Goal: Task Accomplishment & Management: Manage account settings

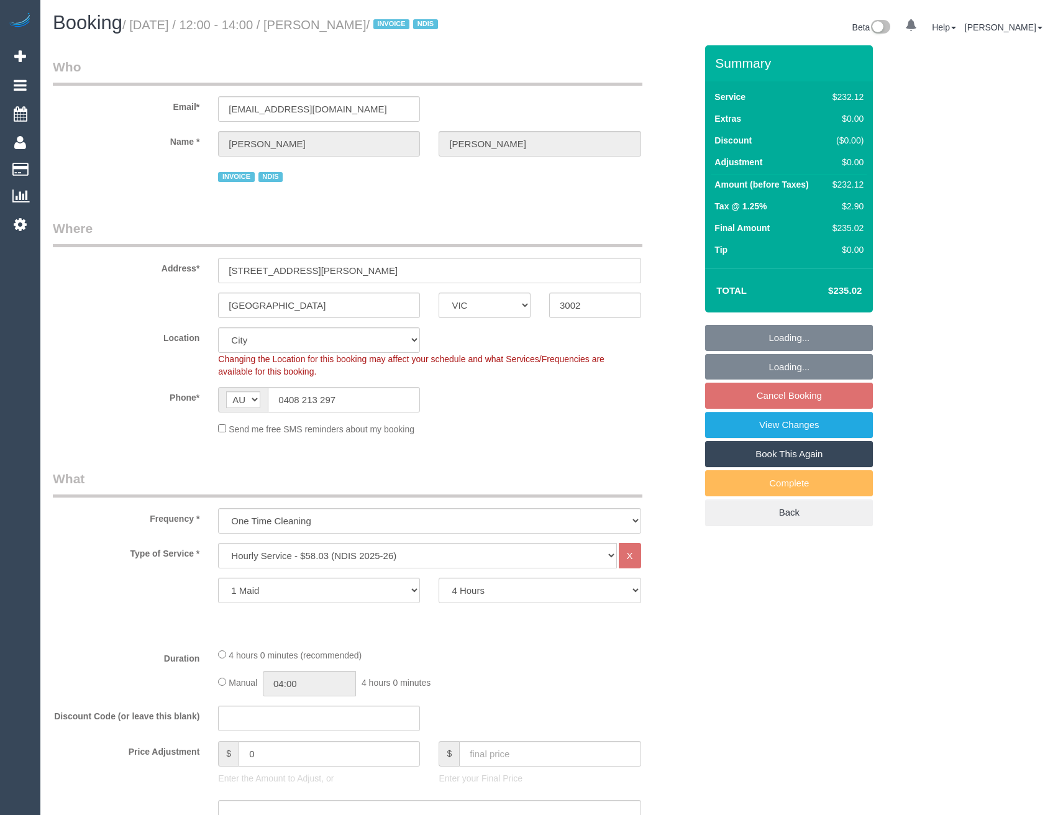
select select "VIC"
select select "240"
select select "number:28"
select select "number:14"
select select "number:19"
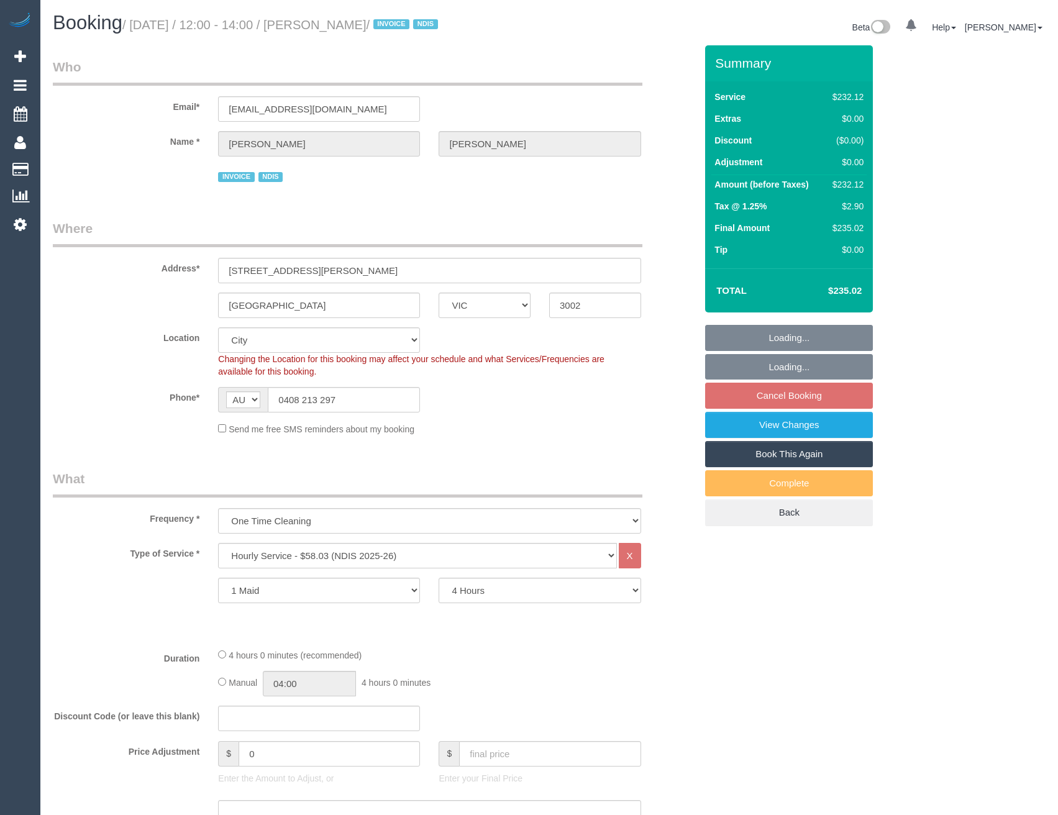
select select "number:23"
select select "number:35"
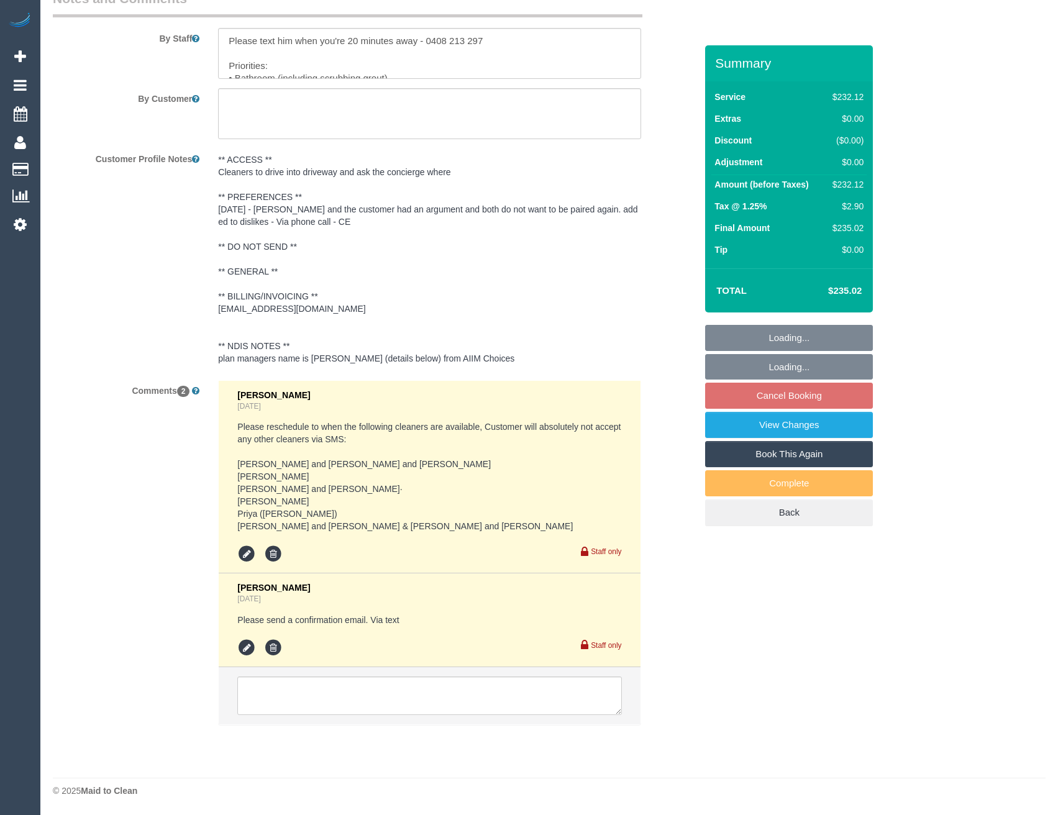
select select "object:1188"
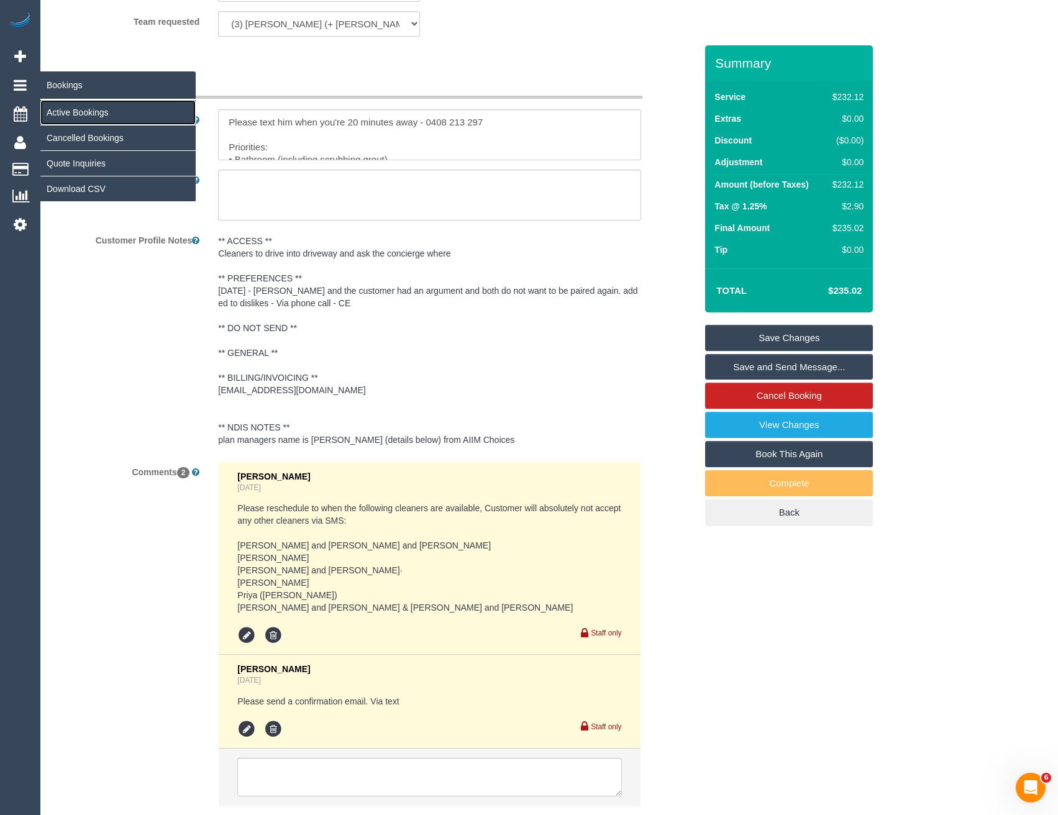
click at [66, 109] on link "Active Bookings" at bounding box center [117, 112] width 155 height 25
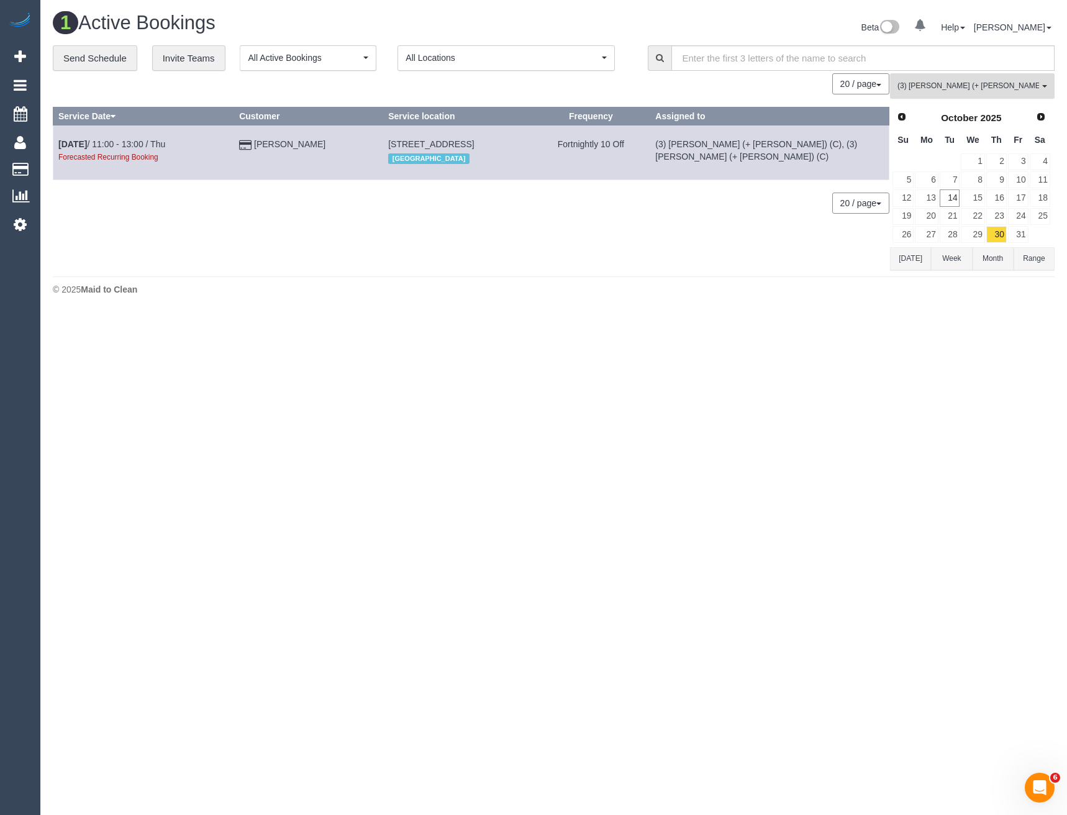
click at [966, 77] on button "(3) Farhan (+ Intisar) (C) All Teams" at bounding box center [972, 85] width 165 height 25
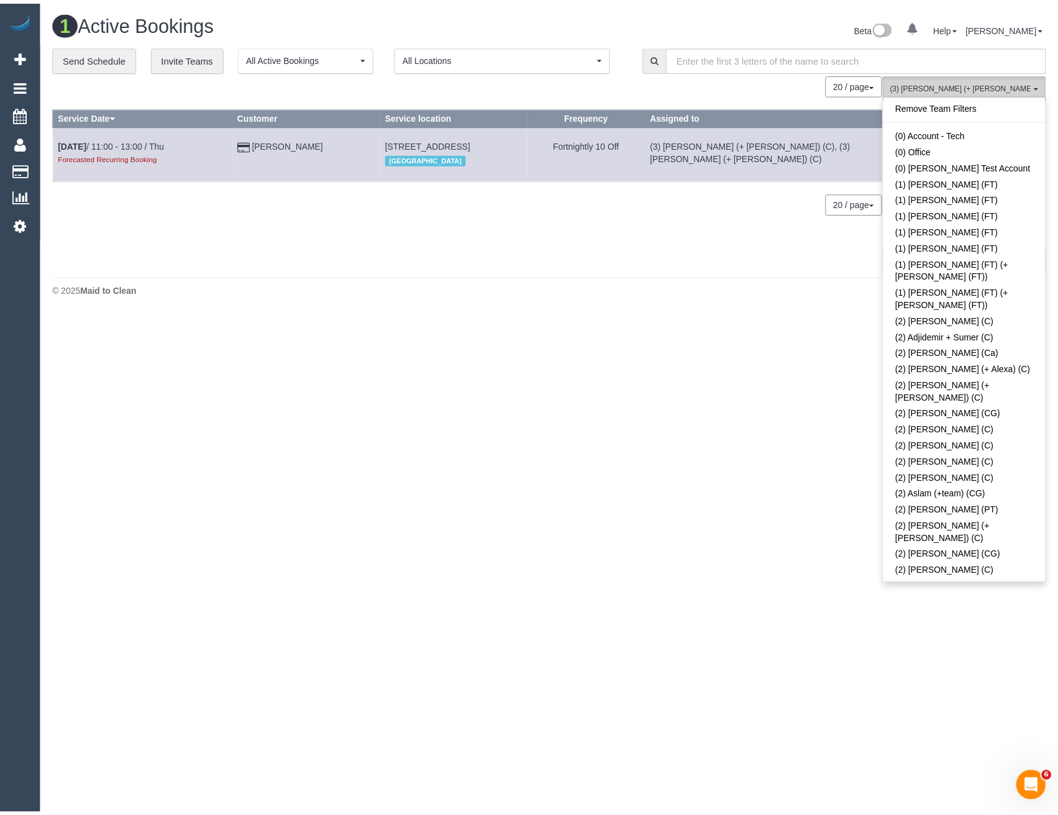
scroll to position [1700, 0]
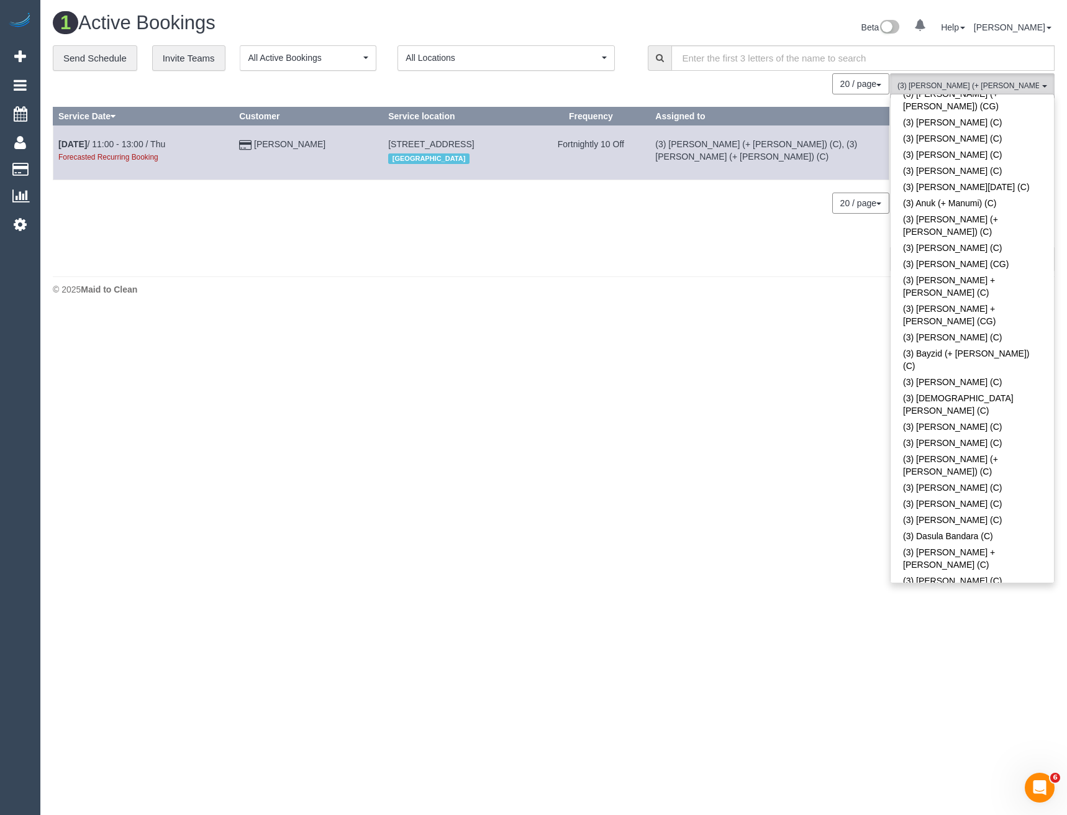
click at [953, 666] on link "(3) Farhan (+ Intisar) (C)" at bounding box center [972, 680] width 163 height 29
click at [792, 350] on body "0 Beta Your Notifications You have 0 alerts Add Booking Bookings Active Booking…" at bounding box center [533, 407] width 1067 height 815
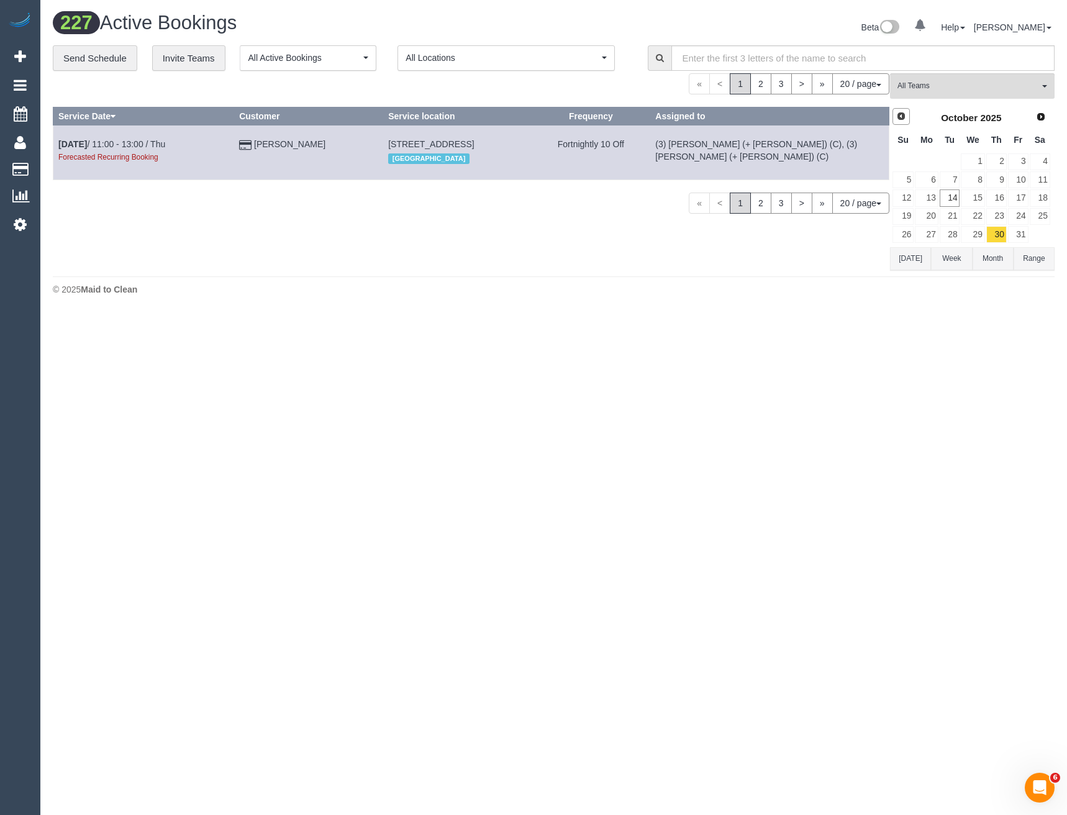
click at [904, 117] on span "Prev" at bounding box center [901, 116] width 10 height 10
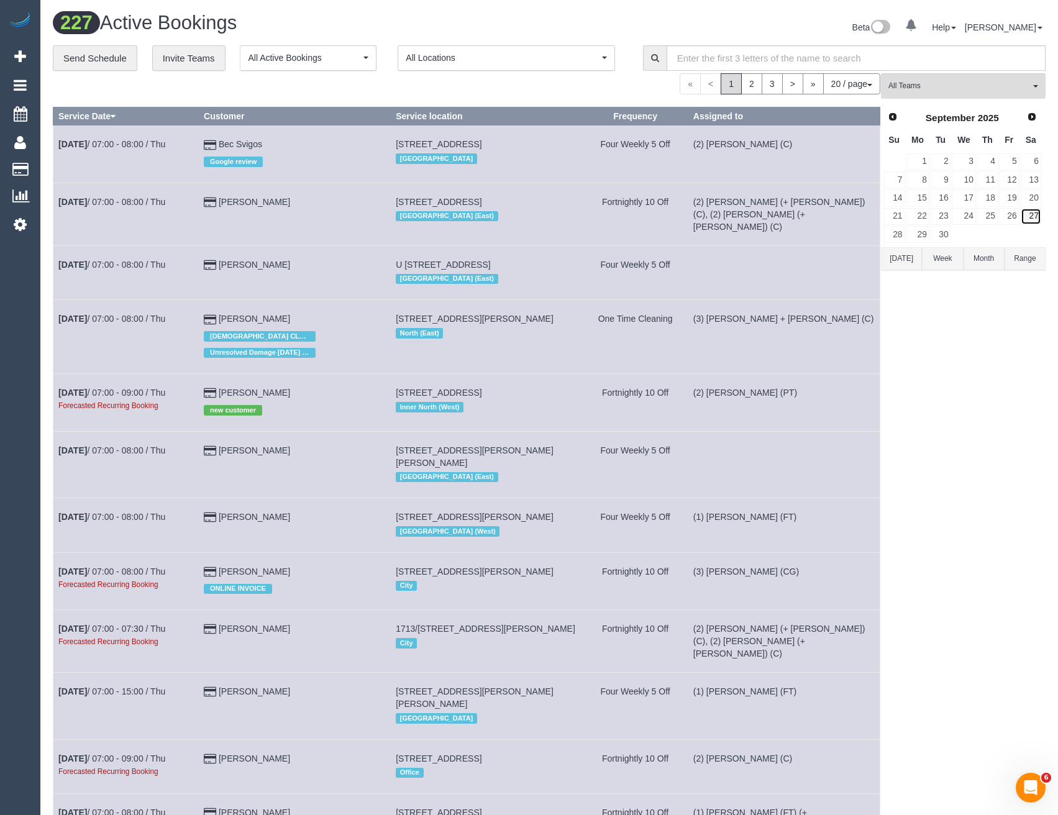
click at [1028, 217] on link "27" at bounding box center [1030, 216] width 20 height 17
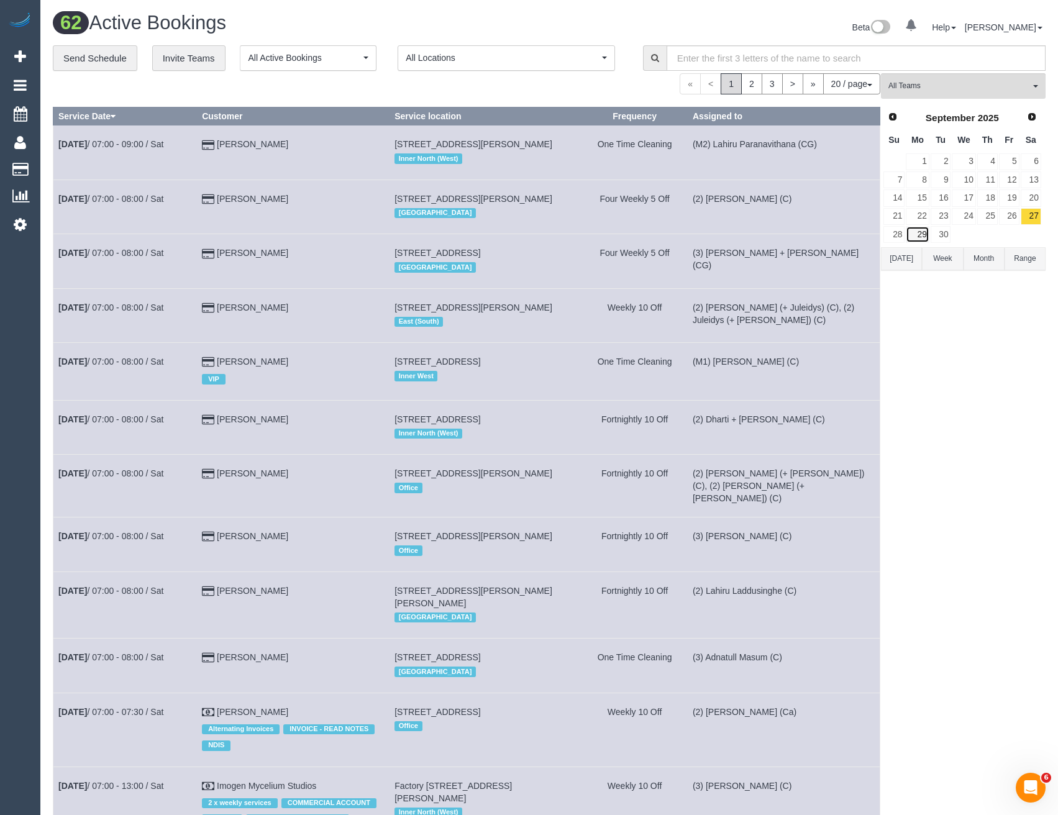
click at [924, 235] on link "29" at bounding box center [917, 234] width 23 height 17
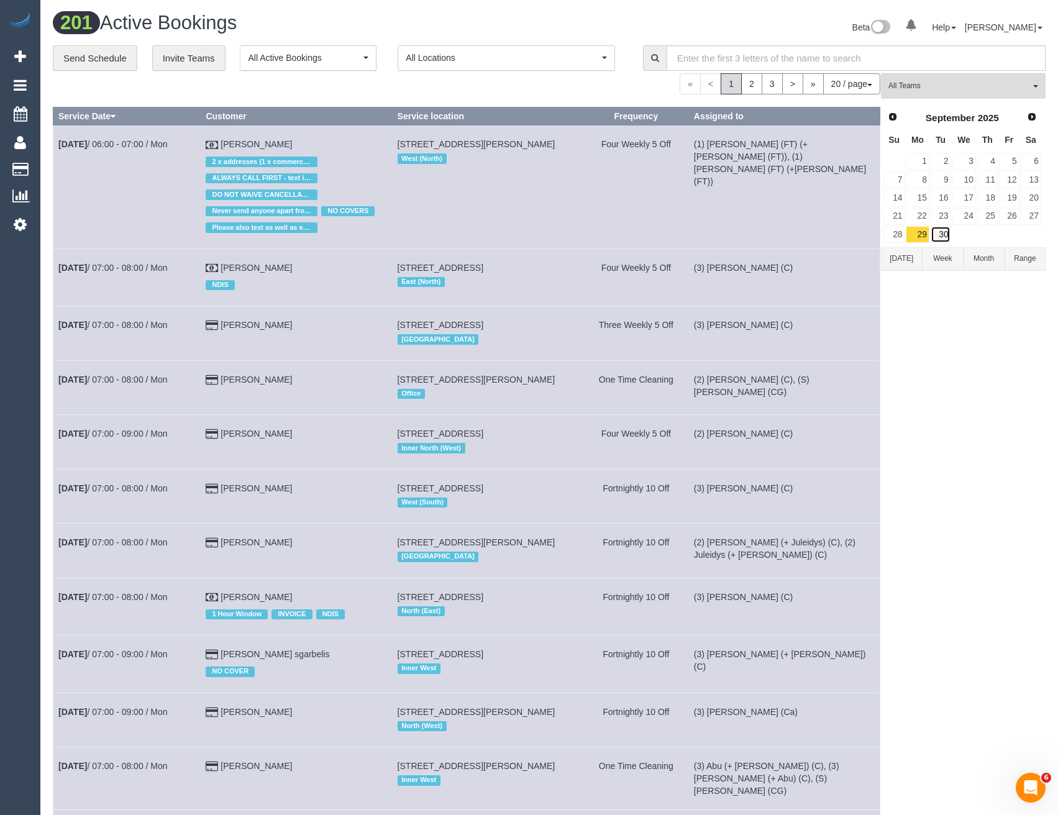
click at [941, 237] on link "30" at bounding box center [940, 234] width 20 height 17
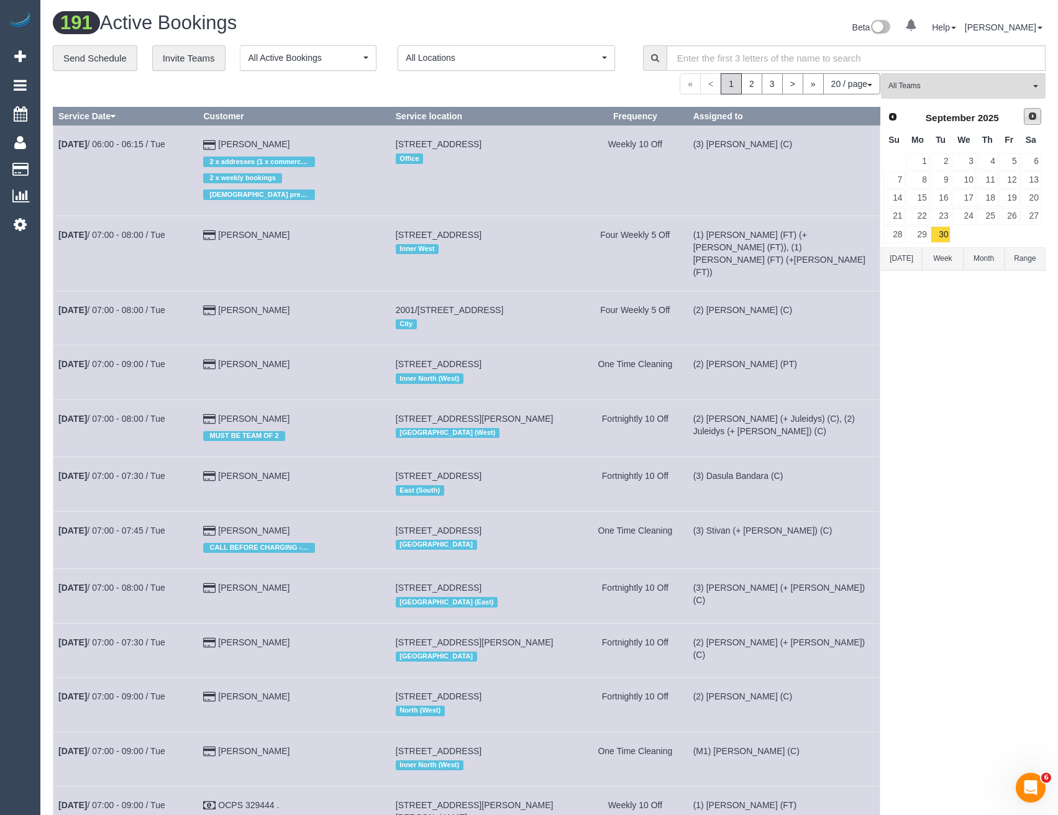
click at [1034, 111] on span "Next" at bounding box center [1032, 116] width 10 height 10
click at [962, 160] on link "1" at bounding box center [963, 161] width 24 height 17
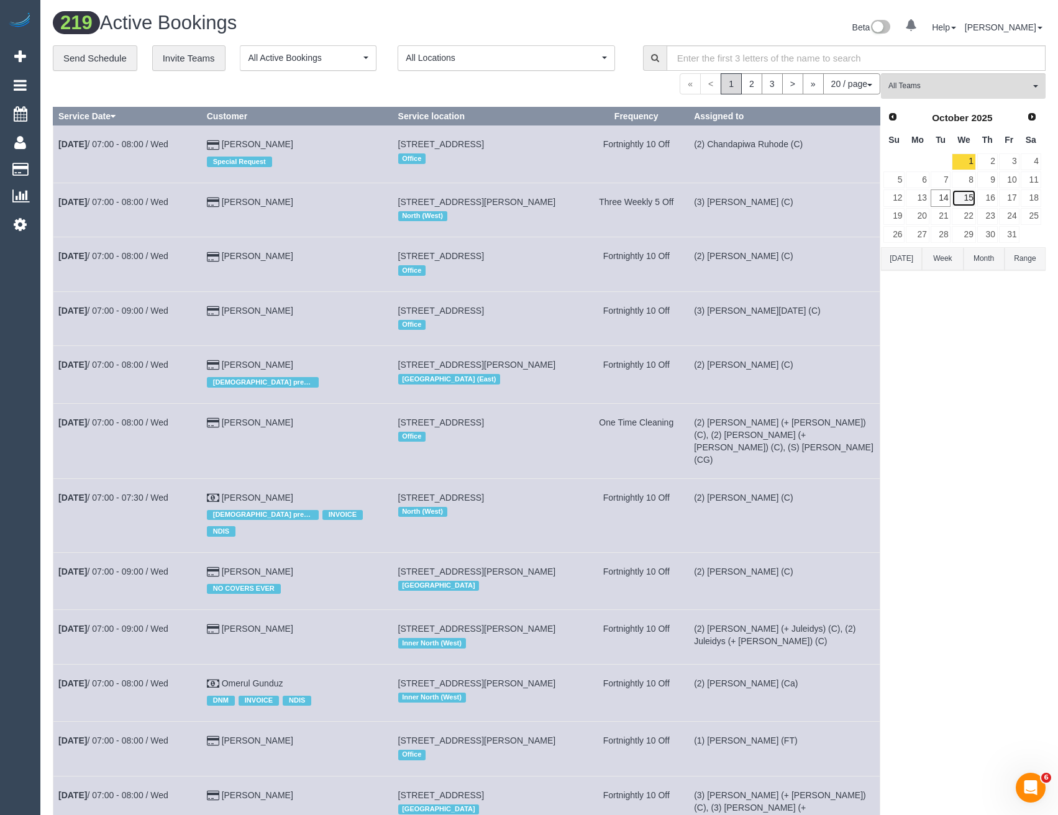
click at [960, 199] on link "15" at bounding box center [963, 197] width 24 height 17
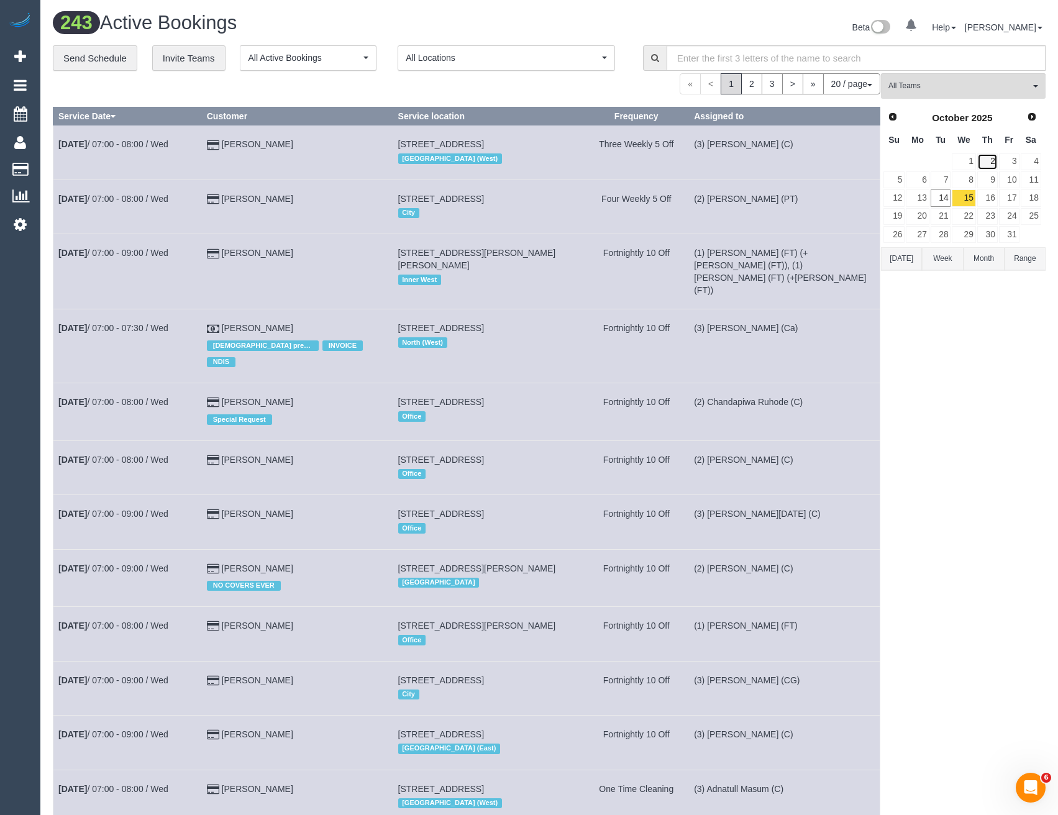
click at [992, 157] on link "2" at bounding box center [987, 161] width 20 height 17
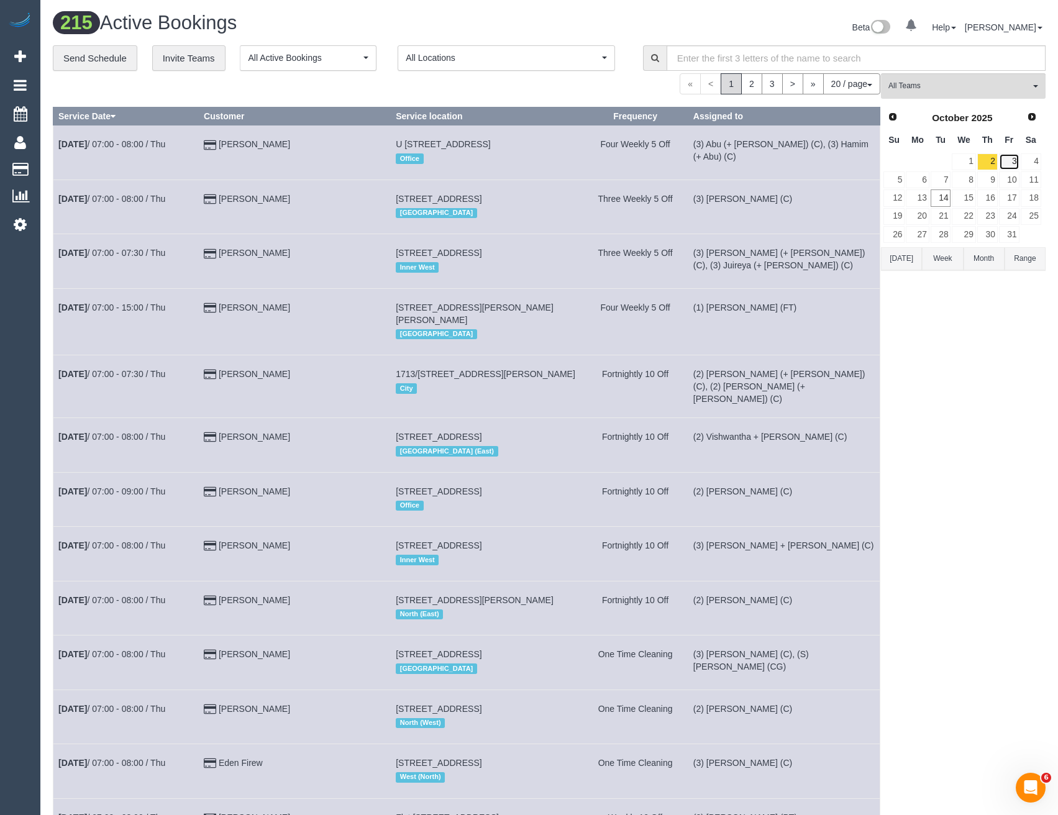
click at [1015, 162] on link "3" at bounding box center [1009, 161] width 20 height 17
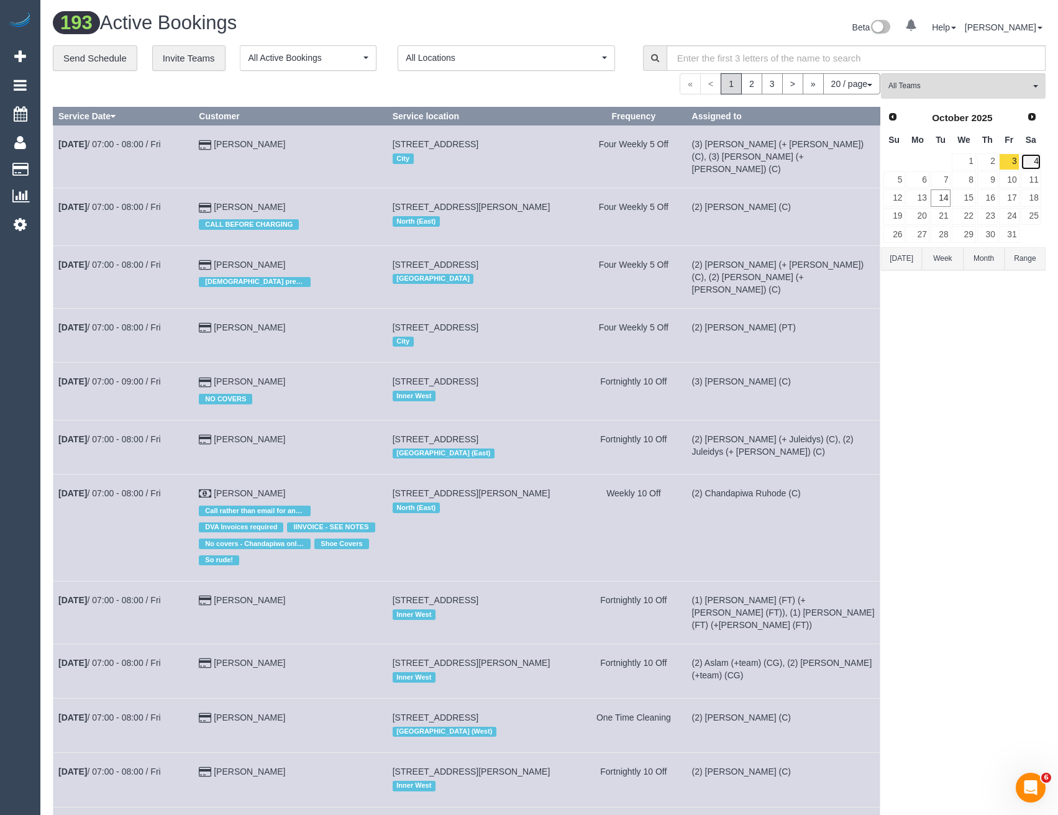
click at [1024, 166] on link "4" at bounding box center [1030, 161] width 20 height 17
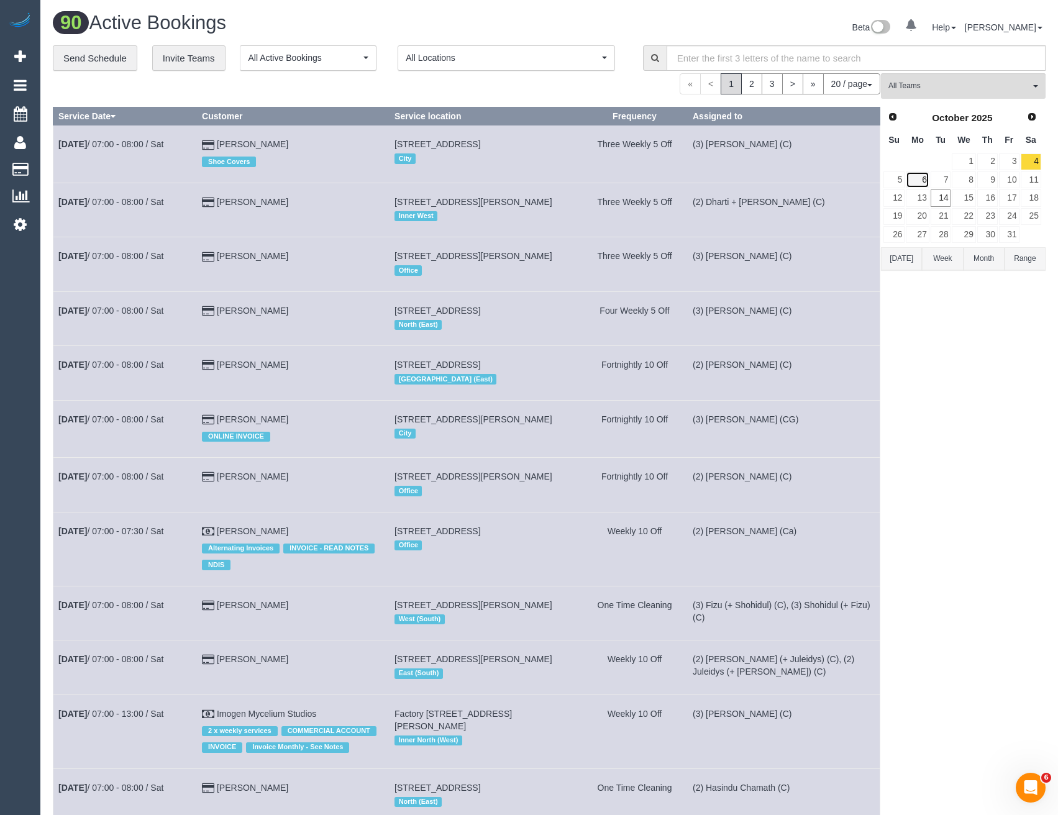
click at [919, 176] on link "6" at bounding box center [917, 179] width 23 height 17
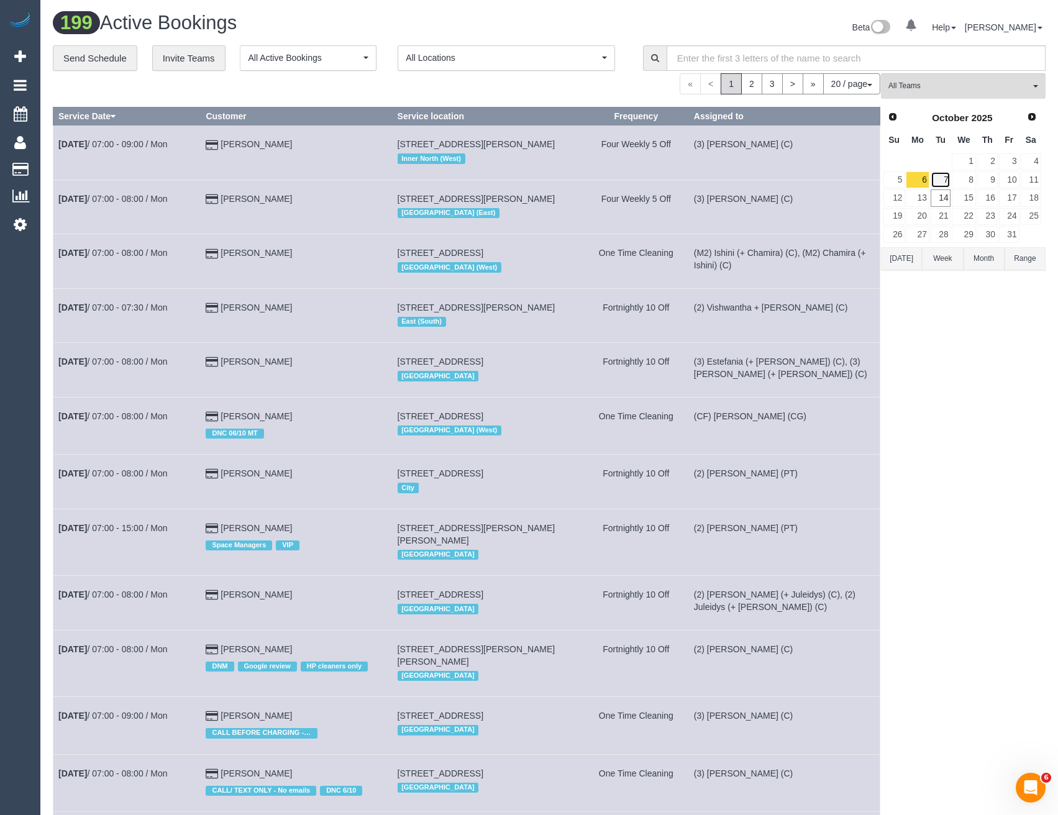
click at [940, 180] on link "7" at bounding box center [940, 179] width 20 height 17
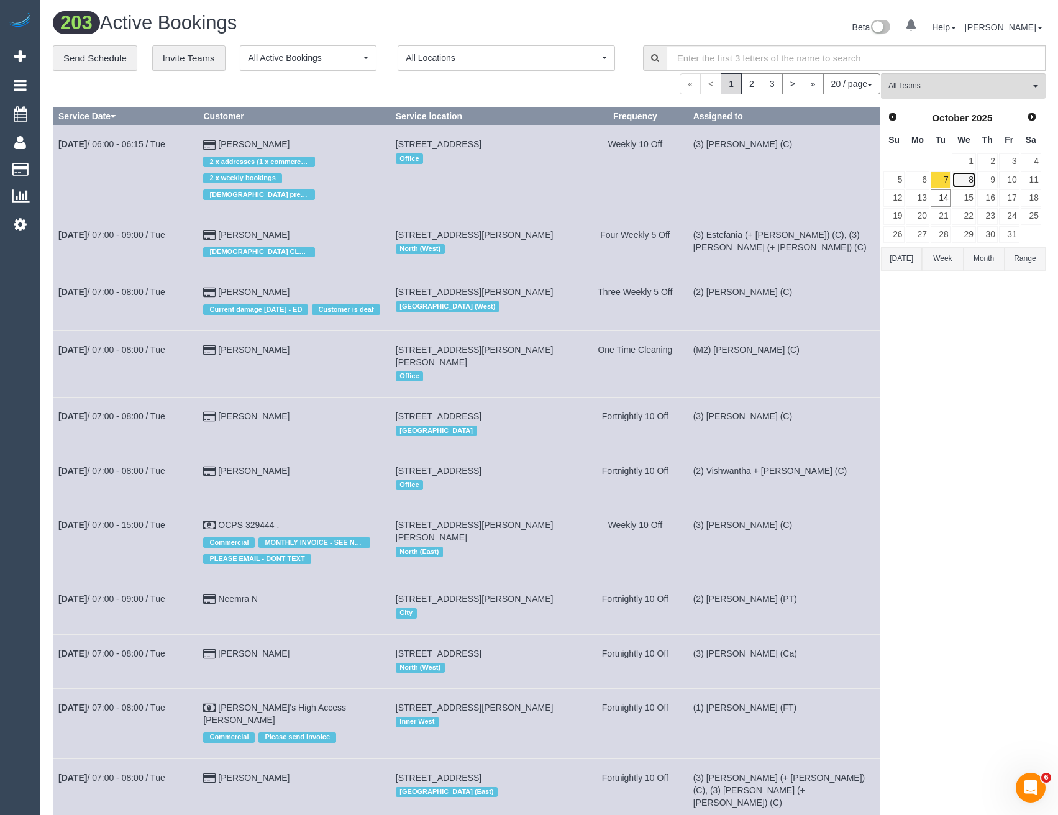
click at [960, 184] on link "8" at bounding box center [963, 179] width 24 height 17
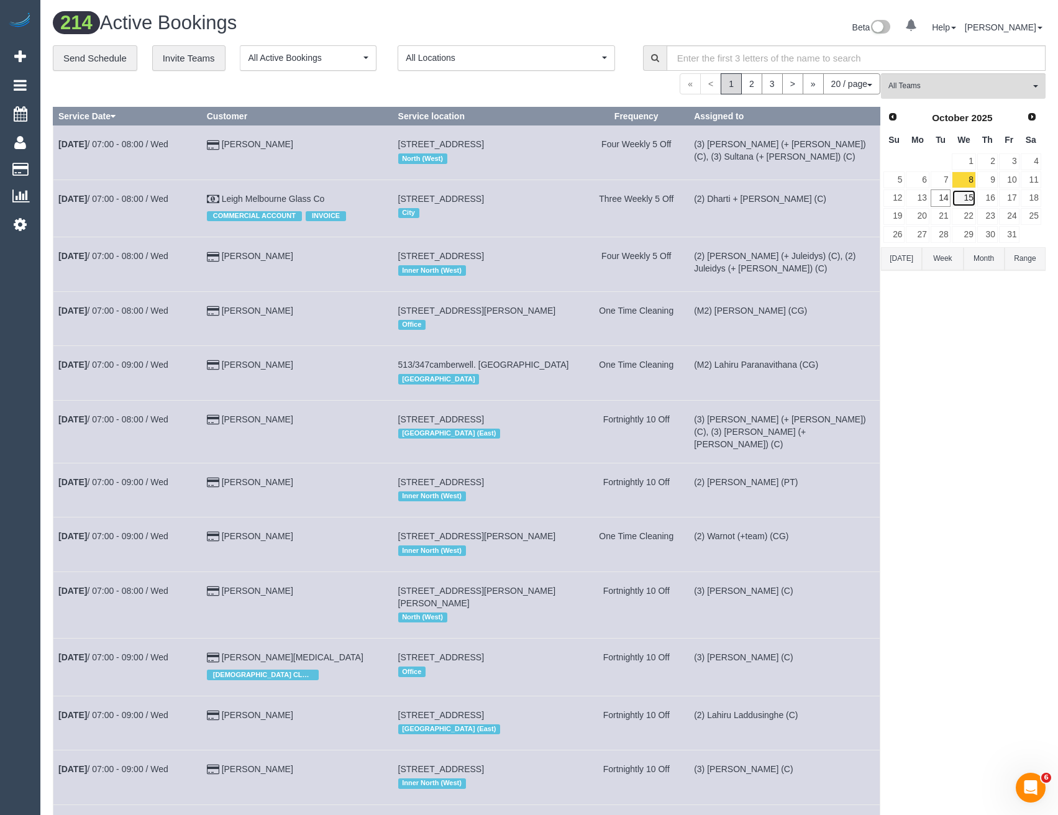
click at [962, 194] on link "15" at bounding box center [963, 197] width 24 height 17
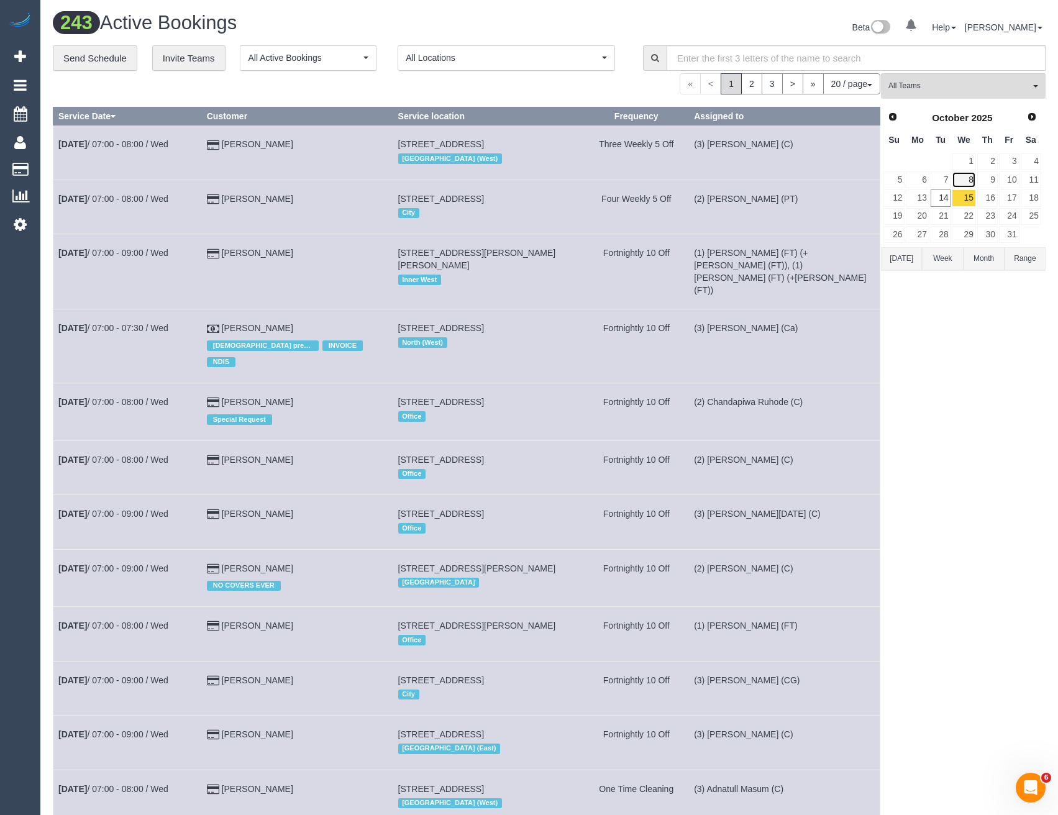
click at [963, 177] on link "8" at bounding box center [963, 179] width 24 height 17
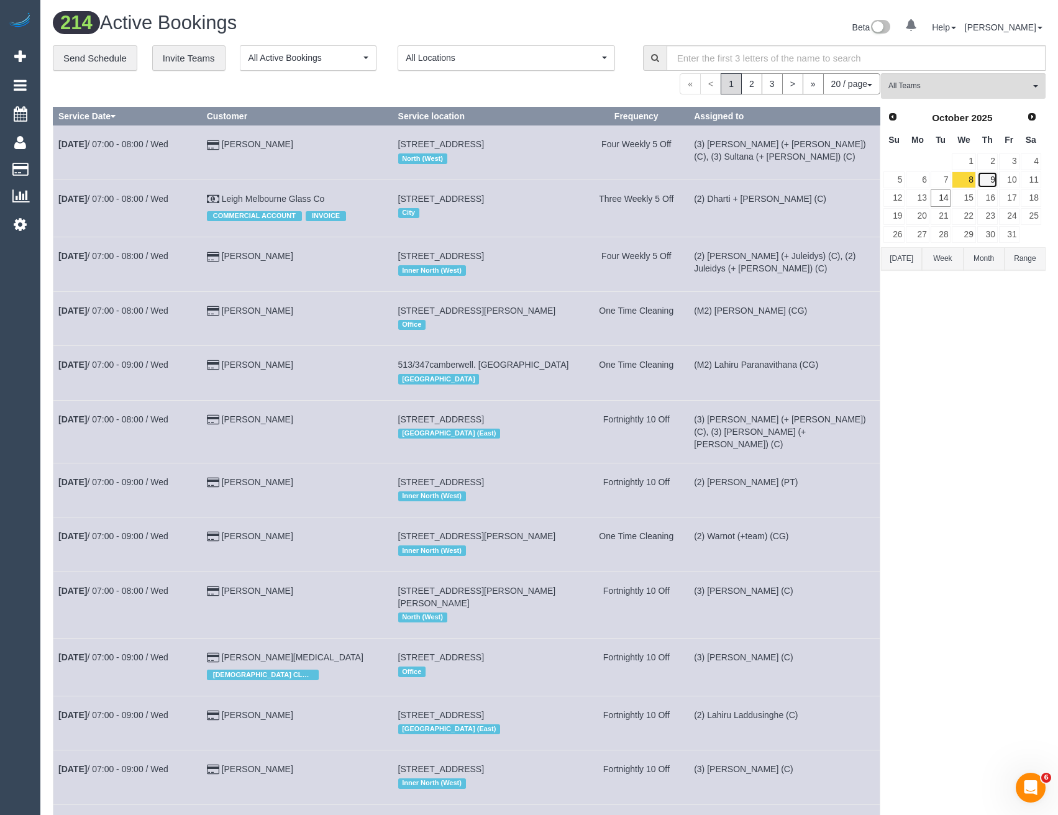
click at [986, 178] on link "9" at bounding box center [987, 179] width 20 height 17
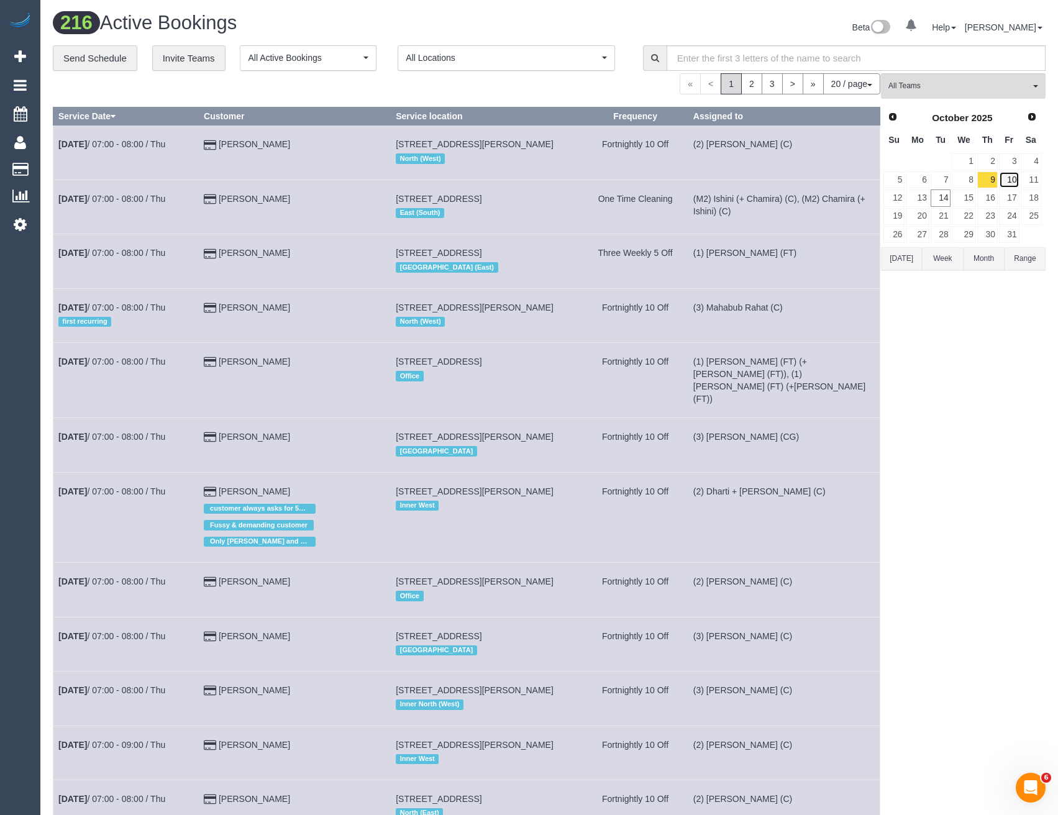
click at [1004, 176] on link "10" at bounding box center [1009, 179] width 20 height 17
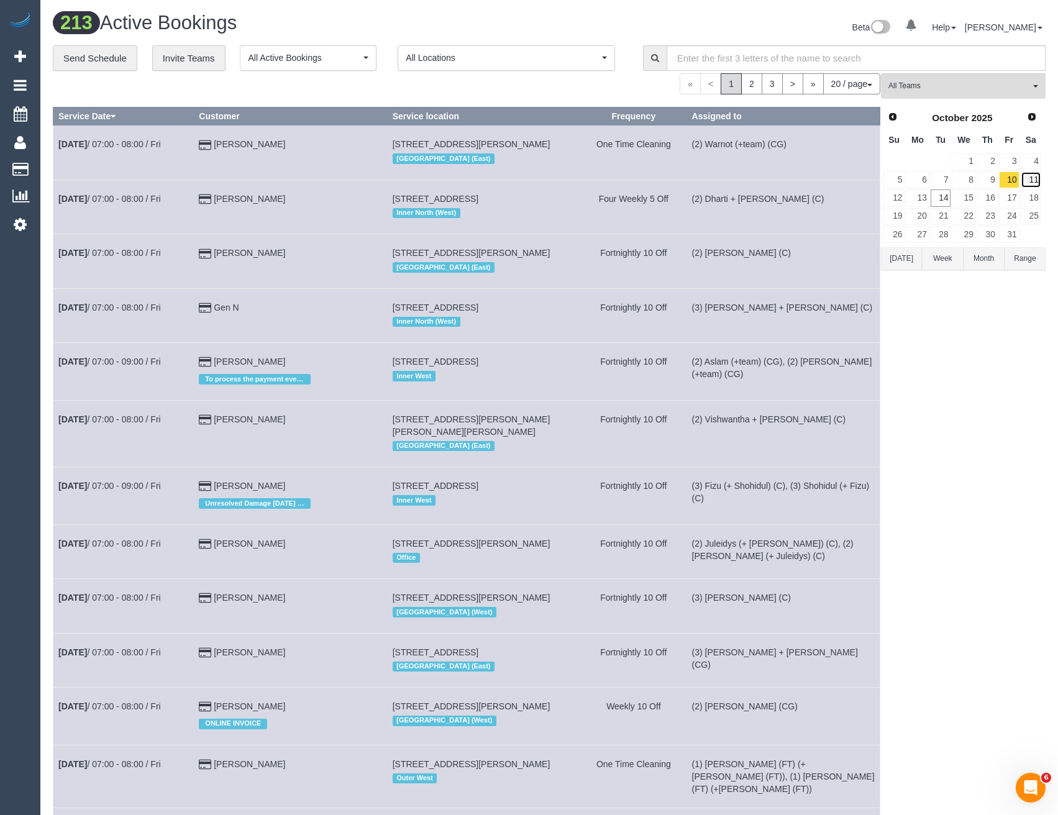
click at [1027, 182] on link "11" at bounding box center [1030, 179] width 20 height 17
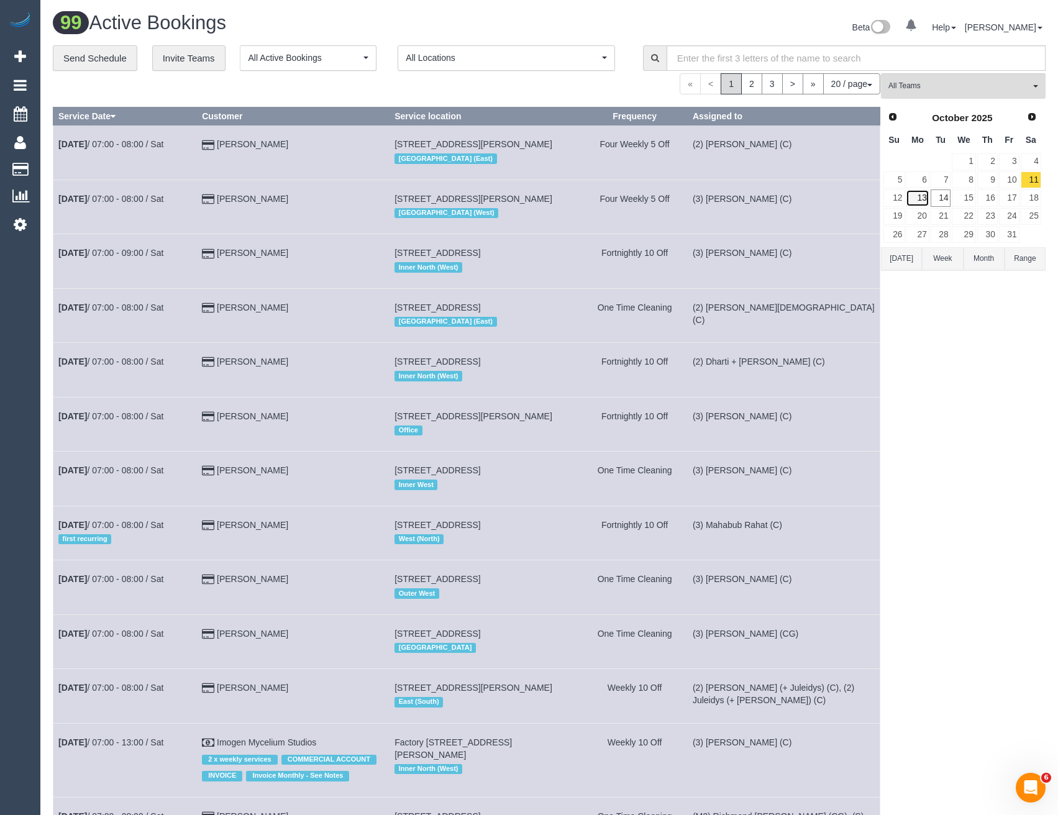
click at [919, 194] on link "13" at bounding box center [917, 197] width 23 height 17
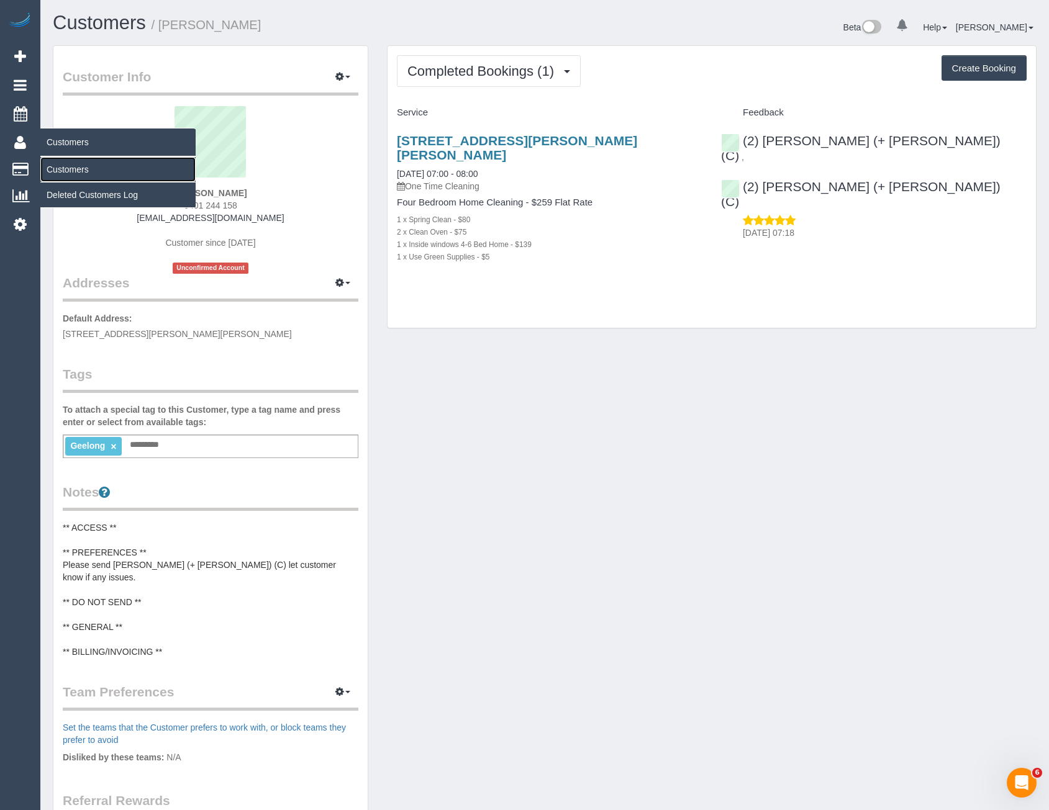
click at [75, 173] on link "Customers" at bounding box center [117, 169] width 155 height 25
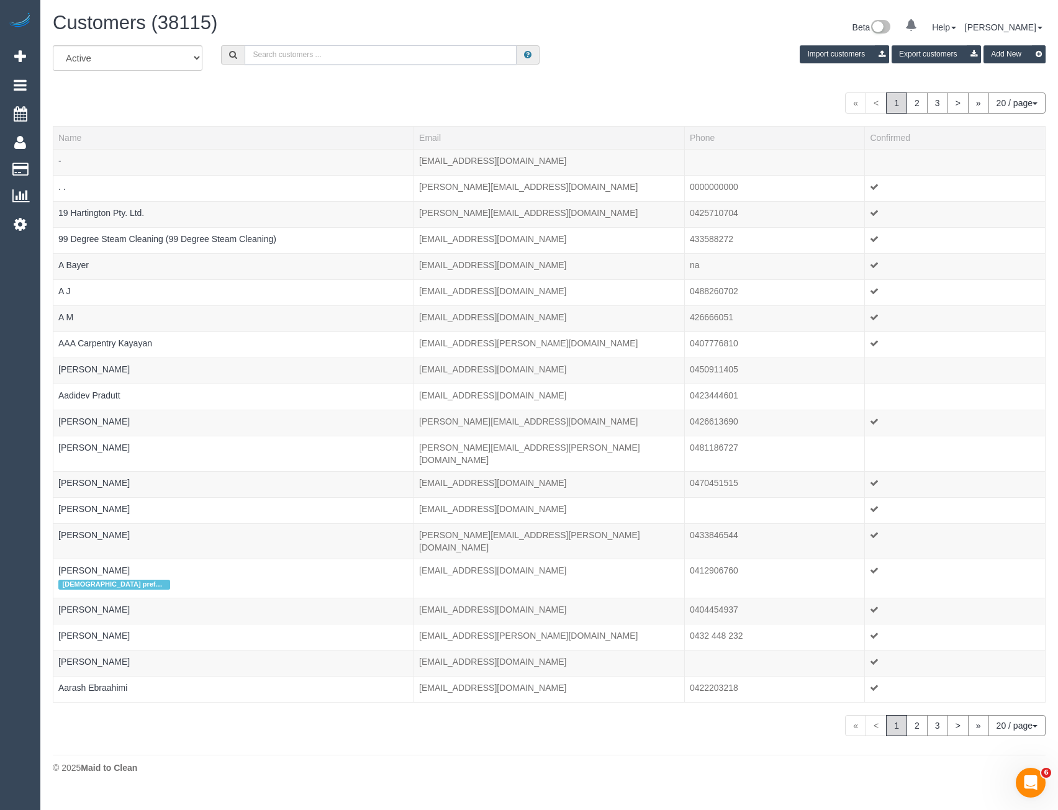
click at [296, 62] on input "text" at bounding box center [381, 54] width 272 height 19
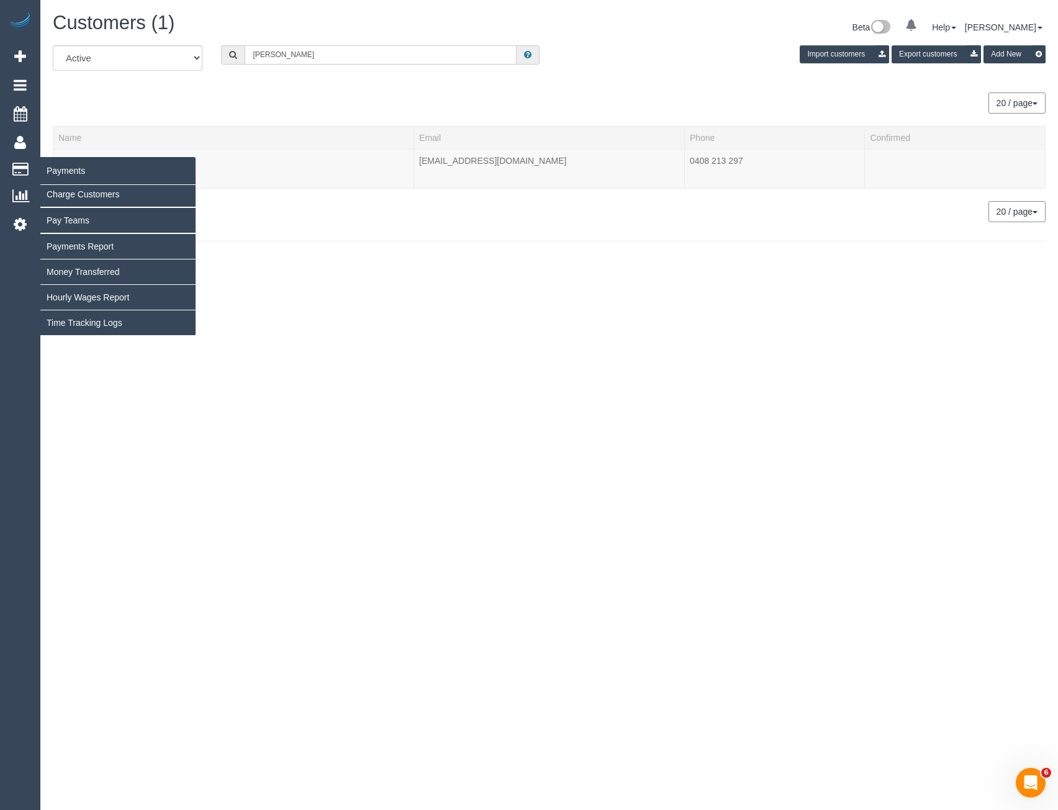
type input "[PERSON_NAME]"
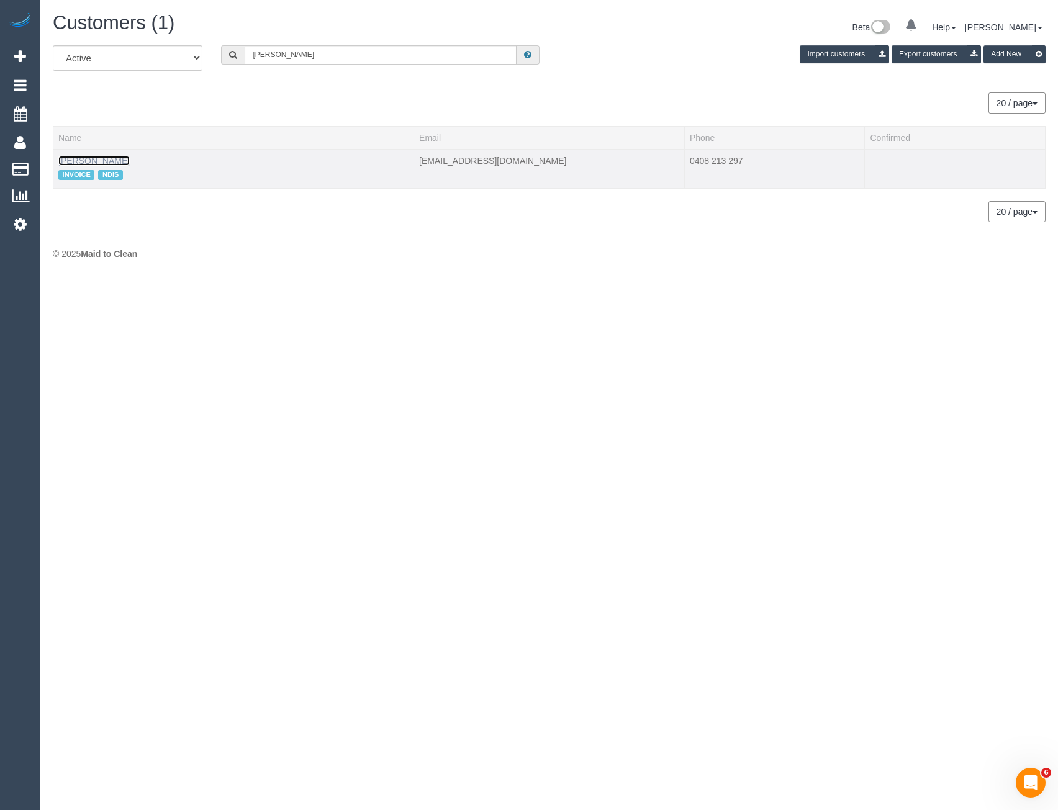
click at [85, 161] on link "[PERSON_NAME]" at bounding box center [93, 161] width 71 height 10
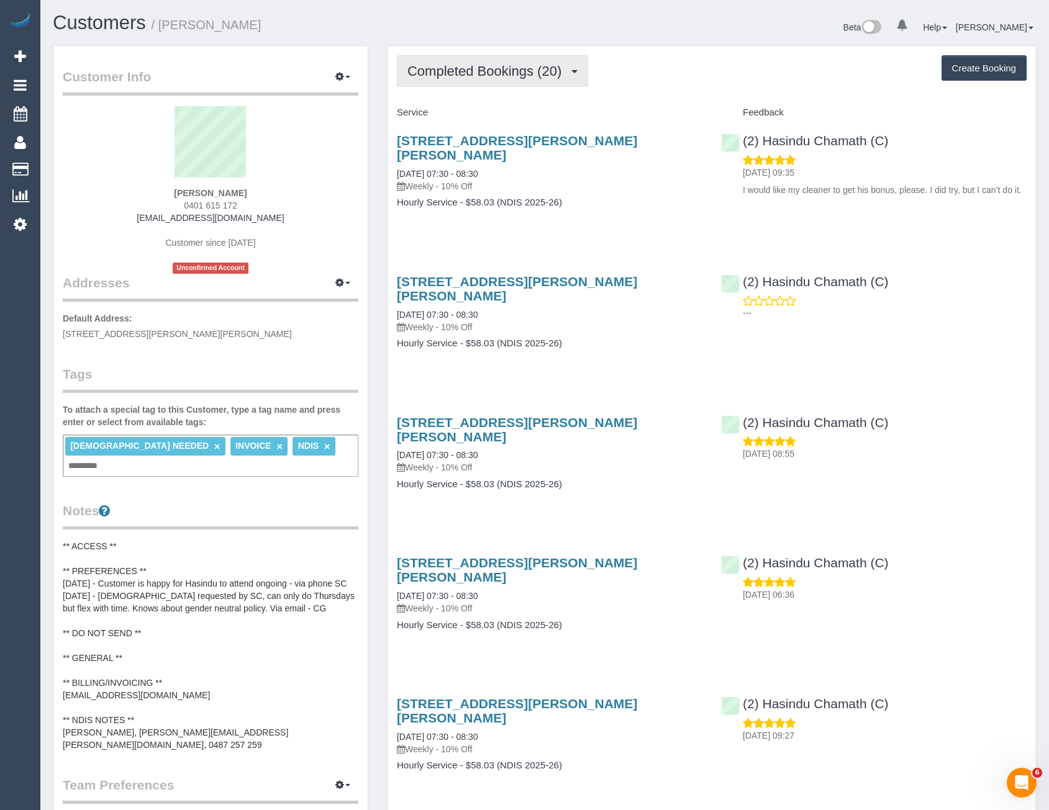
click at [514, 83] on button "Completed Bookings (20)" at bounding box center [492, 71] width 191 height 32
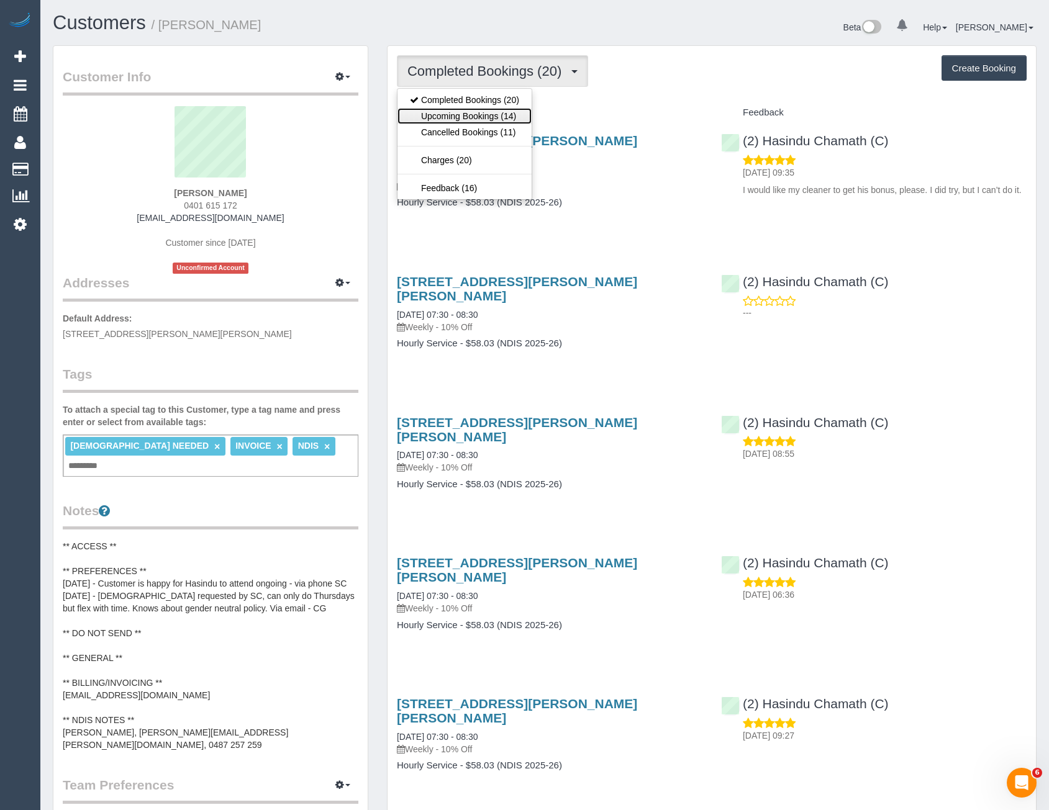
click at [509, 114] on link "Upcoming Bookings (14)" at bounding box center [464, 116] width 134 height 16
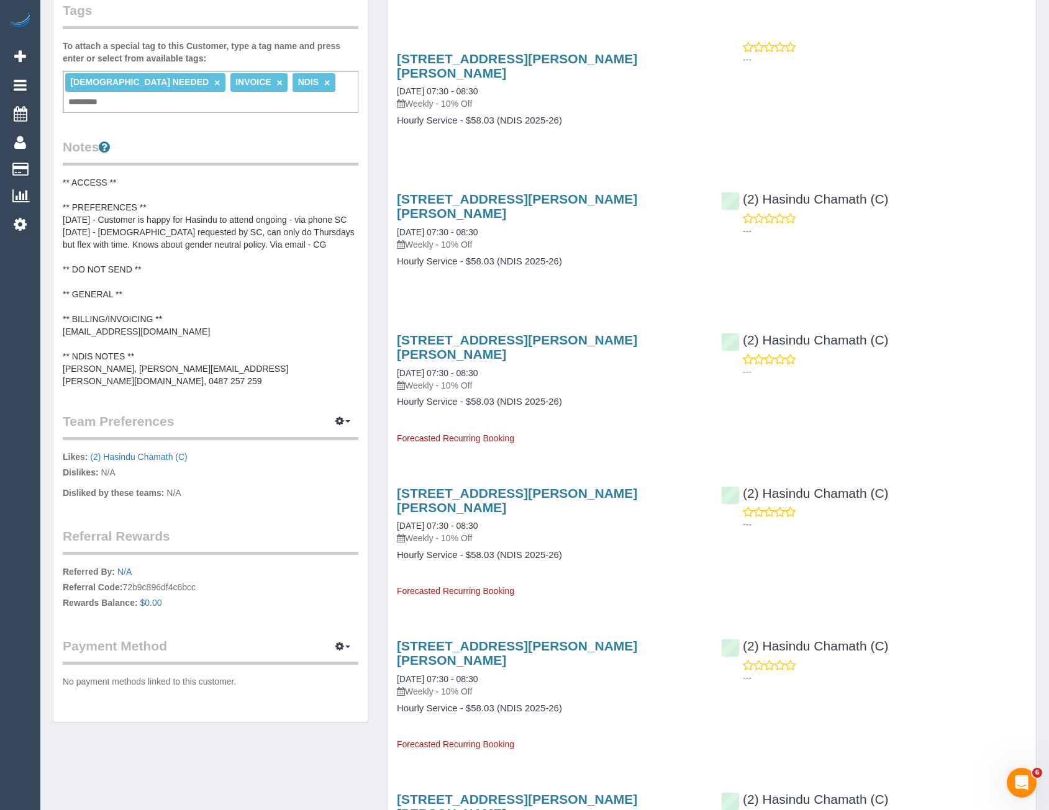
scroll to position [435, 0]
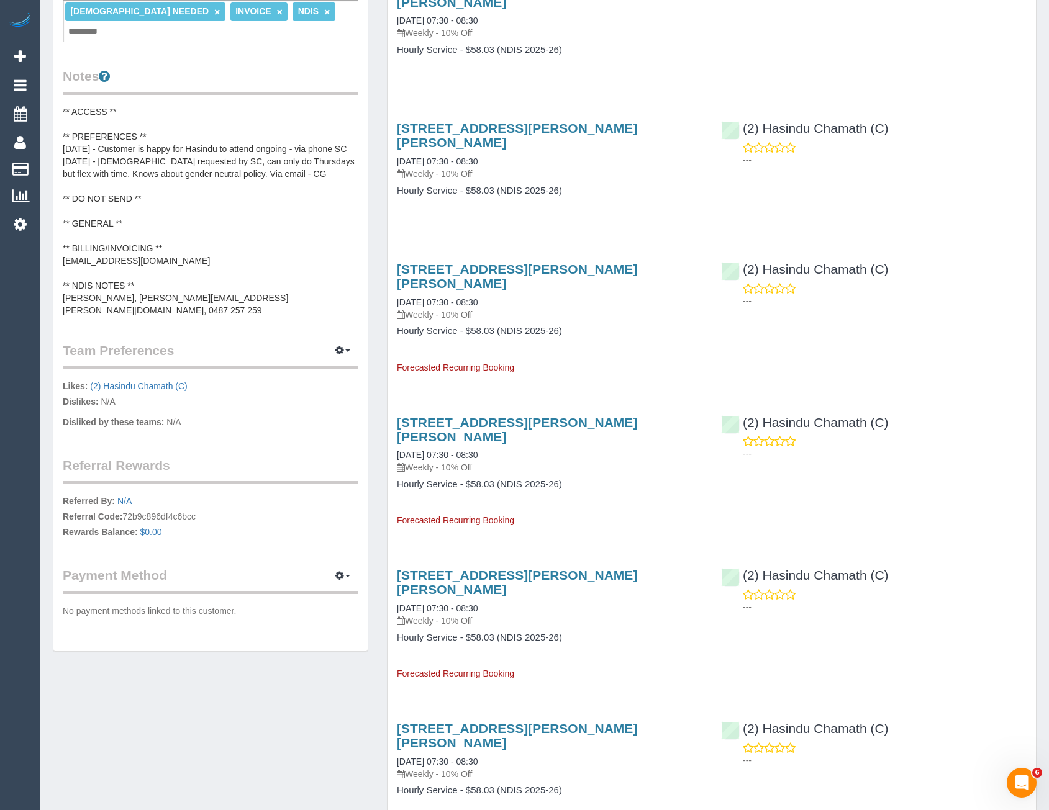
click at [532, 568] on div "1 Michael Street, Lalor, VIC 3075 27/11/2025 07:30 - 08:30 Weekly - 10% Off" at bounding box center [550, 597] width 306 height 59
click at [532, 568] on link "1 Michael Street, Lalor, VIC 3075" at bounding box center [517, 582] width 240 height 29
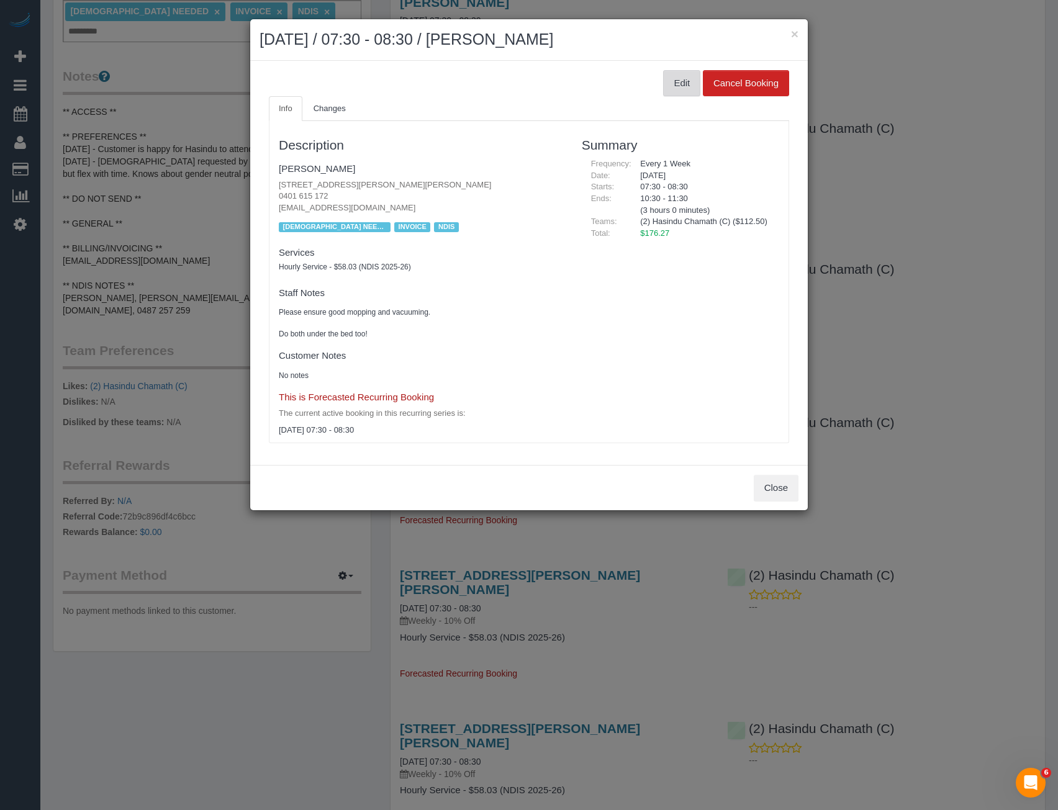
click at [676, 92] on button "Edit" at bounding box center [681, 83] width 37 height 26
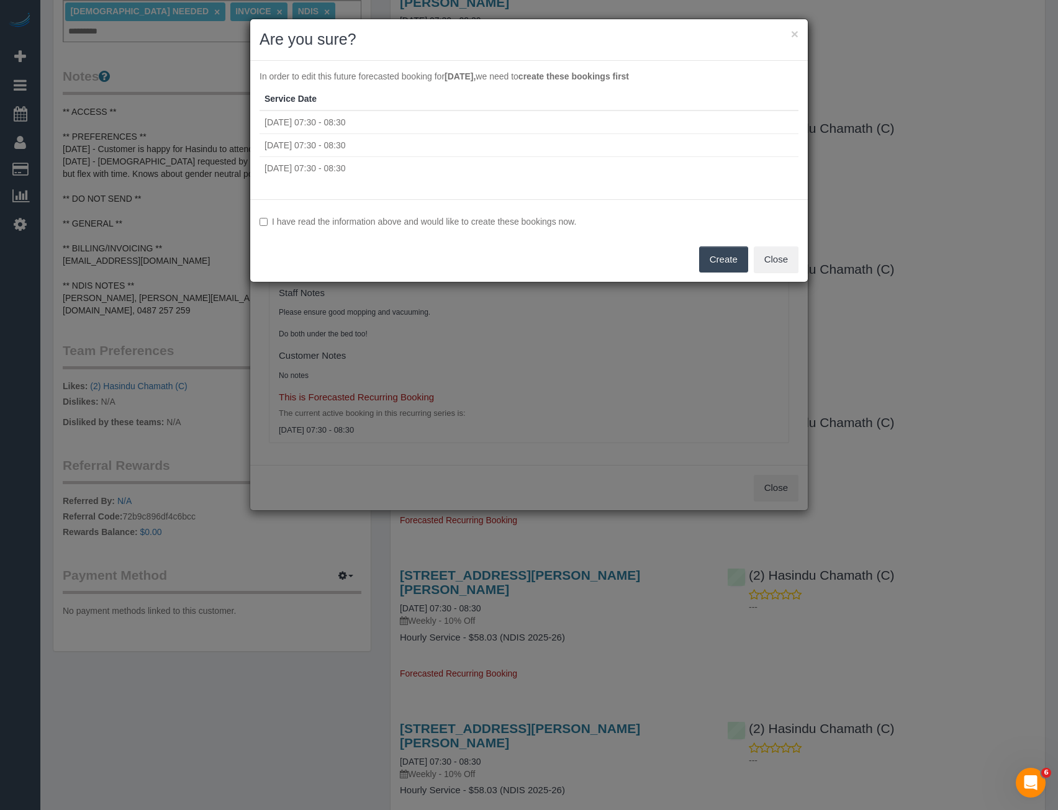
click at [728, 261] on button "Create" at bounding box center [723, 260] width 49 height 26
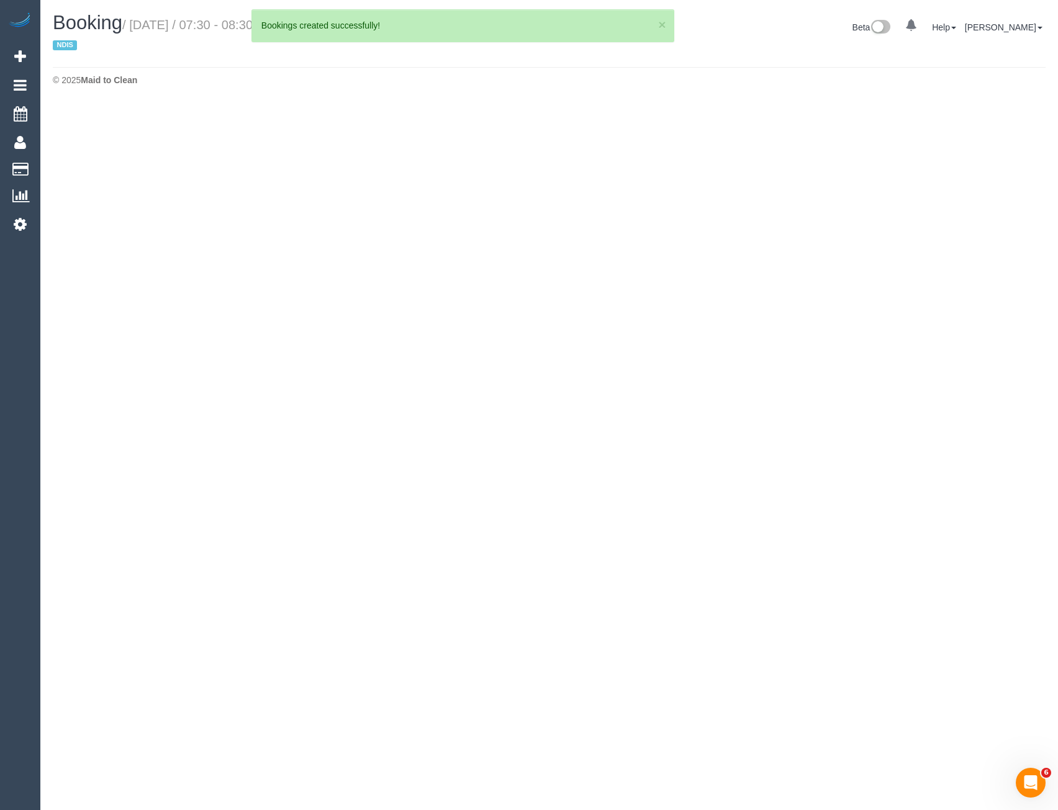
select select "VIC"
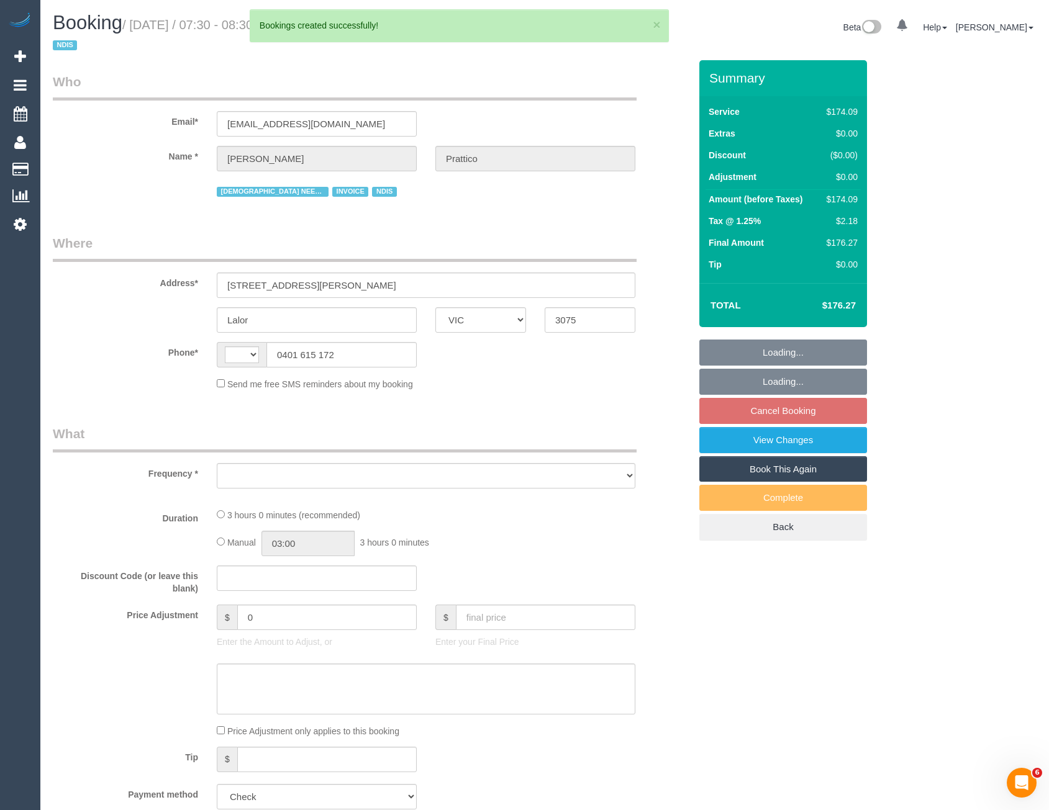
select select "string:AU"
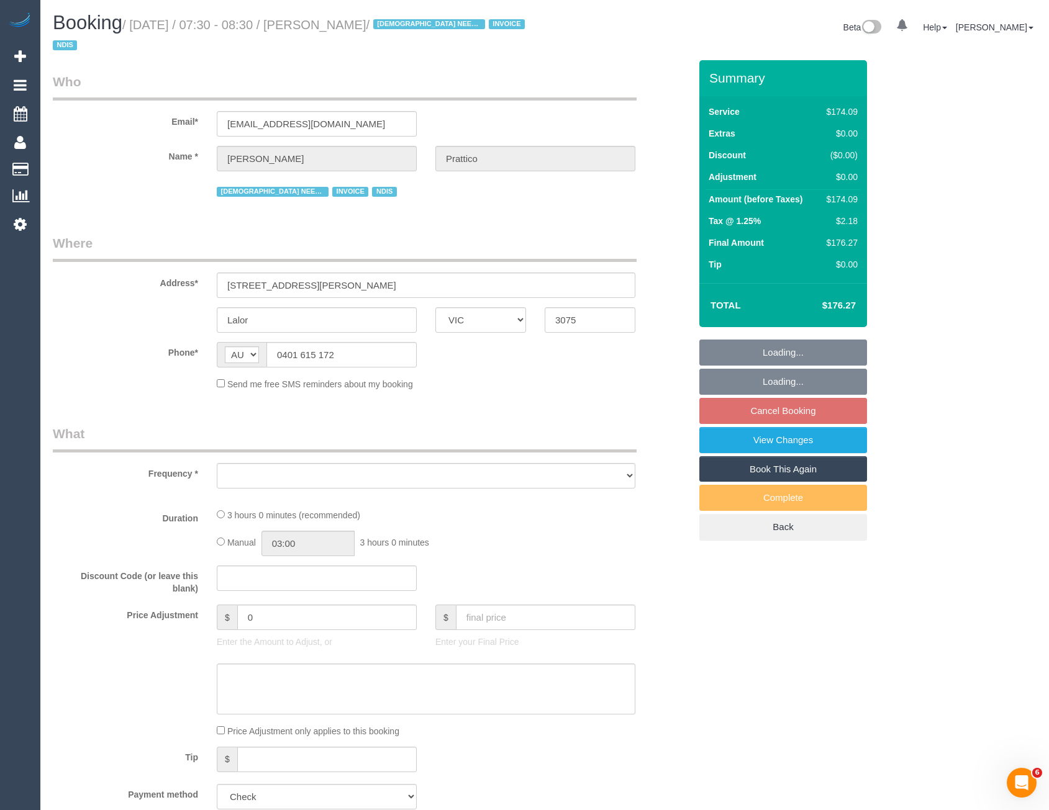
select select "180"
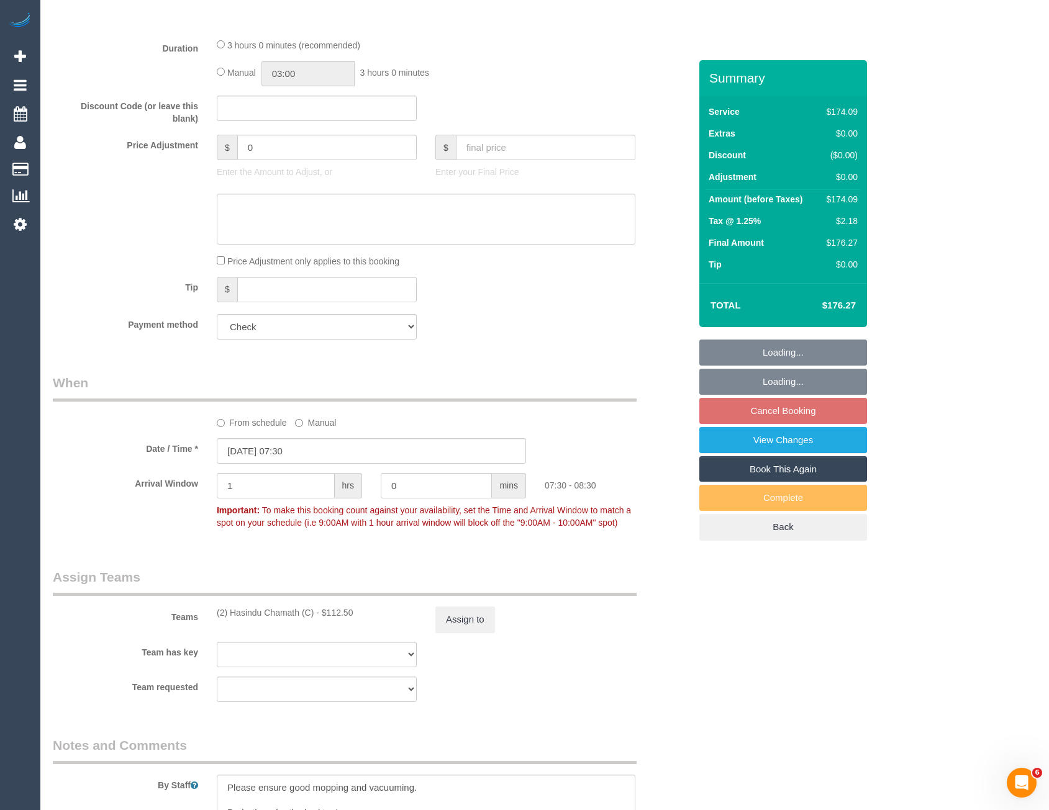
select select "number:27"
select select "number:14"
select select "number:19"
select select "number:25"
select select "number:35"
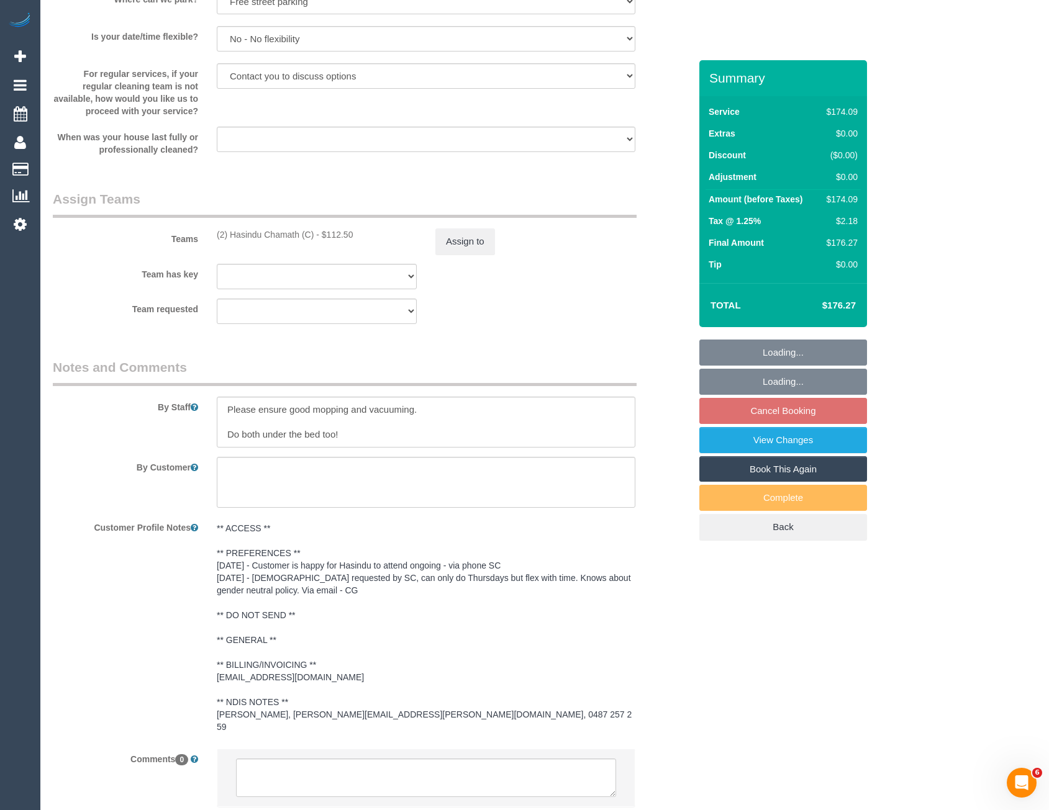
select select "object:3556"
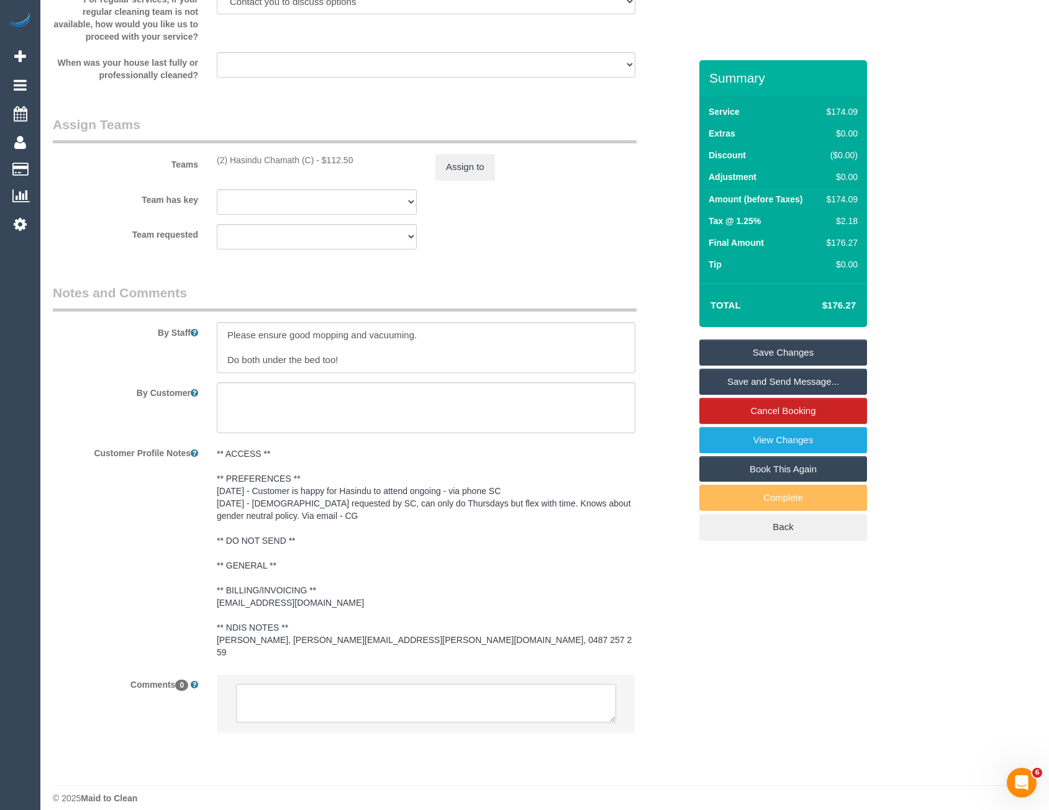
click at [331, 696] on textarea at bounding box center [426, 703] width 380 height 39
type textarea "/ua"
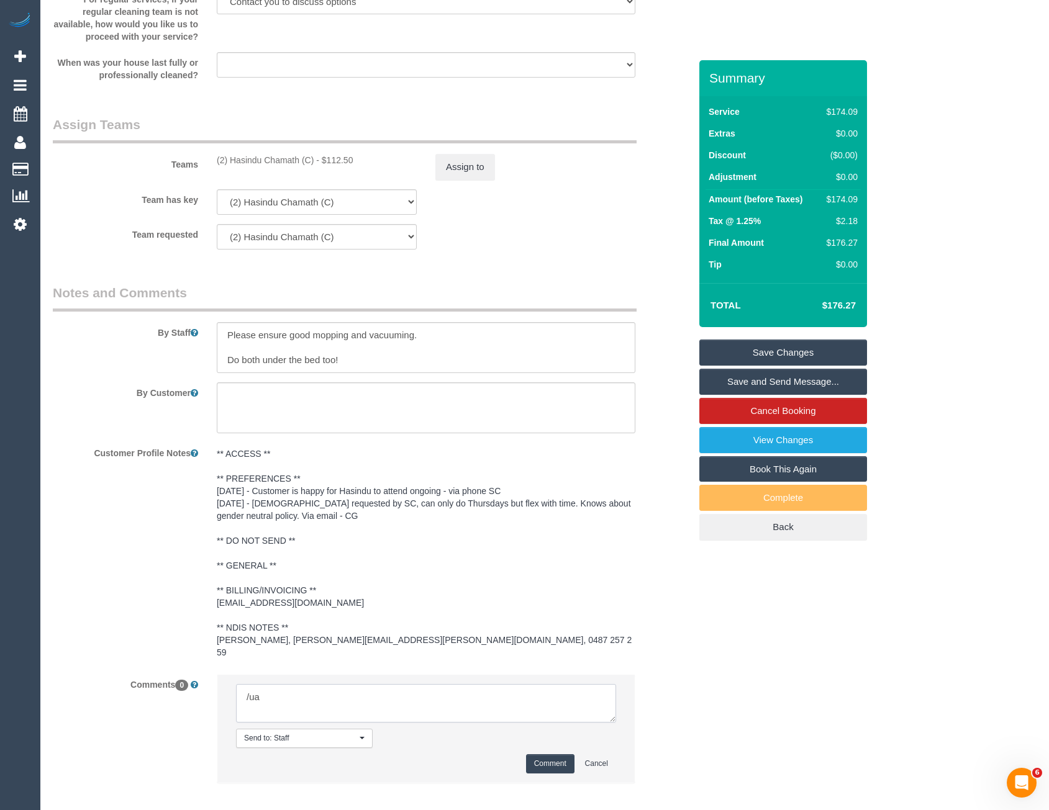
select select "object:4852"
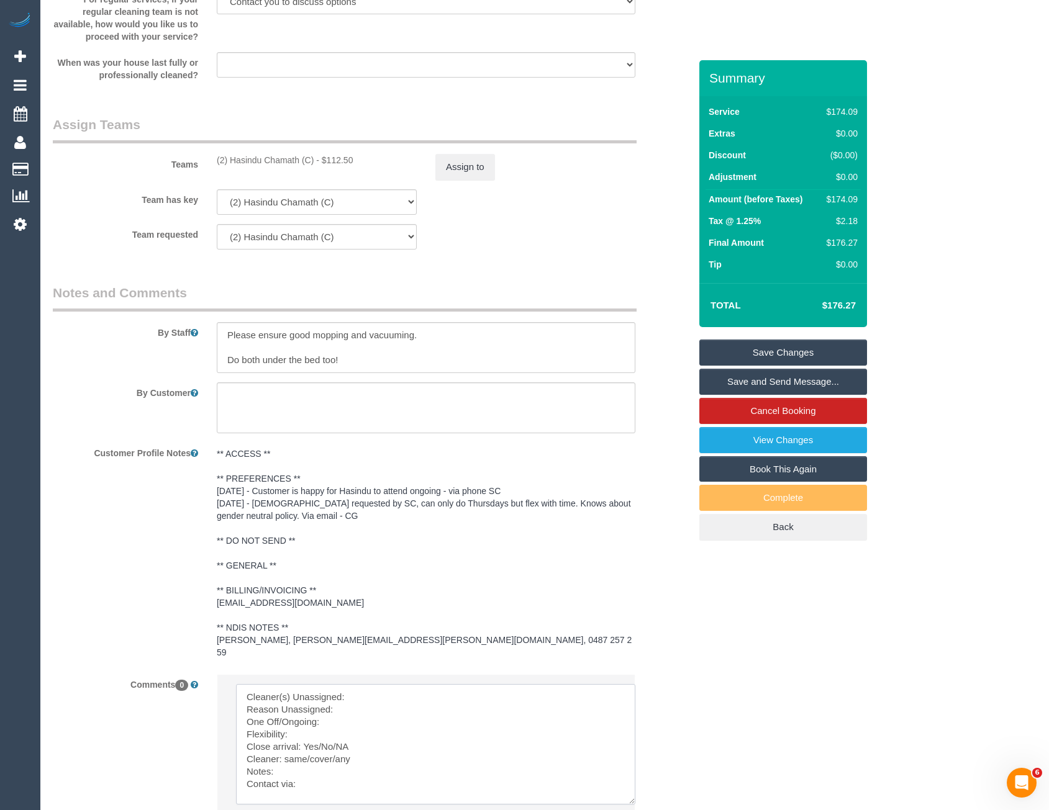
drag, startPoint x: 612, startPoint y: 709, endPoint x: 633, endPoint y: 794, distance: 88.1
click at [633, 794] on textarea at bounding box center [435, 744] width 399 height 120
click at [363, 684] on textarea at bounding box center [436, 746] width 401 height 124
click at [361, 699] on textarea at bounding box center [436, 746] width 401 height 124
click at [337, 714] on textarea at bounding box center [436, 746] width 401 height 124
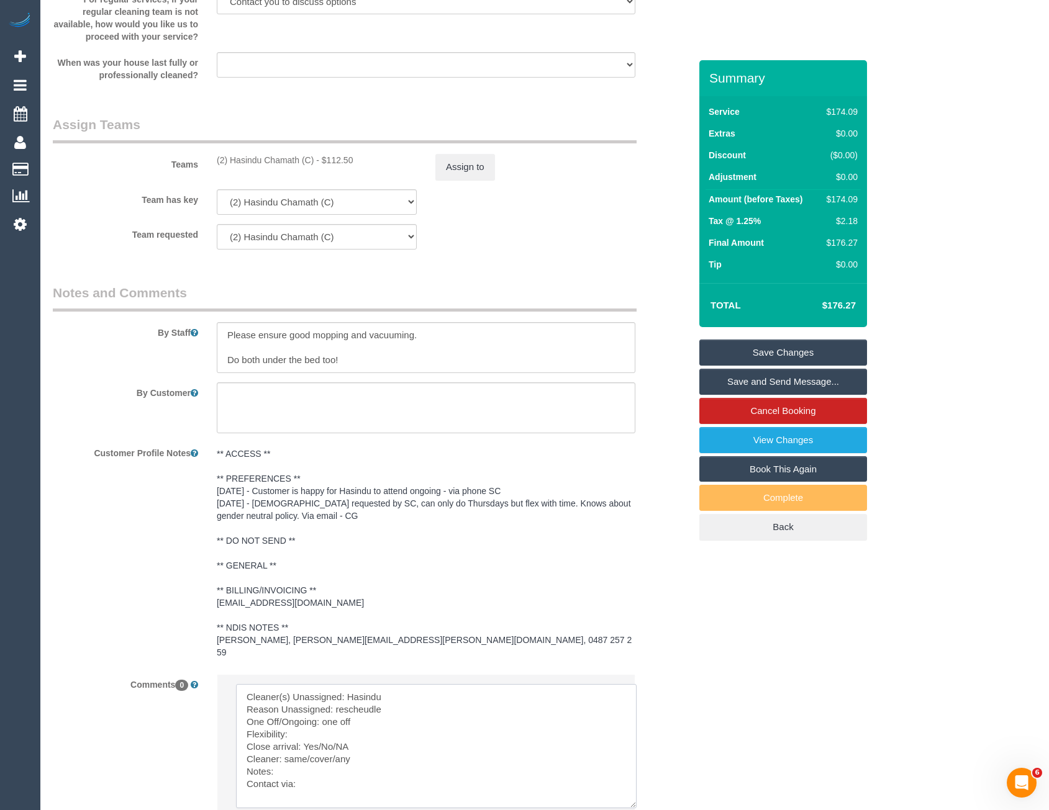
click at [316, 728] on textarea at bounding box center [436, 746] width 401 height 124
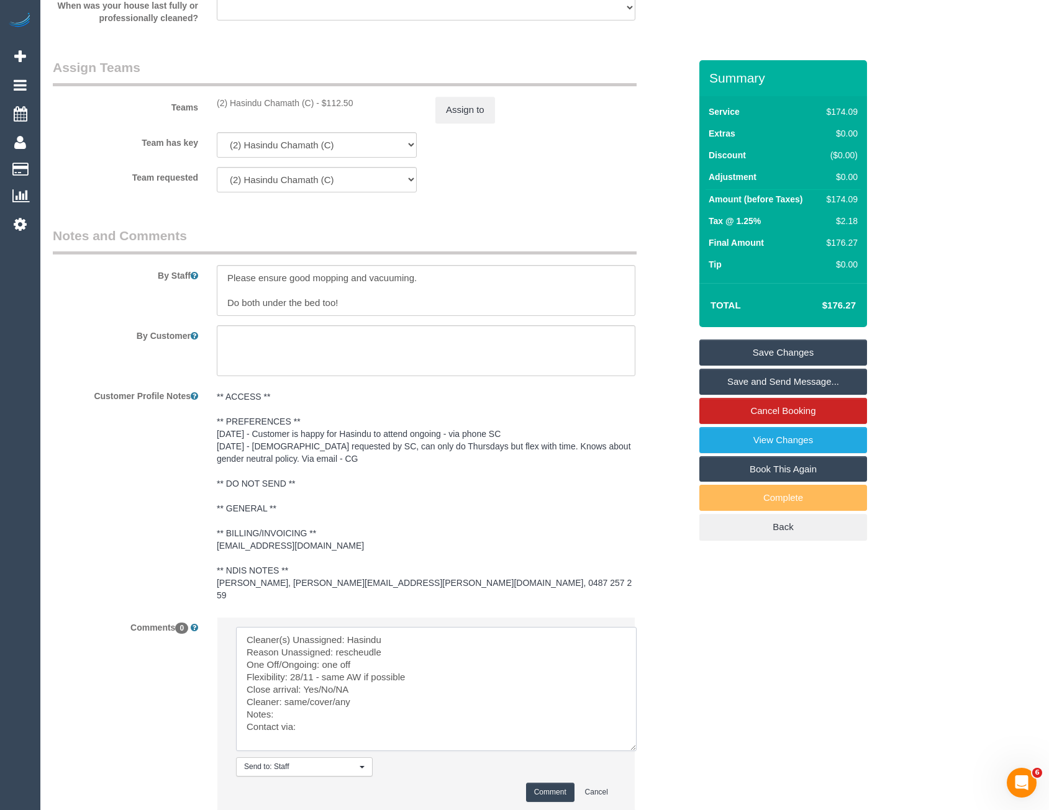
scroll to position [1595, 0]
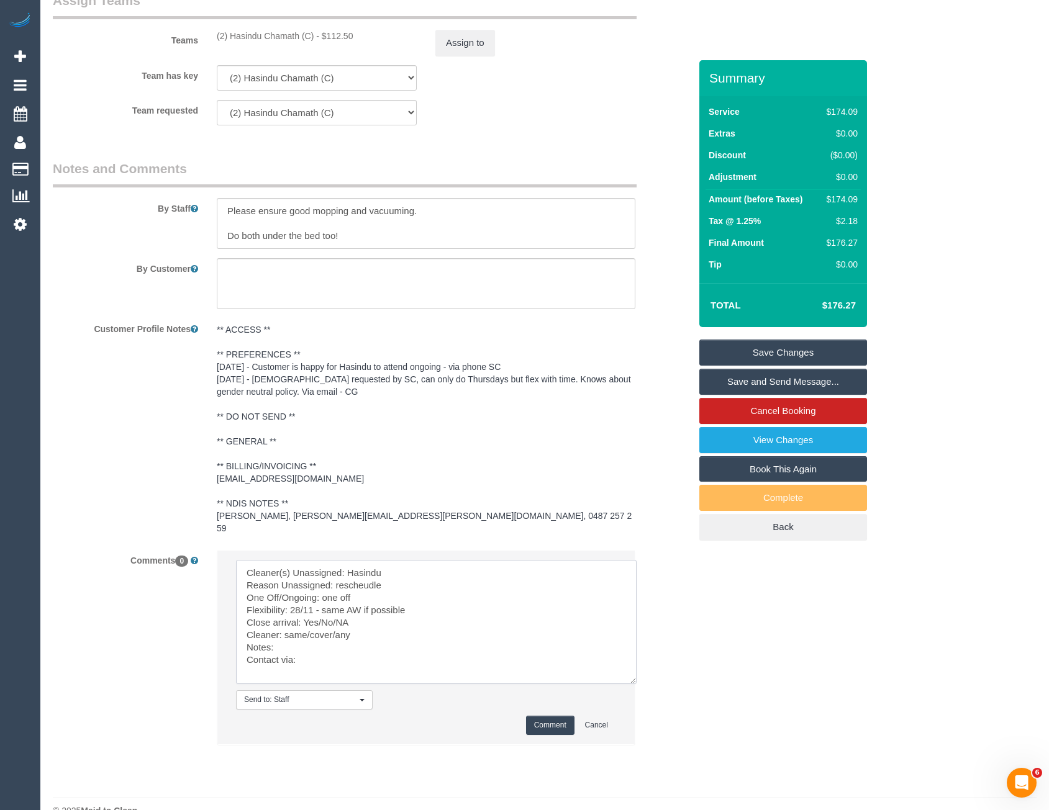
drag, startPoint x: 322, startPoint y: 611, endPoint x: 307, endPoint y: 609, distance: 15.0
click at [307, 609] on textarea at bounding box center [436, 622] width 401 height 124
click at [353, 627] on textarea at bounding box center [436, 622] width 401 height 124
drag, startPoint x: 359, startPoint y: 624, endPoint x: 283, endPoint y: 622, distance: 75.8
click at [283, 622] on textarea at bounding box center [436, 622] width 401 height 124
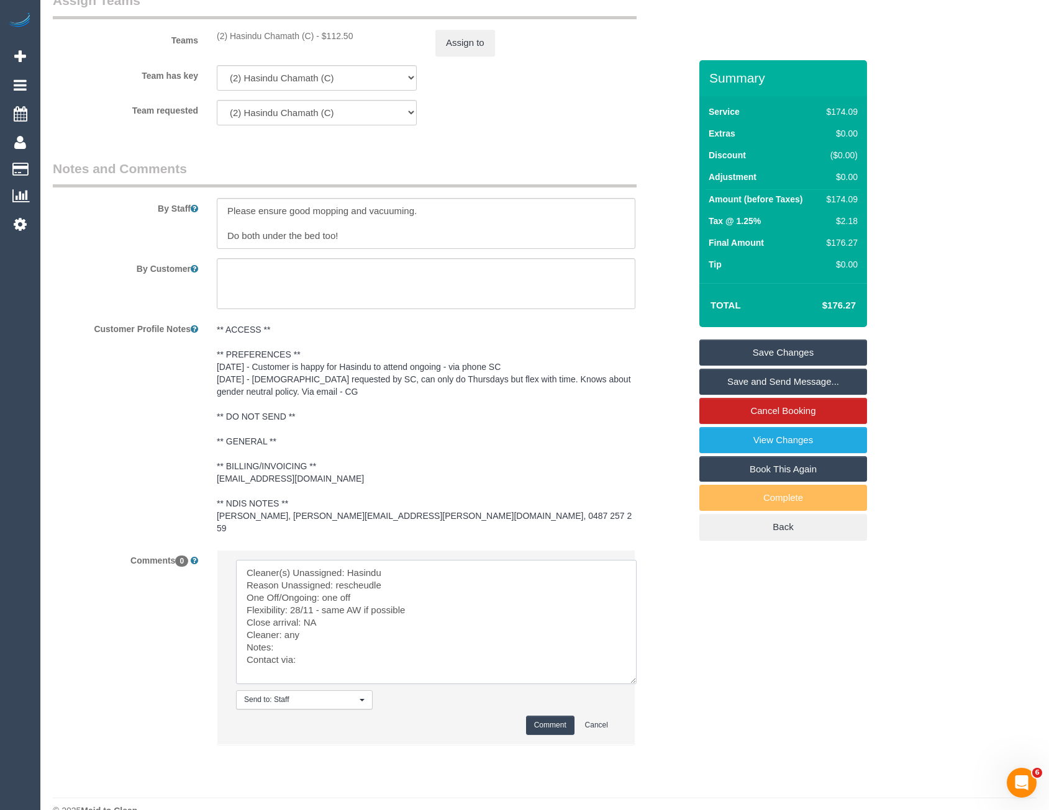
click at [307, 648] on textarea at bounding box center [436, 622] width 401 height 124
click at [302, 650] on textarea at bounding box center [436, 622] width 401 height 124
click at [390, 650] on textarea at bounding box center [436, 622] width 401 height 124
type textarea "Cleaner(s) Unassigned: Hasindu Reason Unassigned: rescheudle One Off/Ongoing: o…"
click at [543, 716] on button "Comment" at bounding box center [550, 725] width 48 height 19
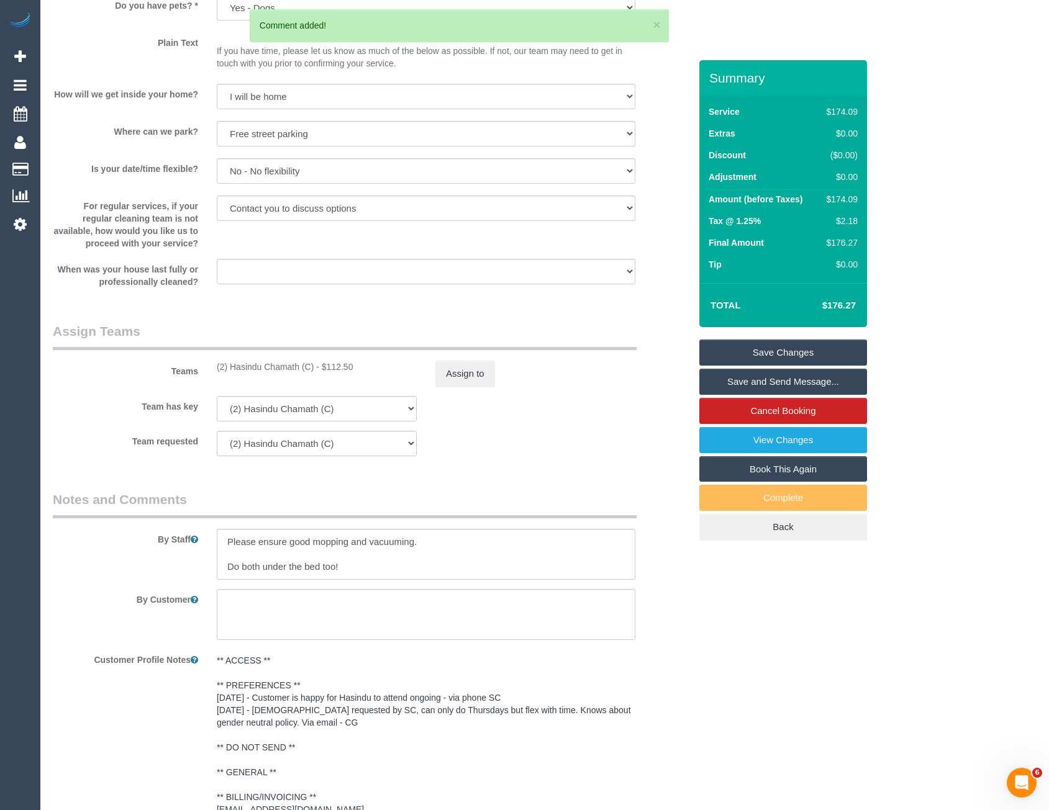
scroll to position [1258, 0]
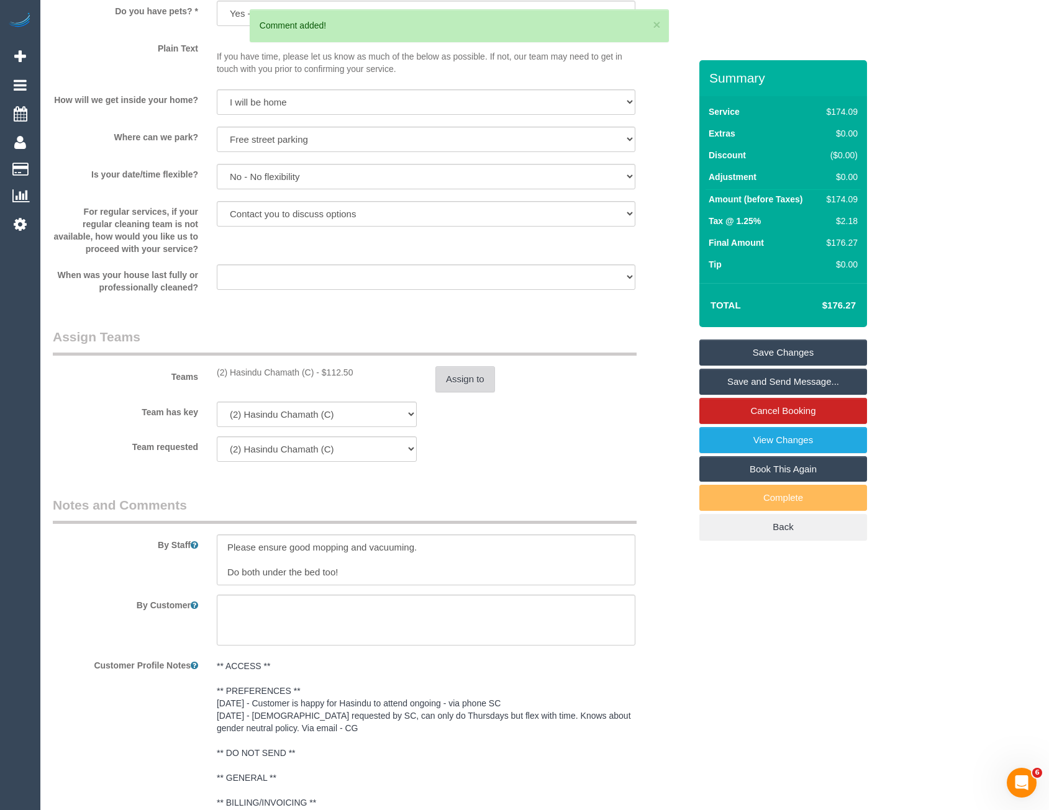
click at [470, 384] on button "Assign to" at bounding box center [465, 379] width 60 height 26
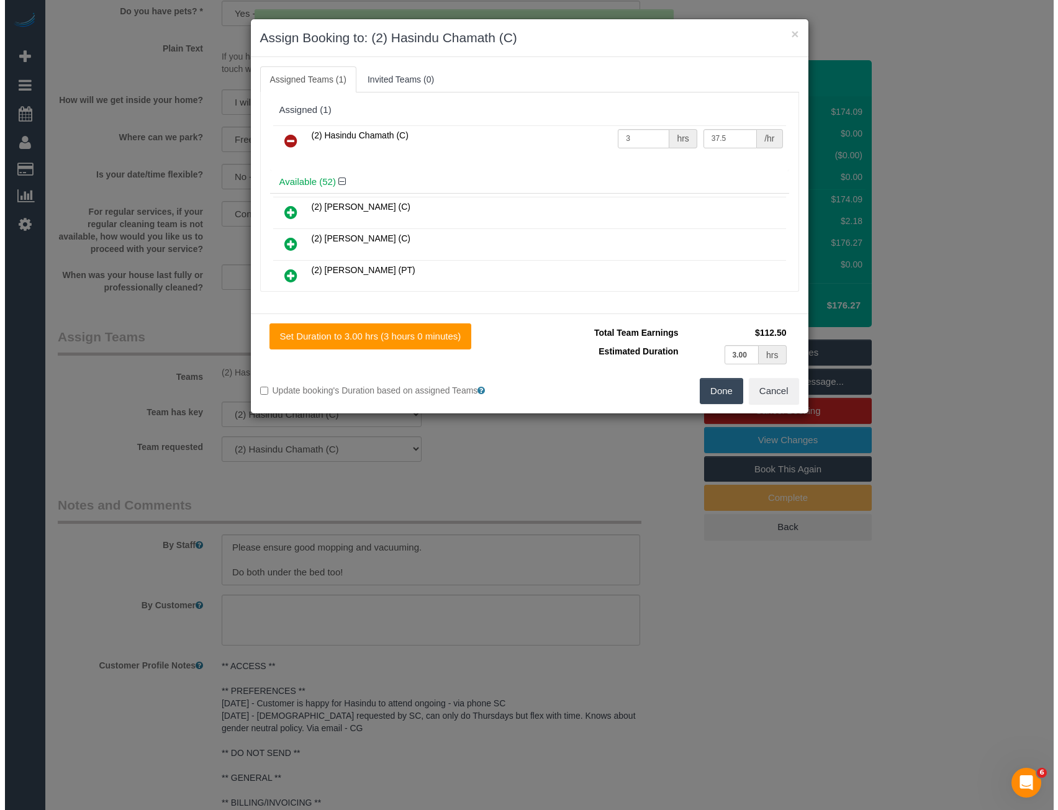
scroll to position [1255, 0]
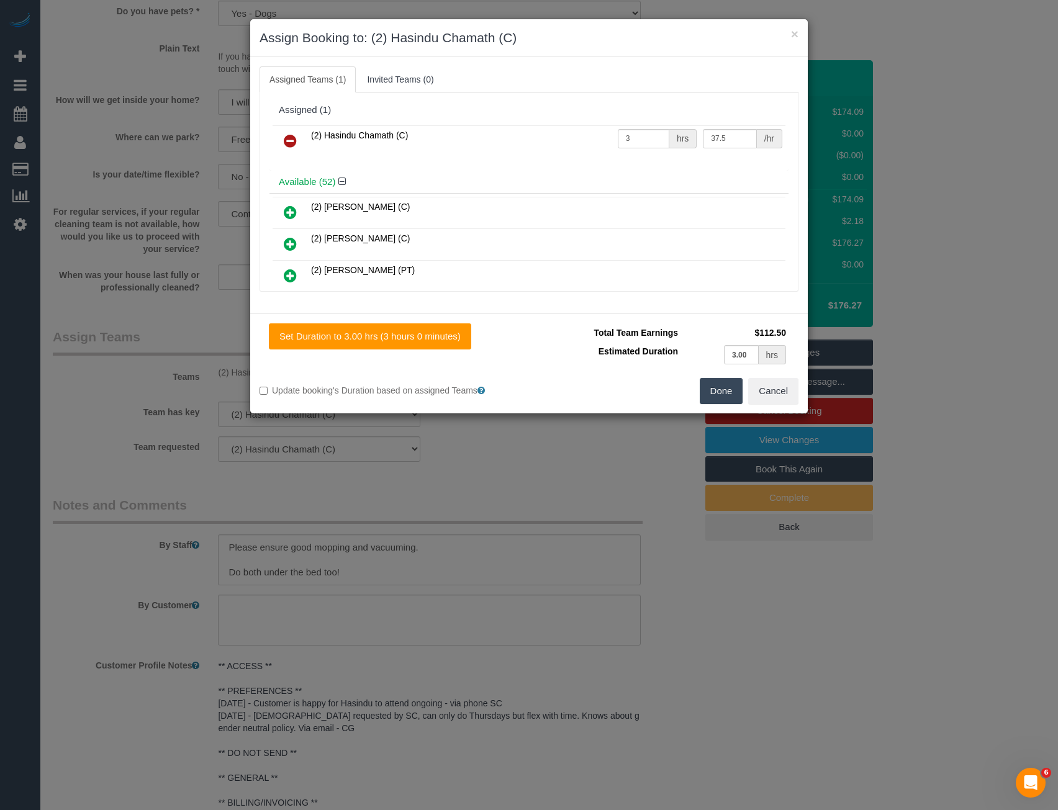
click at [287, 140] on icon at bounding box center [290, 141] width 13 height 15
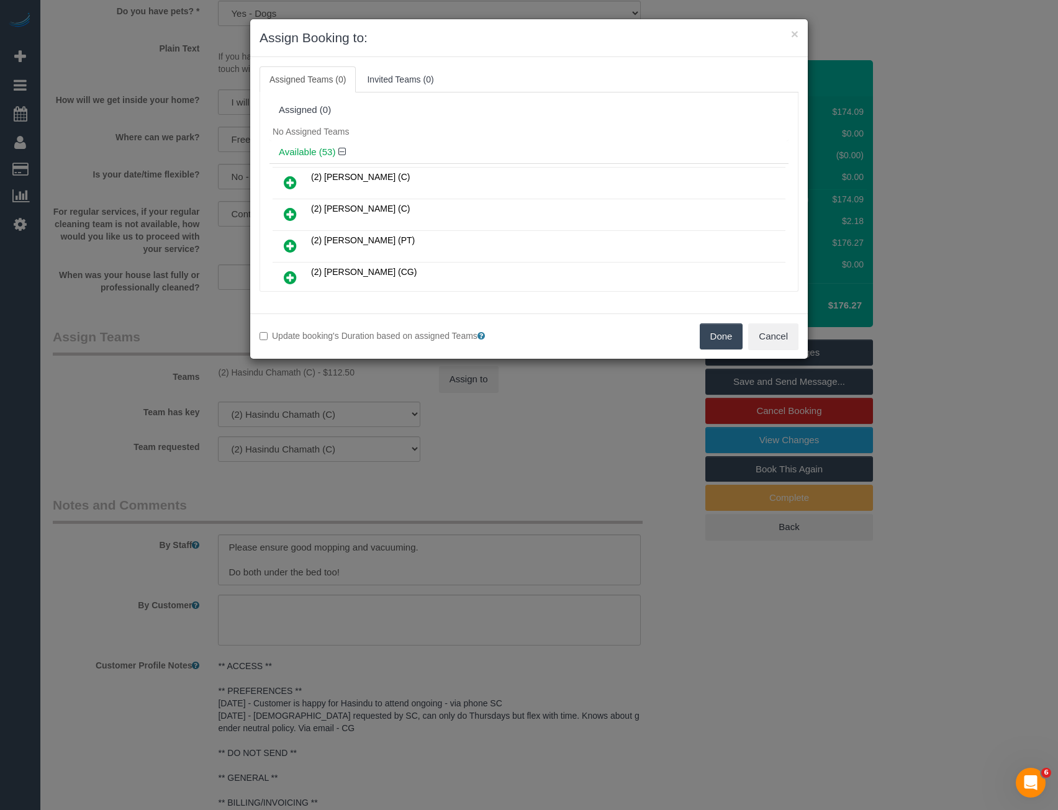
click at [709, 329] on button "Done" at bounding box center [721, 337] width 43 height 26
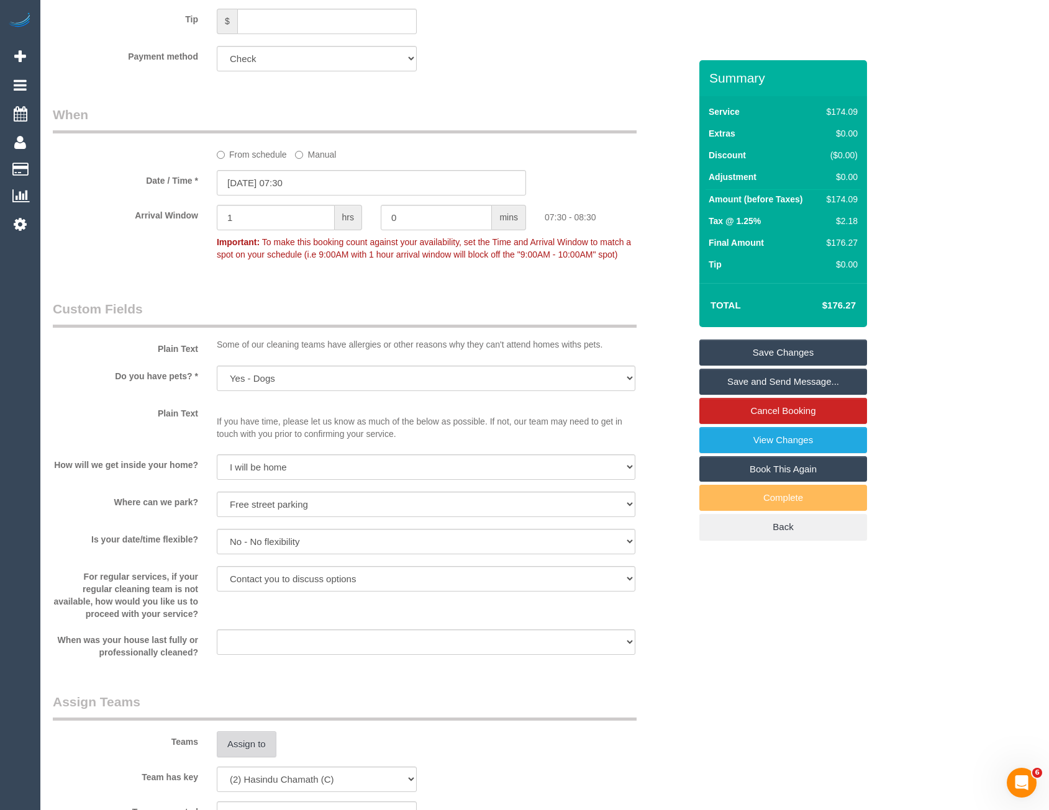
scroll to position [886, 0]
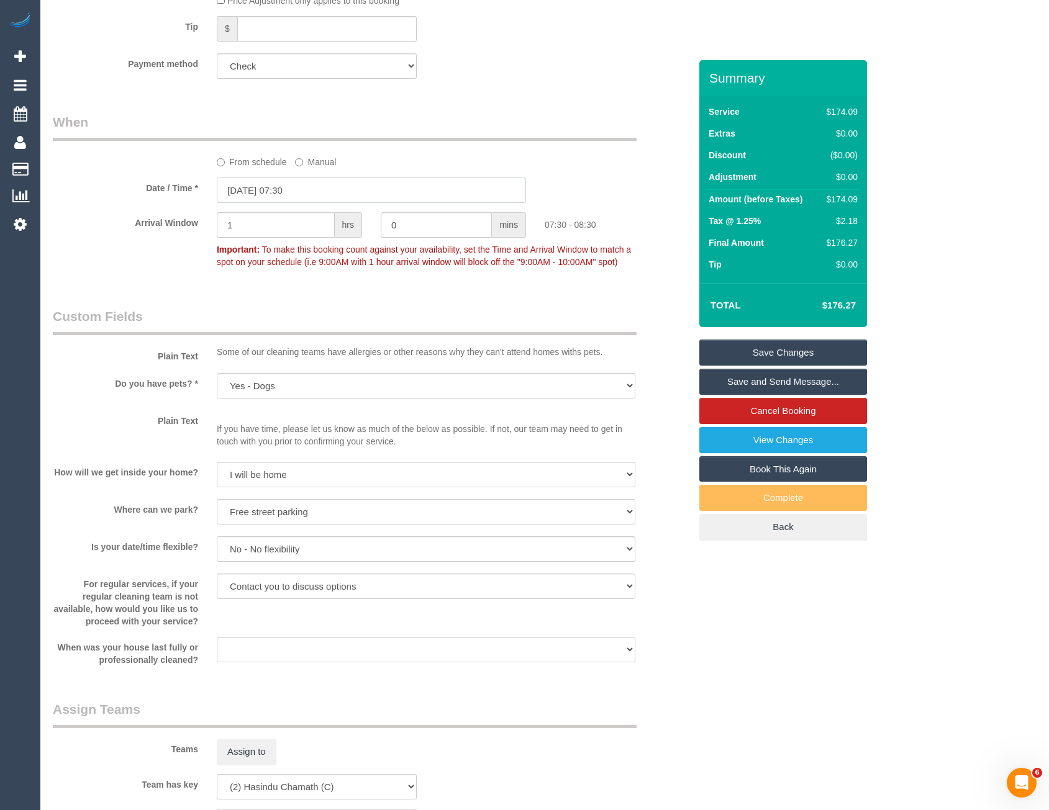
click at [279, 199] on input "27/11/2025 07:30" at bounding box center [371, 190] width 309 height 25
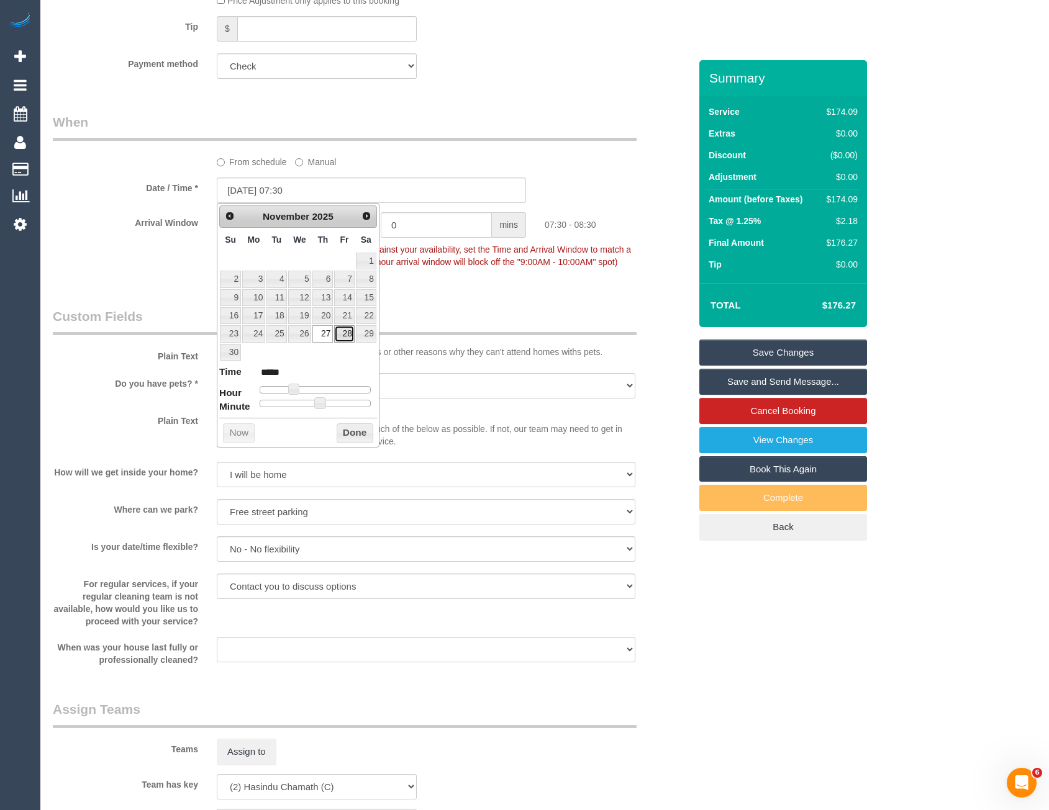
click at [340, 332] on link "28" at bounding box center [344, 333] width 20 height 17
type input "28/11/2025 07:30"
click at [353, 433] on button "Done" at bounding box center [355, 434] width 37 height 20
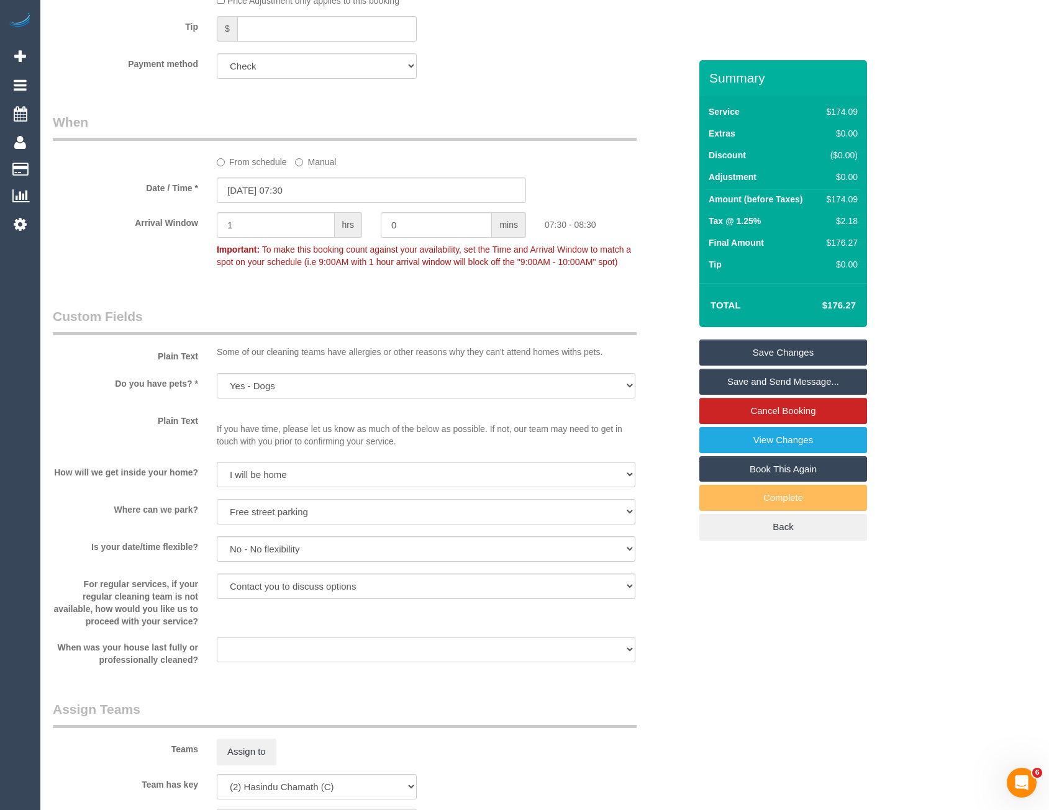
click at [727, 353] on link "Save Changes" at bounding box center [783, 353] width 168 height 26
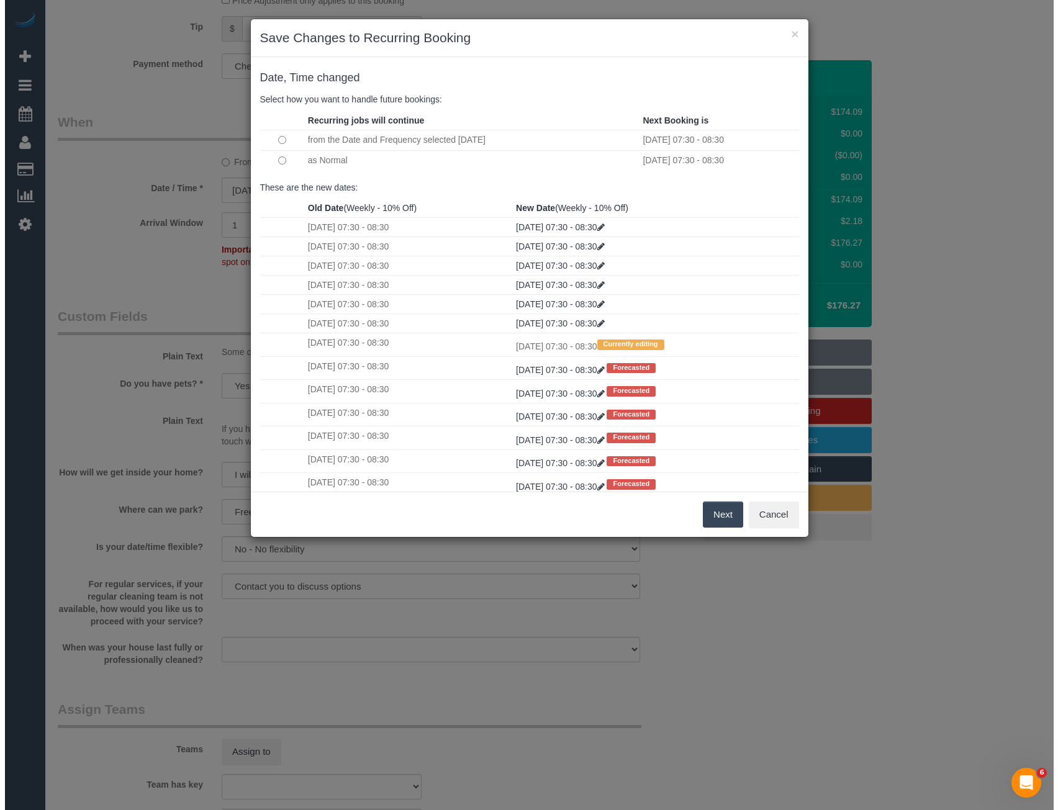
scroll to position [882, 0]
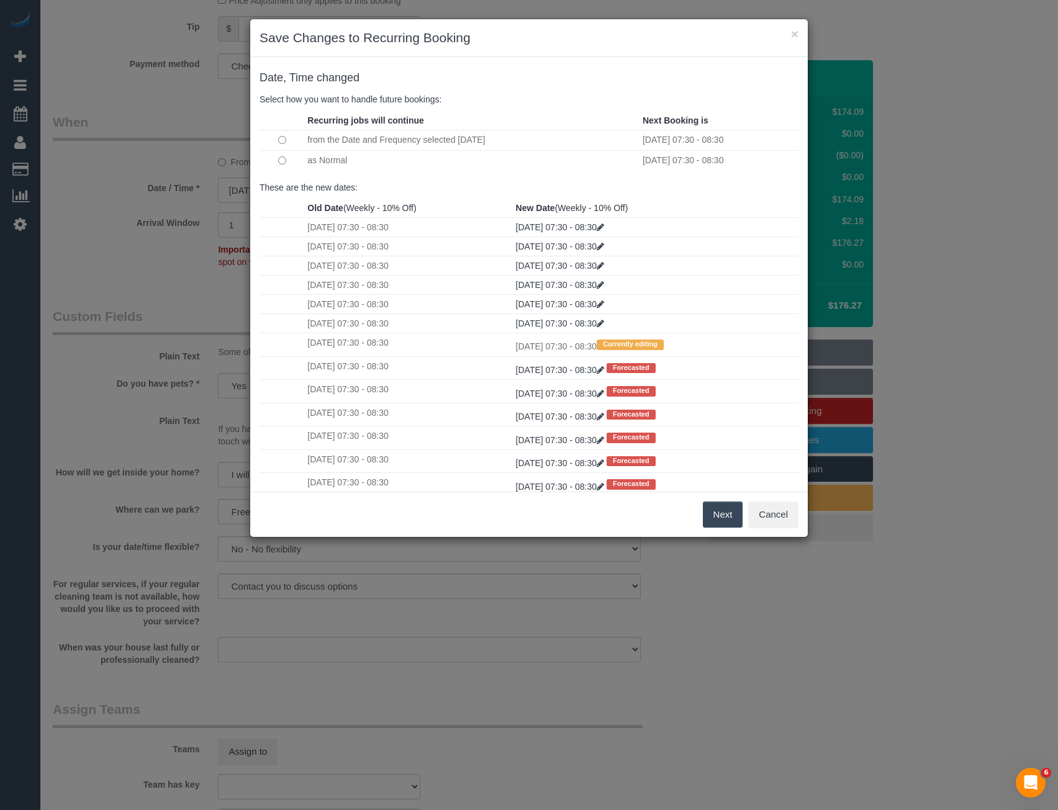
click at [729, 514] on button "Next" at bounding box center [723, 515] width 40 height 26
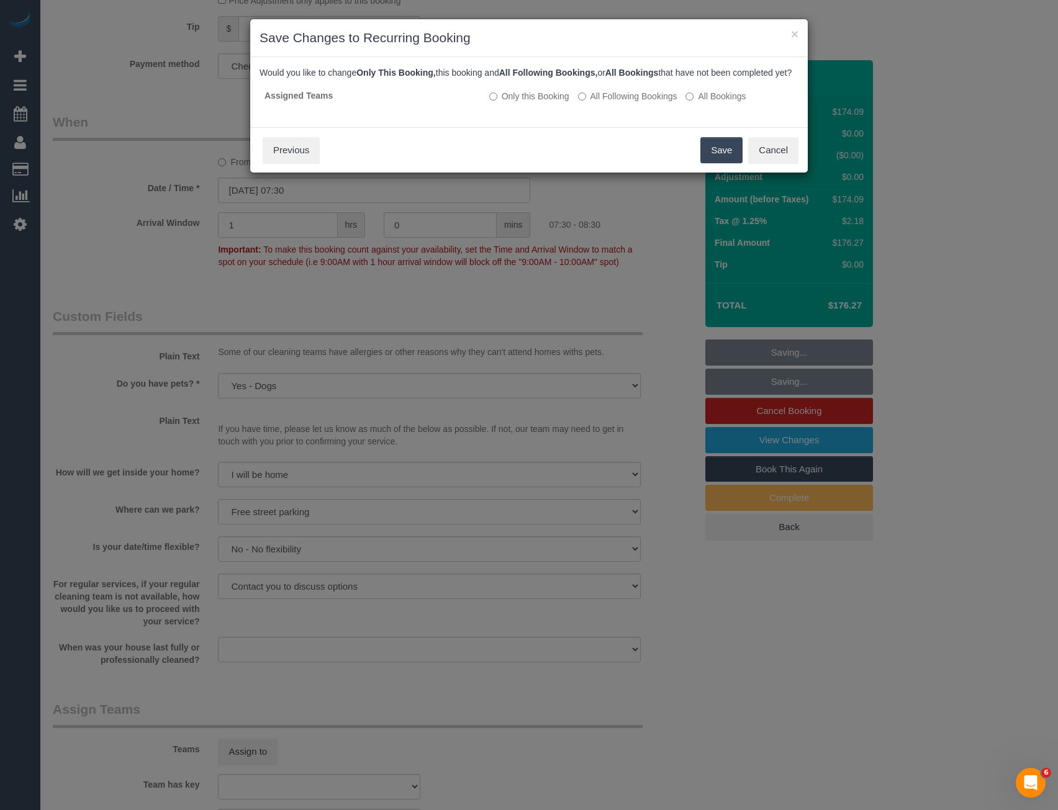
click at [717, 163] on button "Save" at bounding box center [722, 150] width 42 height 26
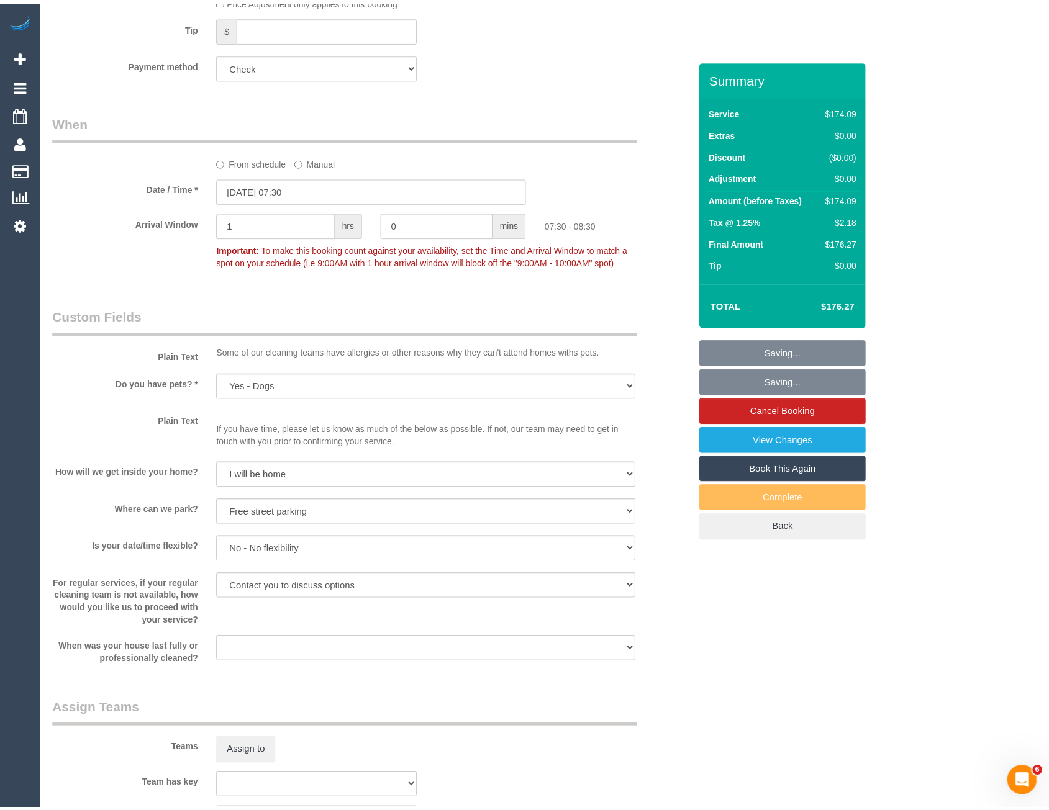
scroll to position [886, 0]
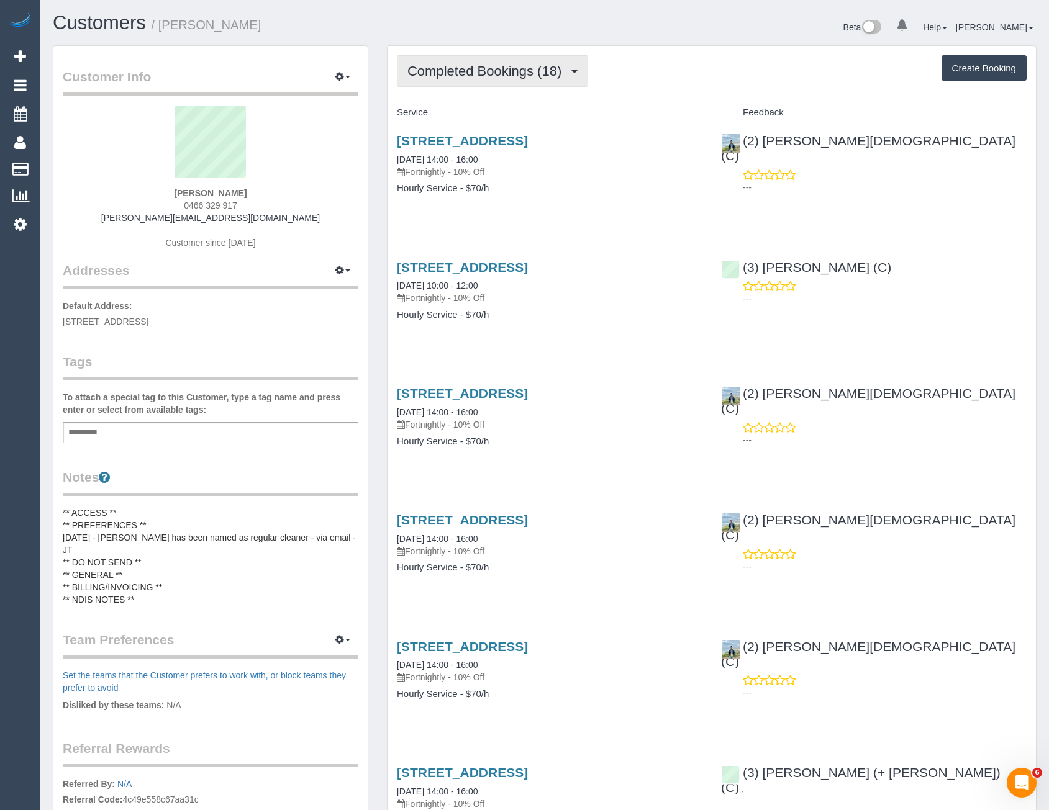
click at [540, 76] on span "Completed Bookings (18)" at bounding box center [487, 71] width 160 height 16
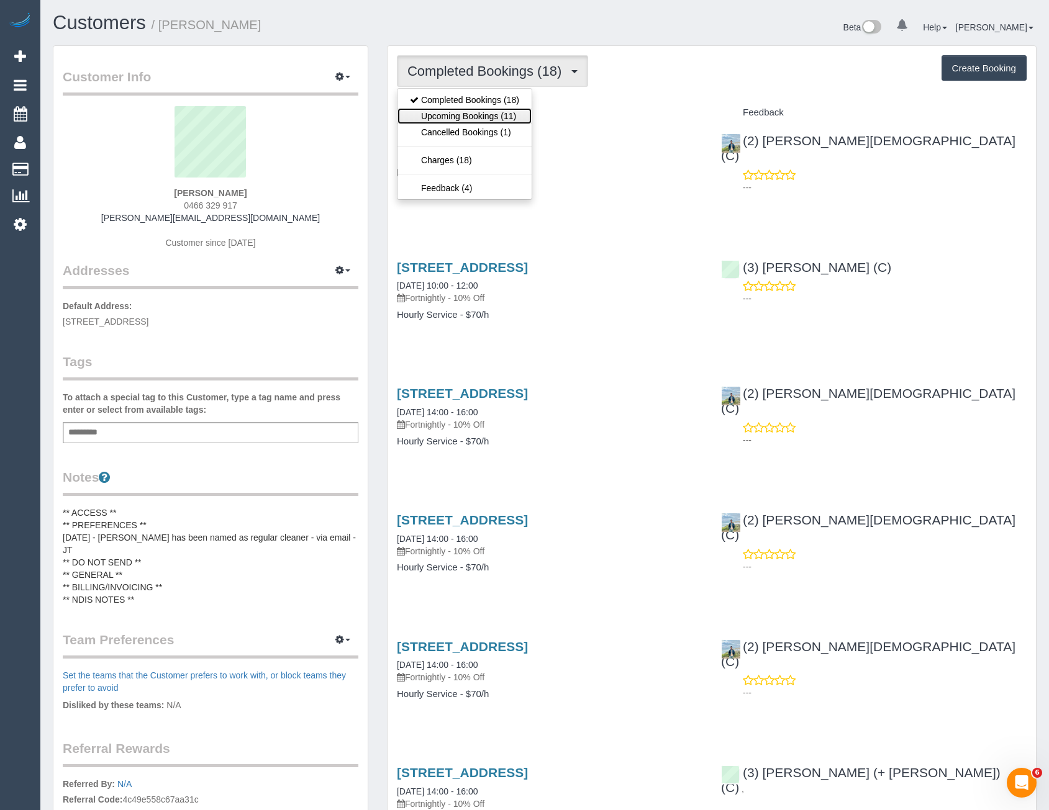
click at [517, 120] on link "Upcoming Bookings (11)" at bounding box center [464, 116] width 134 height 16
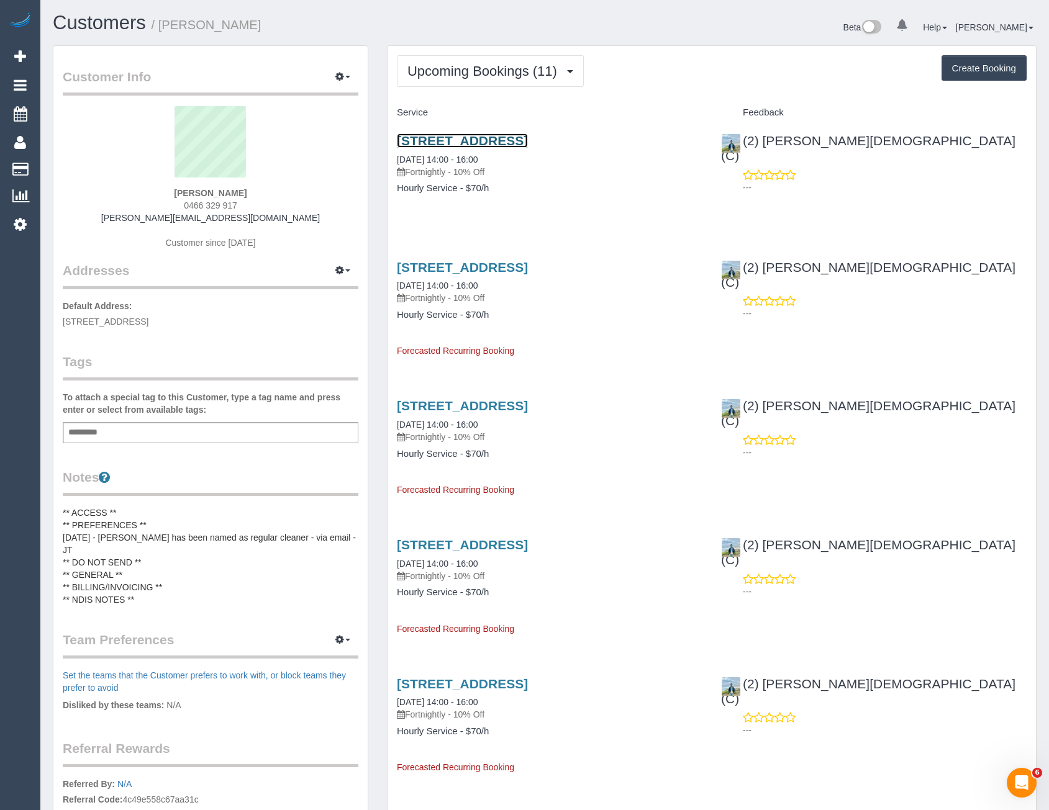
click at [528, 143] on link "26-36 High Street, 64, Northcote, VIC 3070" at bounding box center [462, 141] width 131 height 14
click at [535, 69] on span "Upcoming Bookings (11)" at bounding box center [485, 71] width 156 height 16
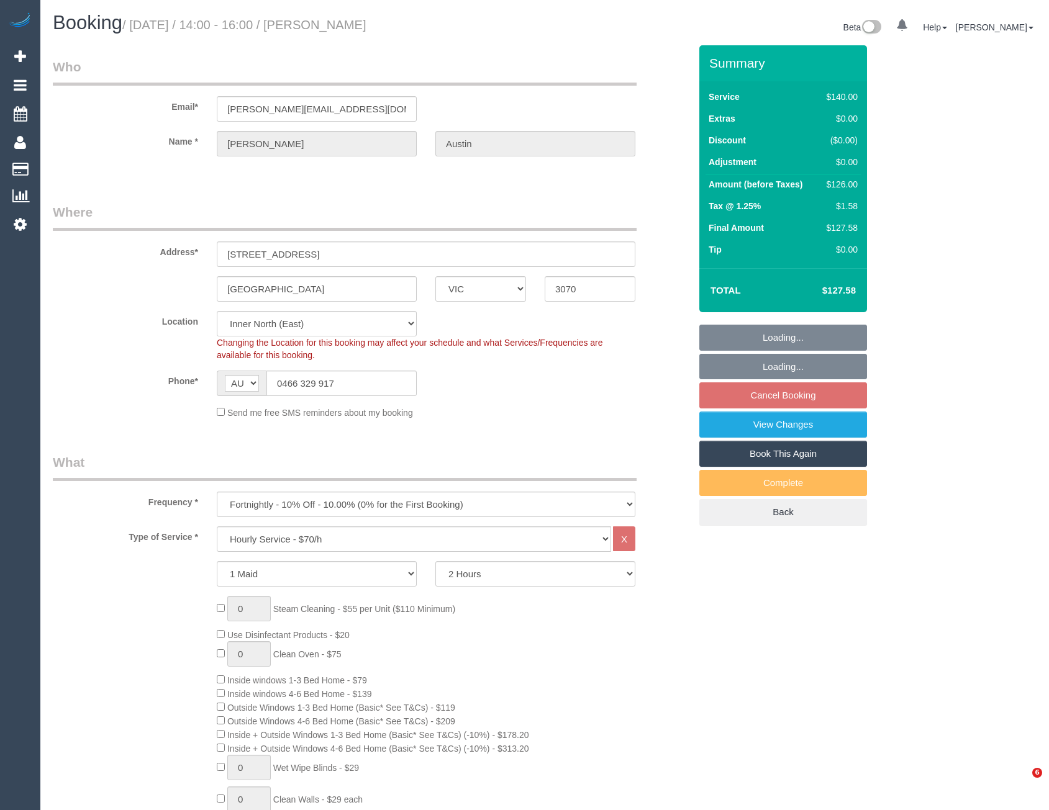
select select "VIC"
select select "number:27"
select select "number:14"
select select "number:19"
select select "number:24"
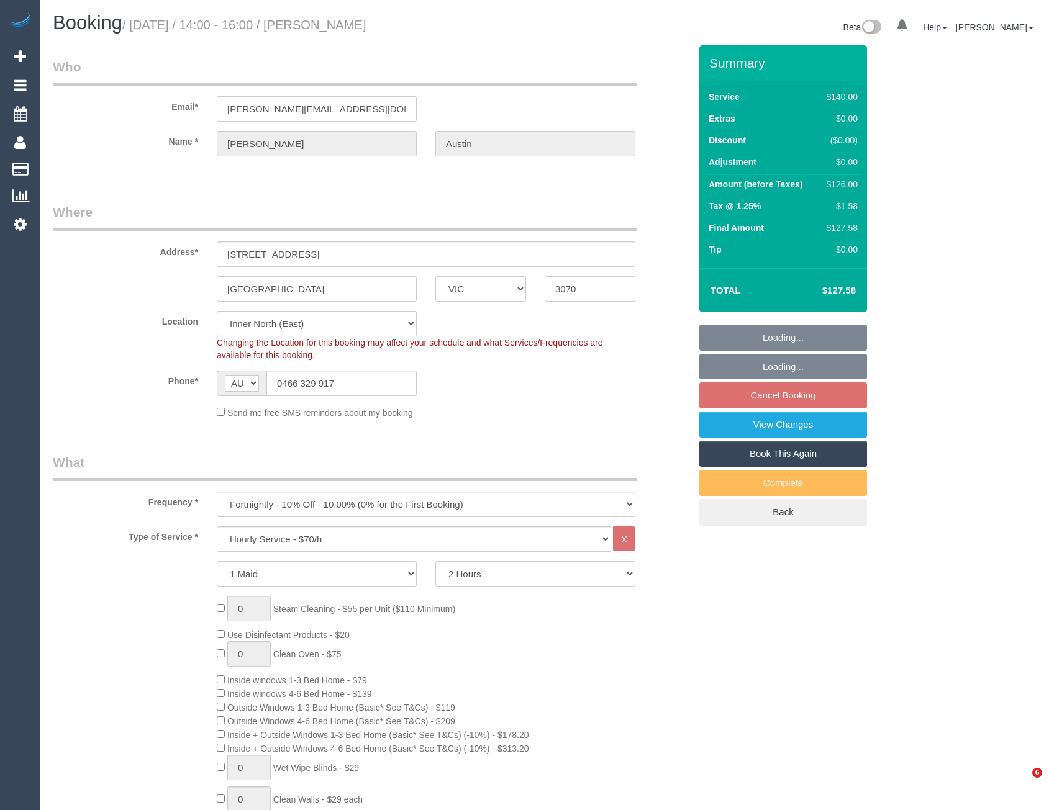
select select "number:34"
select select "number:26"
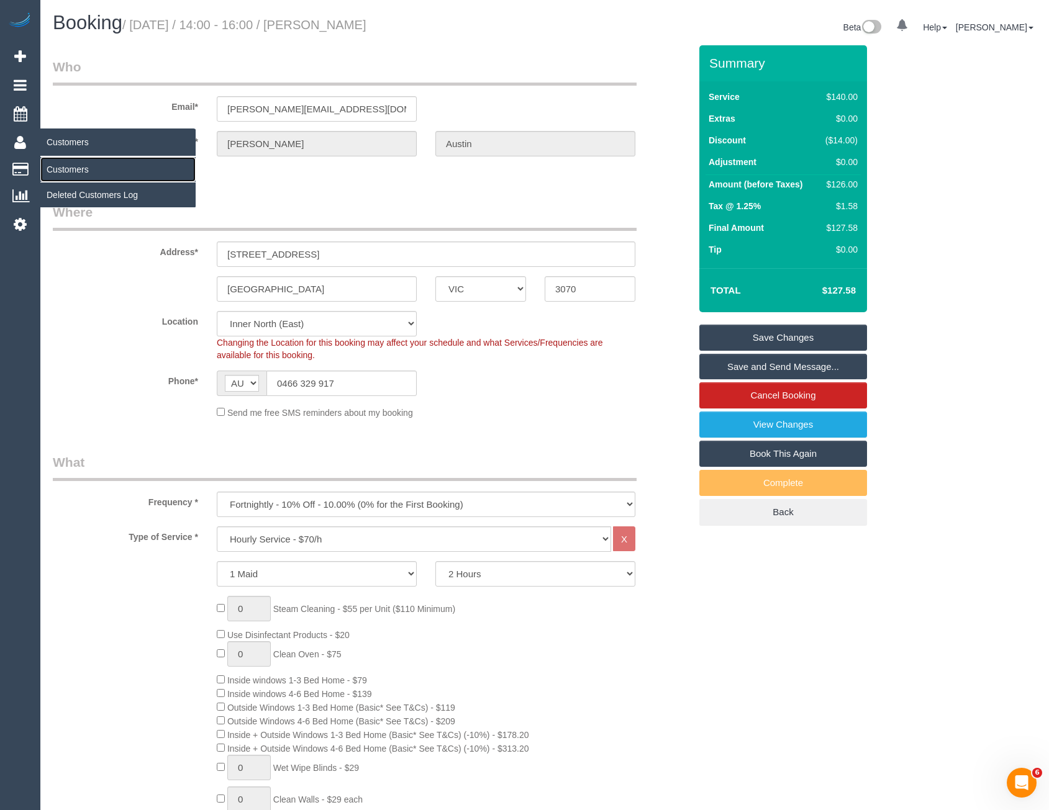
click at [60, 169] on link "Customers" at bounding box center [117, 169] width 155 height 25
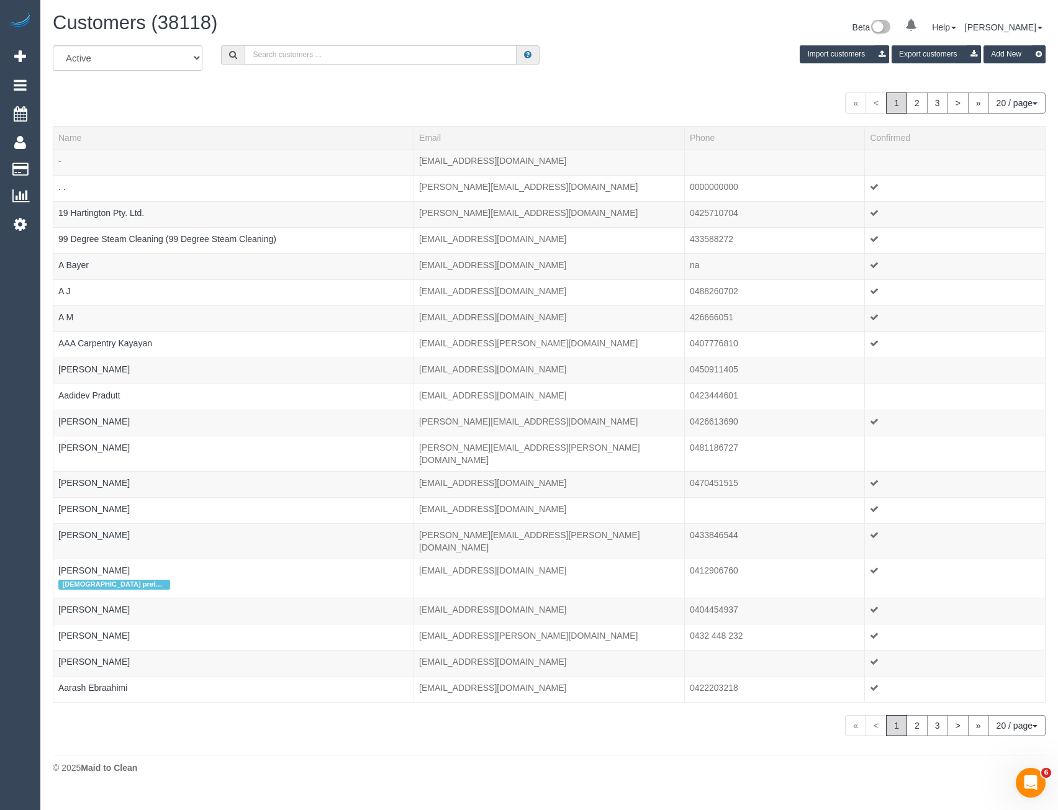
click at [288, 57] on input "text" at bounding box center [381, 54] width 272 height 19
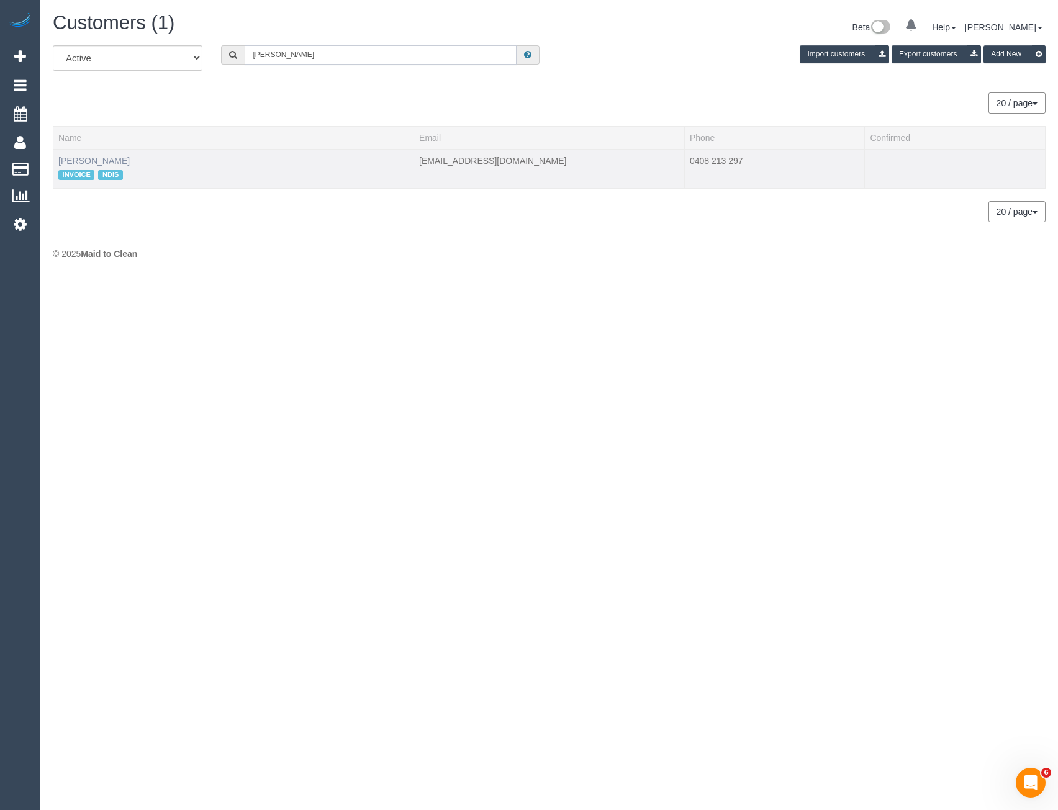
type input "Tom gilbe"
click at [83, 157] on link "Tom Gilbert" at bounding box center [93, 161] width 71 height 10
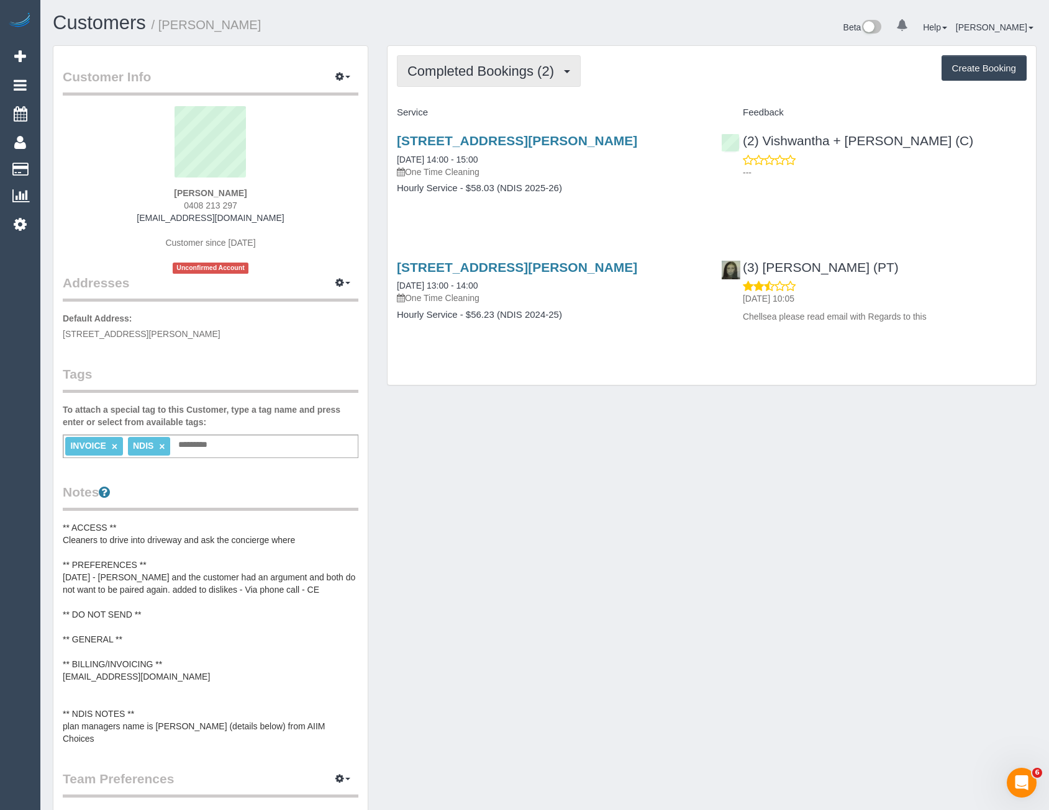
click at [530, 75] on span "Completed Bookings (2)" at bounding box center [483, 71] width 153 height 16
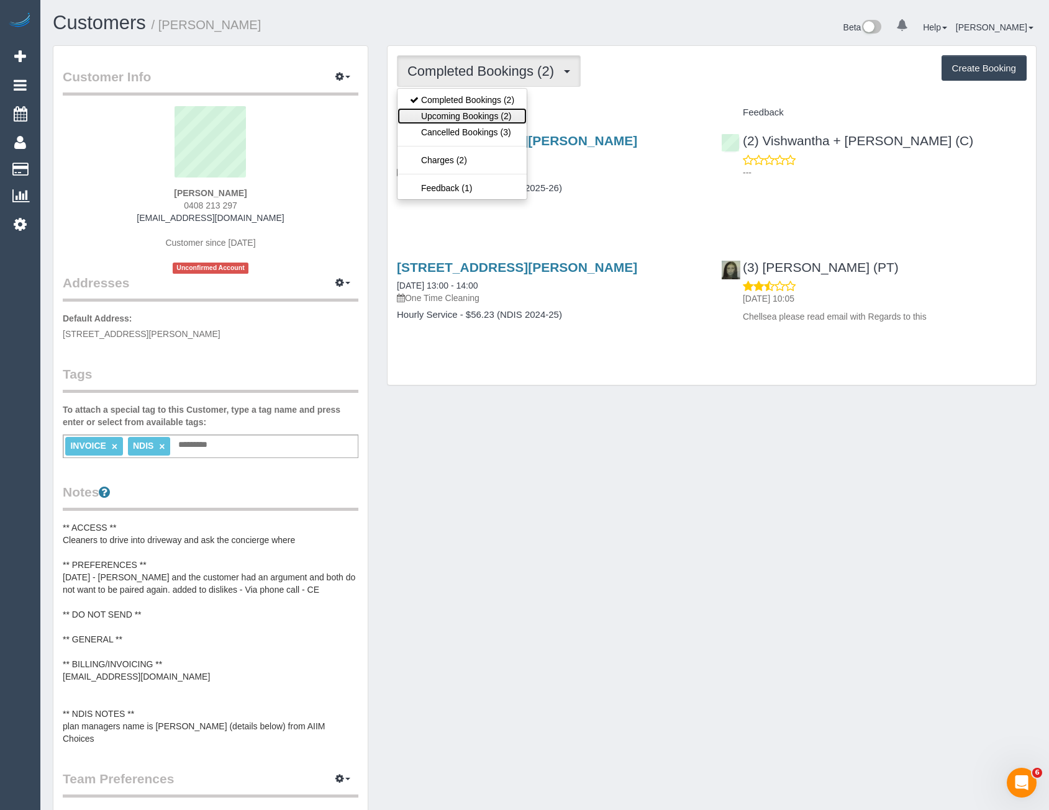
click at [504, 114] on link "Upcoming Bookings (2)" at bounding box center [461, 116] width 129 height 16
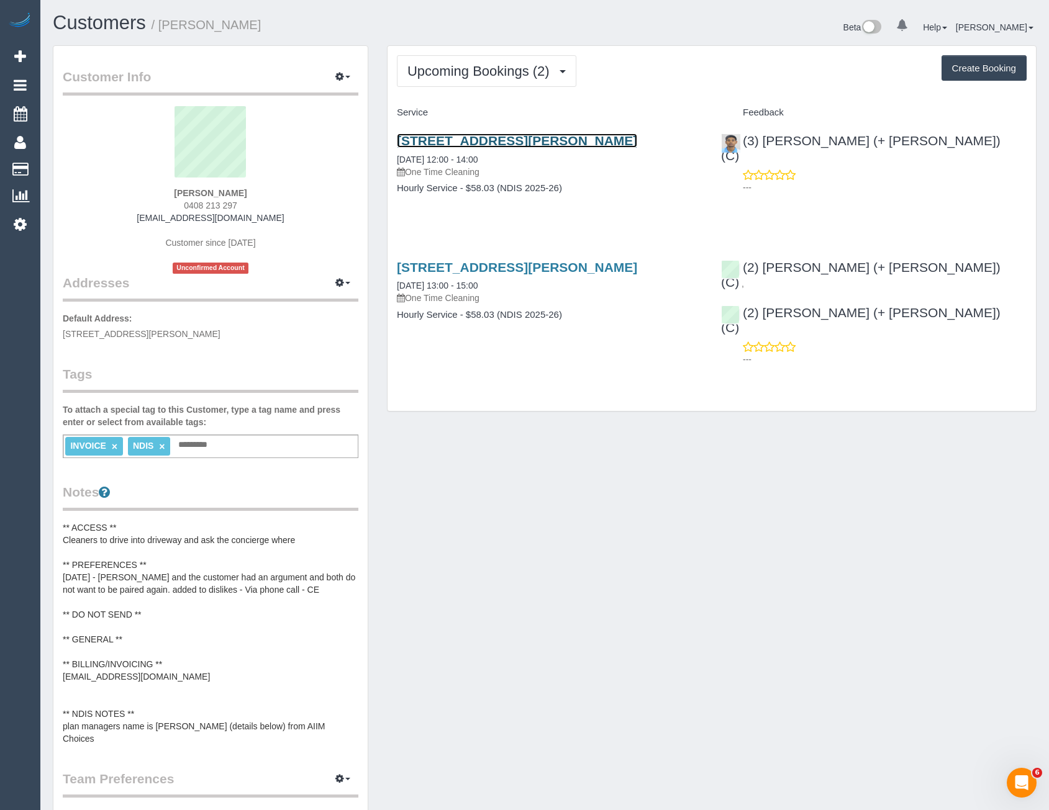
click at [577, 142] on link "108/280 Albert Street, East Melbourne, VIC 3002" at bounding box center [517, 141] width 240 height 14
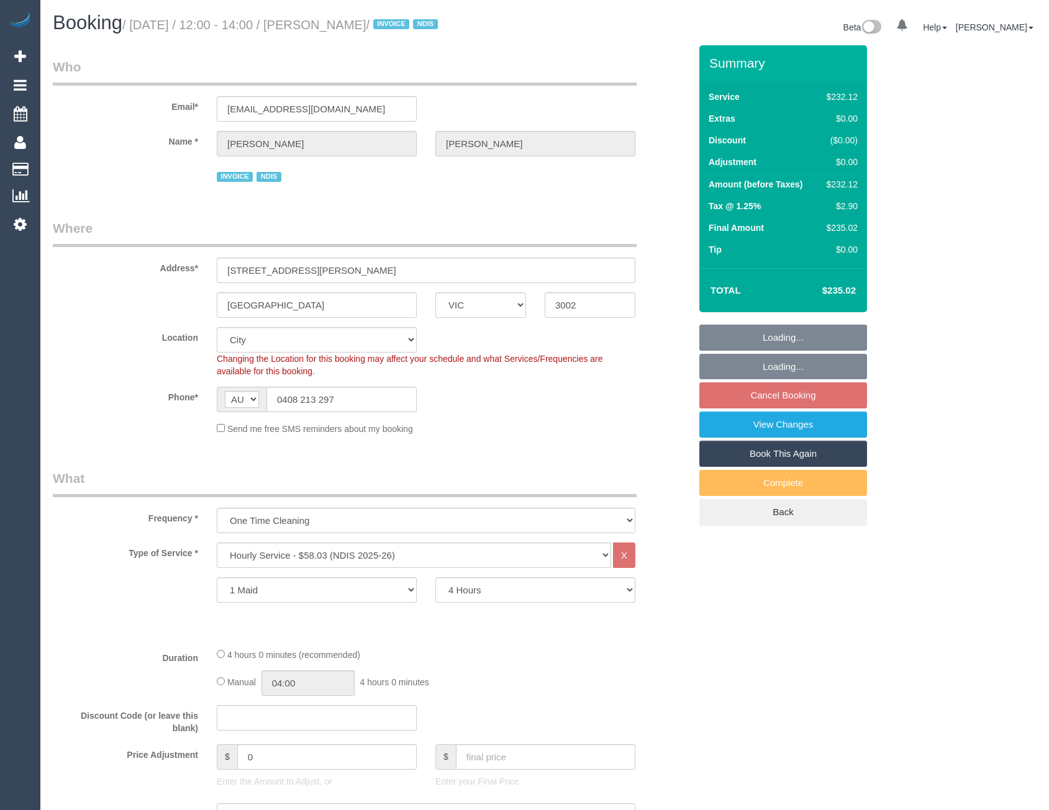
select select "VIC"
select select "240"
select select "object:776"
select select "number:28"
select select "number:14"
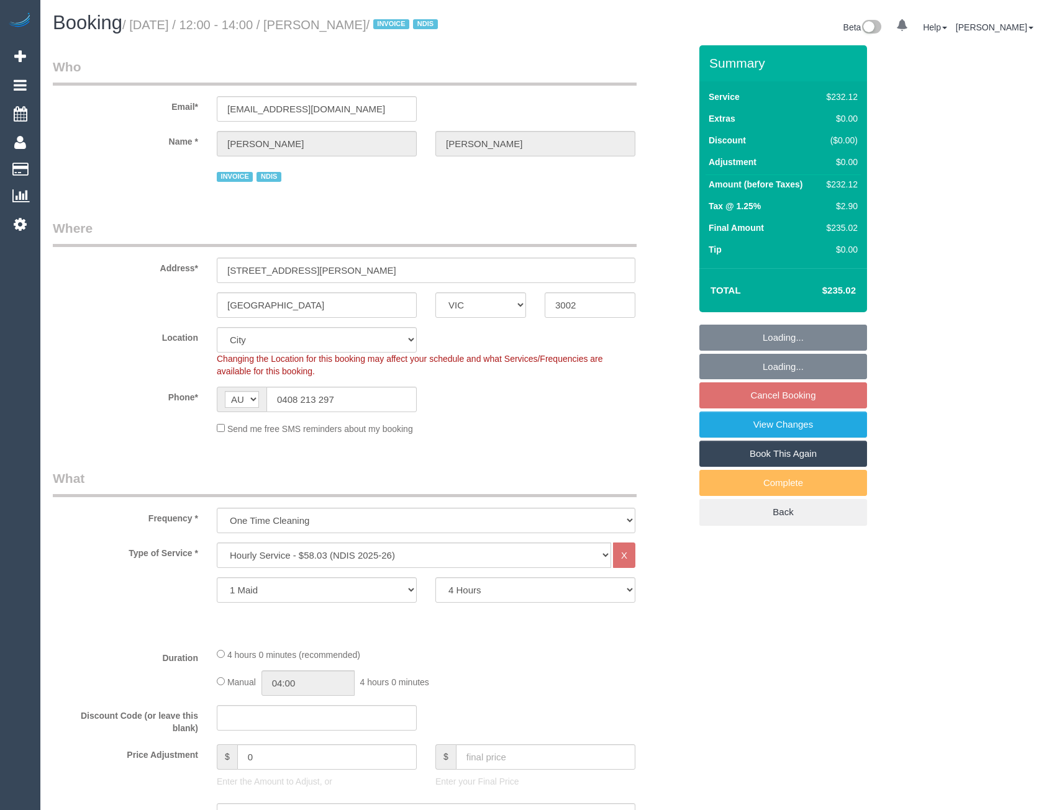
select select "number:19"
select select "number:23"
select select "number:35"
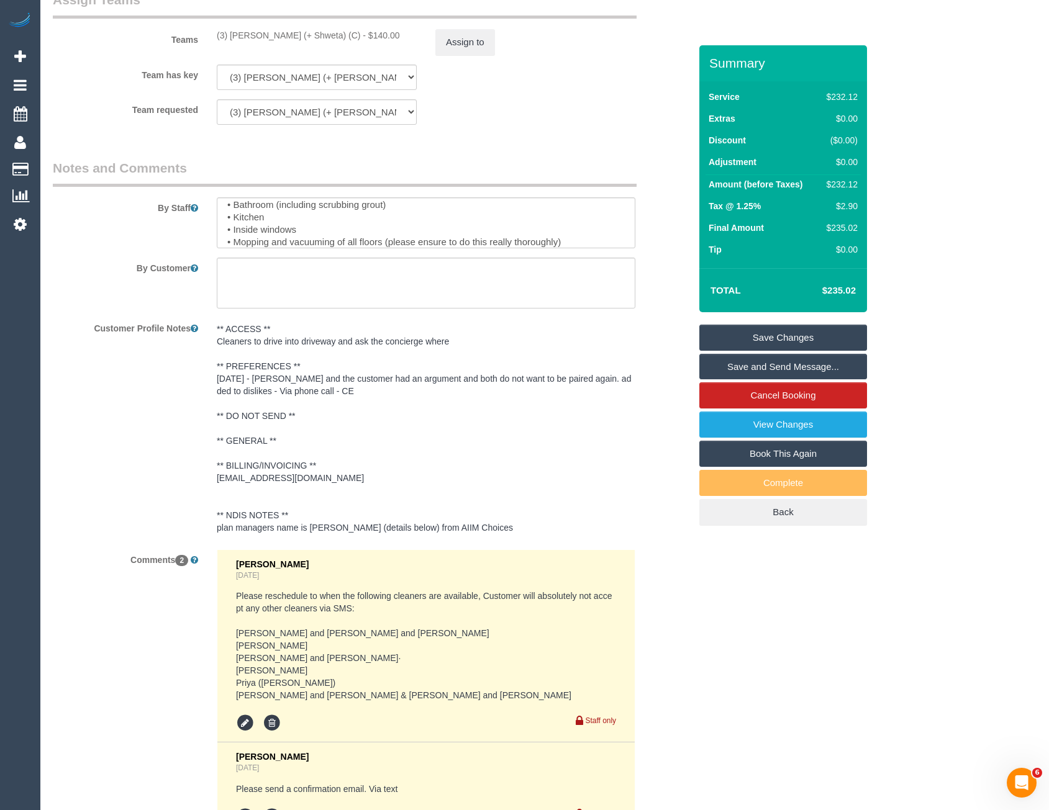
scroll to position [62, 0]
click at [301, 224] on textarea at bounding box center [426, 222] width 419 height 51
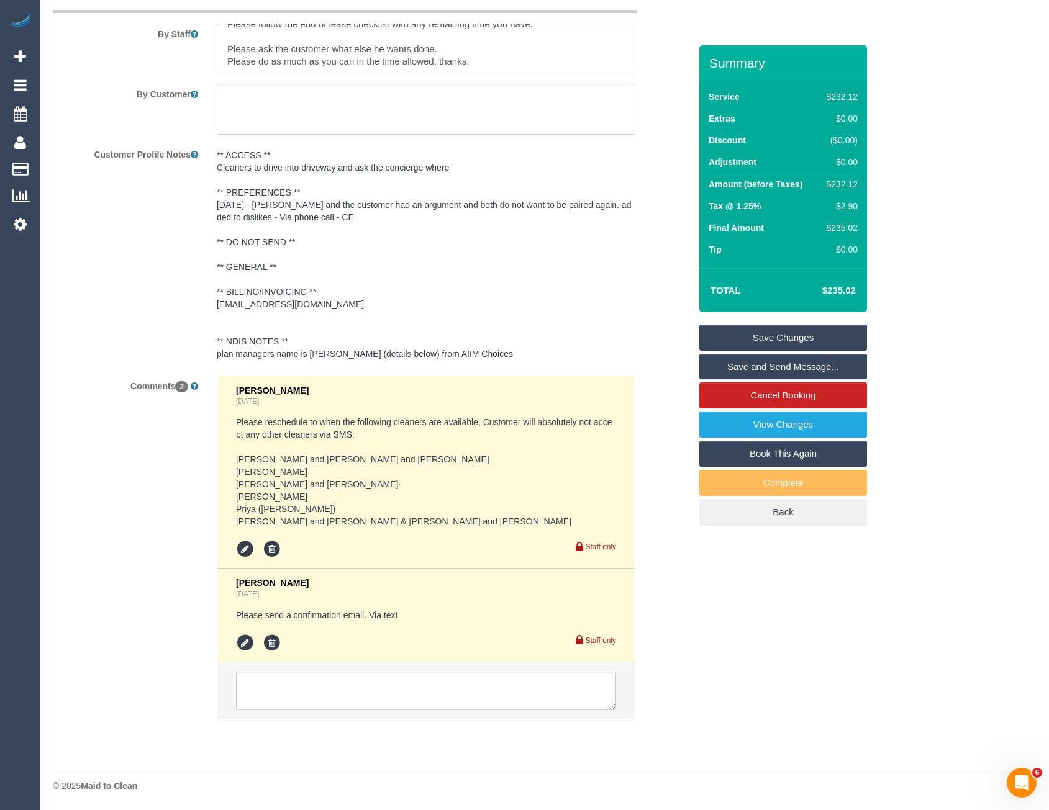
scroll to position [1829, 0]
click at [340, 690] on textarea at bounding box center [426, 691] width 380 height 39
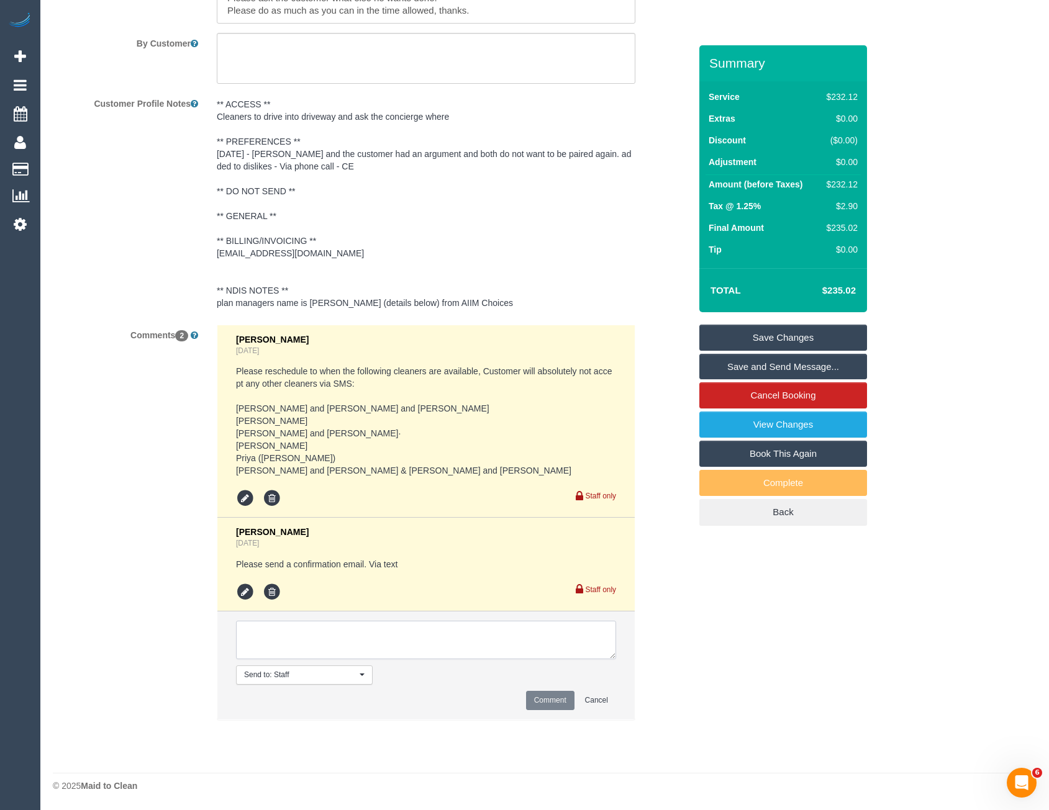
scroll to position [1880, 0]
click at [307, 647] on textarea at bounding box center [426, 640] width 380 height 39
click at [360, 638] on textarea at bounding box center [426, 640] width 380 height 39
click at [366, 644] on textarea at bounding box center [426, 640] width 380 height 39
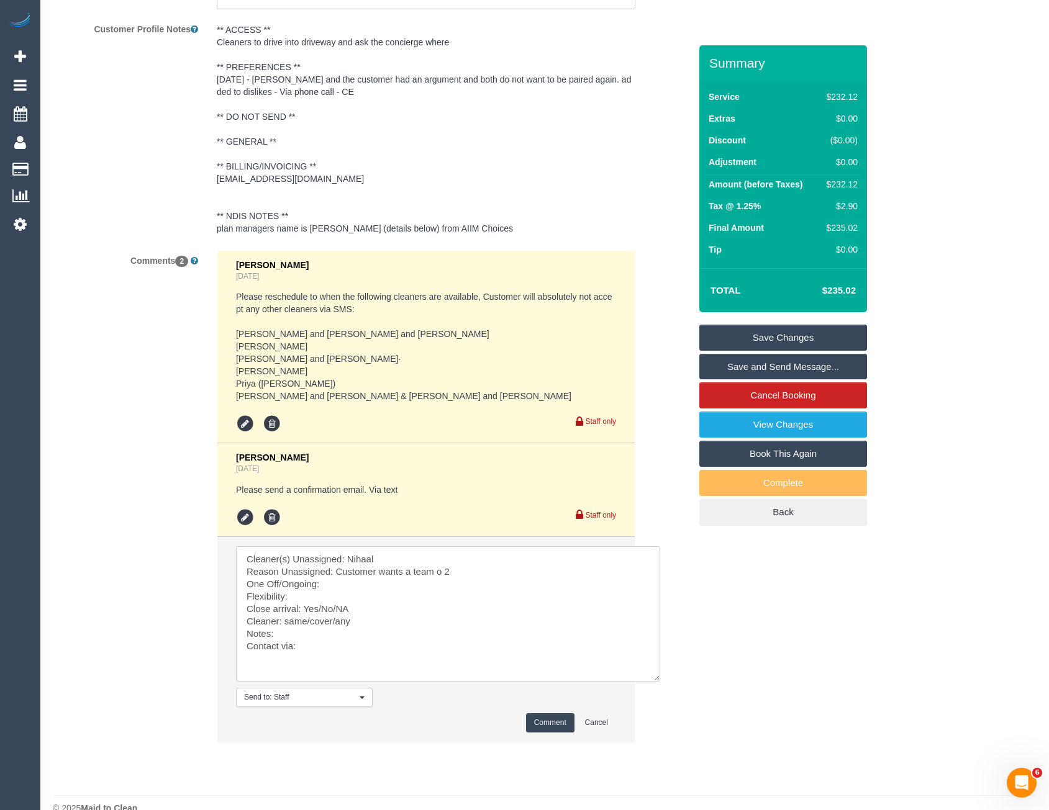
drag, startPoint x: 612, startPoint y: 658, endPoint x: 656, endPoint y: 755, distance: 106.4
click at [656, 682] on textarea at bounding box center [448, 614] width 424 height 135
click at [337, 662] on textarea at bounding box center [448, 614] width 424 height 135
click at [304, 670] on textarea at bounding box center [448, 614] width 424 height 135
click at [336, 660] on textarea at bounding box center [448, 614] width 424 height 135
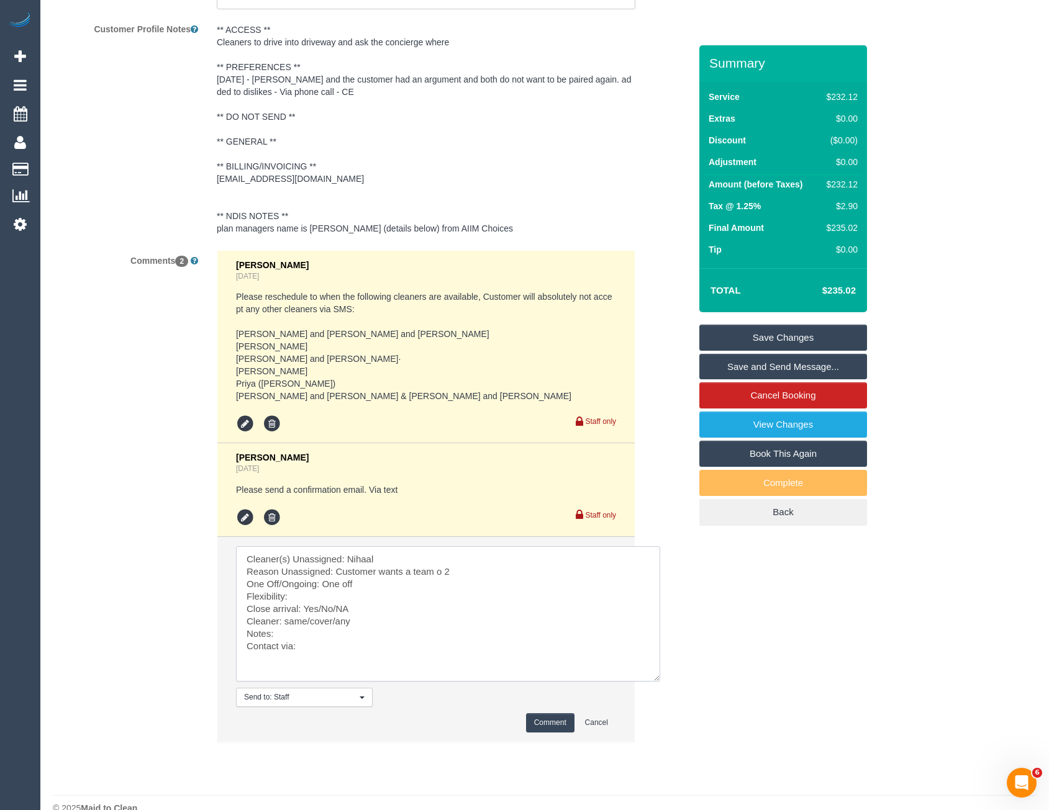
click at [312, 670] on textarea at bounding box center [448, 614] width 424 height 135
drag, startPoint x: 357, startPoint y: 681, endPoint x: 302, endPoint y: 681, distance: 55.3
click at [302, 681] on textarea at bounding box center [448, 614] width 424 height 135
drag, startPoint x: 355, startPoint y: 697, endPoint x: 282, endPoint y: 696, distance: 73.3
click at [282, 682] on textarea at bounding box center [448, 614] width 424 height 135
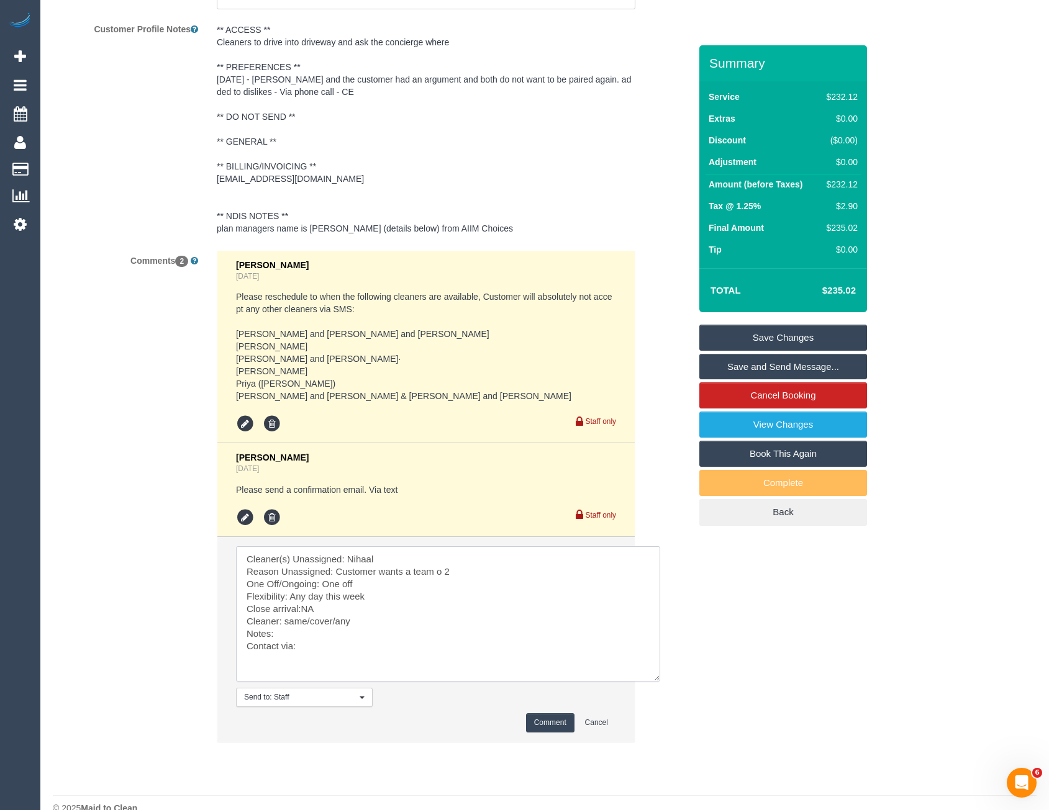
click at [358, 682] on textarea at bounding box center [448, 614] width 424 height 135
drag, startPoint x: 350, startPoint y: 697, endPoint x: 290, endPoint y: 699, distance: 59.6
click at [290, 682] on textarea at bounding box center [448, 614] width 424 height 135
click at [283, 682] on textarea at bounding box center [448, 614] width 424 height 135
click at [319, 682] on textarea at bounding box center [448, 614] width 424 height 135
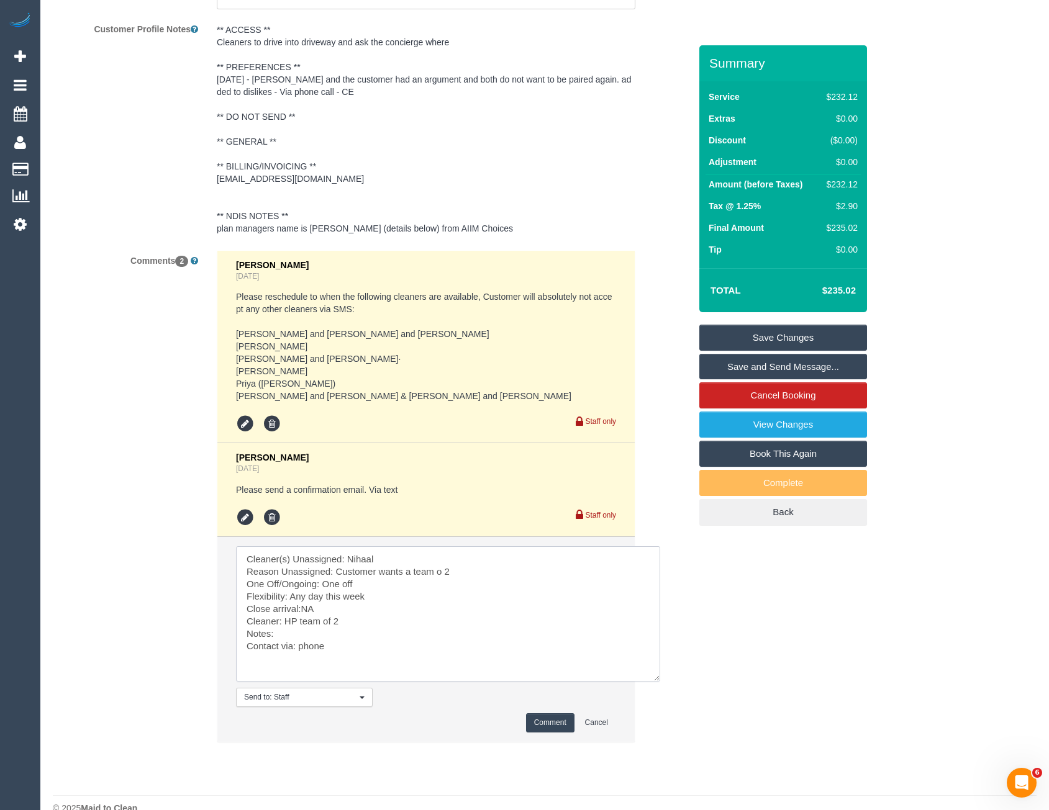
type textarea "Cleaner(s) Unassigned: Nihaal Reason Unassigned: Customer wants a team o 2 One …"
click at [552, 733] on button "Comment" at bounding box center [550, 723] width 48 height 19
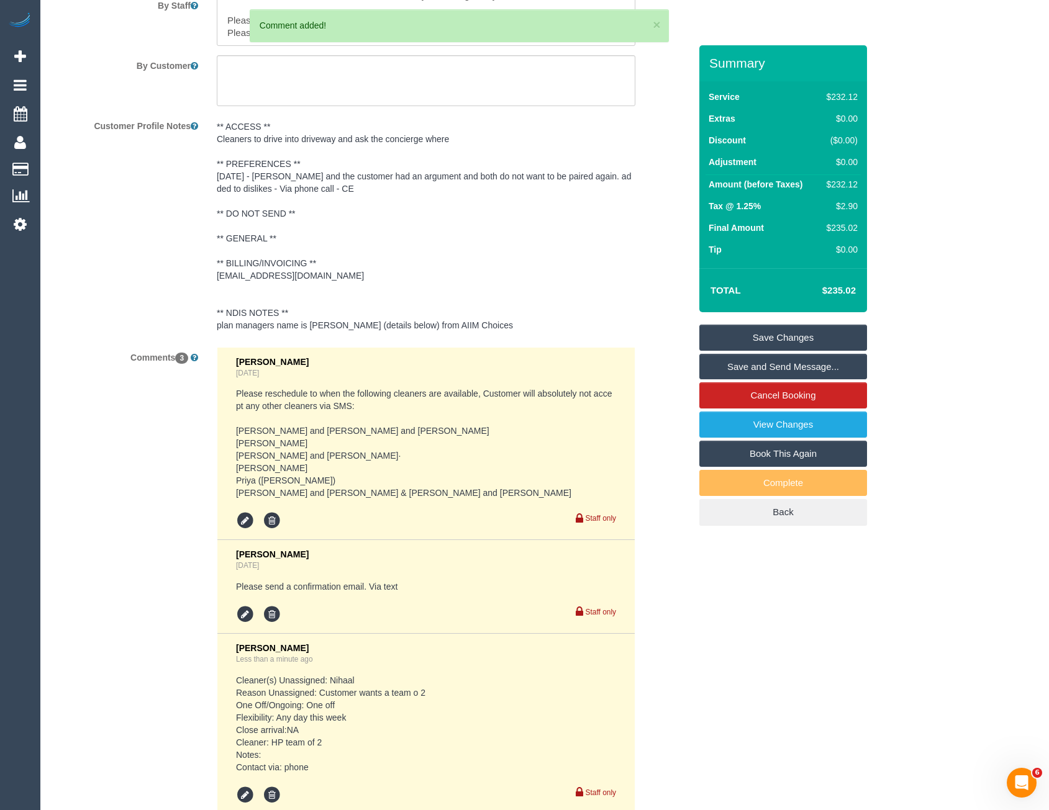
scroll to position [1632, 0]
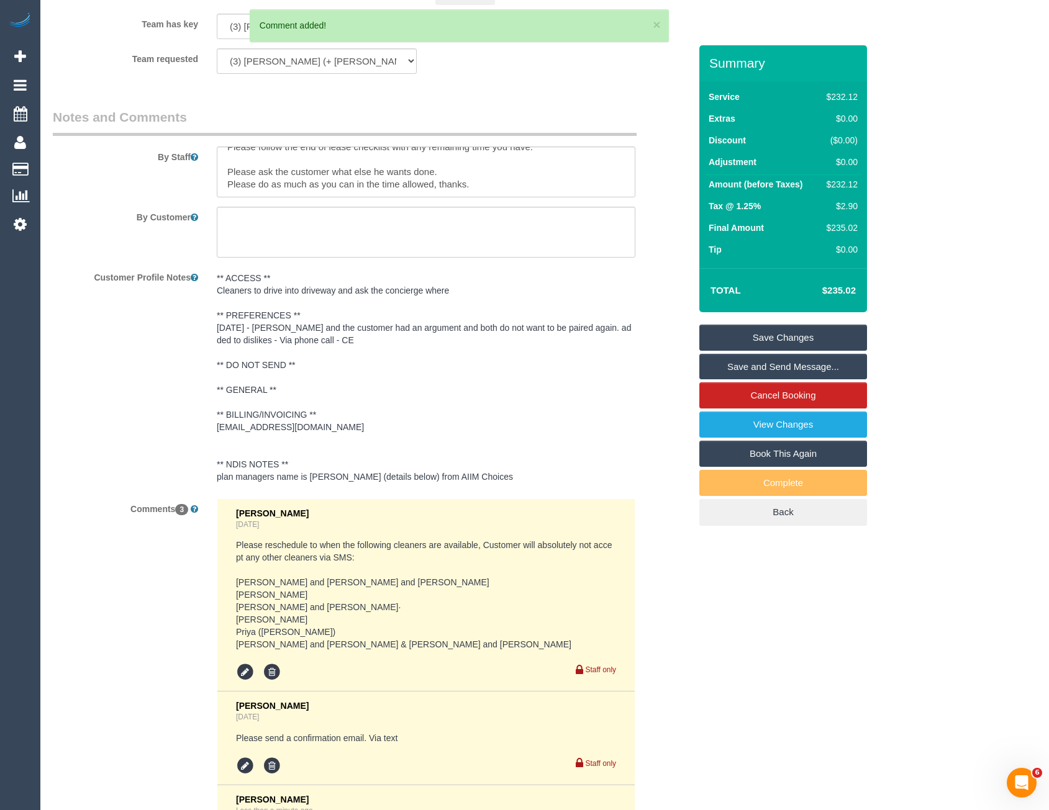
click at [279, 276] on pre "** ACCESS ** Cleaners to drive into driveway and ask the concierge where ** PRE…" at bounding box center [426, 377] width 419 height 211
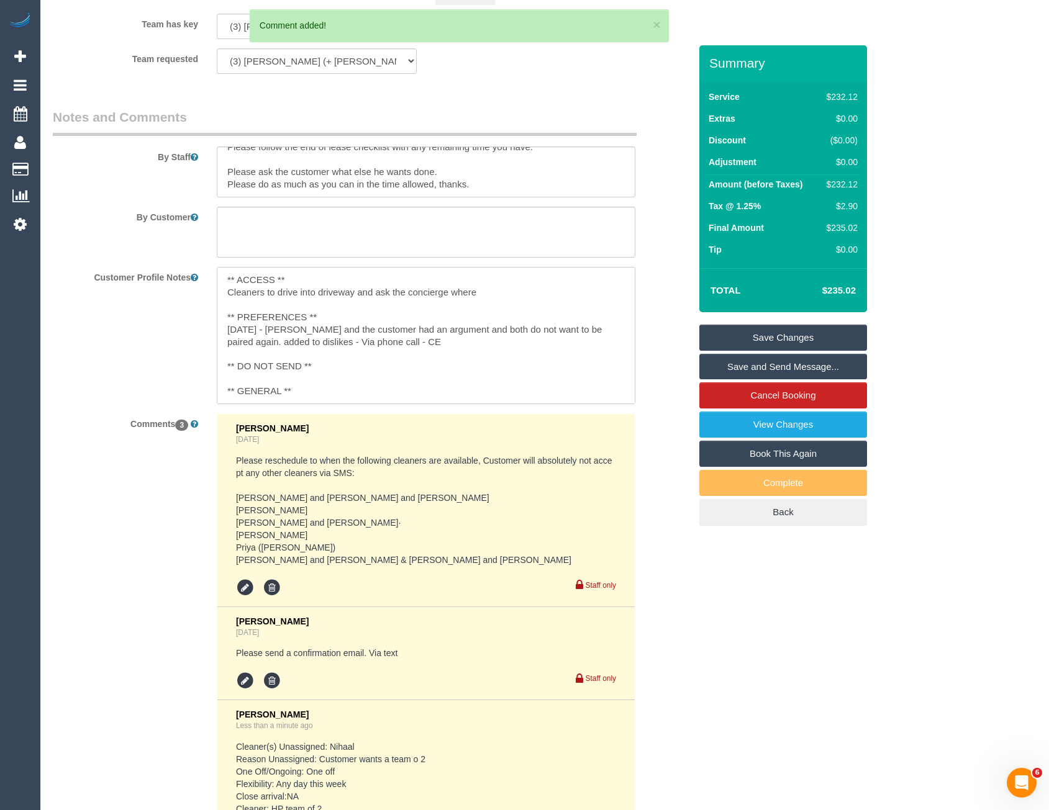
click at [232, 283] on textarea "** ACCESS ** Cleaners to drive into driveway and ask the concierge where ** PRE…" at bounding box center [426, 335] width 419 height 137
click at [229, 281] on textarea "** ACCESS ** Cleaners to drive into driveway and ask the concierge where ** PRE…" at bounding box center [426, 335] width 419 height 137
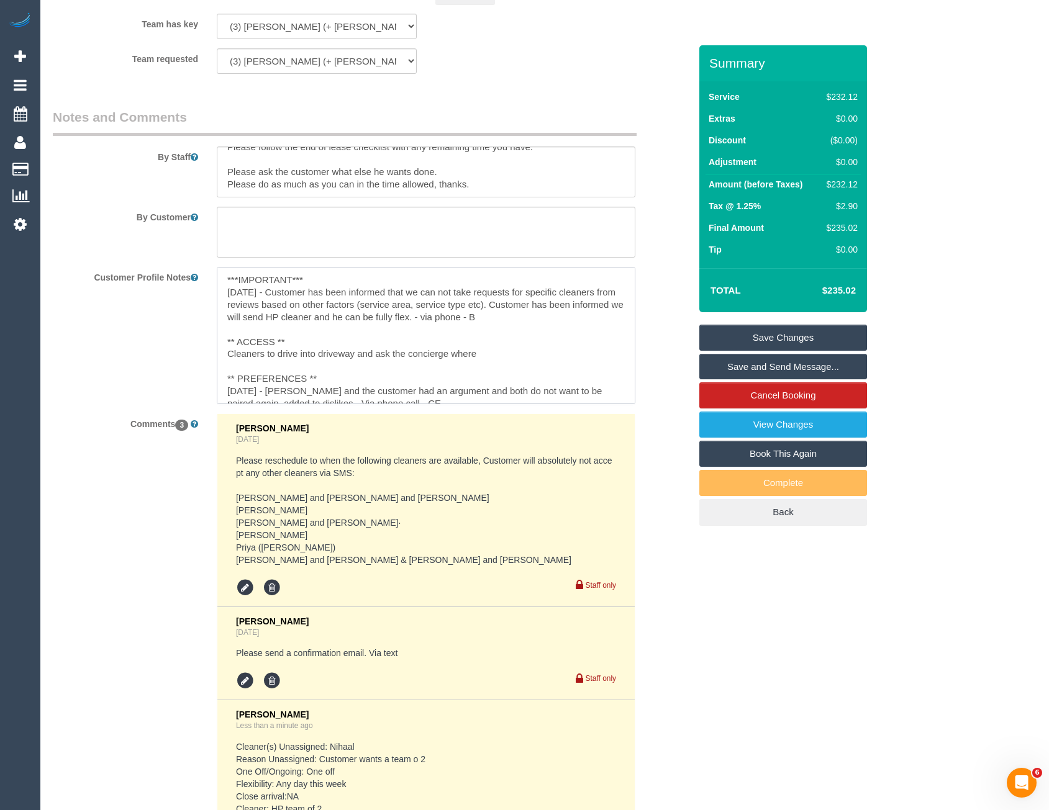
type textarea "***IMPORTANT*** [DATE] - Customer has been informed that we can not take reques…"
click at [174, 361] on div "Customer Profile Notes ***IMPORTANT*** 14/10/25 - Customer has been informed th…" at bounding box center [371, 335] width 656 height 137
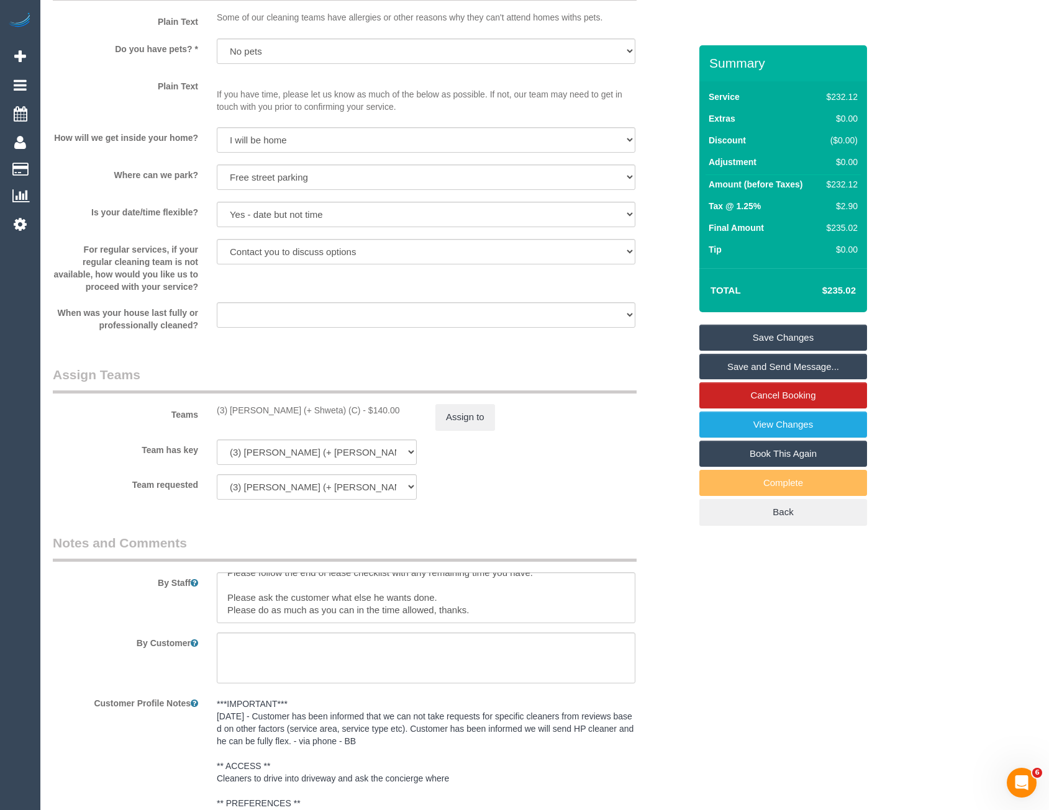
scroll to position [1135, 0]
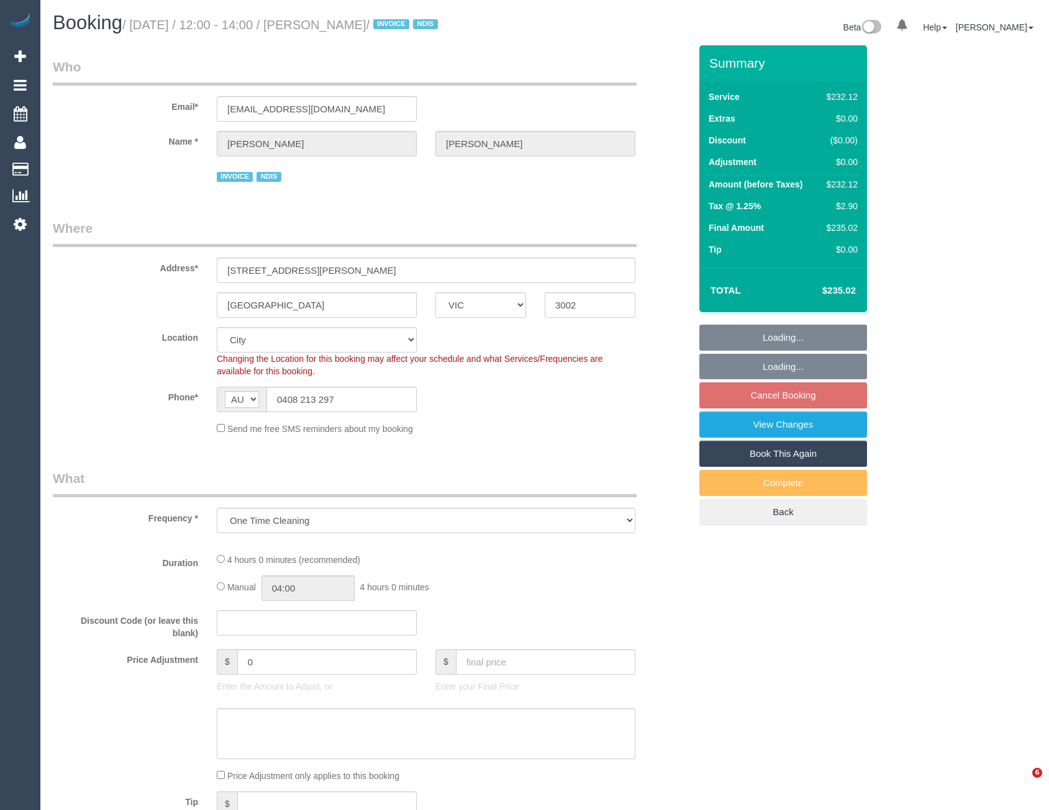
select select "VIC"
select select "object:794"
select select "240"
select select "number:28"
select select "number:14"
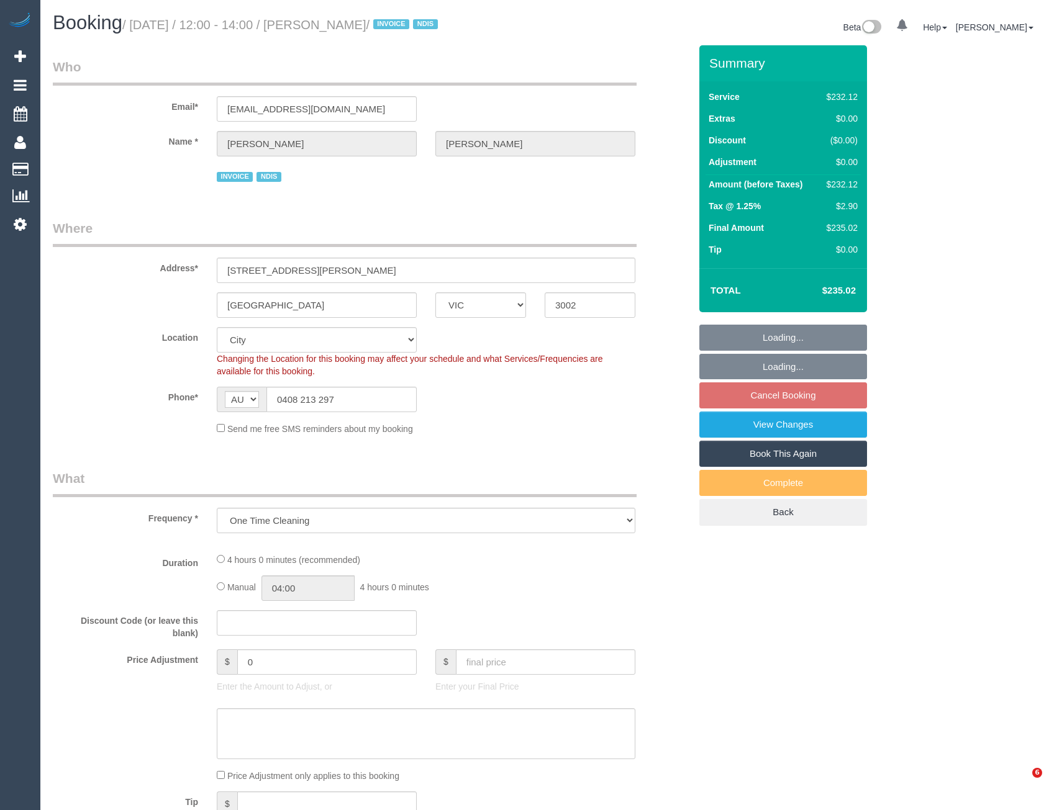
select select "number:19"
select select "number:23"
select select "number:35"
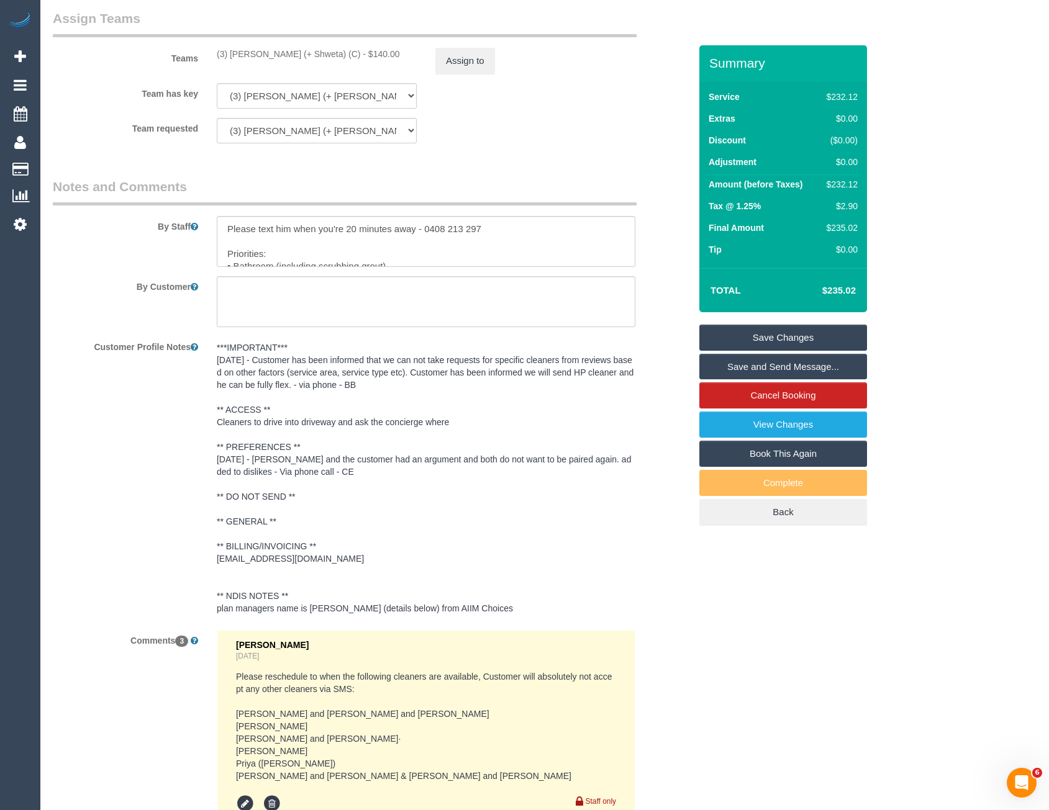
scroll to position [1491, 0]
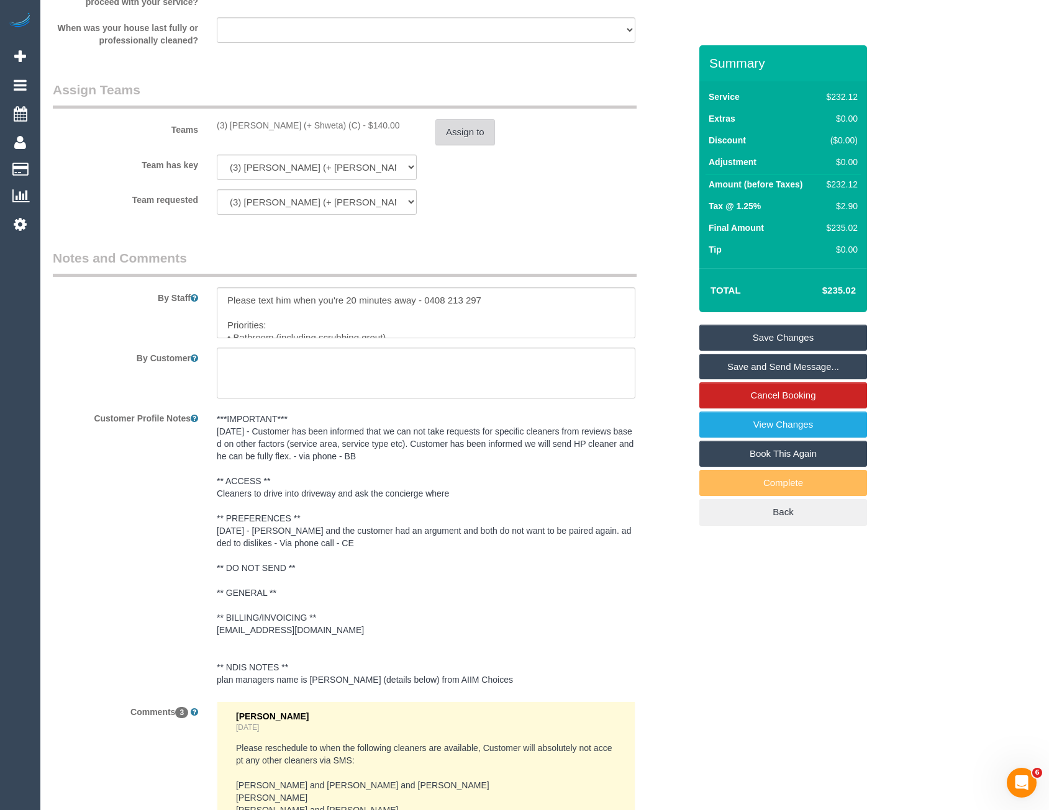
click at [457, 142] on button "Assign to" at bounding box center [465, 132] width 60 height 26
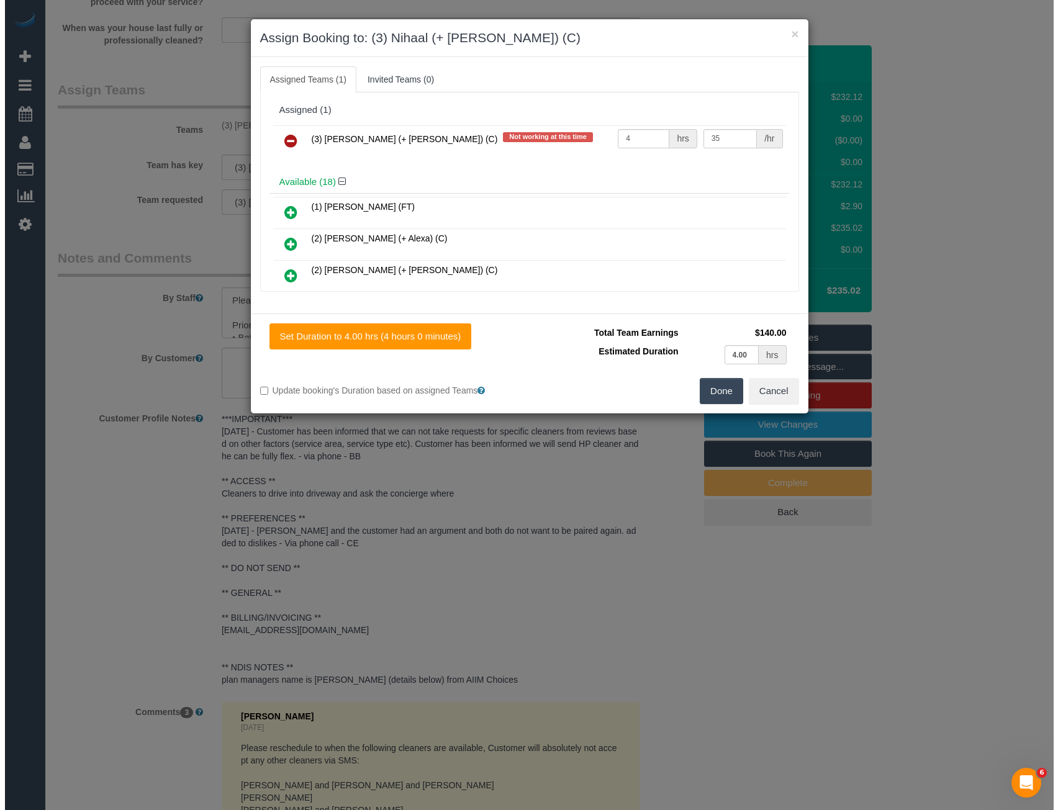
scroll to position [1487, 0]
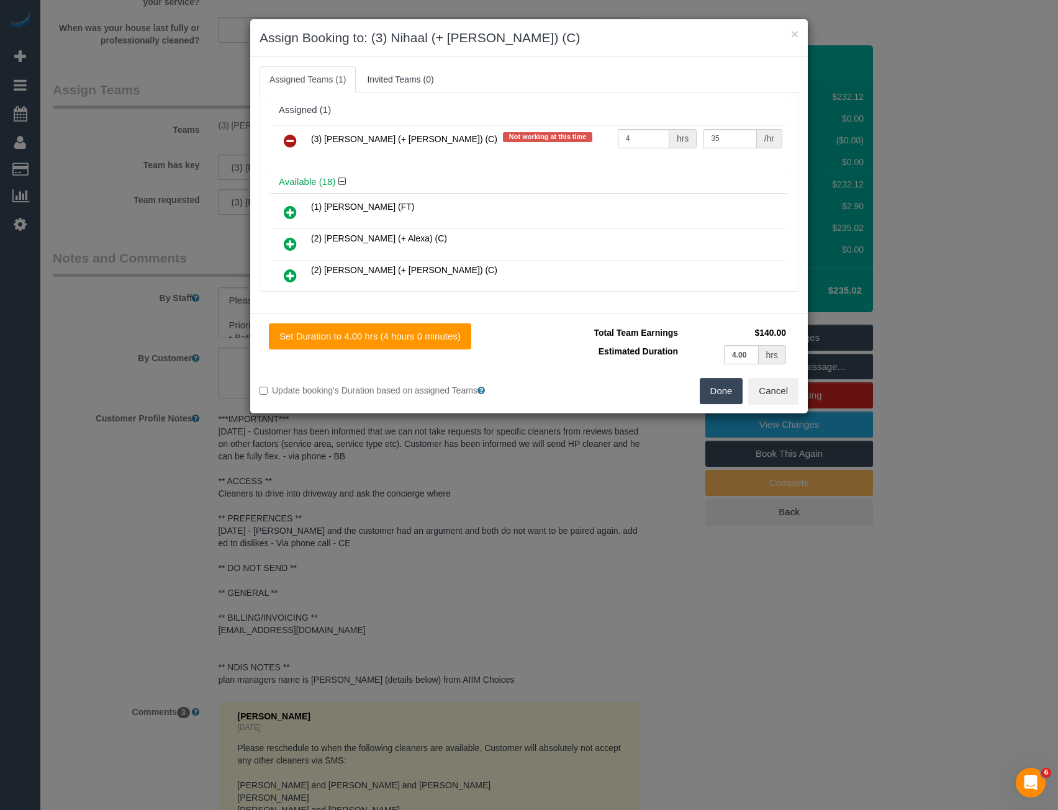
click at [291, 144] on icon at bounding box center [290, 141] width 13 height 15
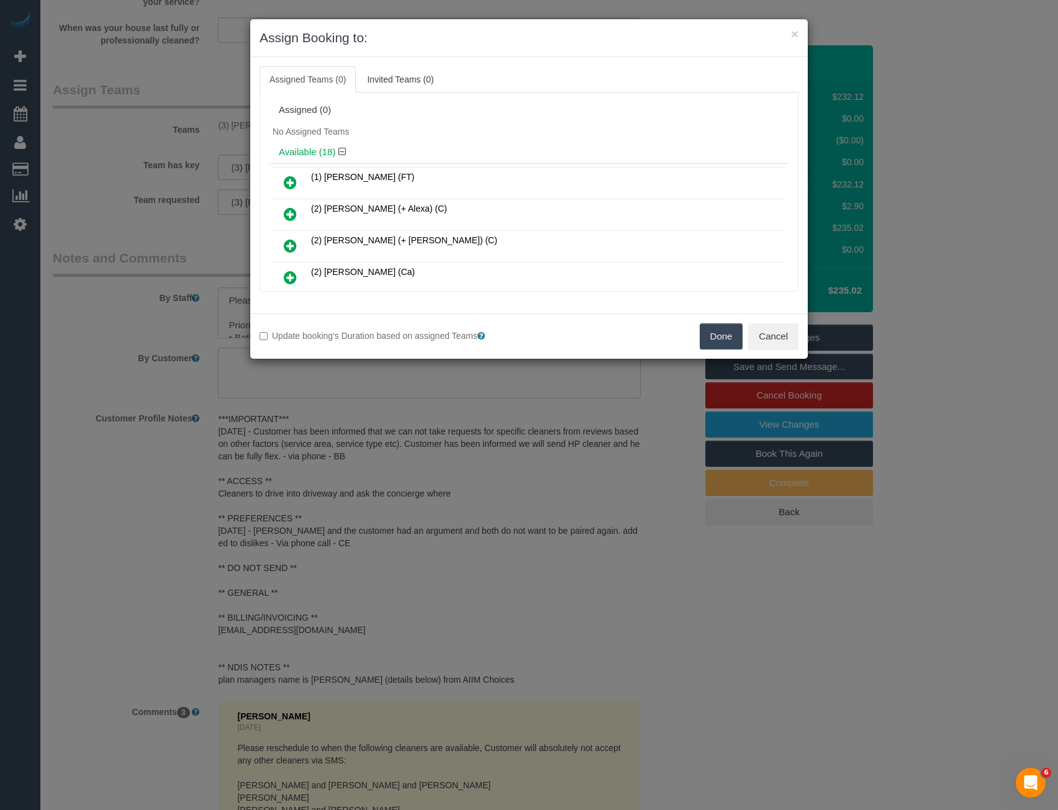
click at [734, 342] on button "Done" at bounding box center [721, 337] width 43 height 26
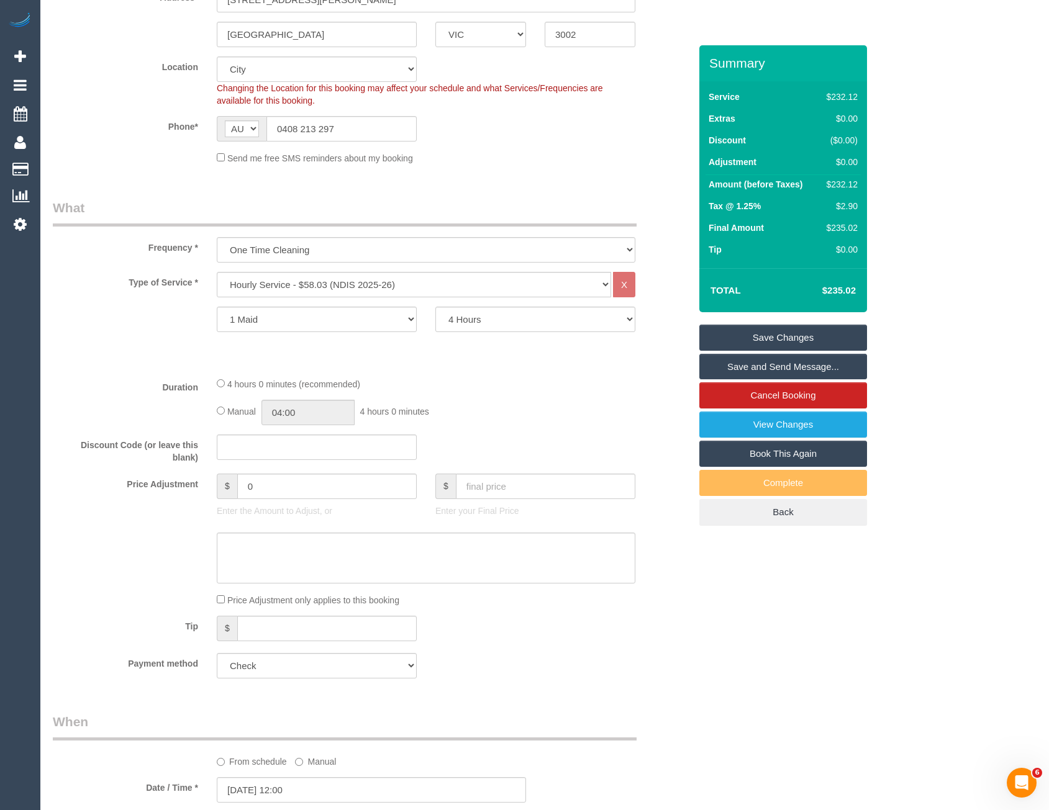
scroll to position [0, 0]
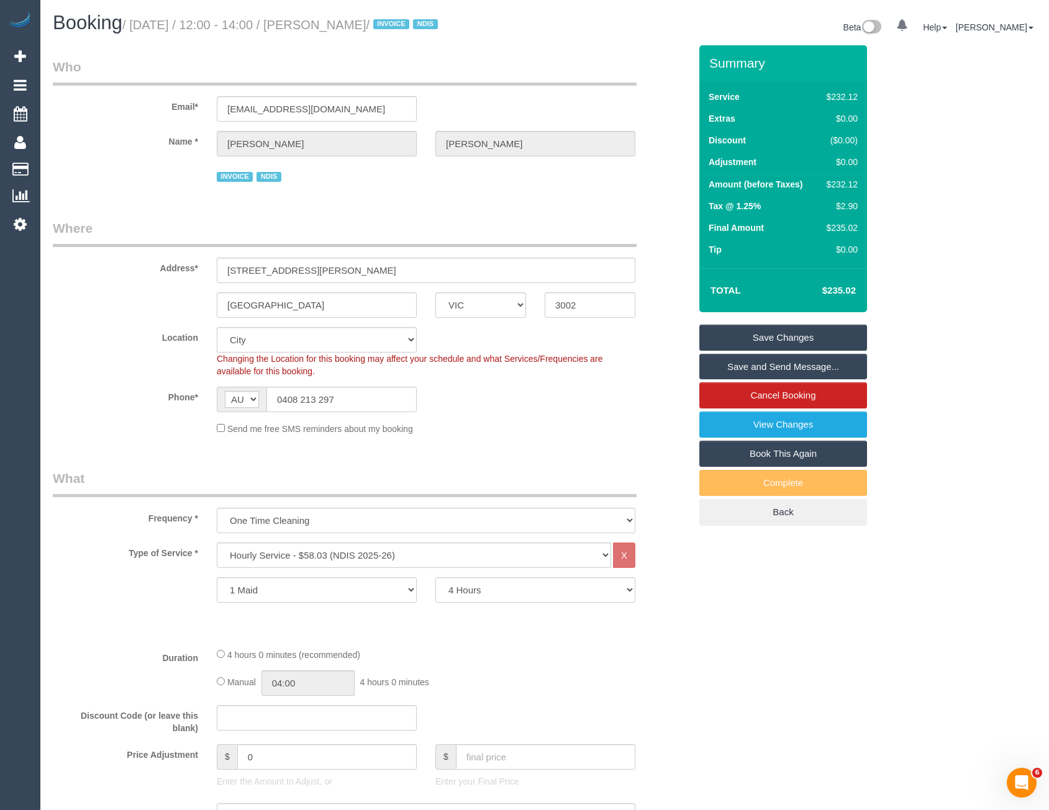
click at [750, 338] on link "Save Changes" at bounding box center [783, 338] width 168 height 26
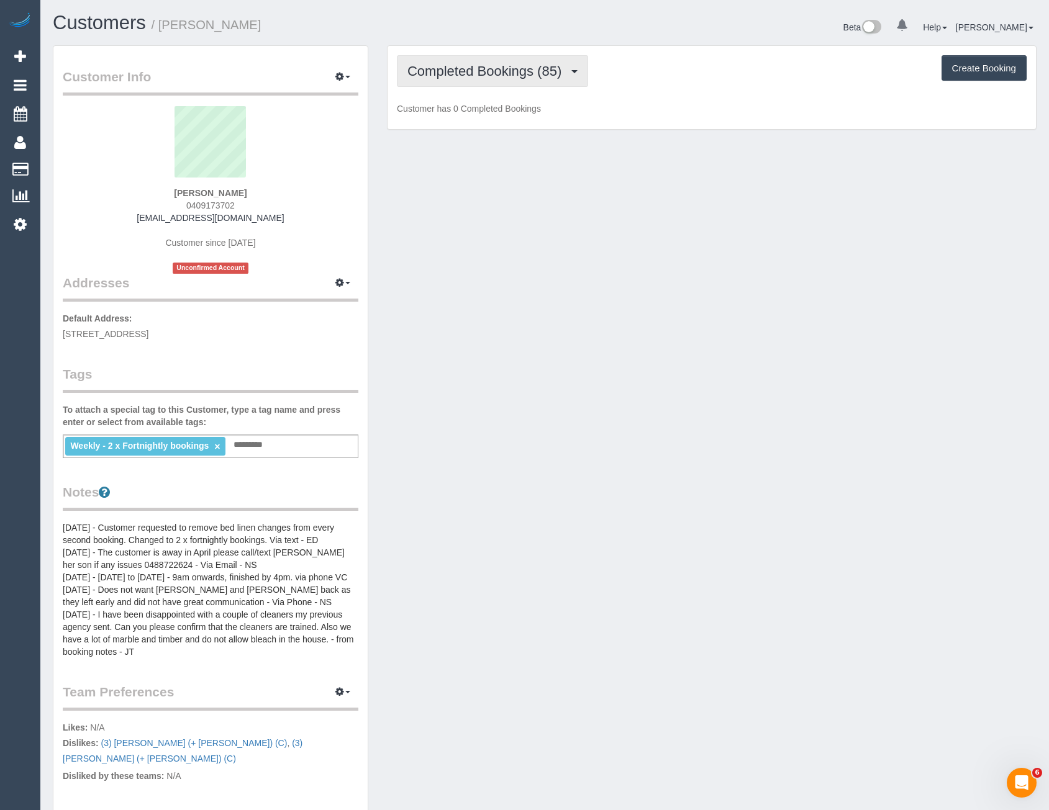
click at [552, 76] on span "Completed Bookings (85)" at bounding box center [487, 71] width 160 height 16
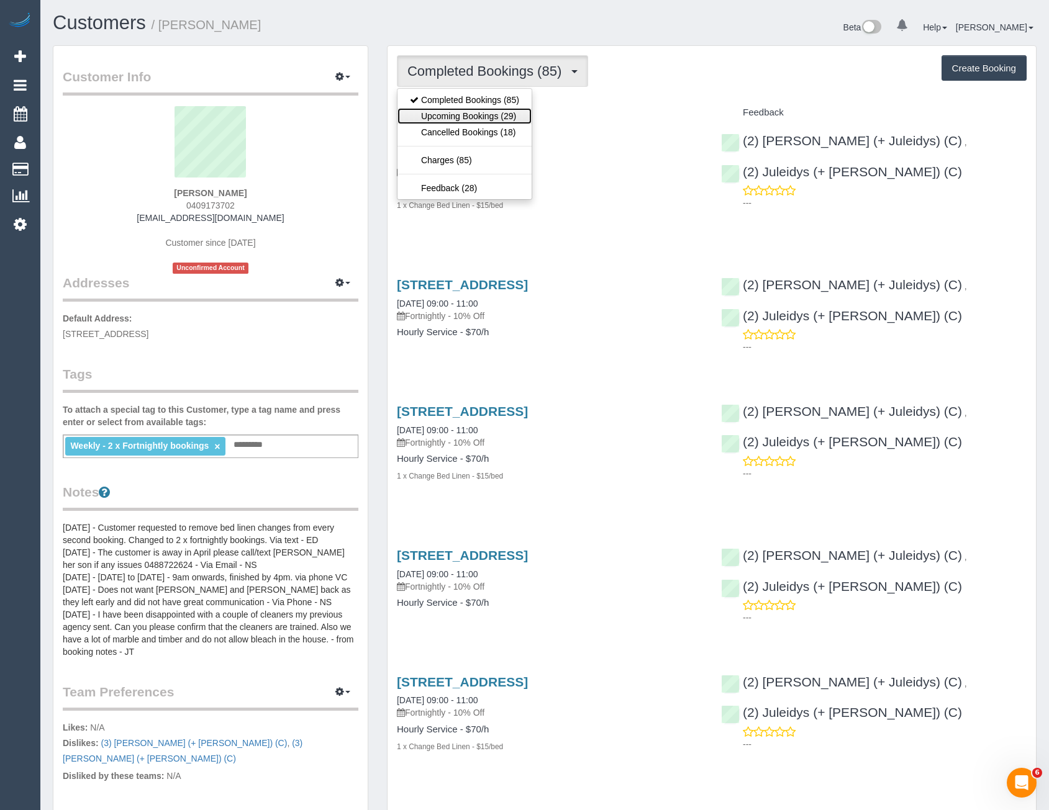
click at [525, 109] on link "Upcoming Bookings (29)" at bounding box center [464, 116] width 134 height 16
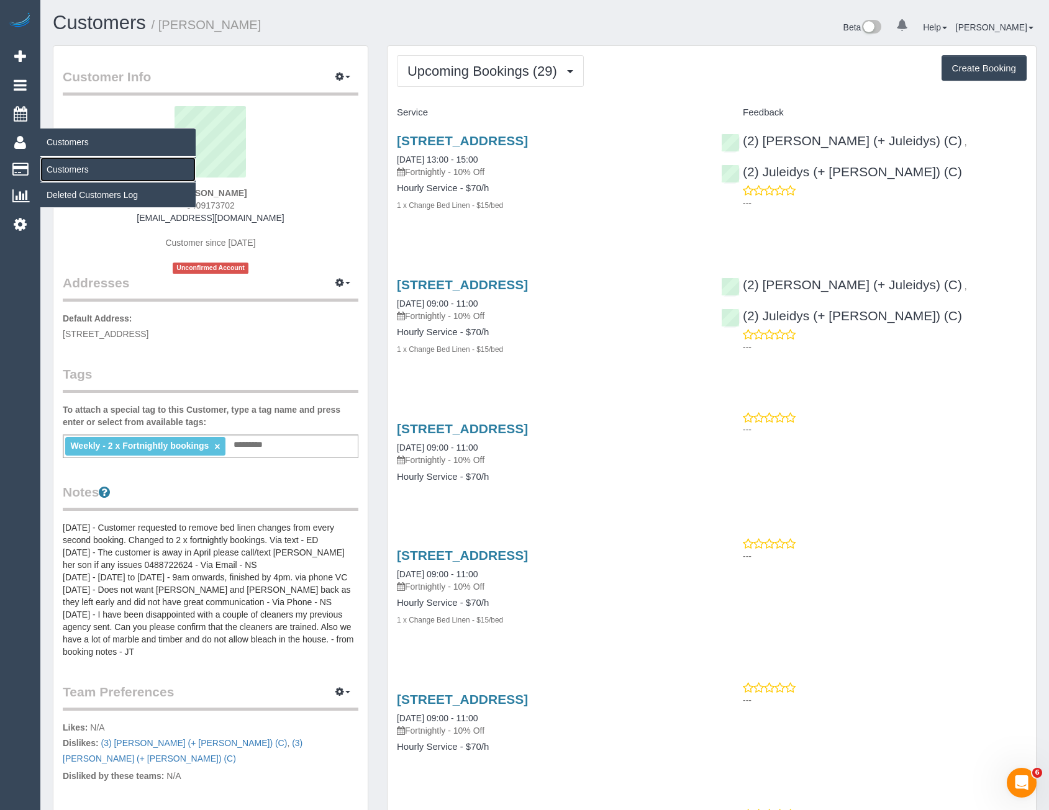
click at [78, 168] on link "Customers" at bounding box center [117, 169] width 155 height 25
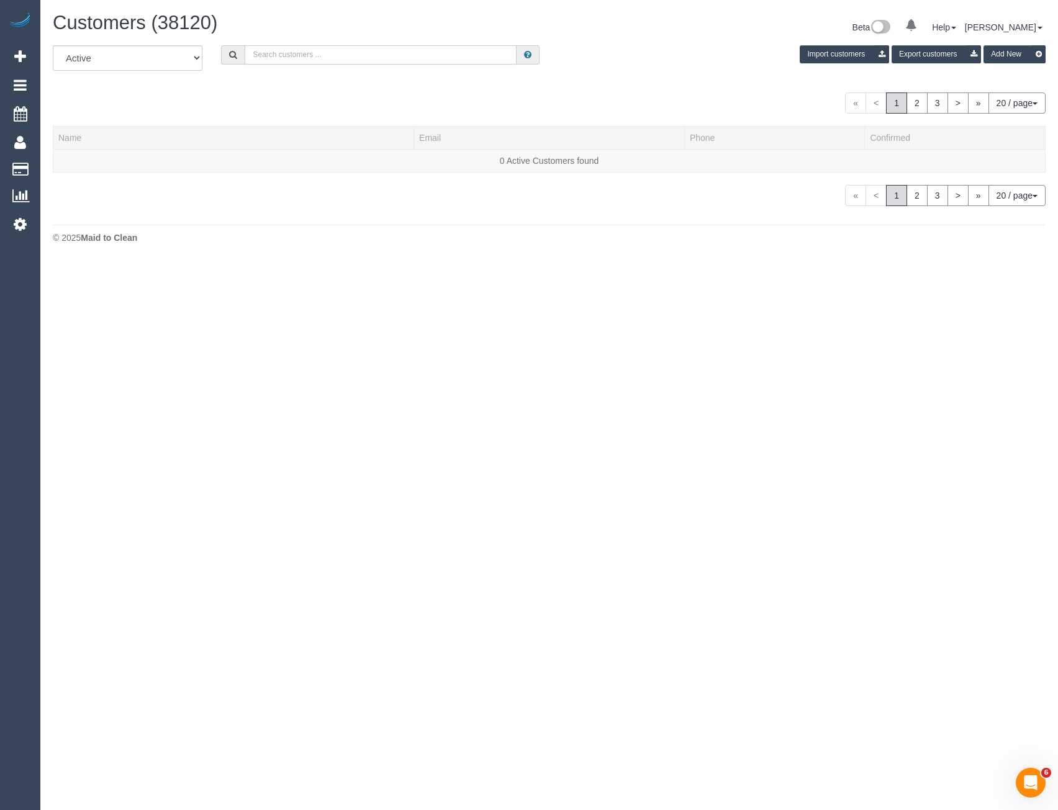
click at [289, 55] on input "text" at bounding box center [381, 54] width 272 height 19
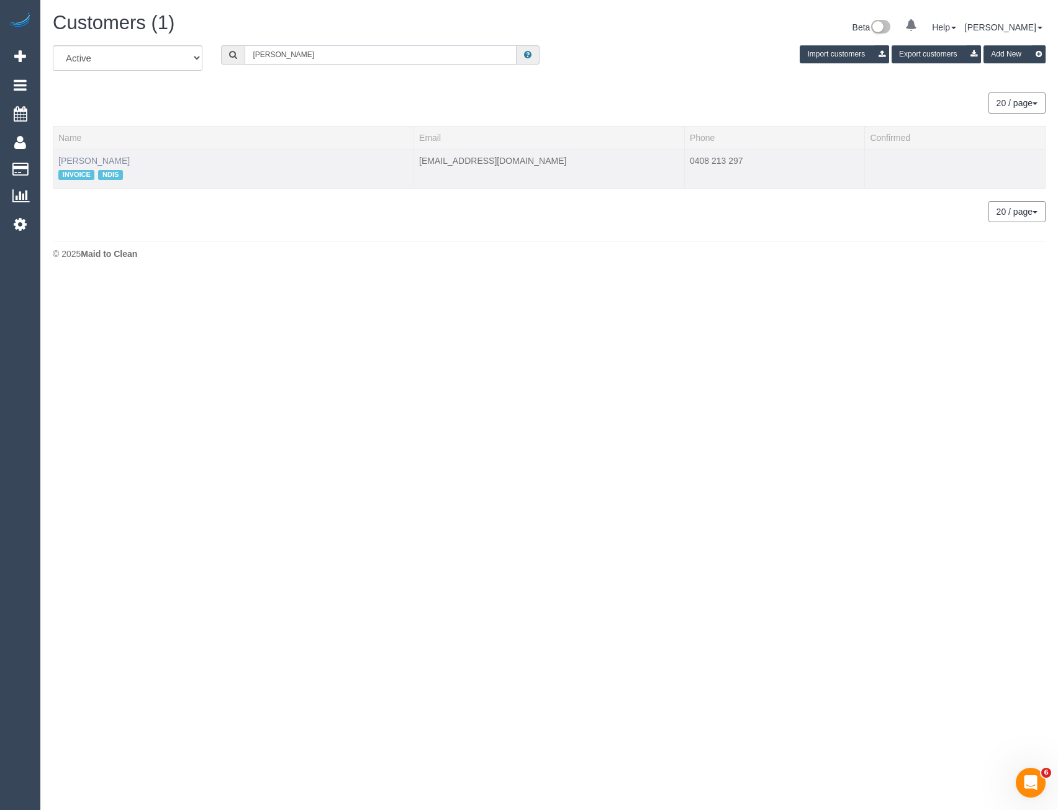
type input "[PERSON_NAME]"
click at [83, 160] on link "[PERSON_NAME]" at bounding box center [93, 161] width 71 height 10
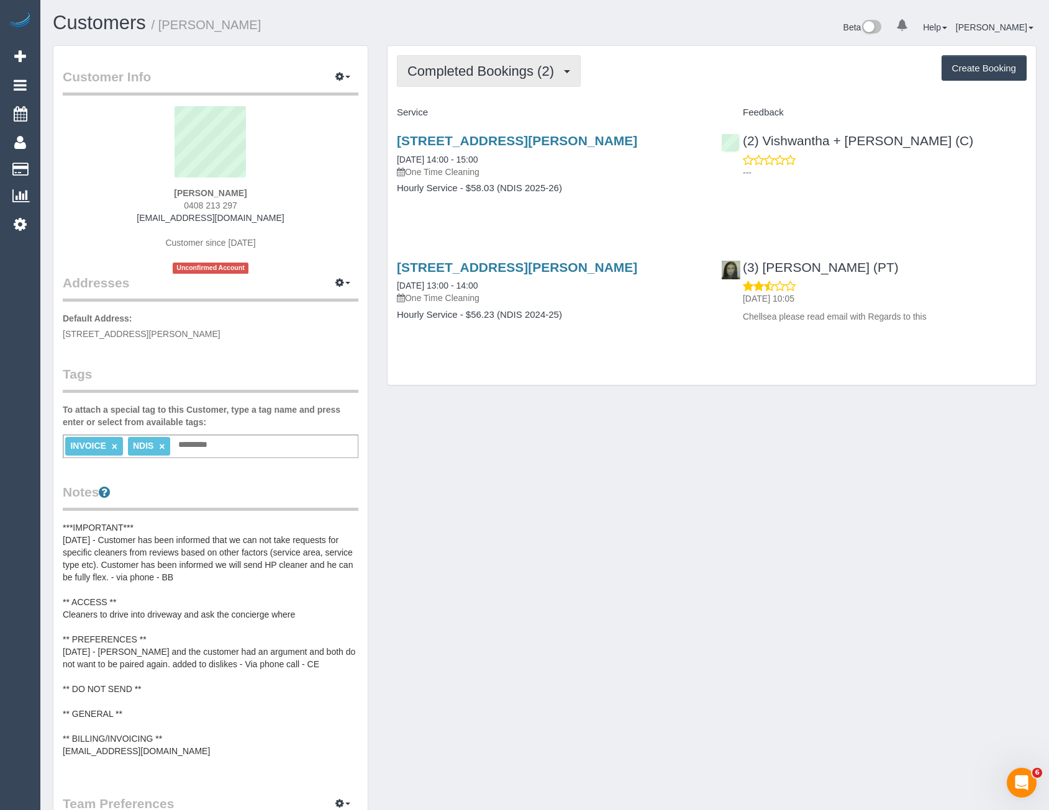
click at [502, 77] on span "Completed Bookings (2)" at bounding box center [483, 71] width 153 height 16
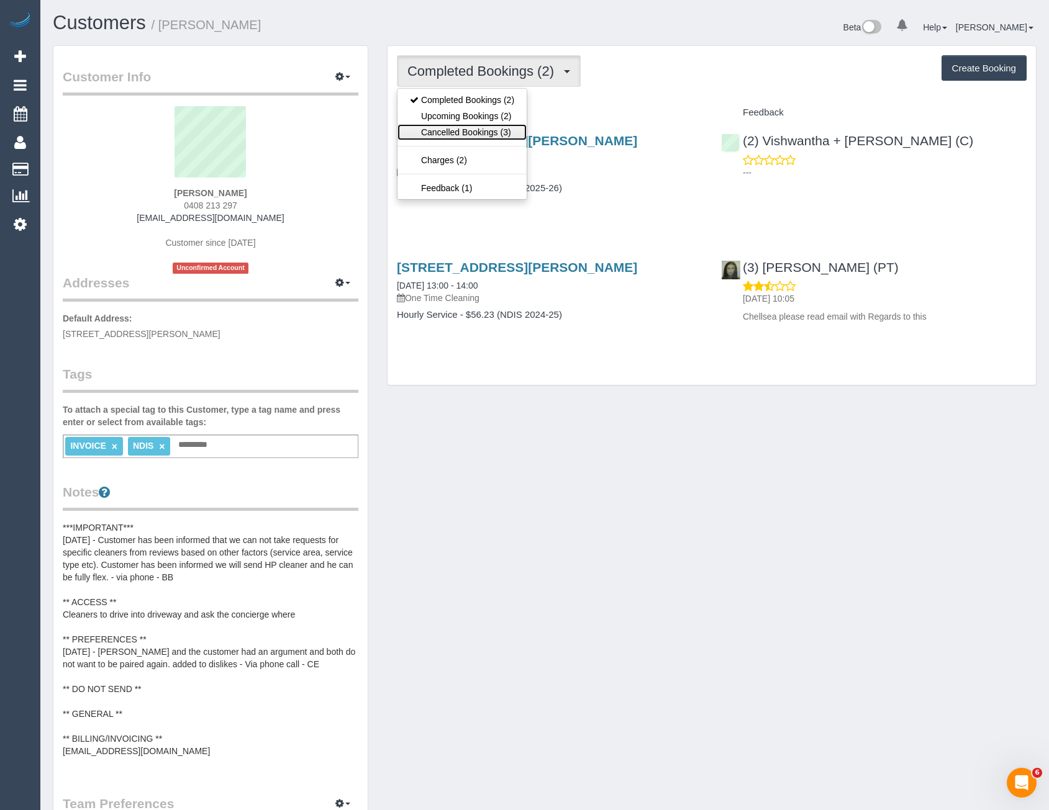
click at [484, 126] on link "Cancelled Bookings (3)" at bounding box center [461, 132] width 129 height 16
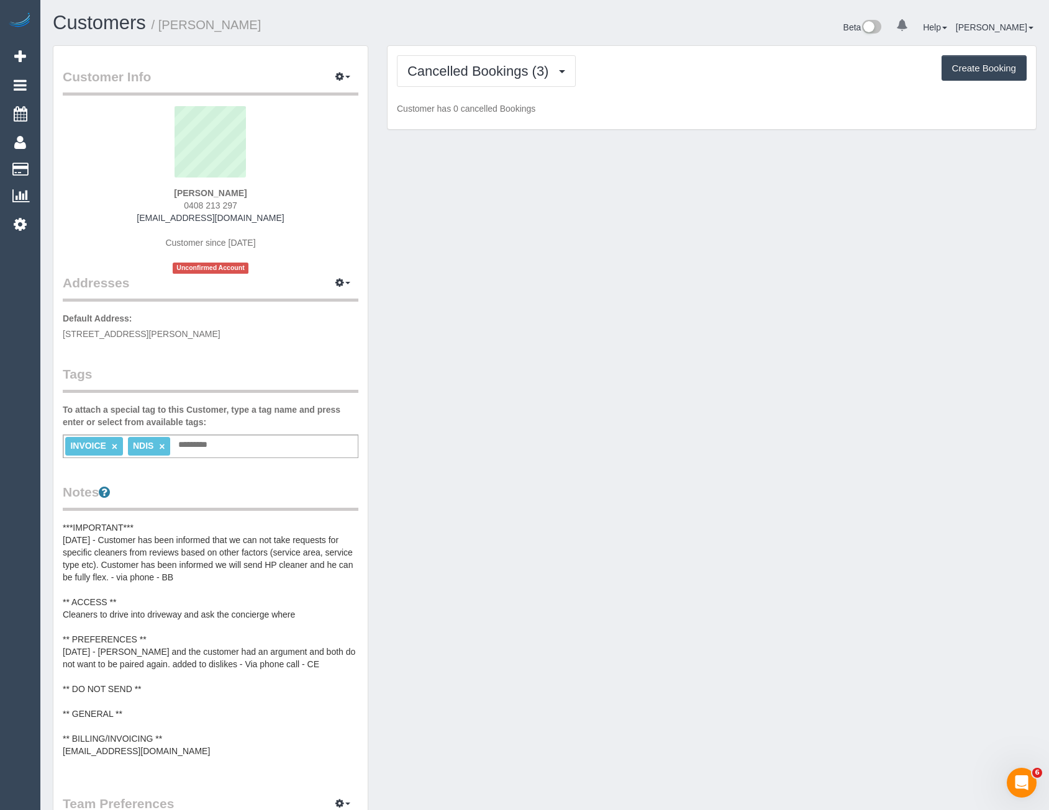
click at [494, 88] on div "Cancelled Bookings (3) Completed Bookings (2) Upcoming Bookings (2) Cancelled B…" at bounding box center [712, 88] width 648 height 84
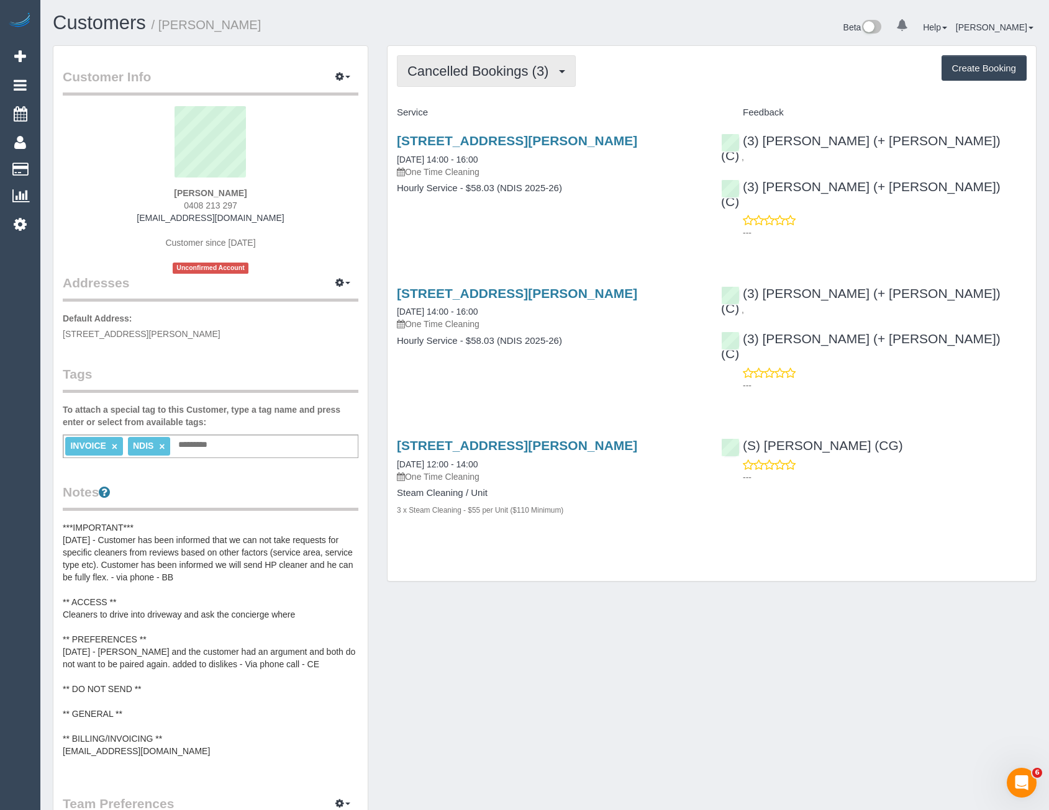
click at [486, 78] on span "Cancelled Bookings (3)" at bounding box center [480, 71] width 147 height 16
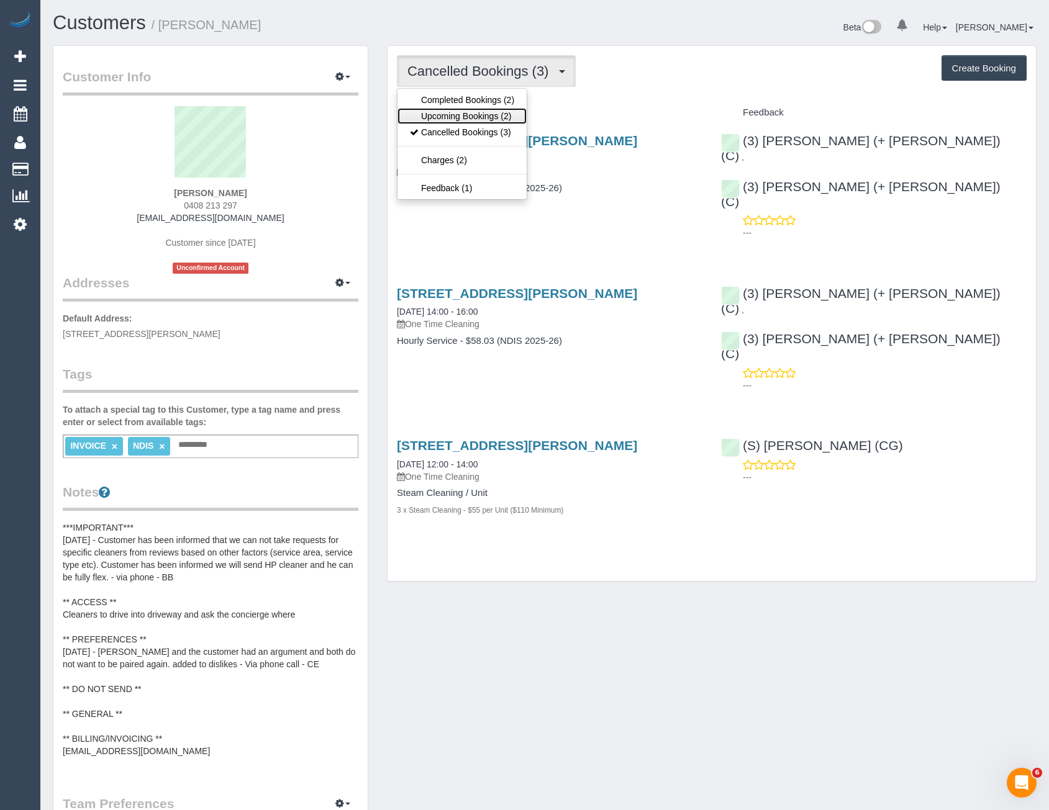
click at [481, 118] on link "Upcoming Bookings (2)" at bounding box center [461, 116] width 129 height 16
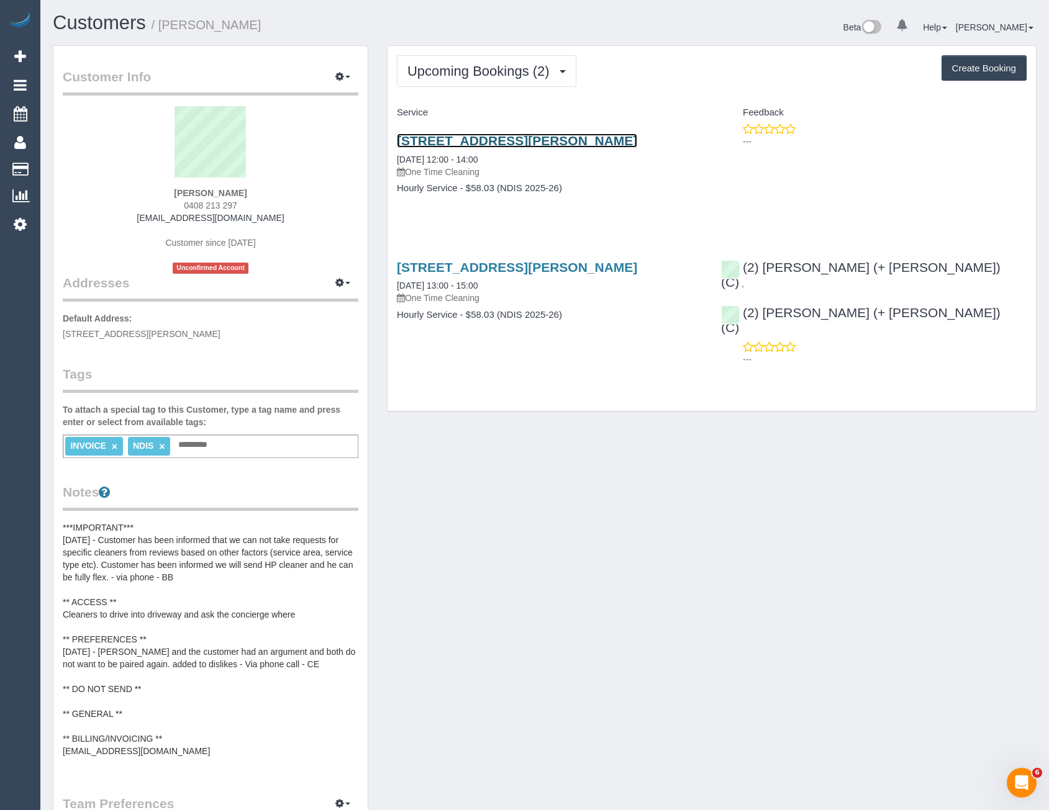
click at [492, 137] on link "108/280 Albert Street, East Melbourne, VIC 3002" at bounding box center [517, 141] width 240 height 14
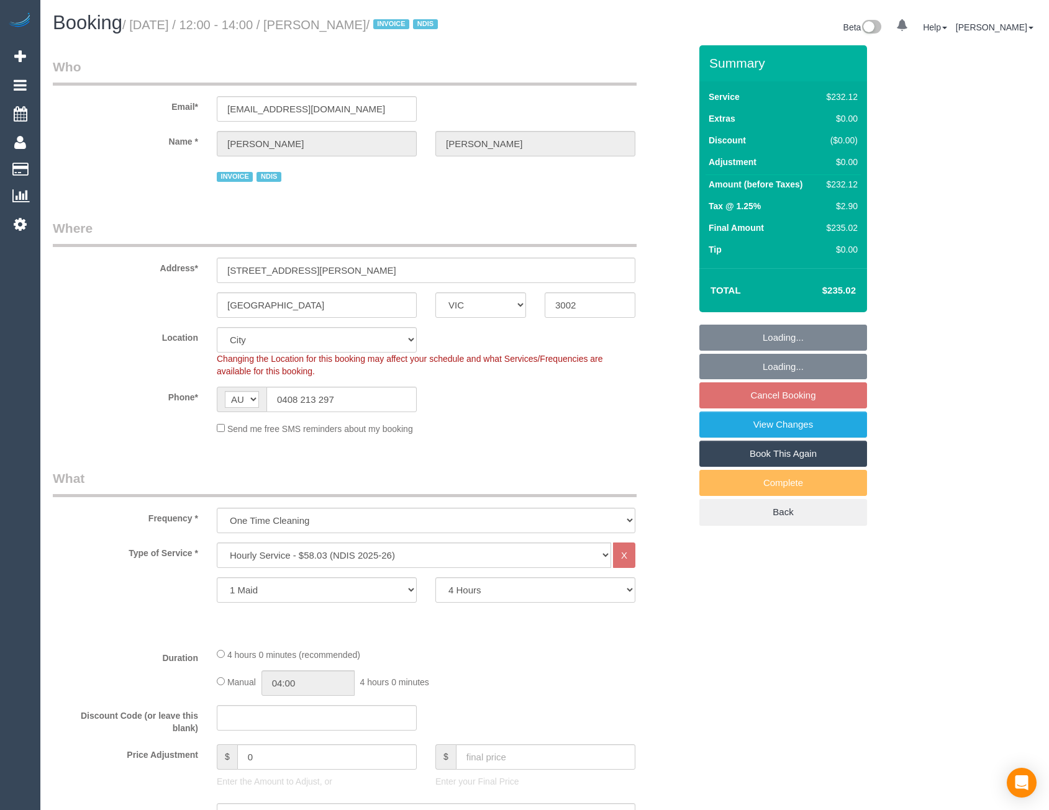
select select "VIC"
select select "240"
select select "number:28"
select select "number:14"
select select "number:19"
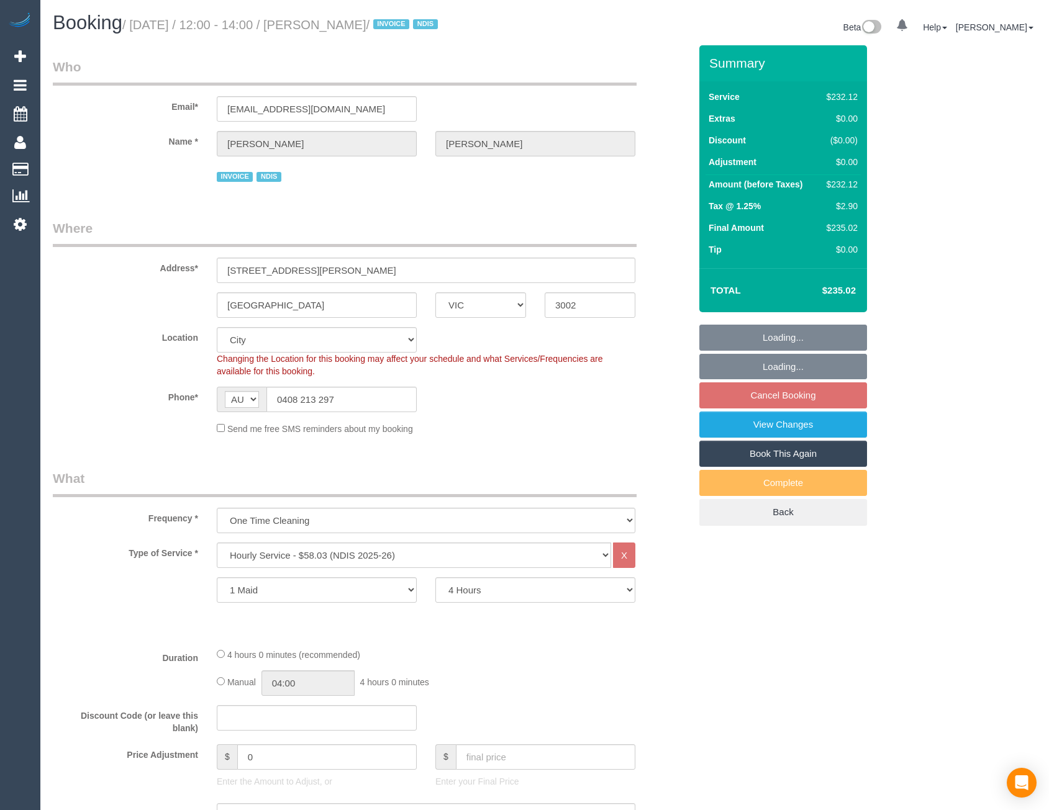
select select "number:23"
select select "number:35"
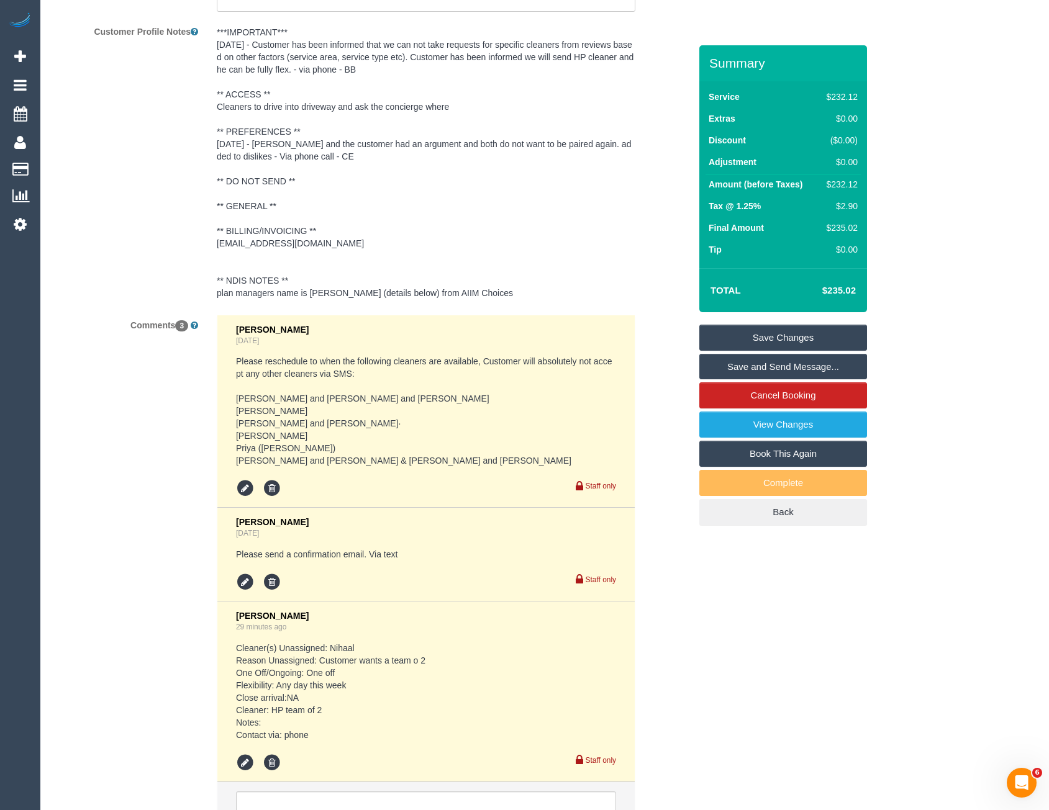
scroll to position [2050, 0]
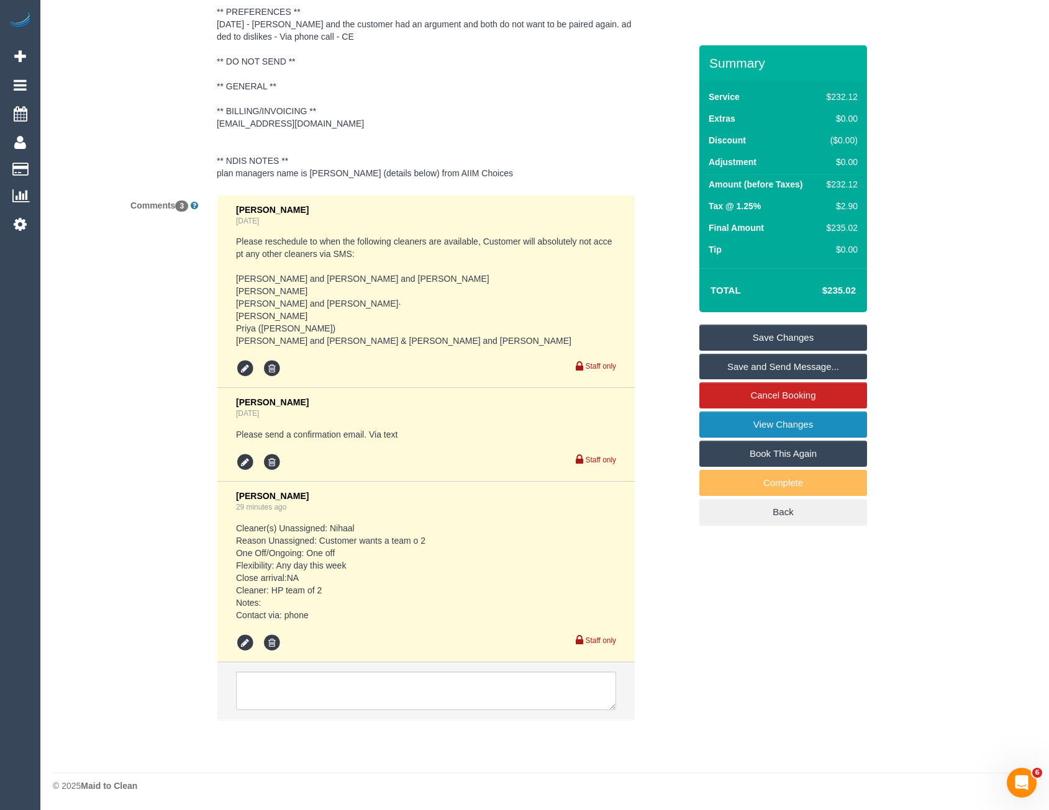
click at [712, 432] on link "View Changes" at bounding box center [783, 425] width 168 height 26
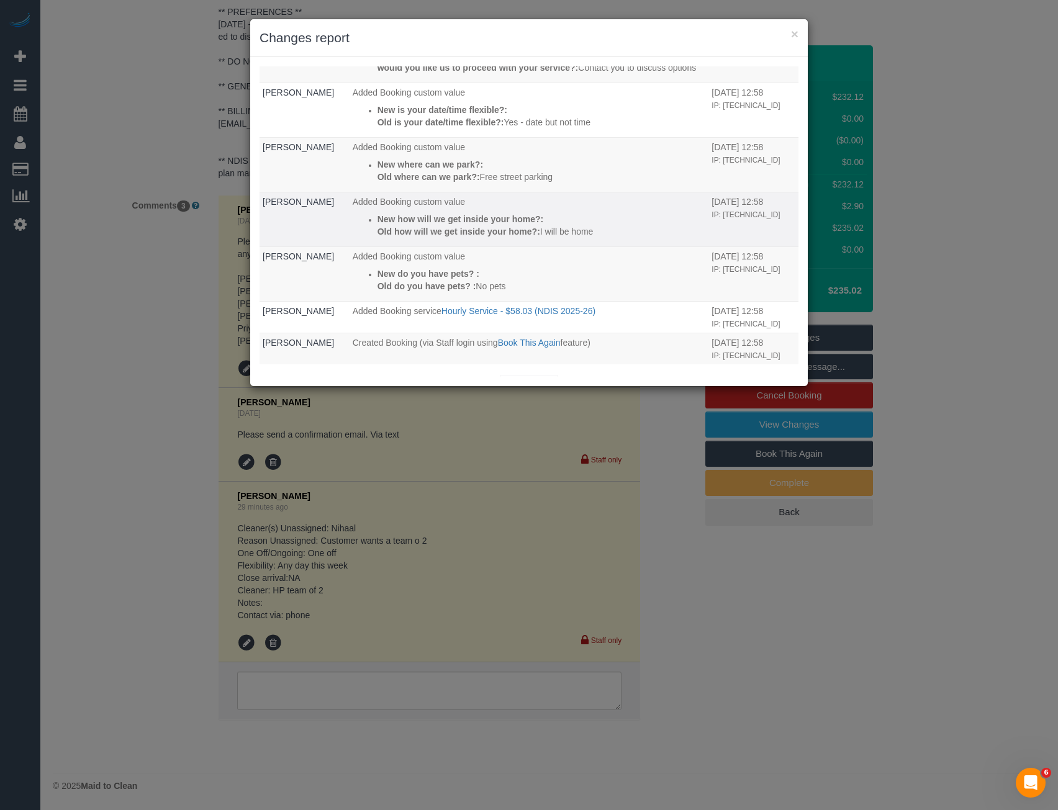
scroll to position [850, 0]
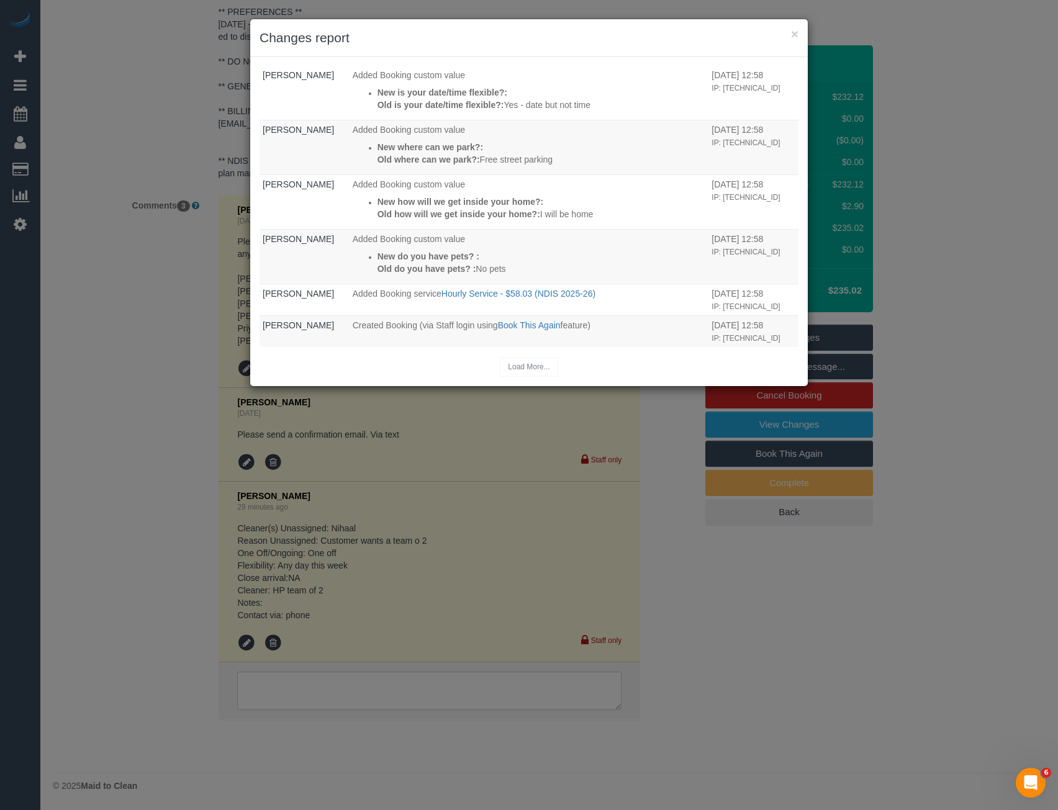
click at [391, 501] on div "× Changes report Who What When Bronie Bryant Unassigned team: (3) Nihaal (+ Shw…" at bounding box center [529, 405] width 1058 height 810
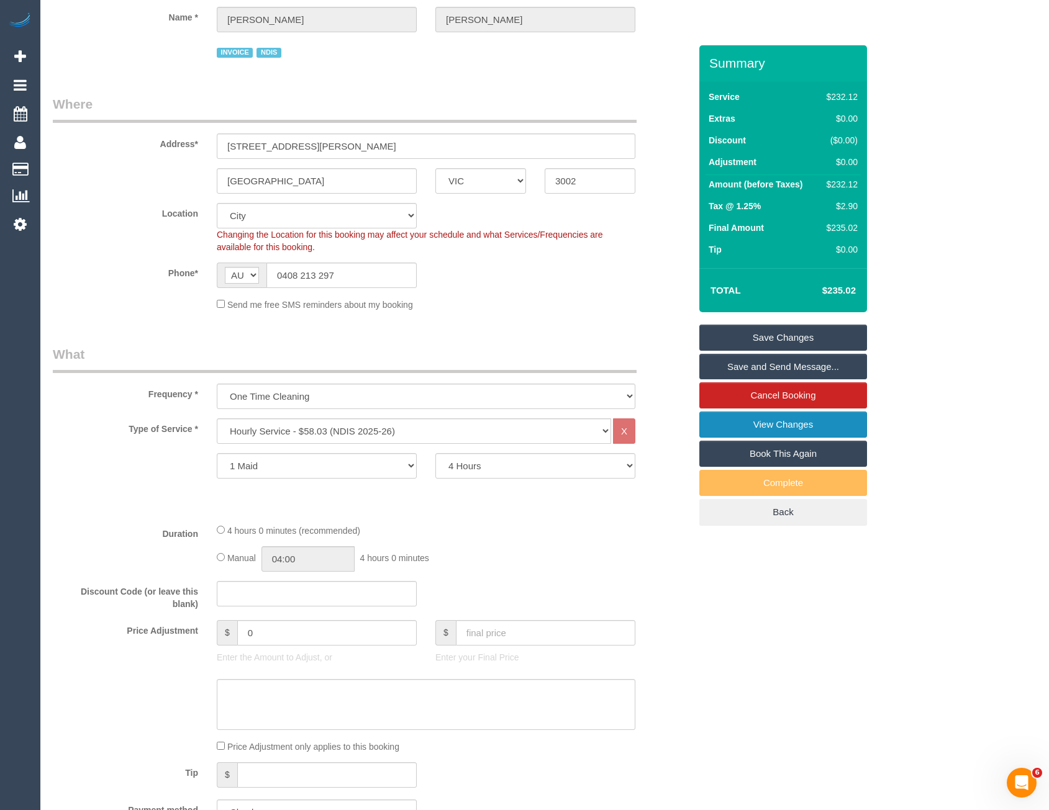
scroll to position [0, 0]
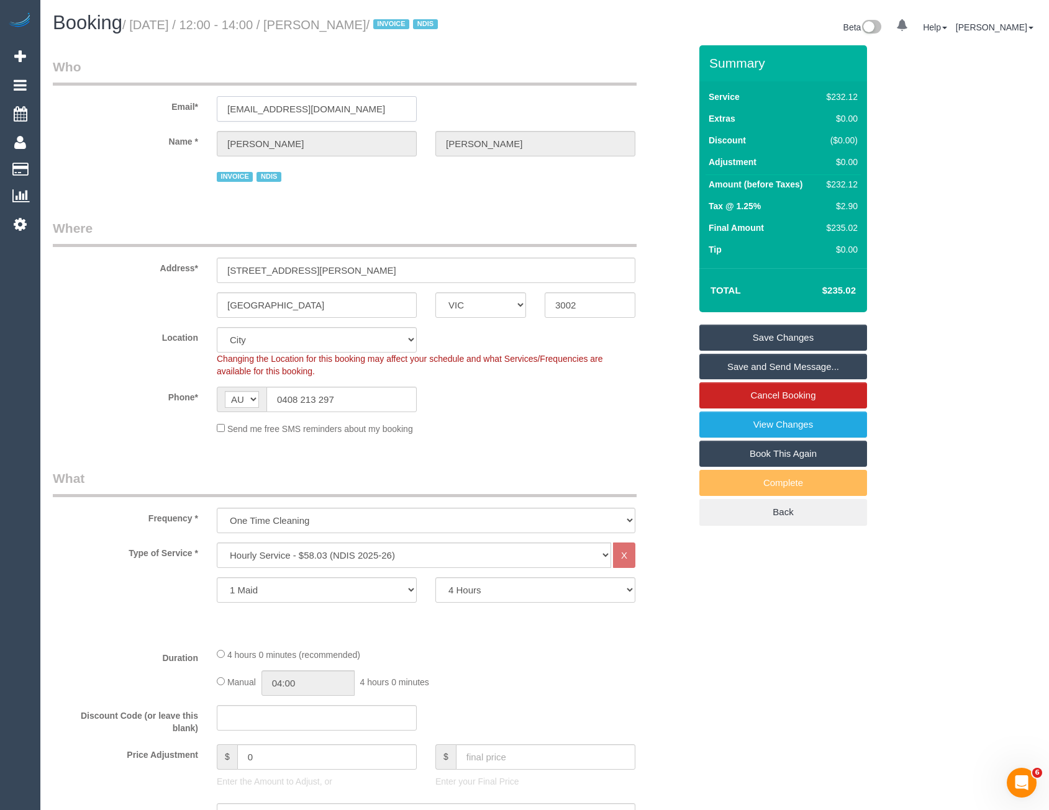
drag, startPoint x: 322, startPoint y: 110, endPoint x: 196, endPoint y: 116, distance: 126.8
click at [196, 116] on div "Email* tomgilbert1@icloud.com" at bounding box center [371, 90] width 656 height 64
drag, startPoint x: 234, startPoint y: 111, endPoint x: 217, endPoint y: 229, distance: 119.8
click at [170, 227] on legend "Where" at bounding box center [345, 233] width 584 height 28
drag, startPoint x: 349, startPoint y: 399, endPoint x: 283, endPoint y: 398, distance: 65.8
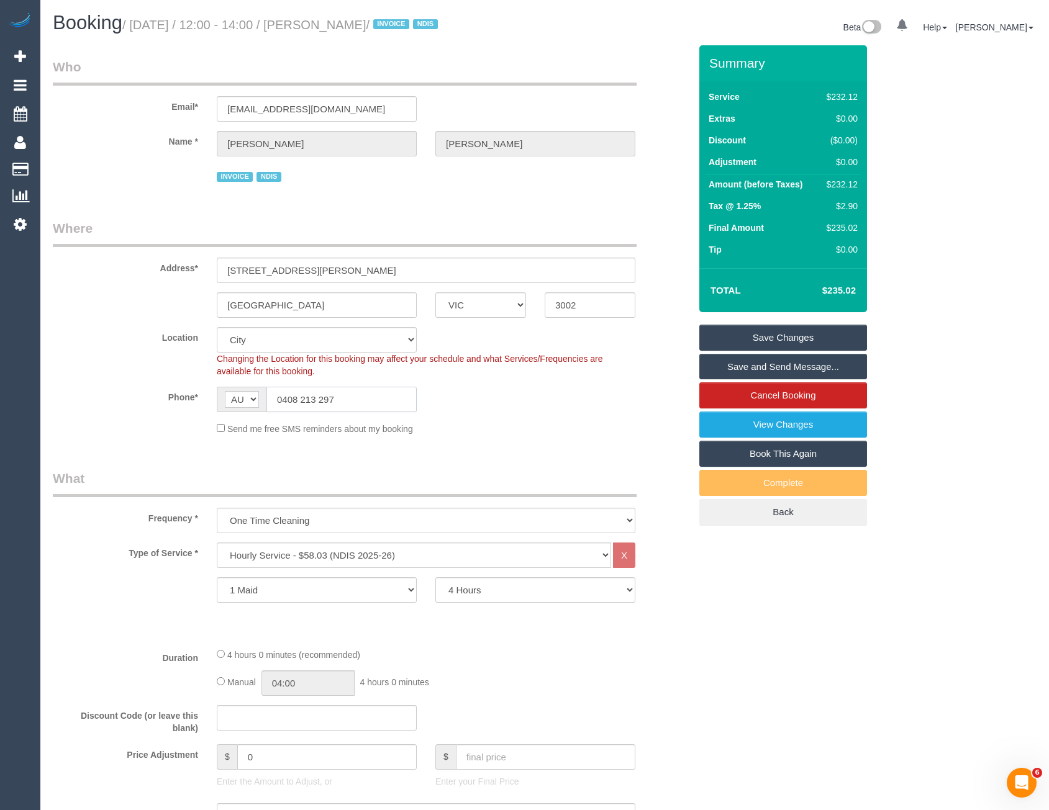
click at [283, 398] on input "0408 213 297" at bounding box center [341, 399] width 150 height 25
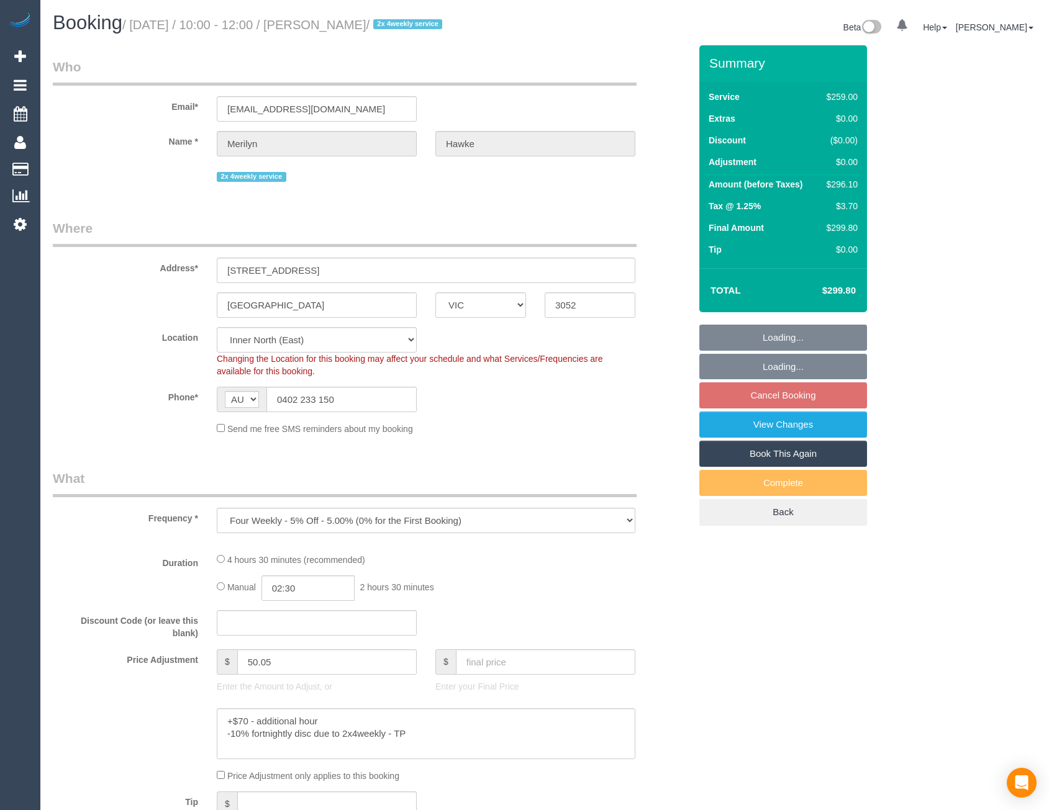
select select "VIC"
select select "number:27"
select select "number:14"
select select "number:19"
select select "number:22"
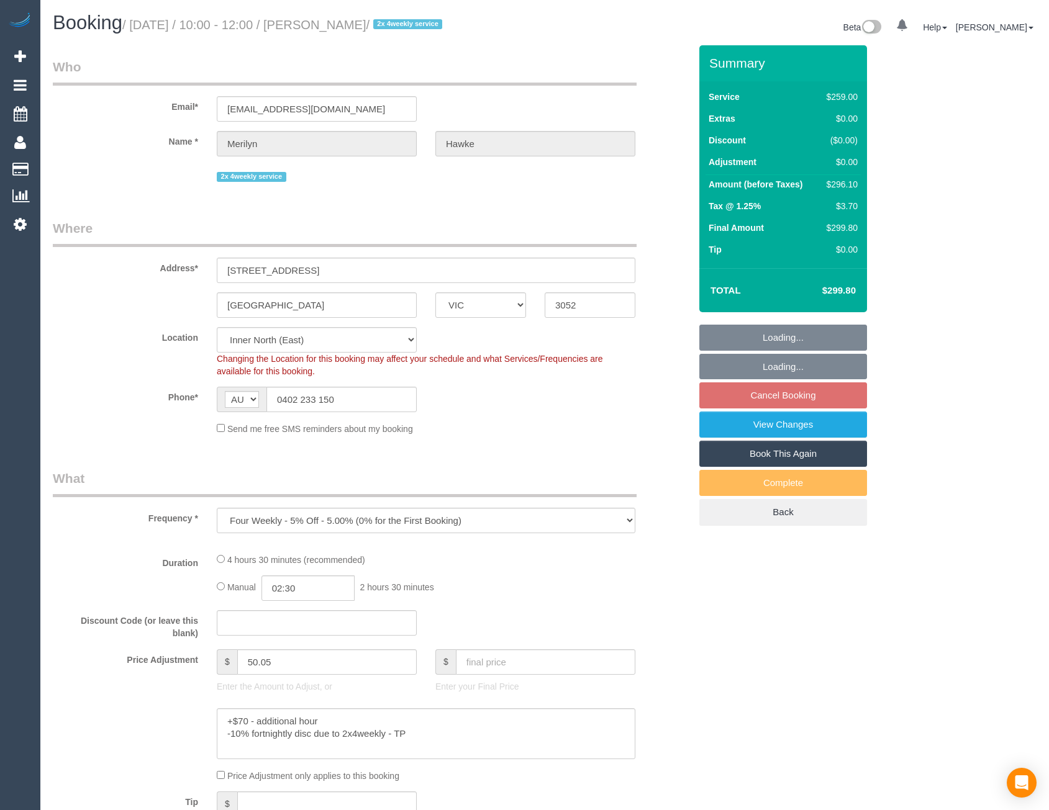
select select "number:34"
select select "number:13"
select select "object:737"
select select "spot3"
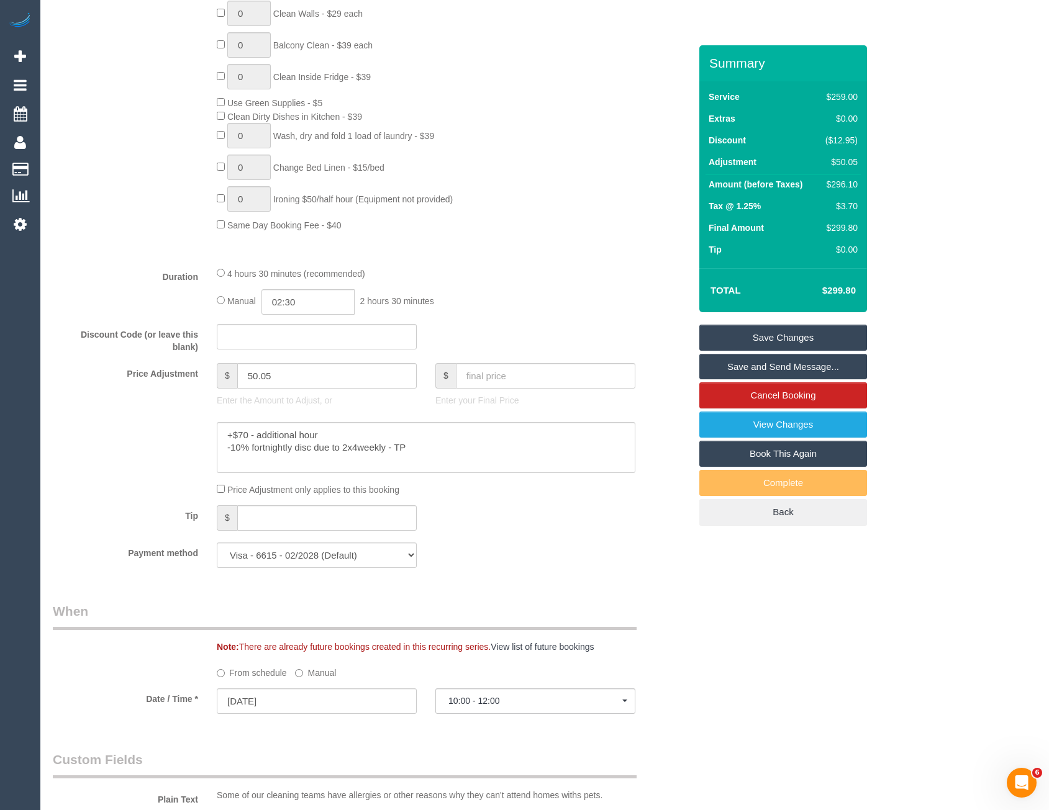
scroll to position [1910, 0]
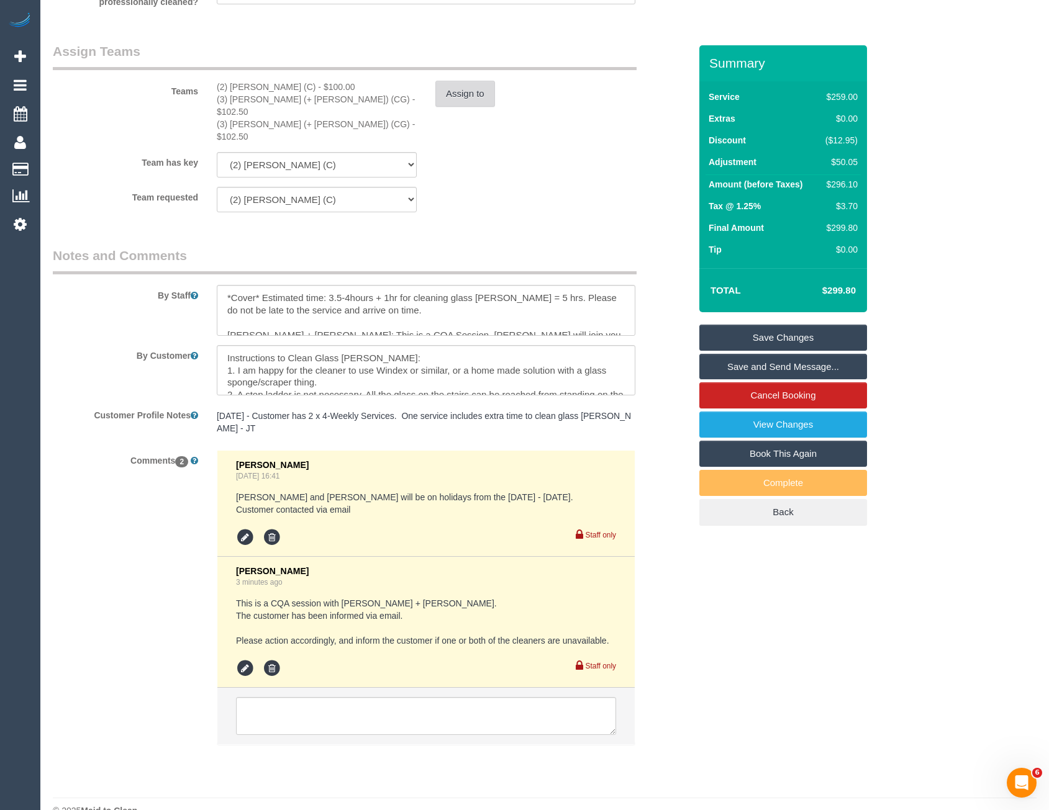
click at [460, 87] on button "Assign to" at bounding box center [465, 94] width 60 height 26
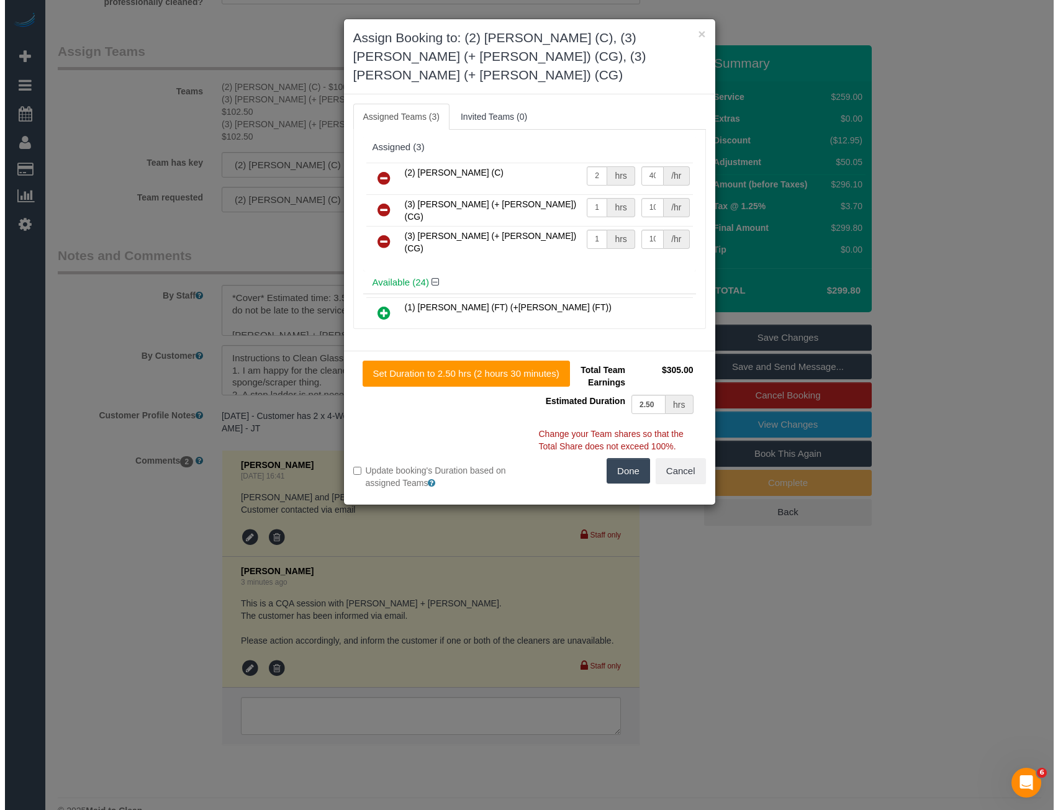
scroll to position [1894, 0]
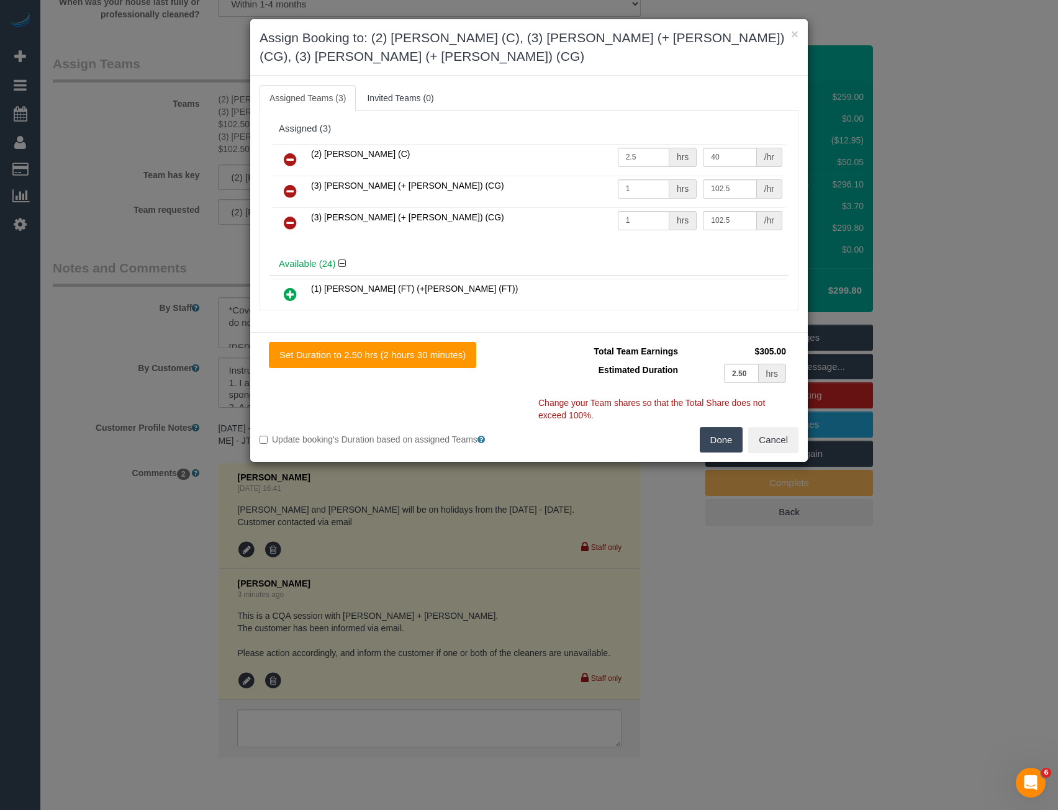
click at [214, 245] on div "× Assign Booking to: (2) [PERSON_NAME] (C), (3) [PERSON_NAME] (+ [PERSON_NAME])…" at bounding box center [529, 405] width 1058 height 810
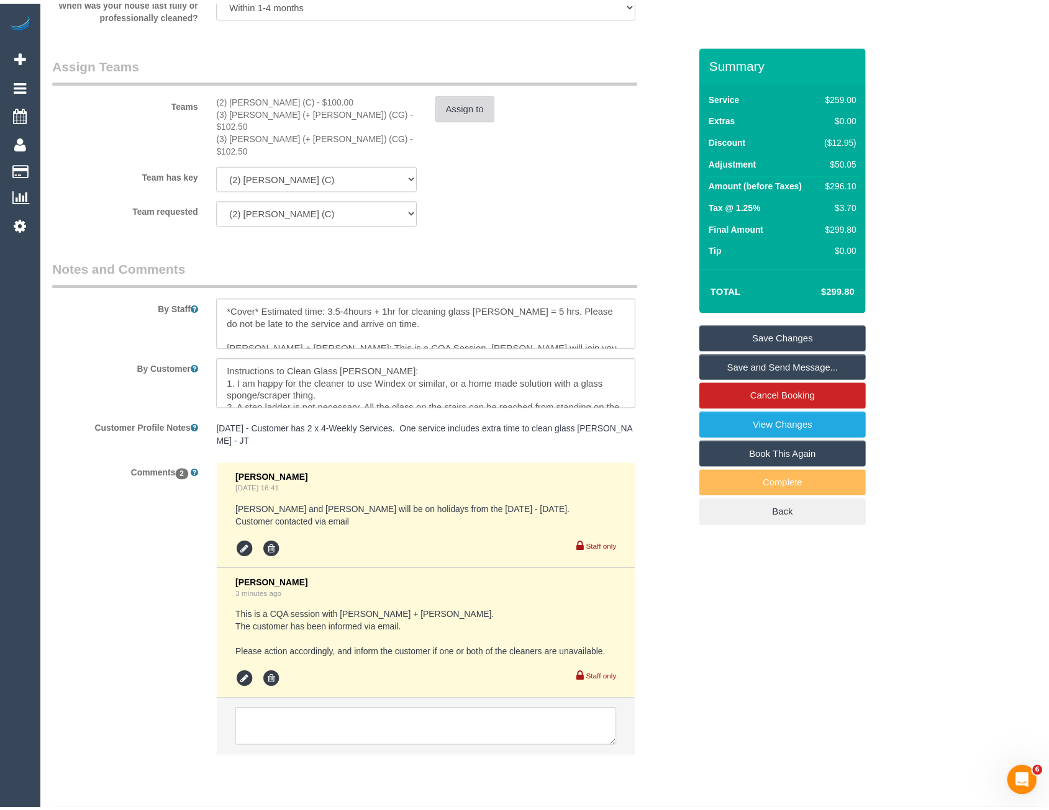
scroll to position [1898, 0]
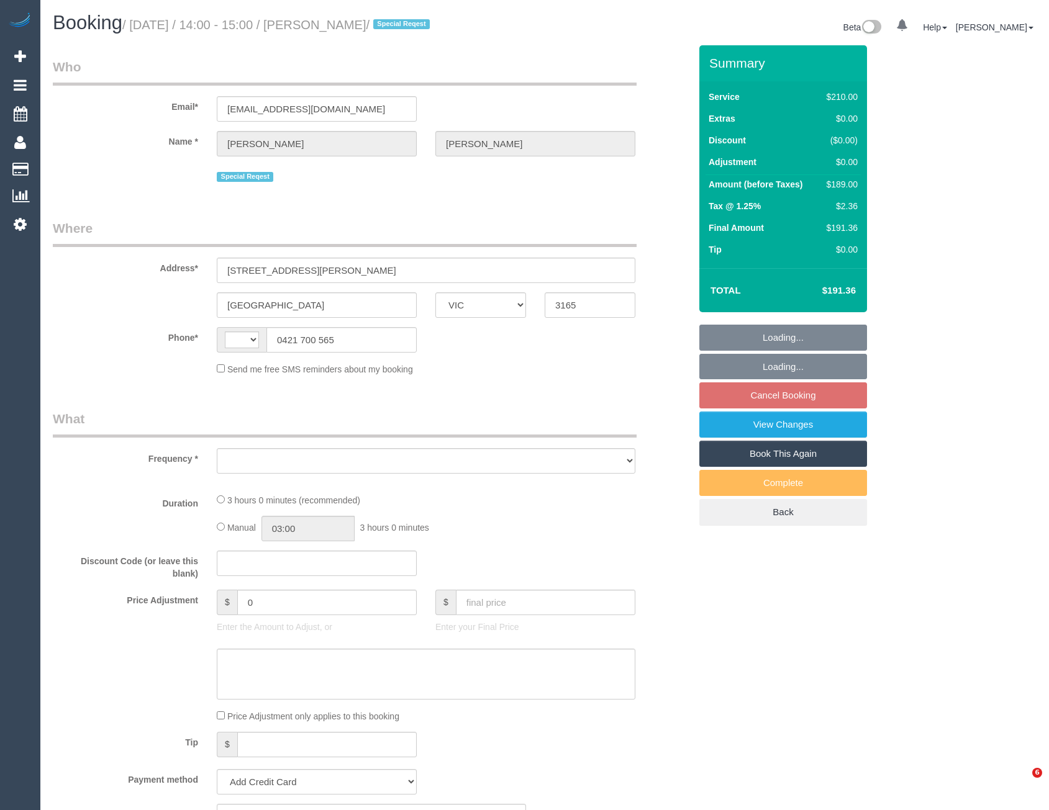
select select "VIC"
select select "string:AU"
select select "object:570"
select select "string:stripe-pm_1MdSNE2GScqysDRVqp0Lhwjf"
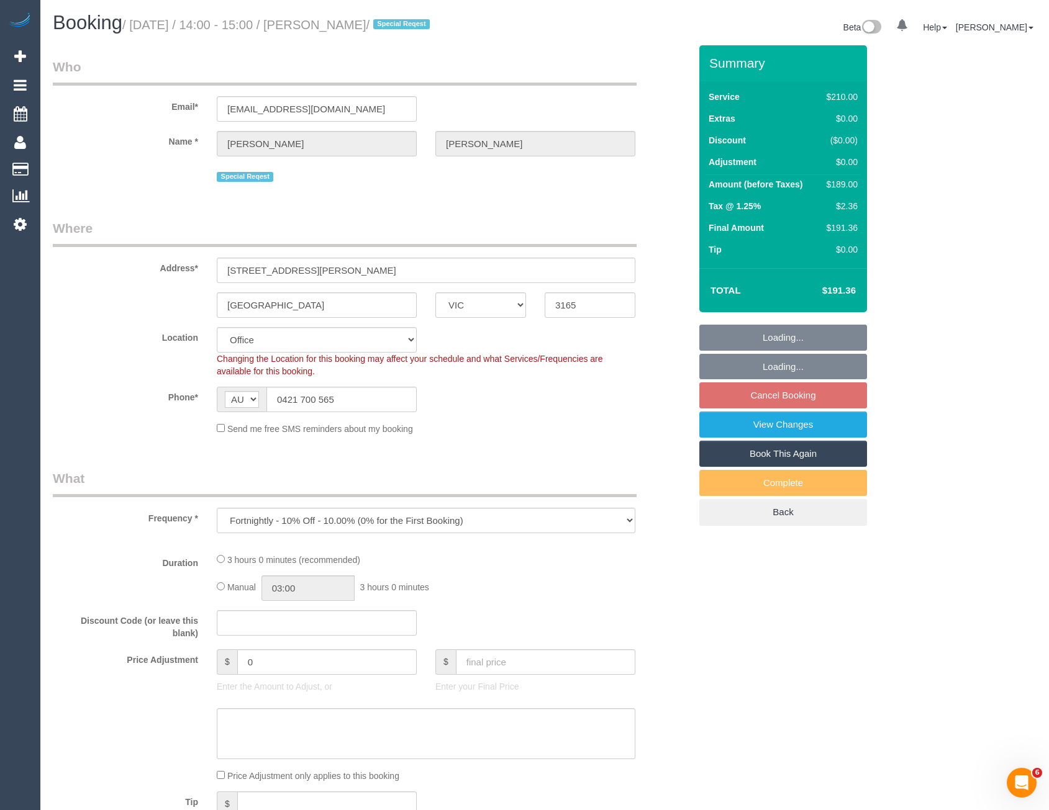
select select "180"
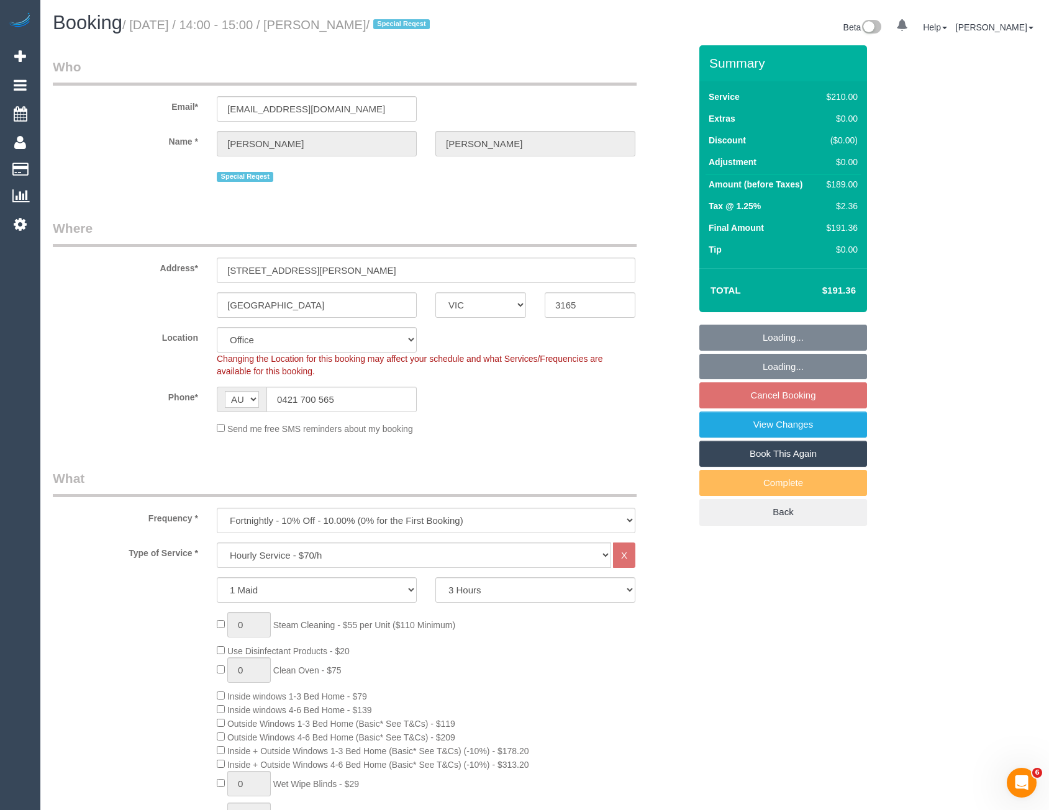
select select "object:899"
select select "number:27"
select select "number:14"
select select "number:19"
select select "number:36"
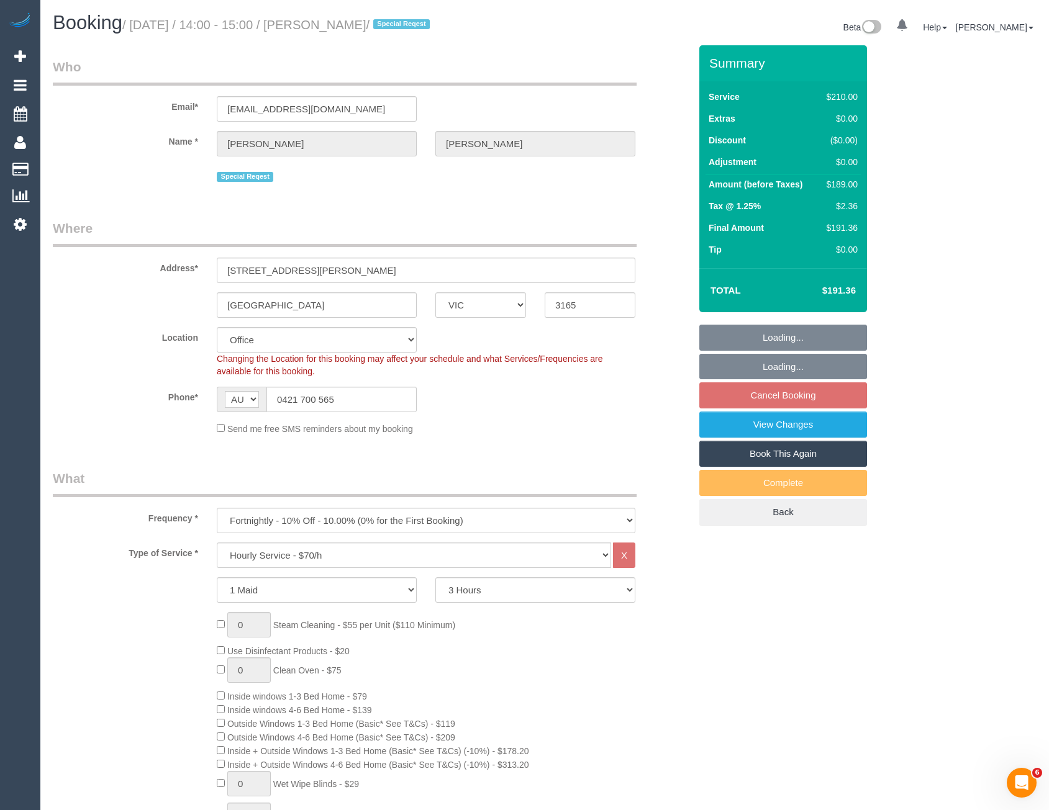
select select "number:34"
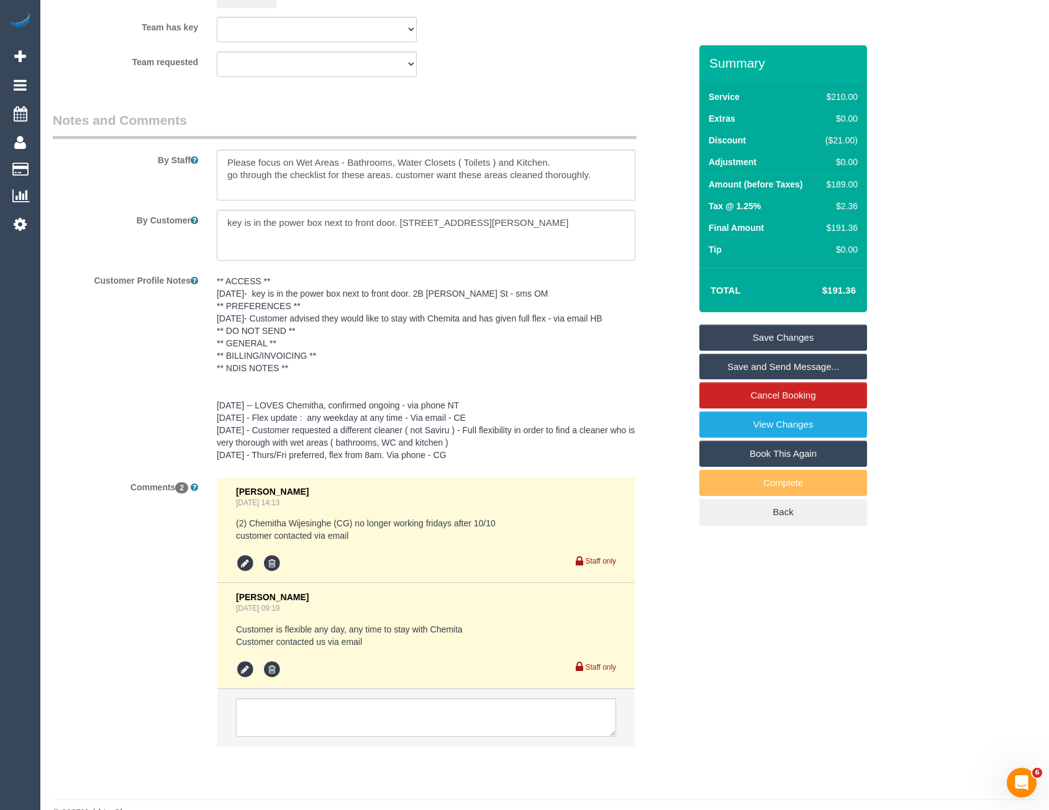
scroll to position [2076, 0]
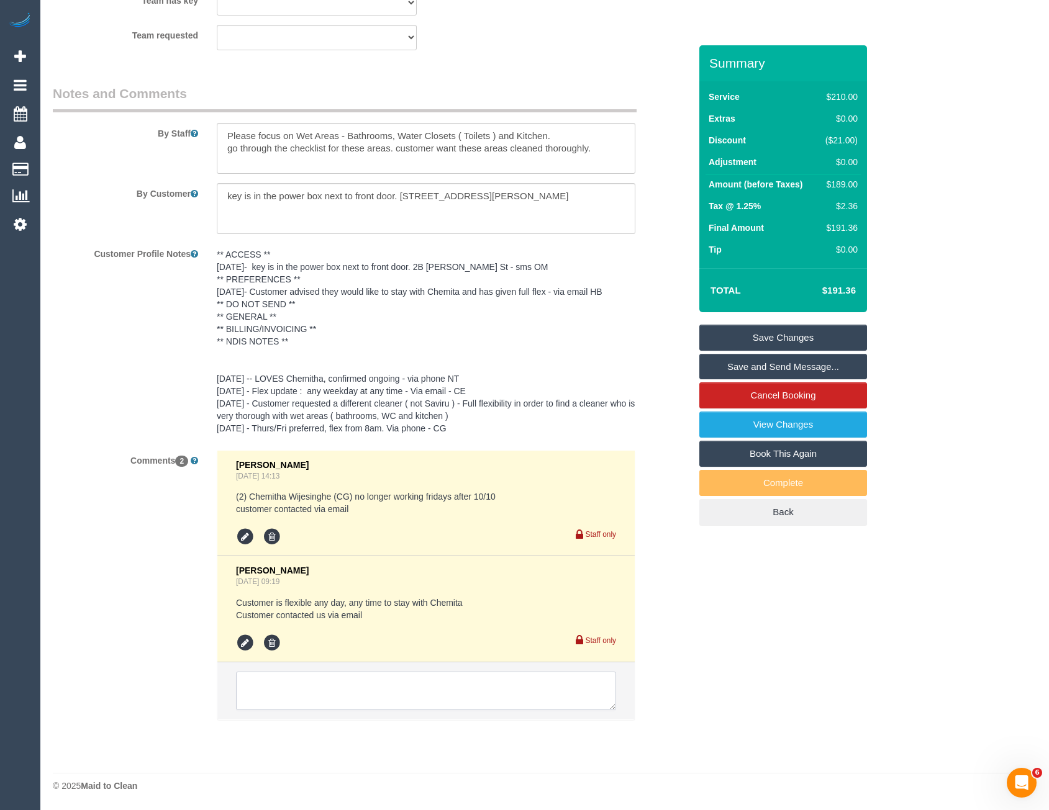
click at [340, 693] on textarea at bounding box center [426, 691] width 380 height 39
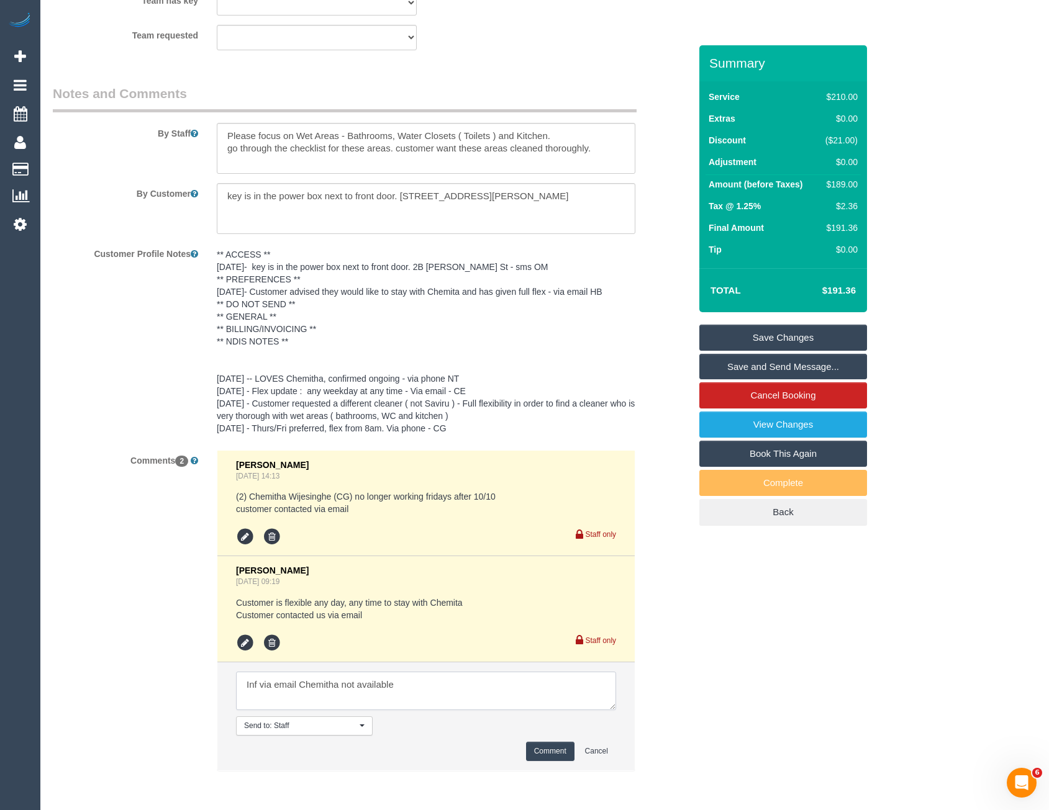
type textarea "Inf via email Chemitha not available"
click at [540, 752] on button "Comment" at bounding box center [550, 751] width 48 height 19
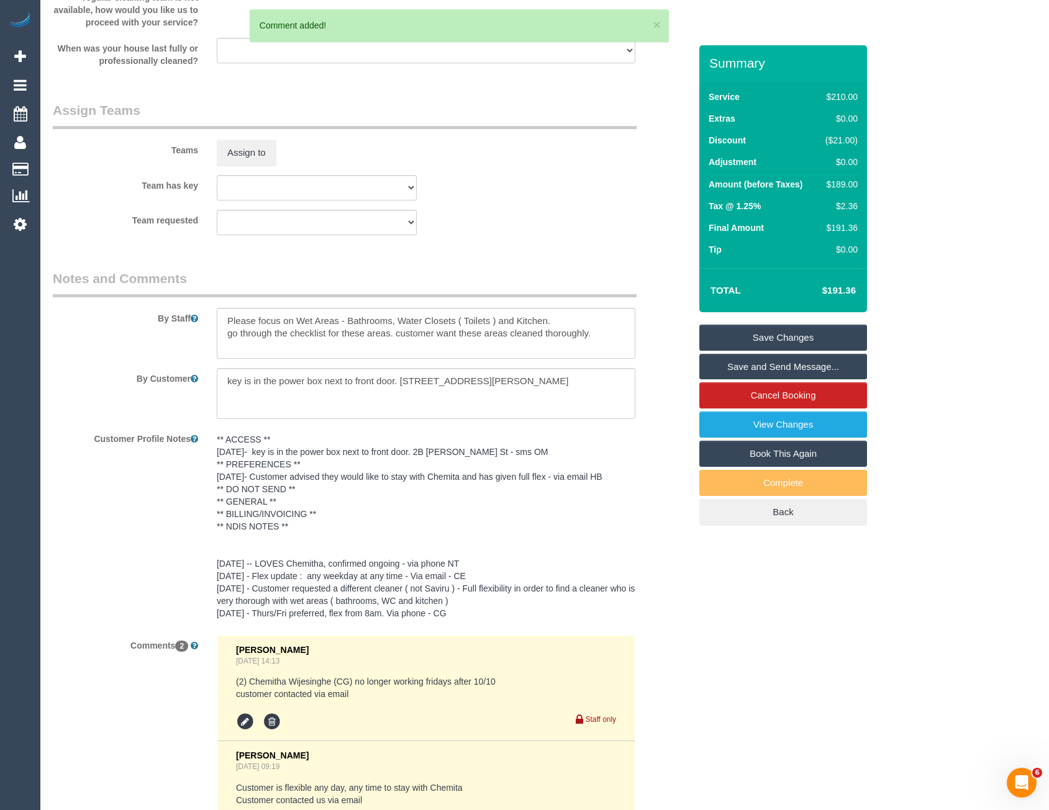
scroll to position [1890, 0]
click at [256, 148] on button "Assign to" at bounding box center [247, 154] width 60 height 26
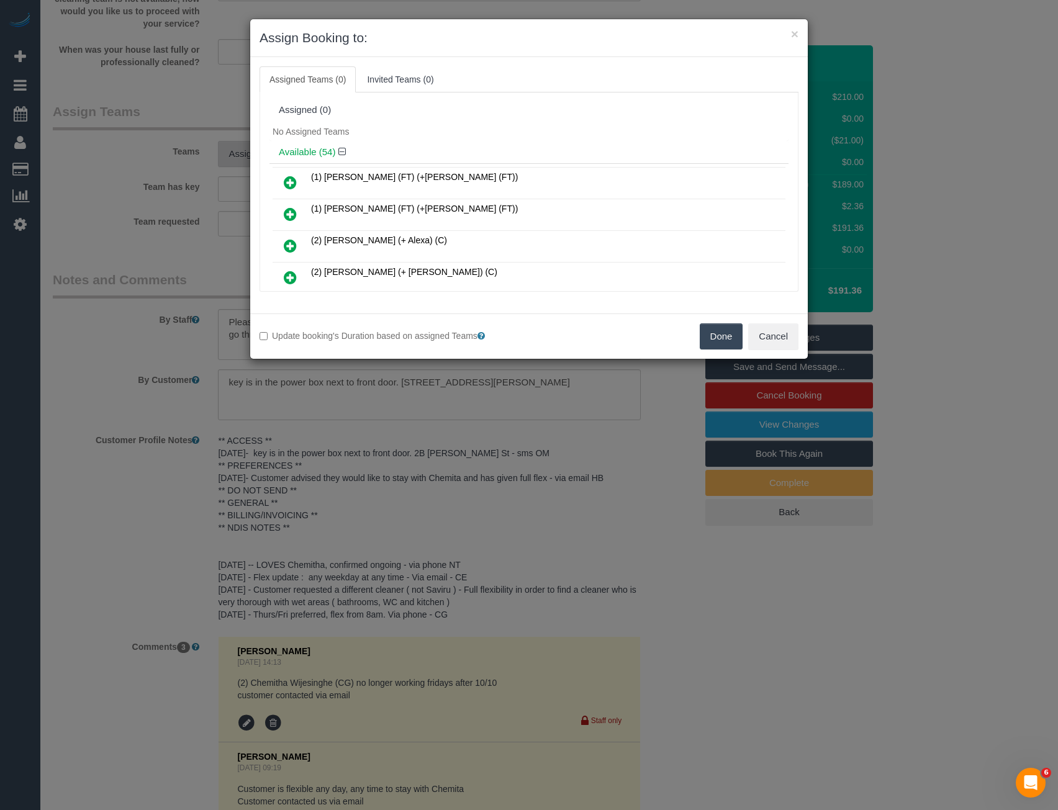
scroll to position [271, 0]
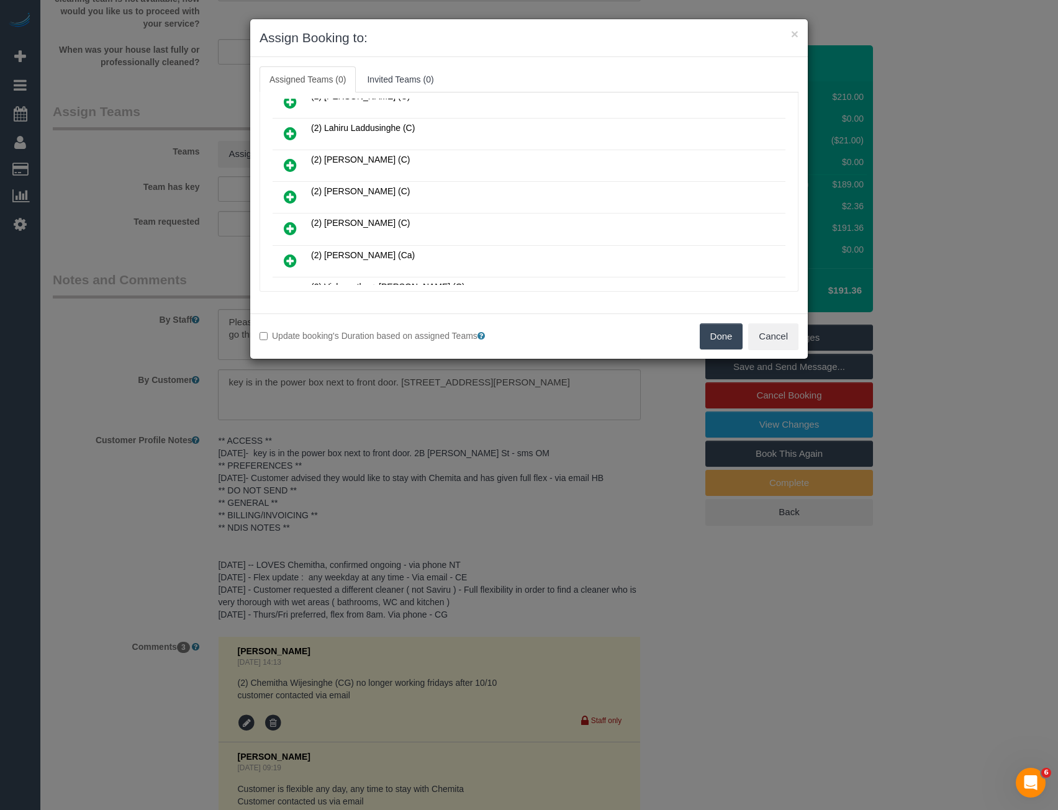
click at [289, 197] on icon at bounding box center [290, 196] width 13 height 15
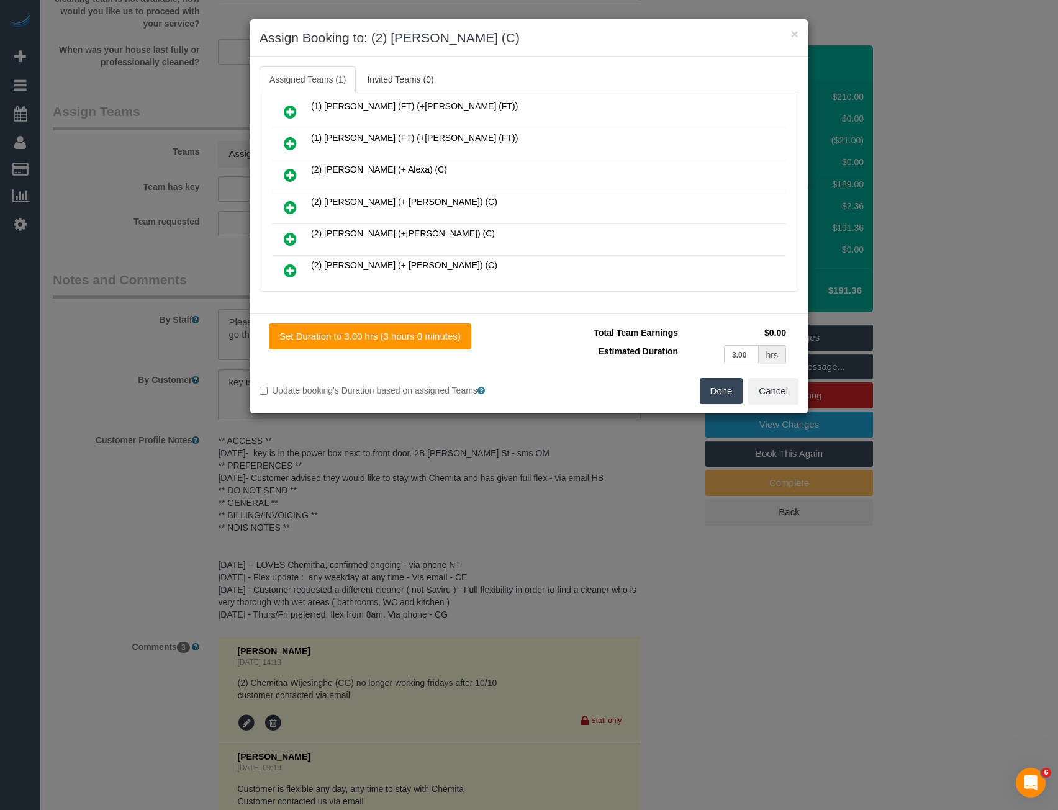
scroll to position [0, 0]
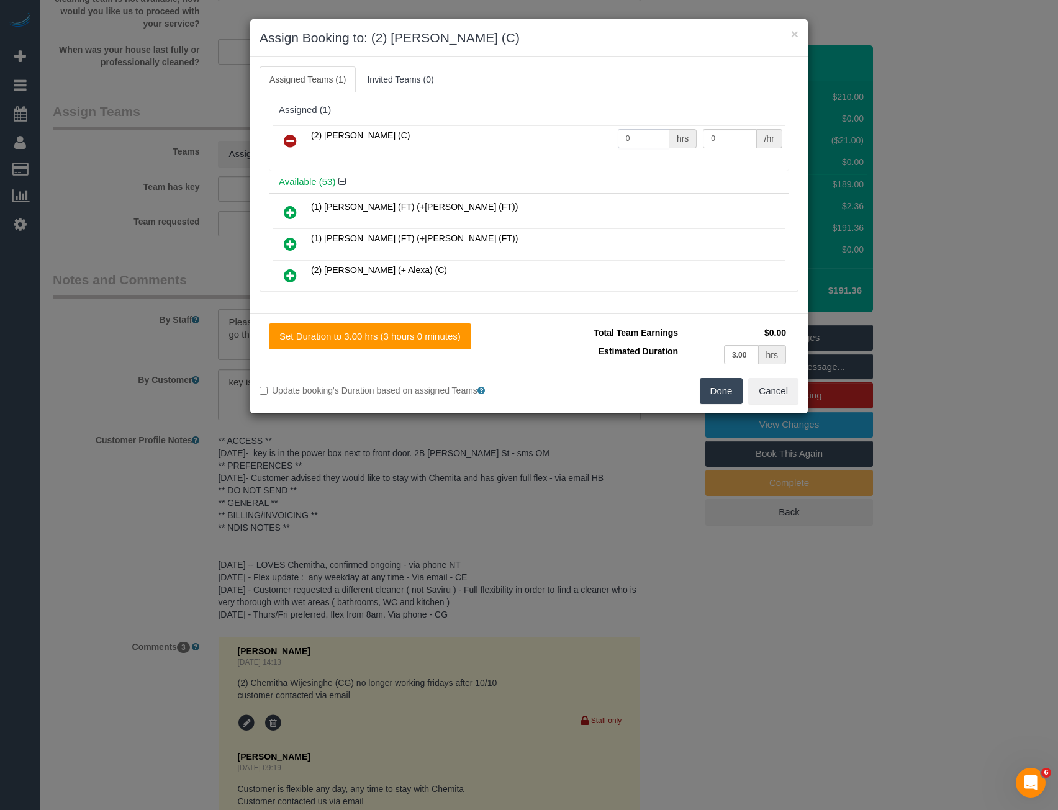
drag, startPoint x: 635, startPoint y: 136, endPoint x: 581, endPoint y: 135, distance: 54.7
click at [598, 139] on tr "(2) Priyanshi Patel (C) 0 hrs 0 /hr" at bounding box center [529, 141] width 513 height 32
type input "2"
type input "37.5"
click at [721, 390] on button "Done" at bounding box center [721, 391] width 43 height 26
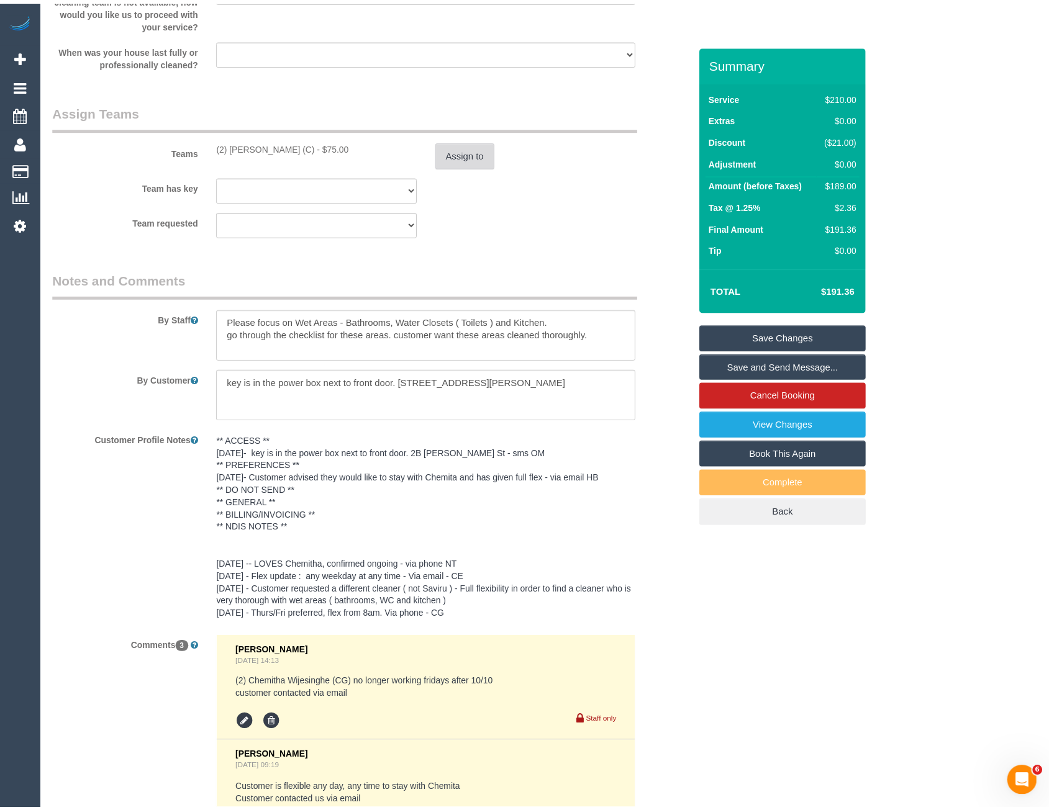
scroll to position [1890, 0]
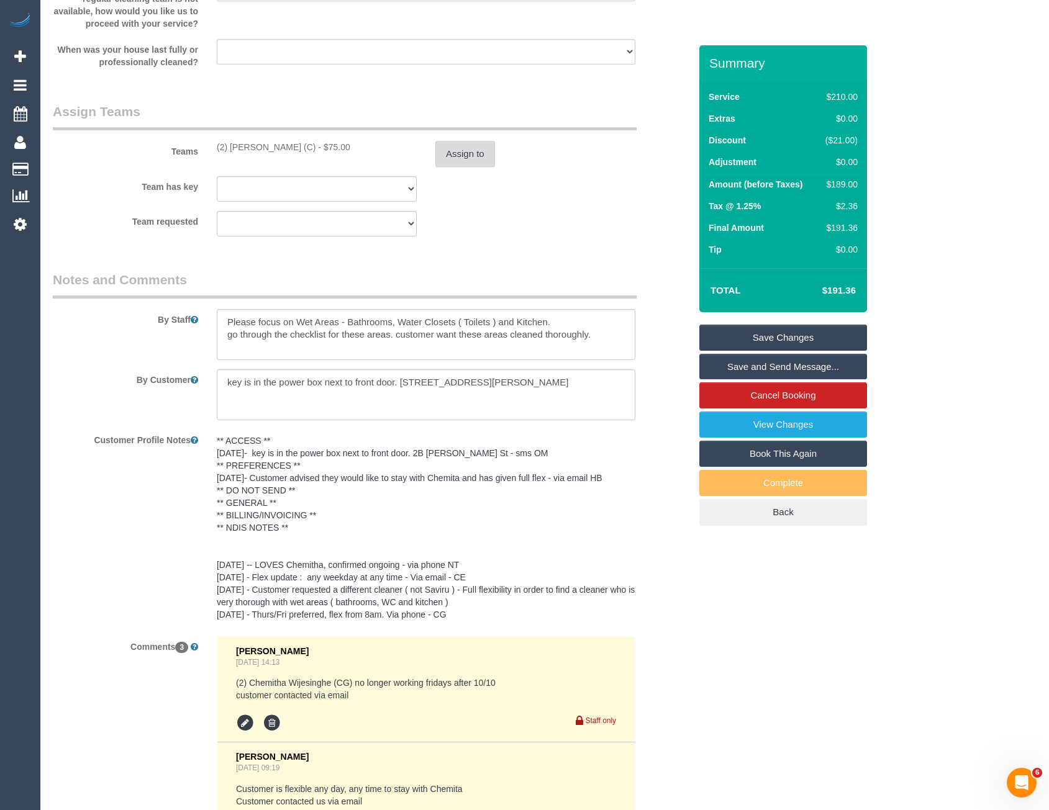
click at [463, 163] on button "Assign to" at bounding box center [465, 154] width 60 height 26
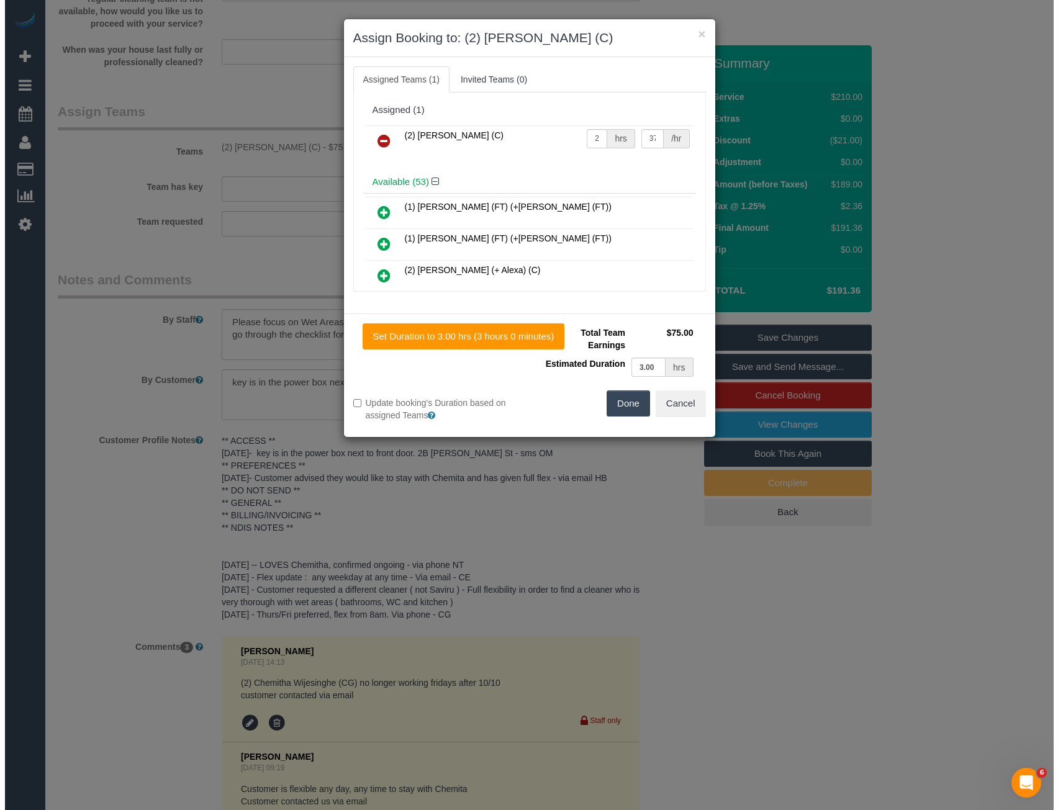
scroll to position [1886, 0]
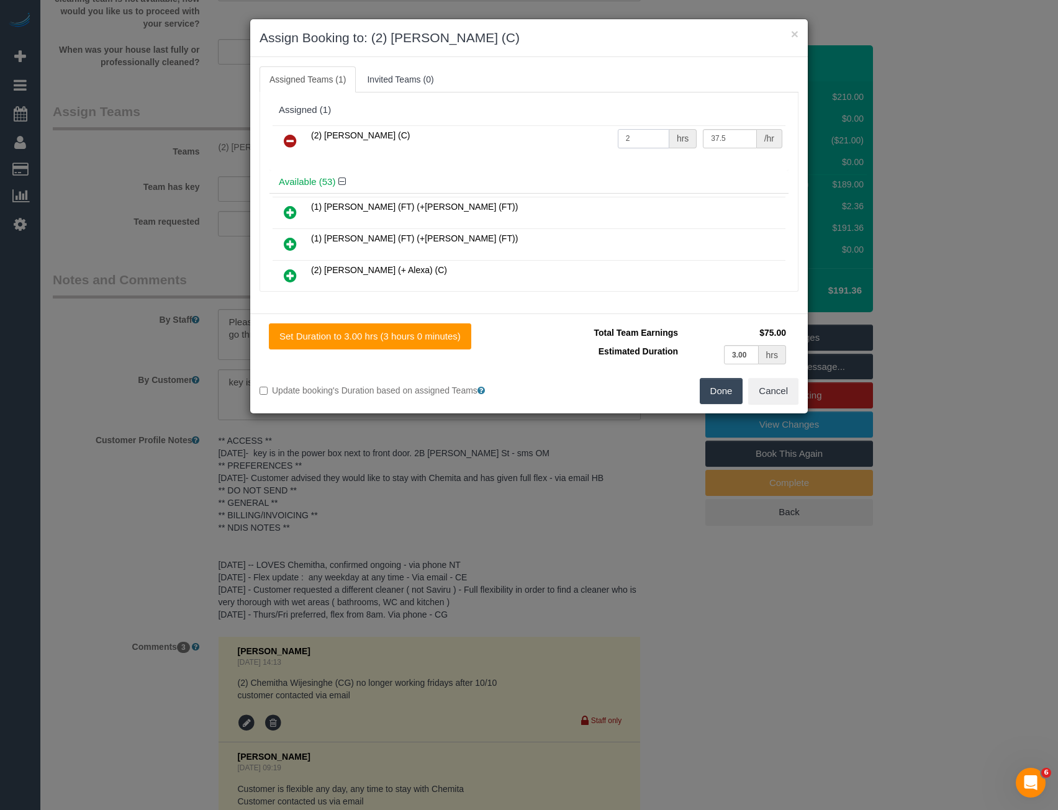
drag, startPoint x: 628, startPoint y: 136, endPoint x: 590, endPoint y: 139, distance: 38.0
click at [594, 140] on tr "(2) Priyanshi Patel (C) 2 hrs 37.5 /hr" at bounding box center [529, 141] width 513 height 32
type input "3"
click at [715, 384] on button "Done" at bounding box center [721, 391] width 43 height 26
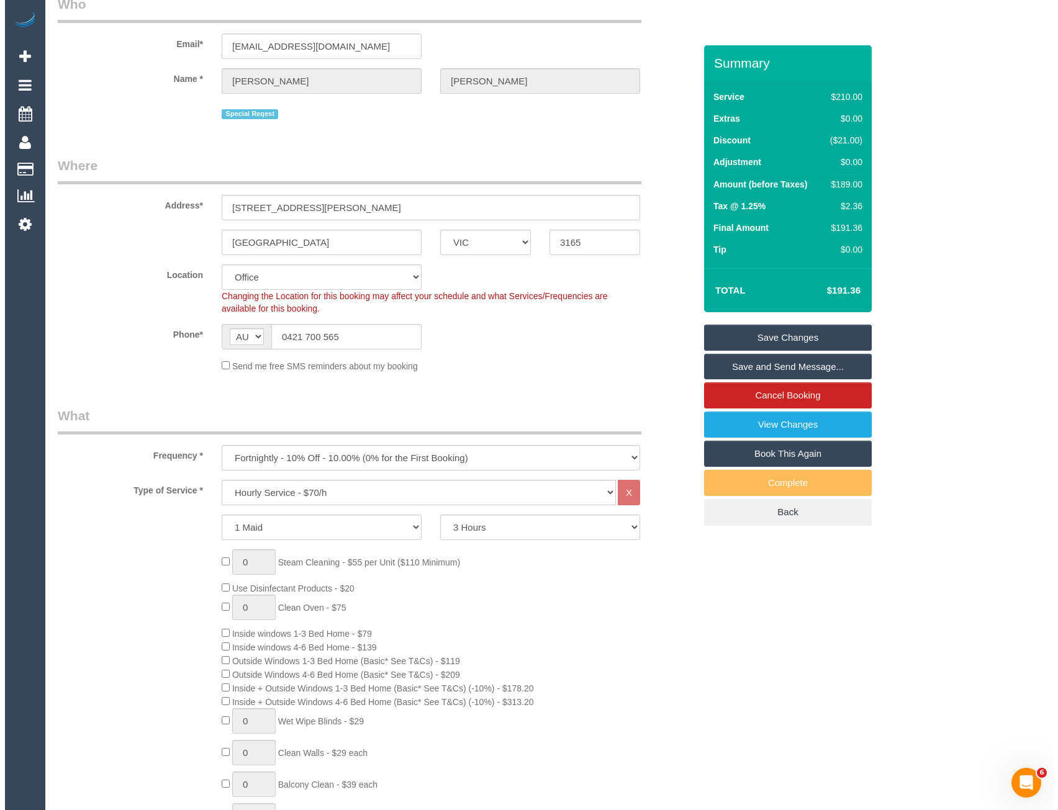
scroll to position [0, 0]
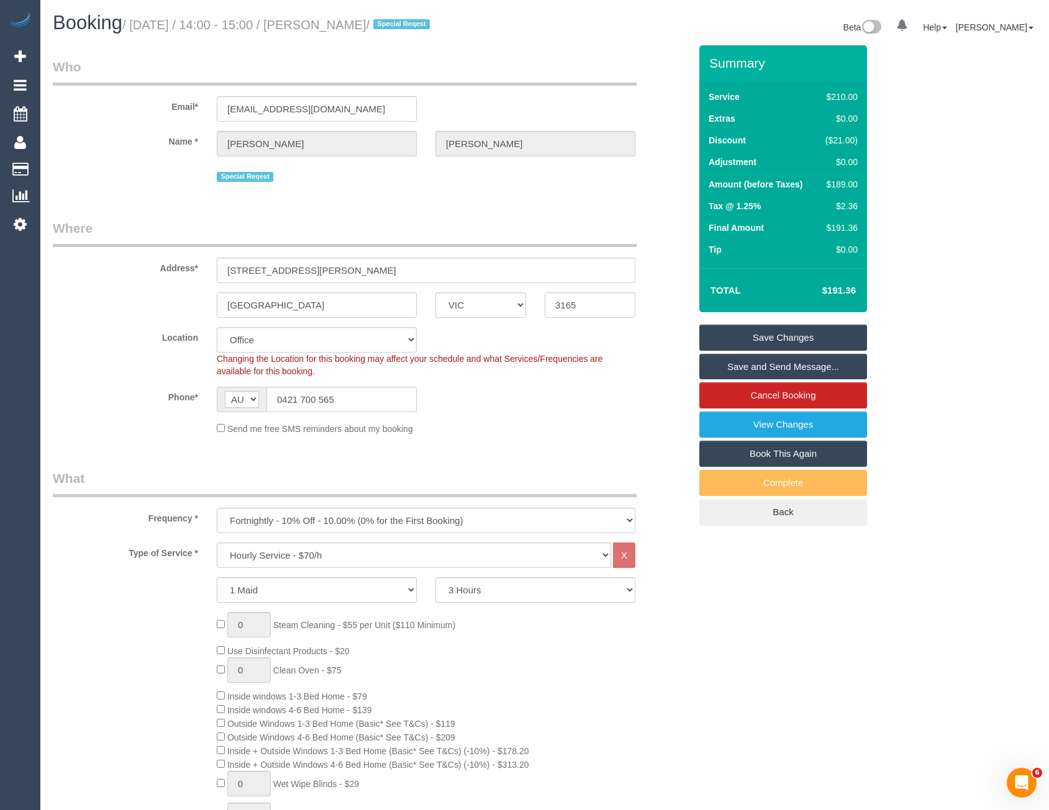
click at [733, 361] on link "Save and Send Message..." at bounding box center [783, 367] width 168 height 26
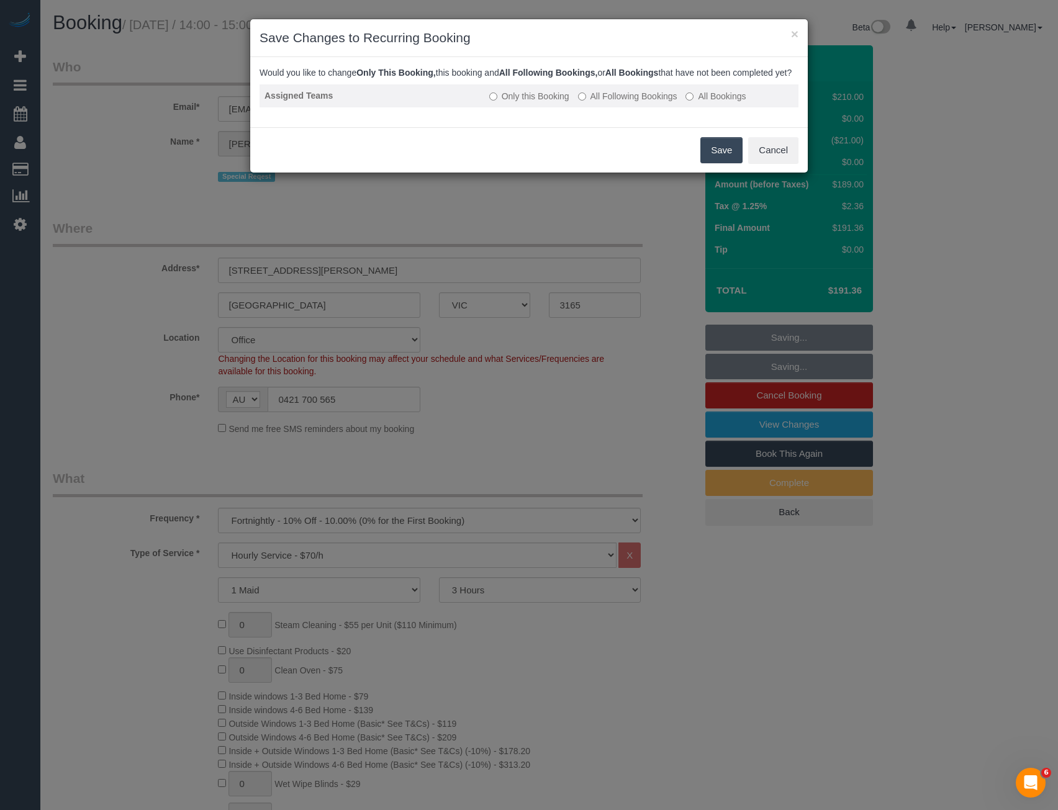
click at [608, 102] on label "All Following Bookings" at bounding box center [627, 96] width 99 height 12
click at [718, 159] on button "Save" at bounding box center [722, 150] width 42 height 26
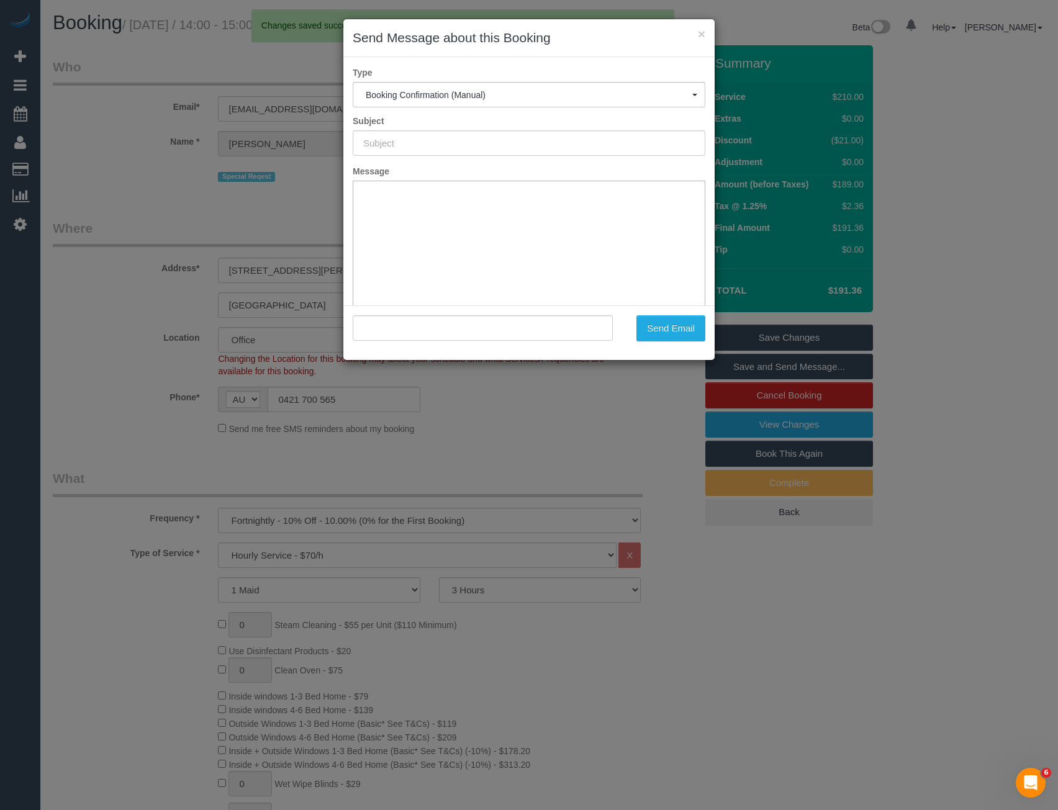
type input "Booking Confirmed"
type input ""Abigail Turner" <aturner7619@gmail.com>"
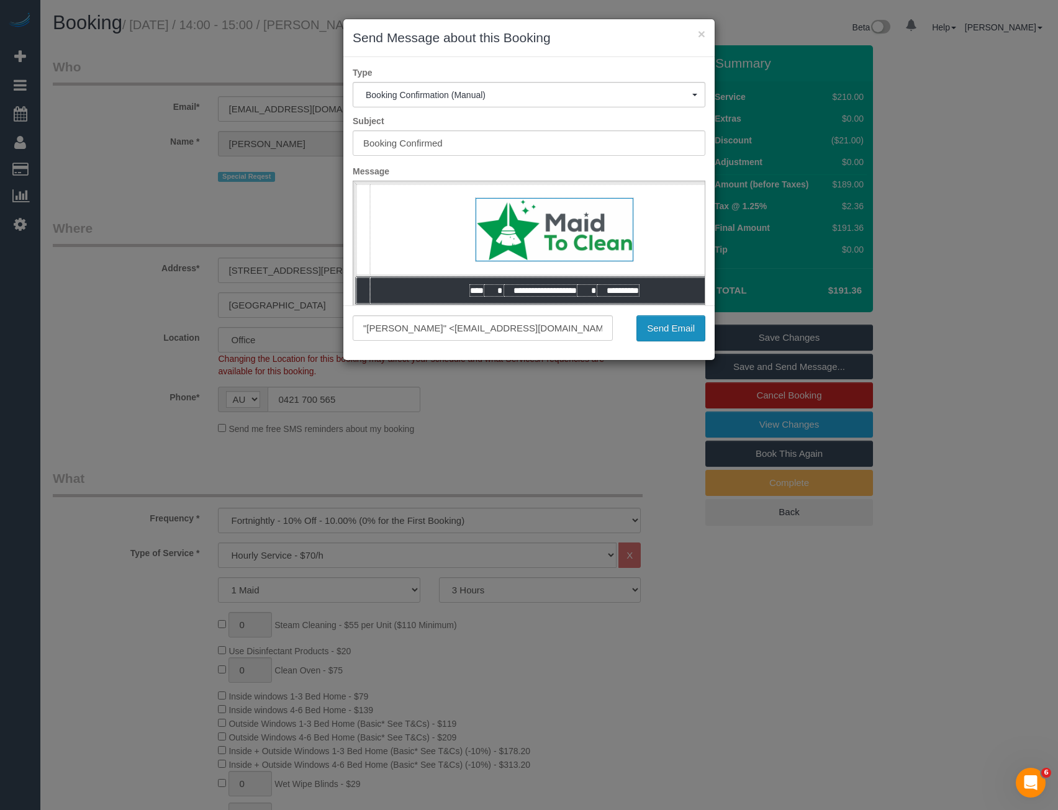
click at [656, 327] on button "Send Email" at bounding box center [671, 329] width 69 height 26
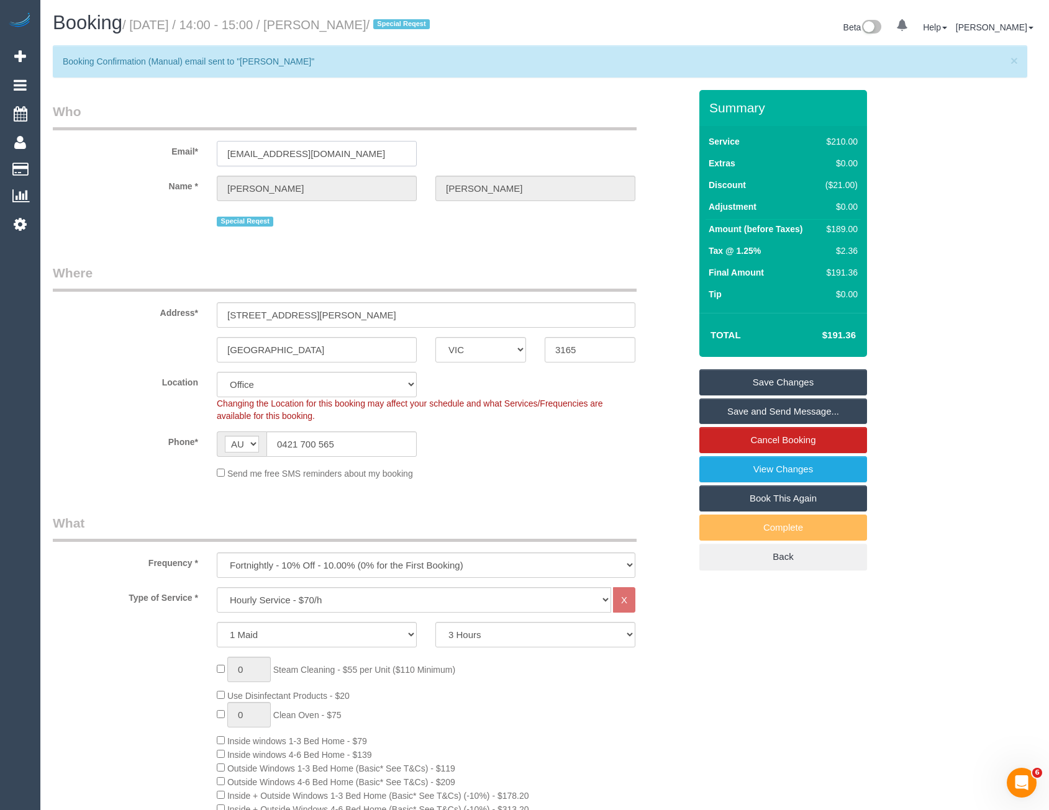
drag, startPoint x: 353, startPoint y: 163, endPoint x: 219, endPoint y: 159, distance: 134.2
click at [219, 159] on input "aturner7619@gmail.com" at bounding box center [317, 153] width 200 height 25
click at [770, 476] on link "View Changes" at bounding box center [783, 469] width 168 height 26
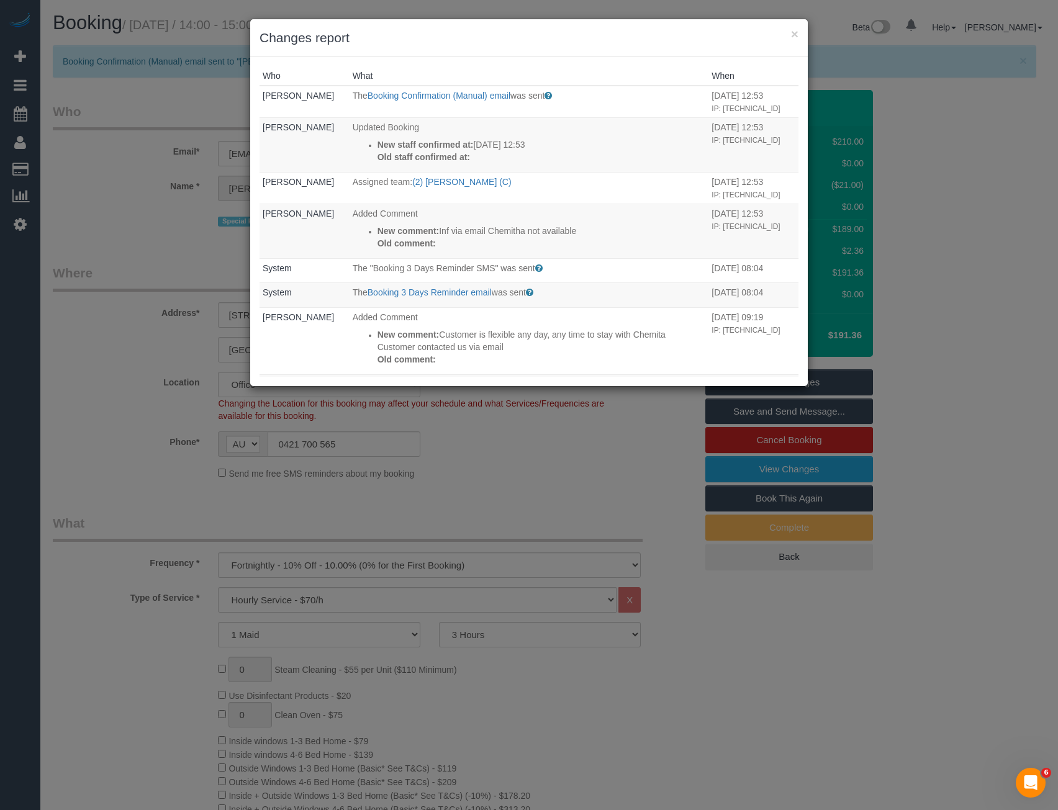
click at [493, 453] on div "× Changes report Who What When Bronie Bryant The Booking Confirmation (Manual) …" at bounding box center [529, 405] width 1058 height 810
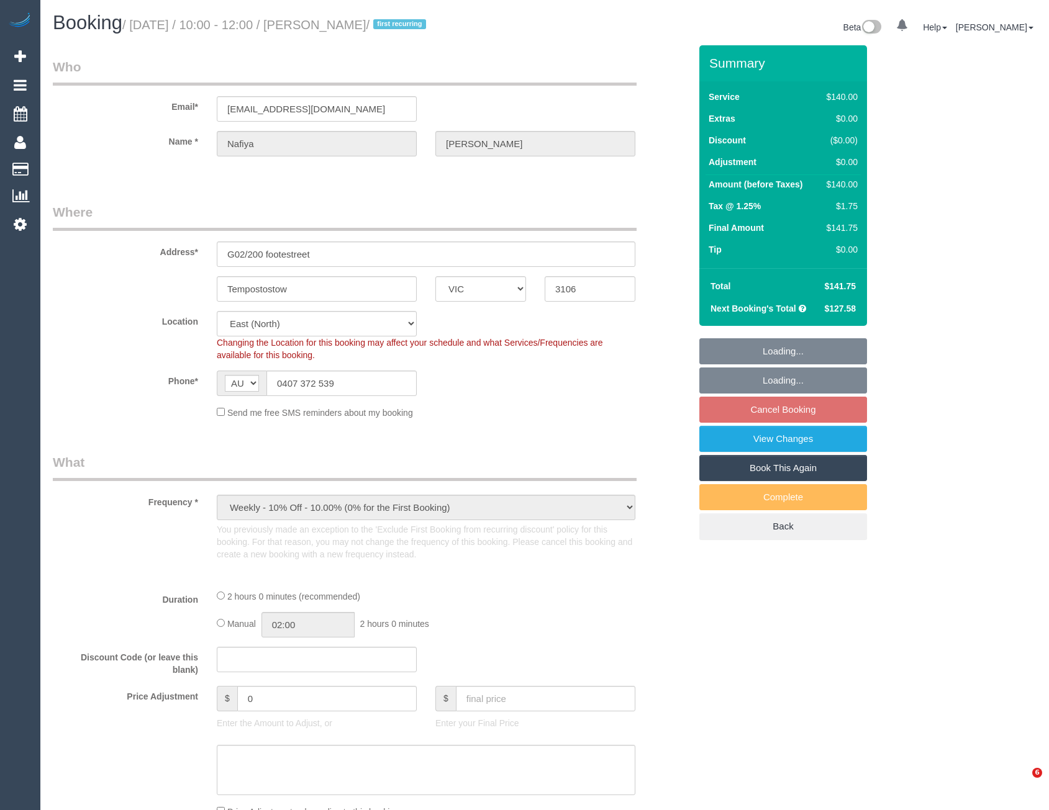
select select "VIC"
select select "number:28"
select select "number:14"
select select "number:18"
select select "object:711"
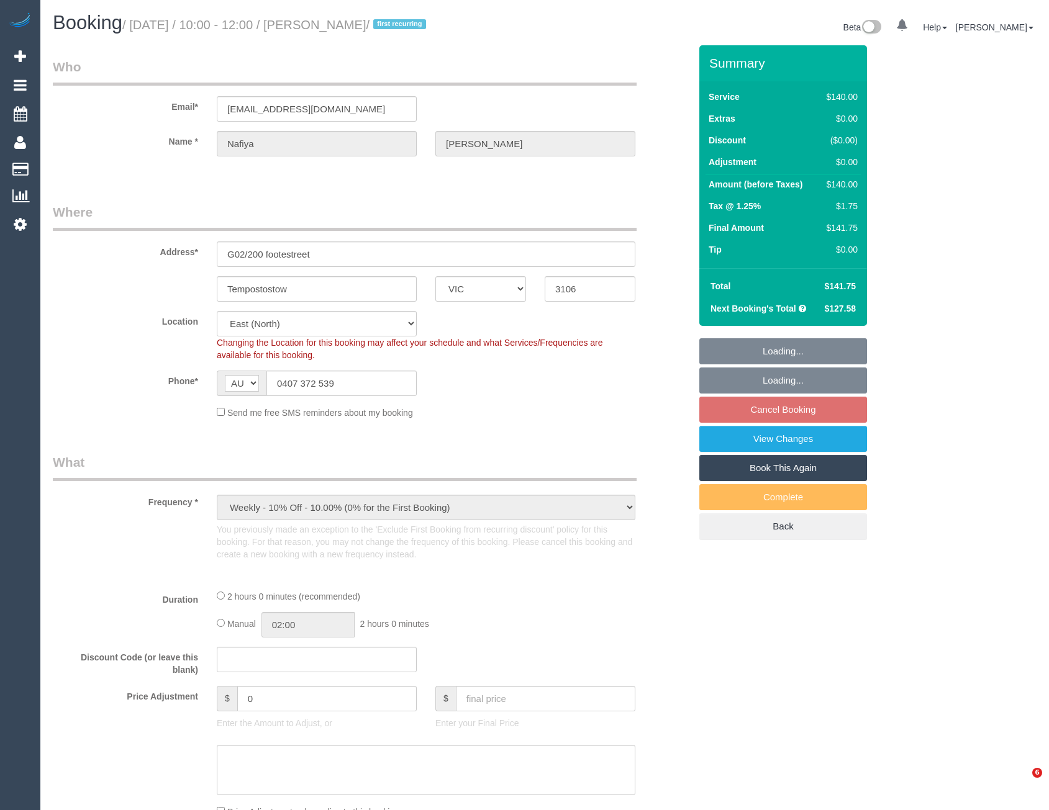
select select "string:stripe-card_19LQOv2GScqysDRV1jcieNrg"
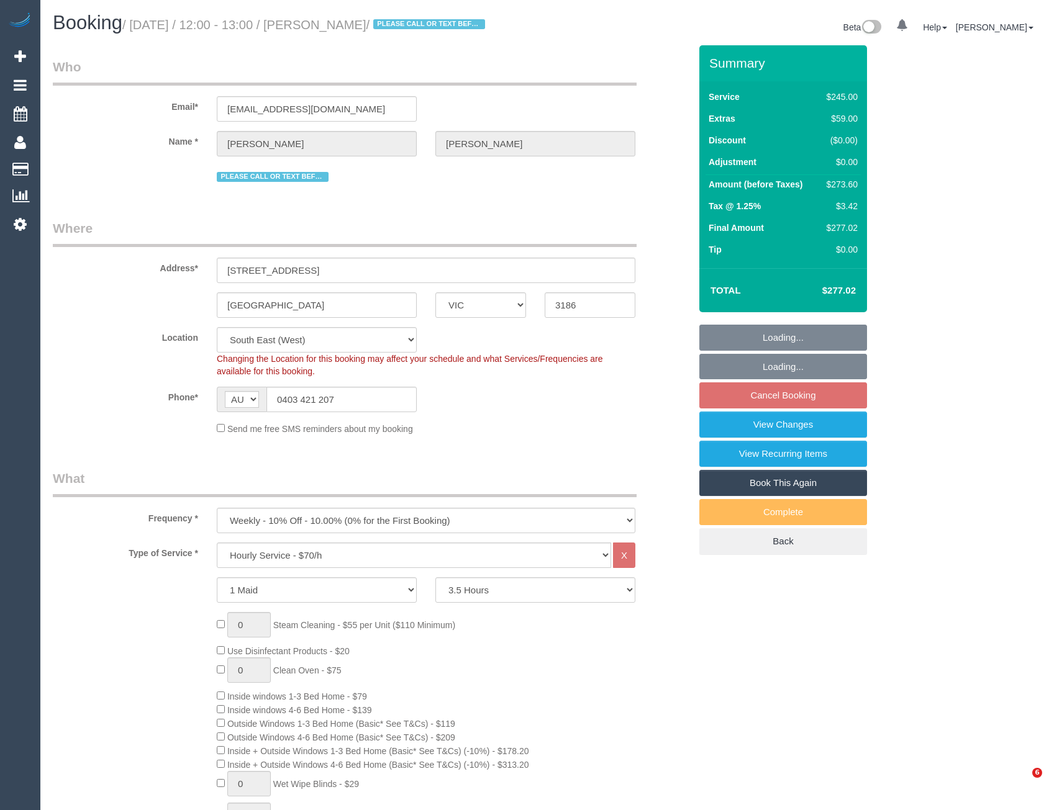
select select "VIC"
select select "210"
select select "number:27"
select select "number:14"
select select "number:19"
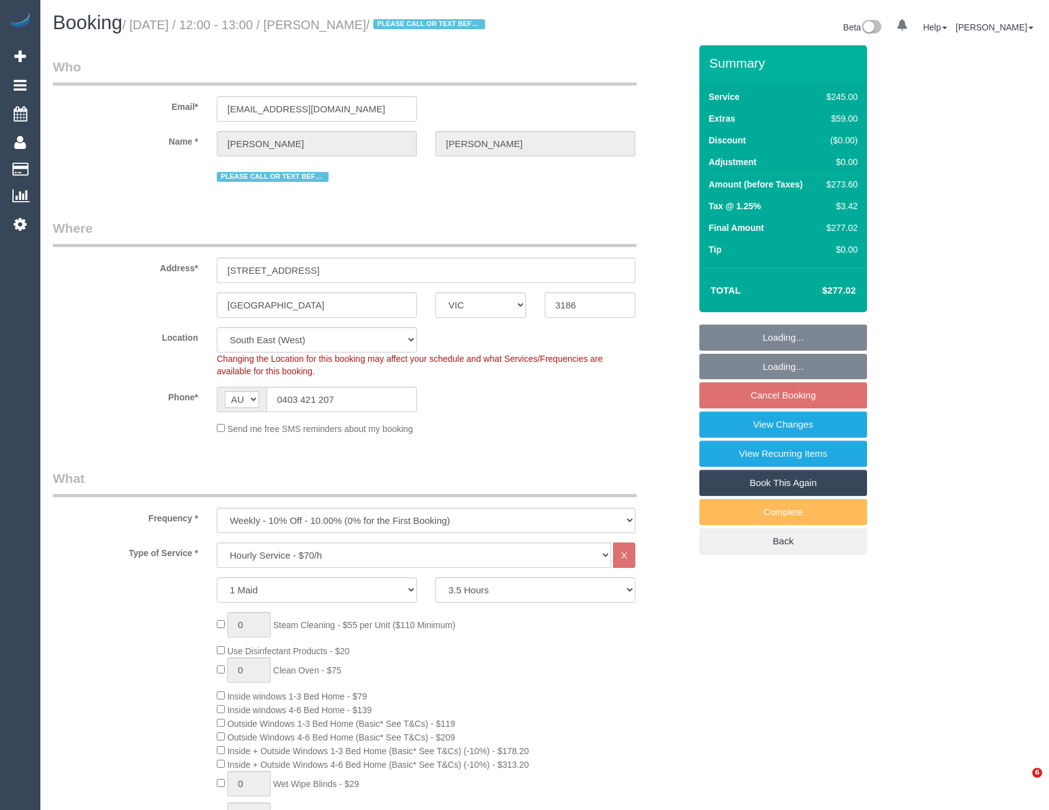
select select "number:25"
select select "number:34"
select select "number:11"
select select "object:1453"
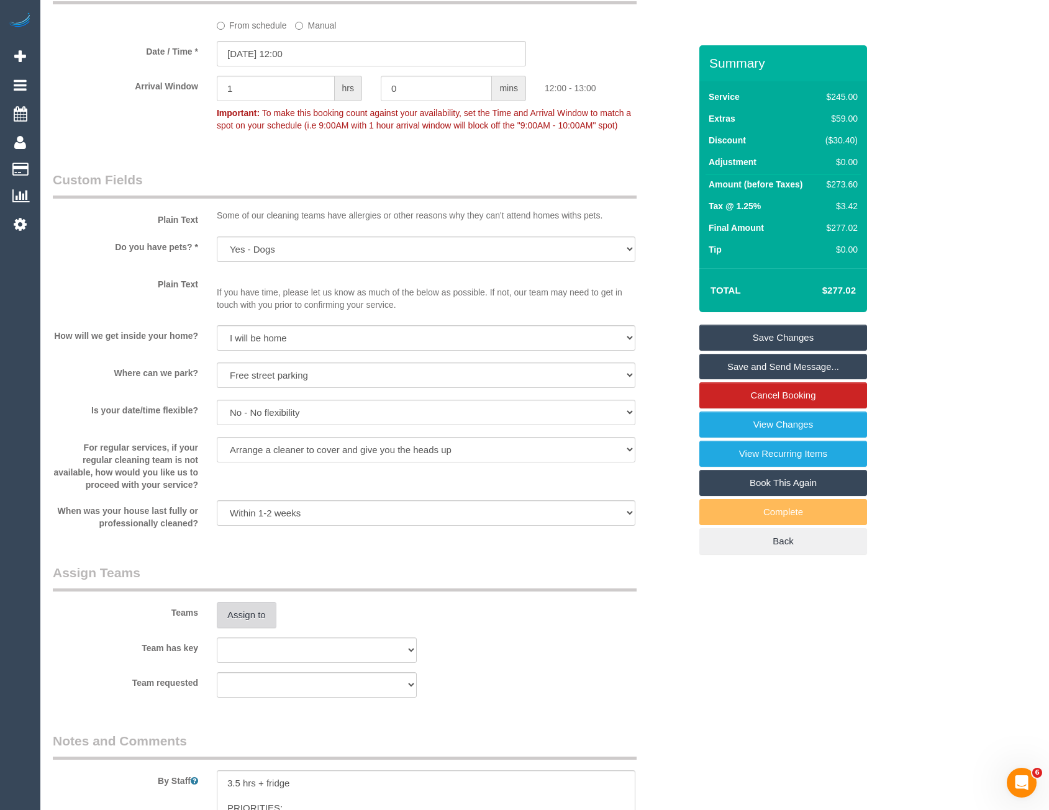
click at [240, 621] on button "Assign to" at bounding box center [247, 615] width 60 height 26
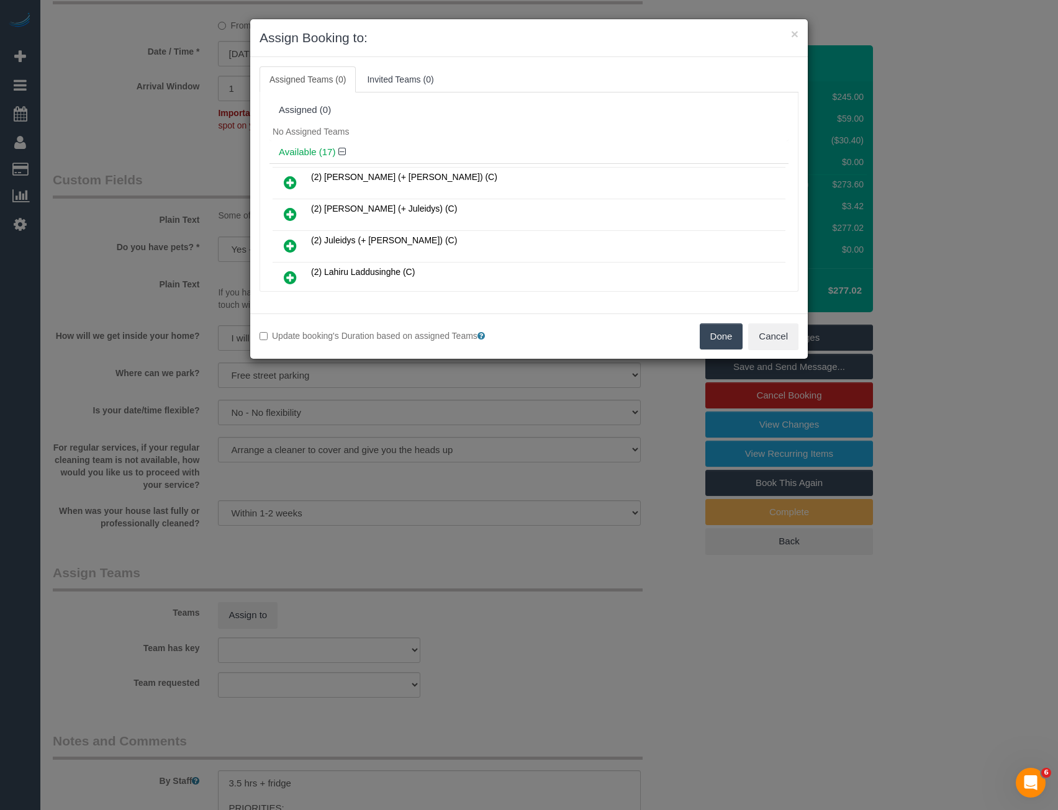
scroll to position [271, 0]
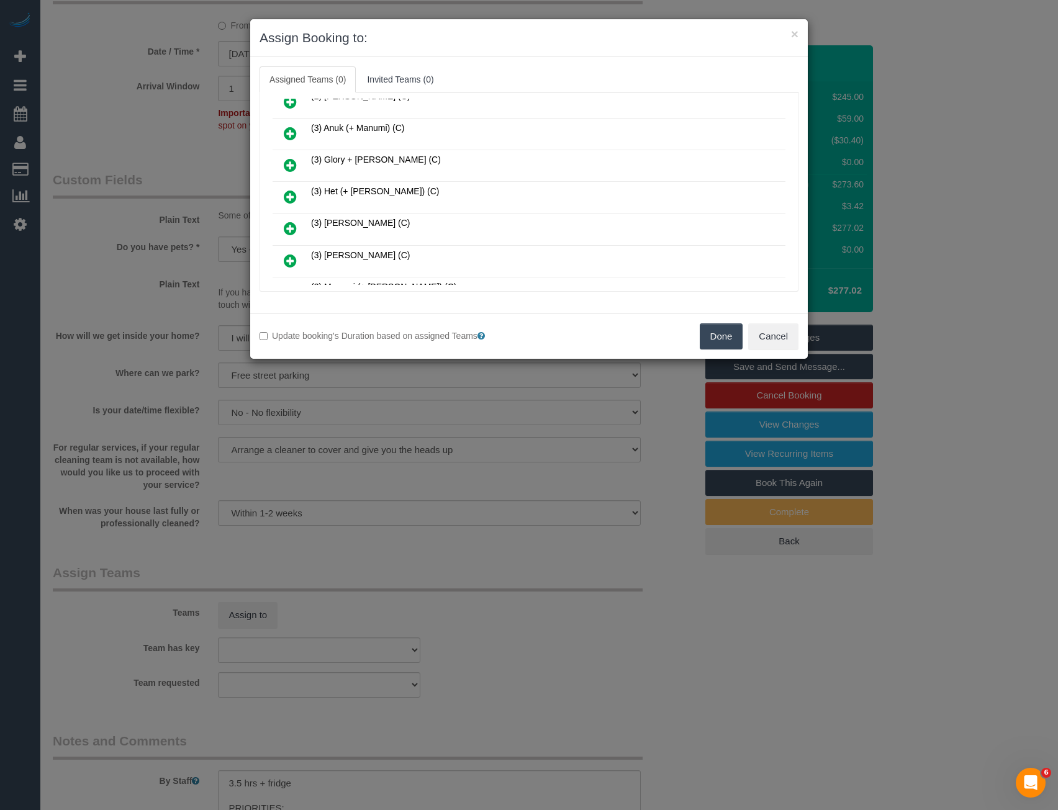
click at [292, 195] on icon at bounding box center [290, 196] width 13 height 15
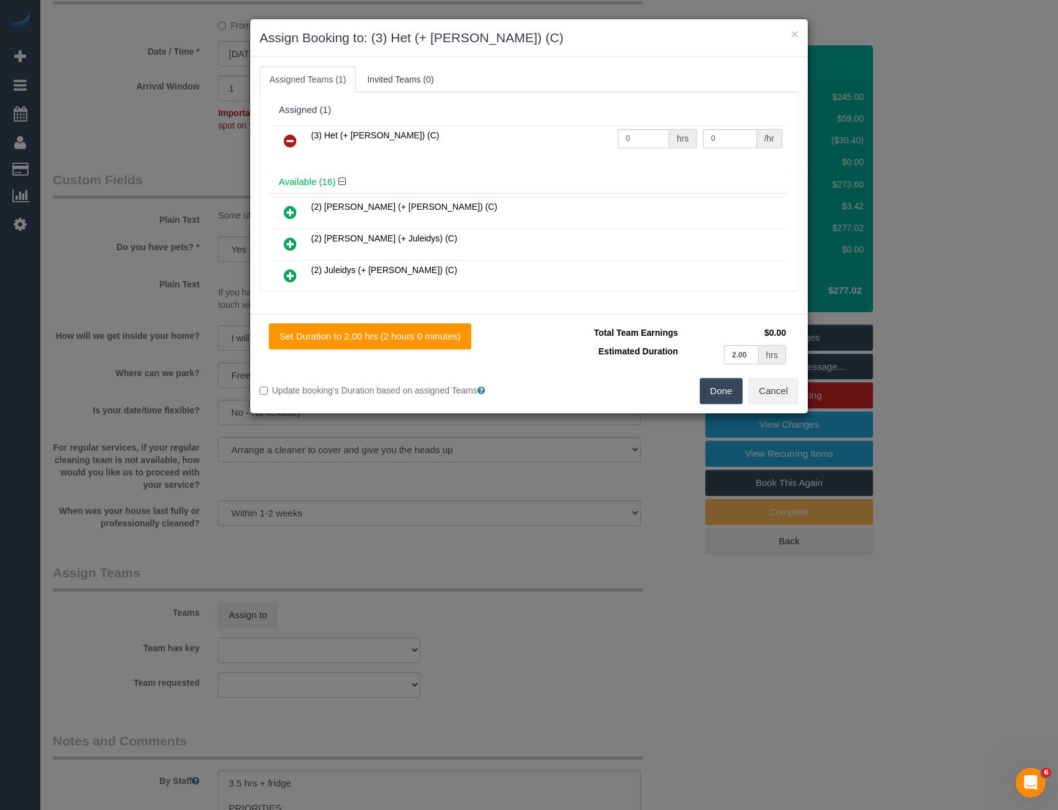
scroll to position [460, 0]
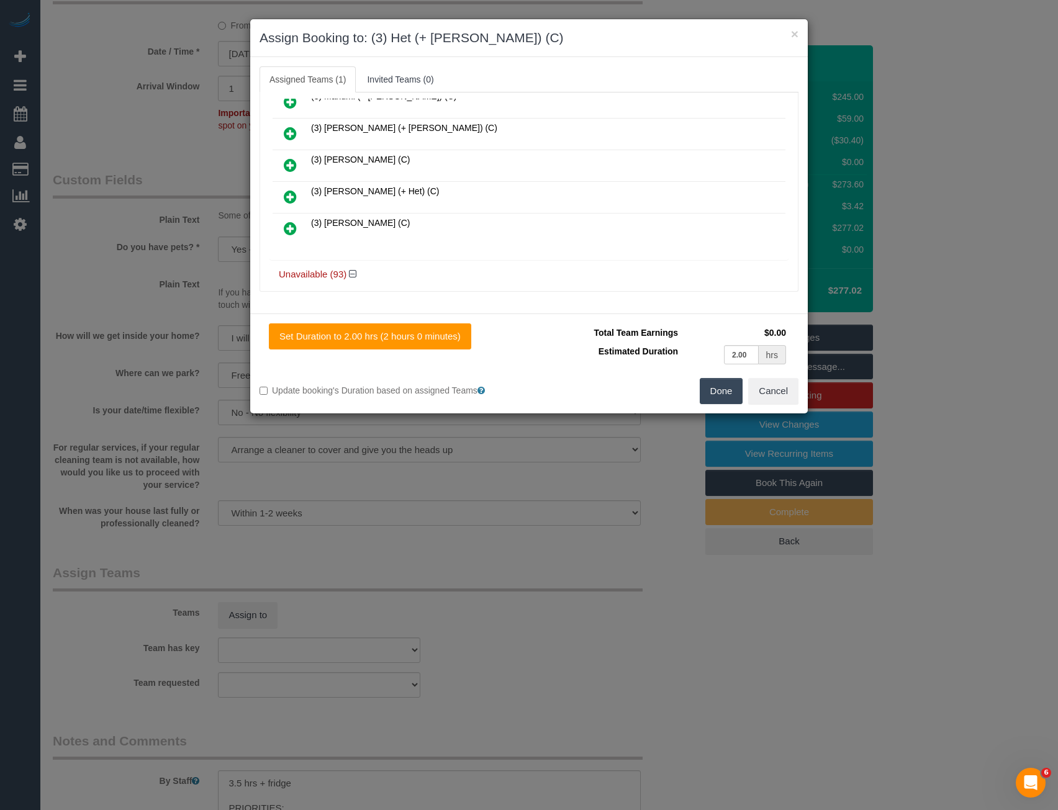
click at [290, 196] on icon at bounding box center [290, 196] width 13 height 15
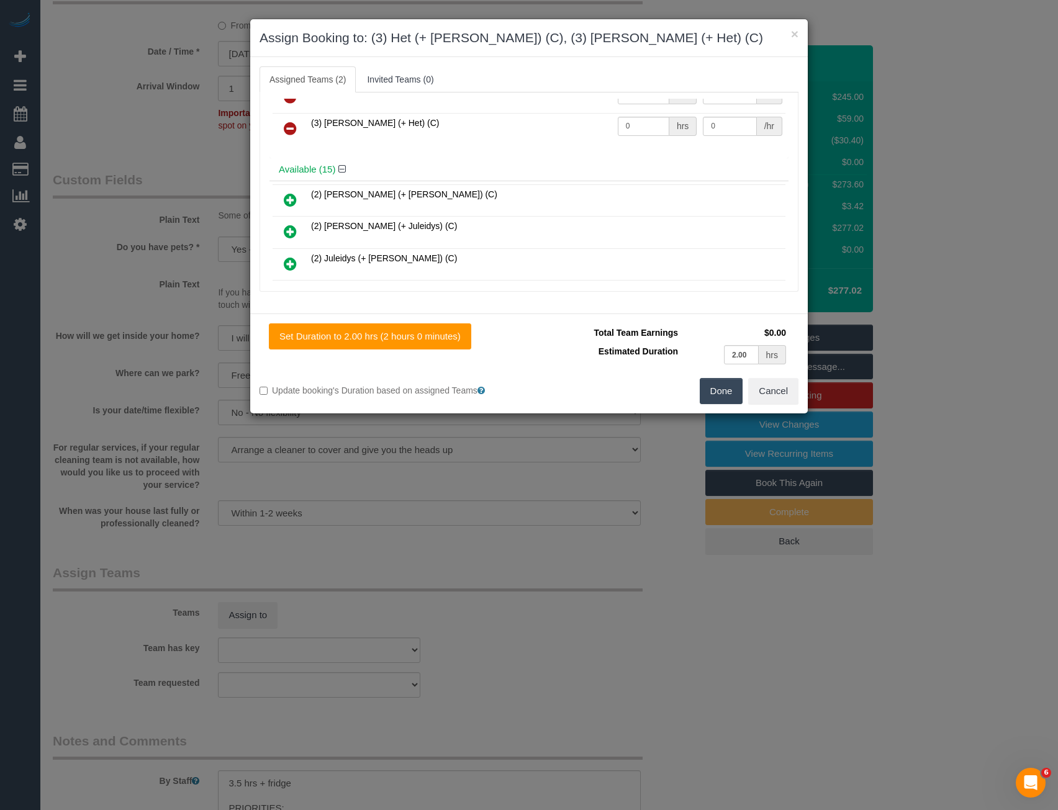
scroll to position [0, 0]
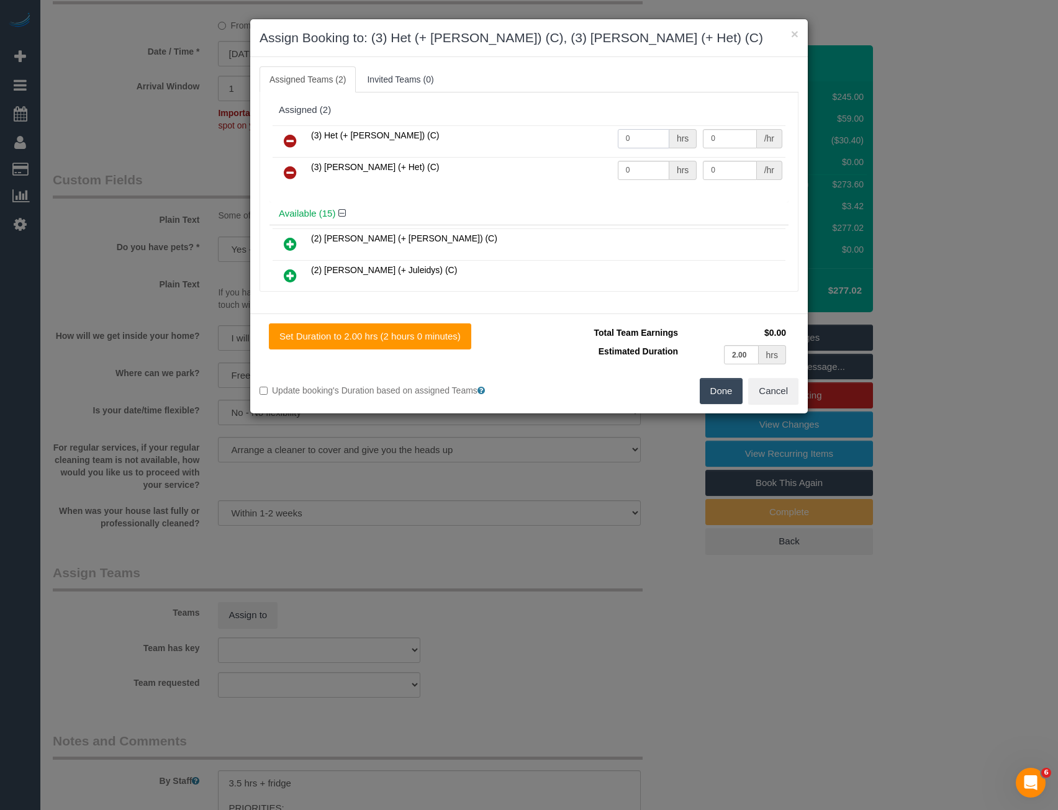
drag, startPoint x: 650, startPoint y: 137, endPoint x: 520, endPoint y: 157, distance: 131.4
click at [532, 158] on tbody "(3) Het (+ Ronak) (C) 0 hrs 0 /hr (3) Ronak (+ Het) (C) 0 hrs 0 /hr" at bounding box center [529, 156] width 513 height 63
type input "1.75"
type input "37.8"
drag, startPoint x: 620, startPoint y: 171, endPoint x: 611, endPoint y: 173, distance: 10.0
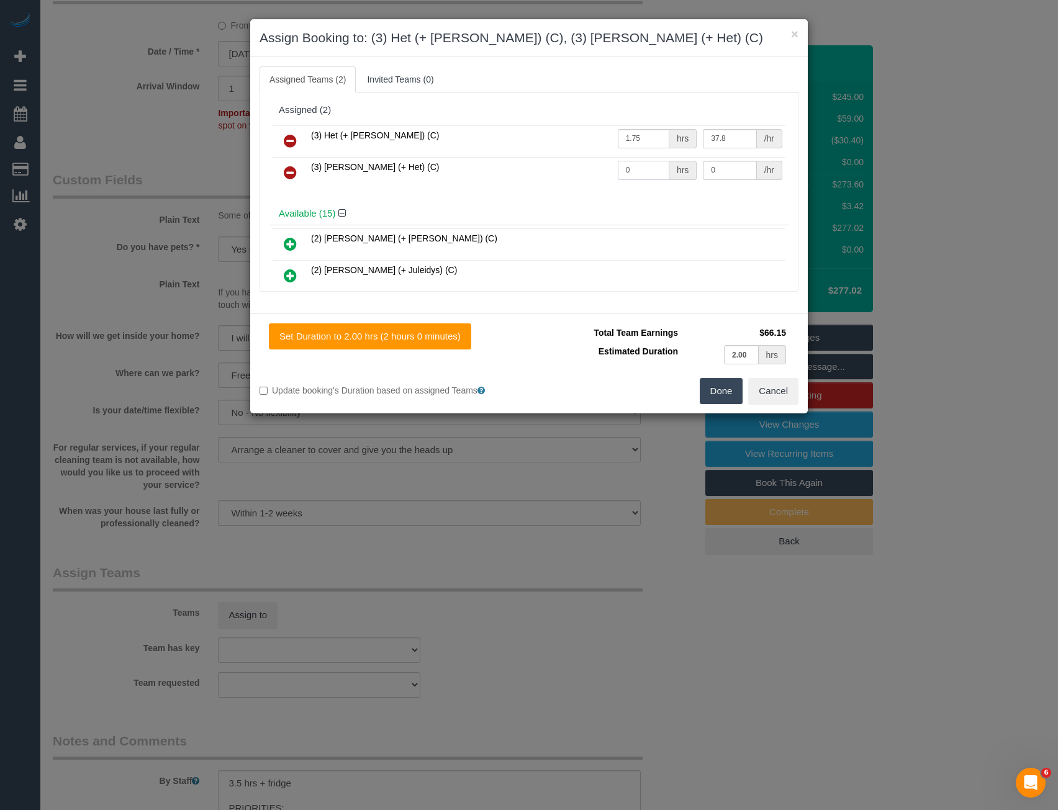
click at [618, 173] on input "0" at bounding box center [644, 170] width 52 height 19
type input "1.75"
type input "37.8"
click at [724, 388] on button "Done" at bounding box center [721, 391] width 43 height 26
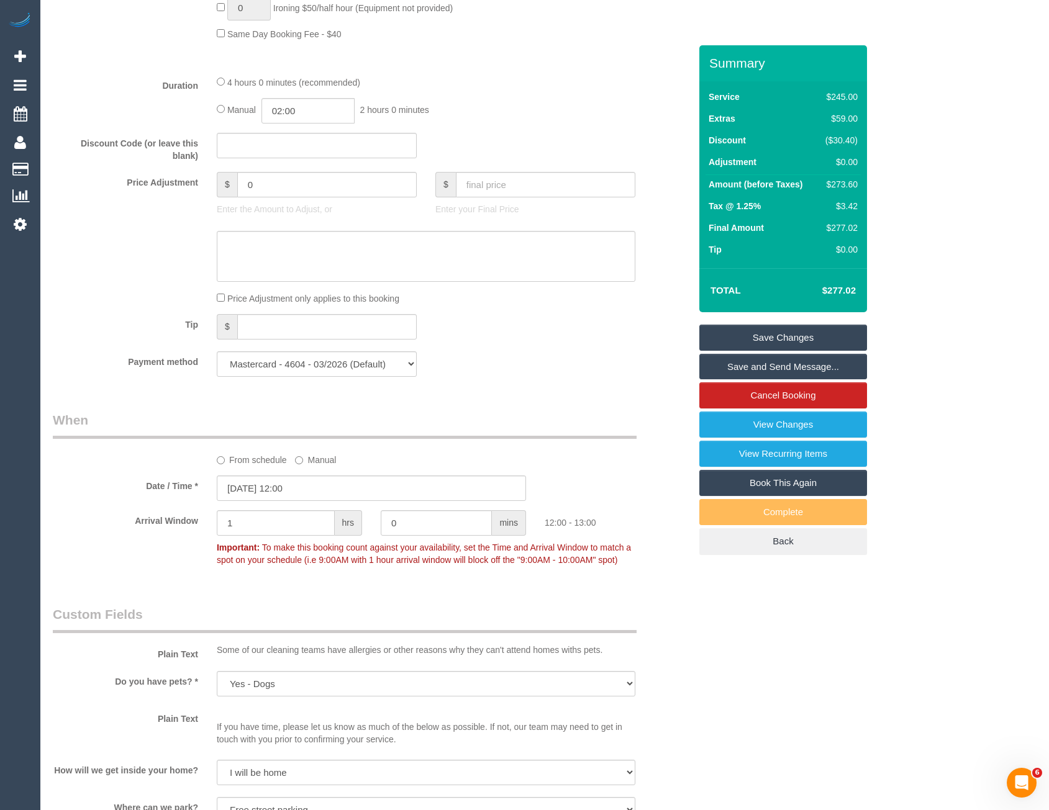
scroll to position [745, 0]
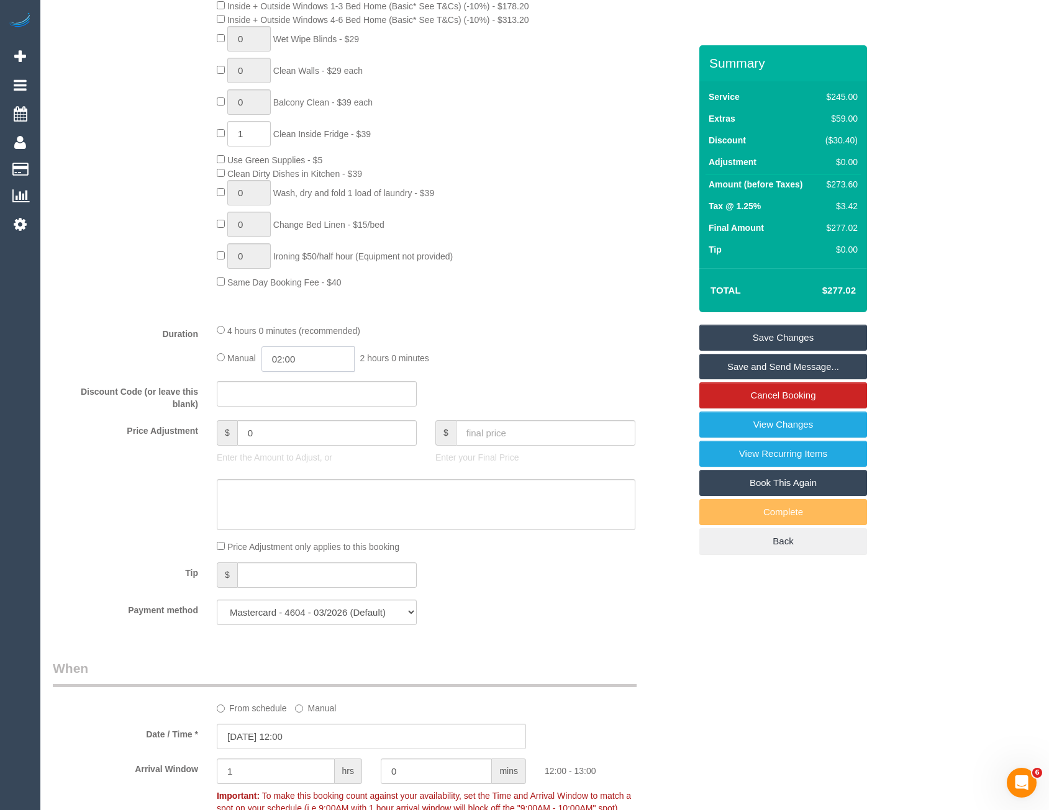
click at [306, 364] on input "02:00" at bounding box center [307, 359] width 93 height 25
click at [309, 377] on li "01:30" at bounding box center [293, 381] width 55 height 16
click at [322, 352] on input "01:30" at bounding box center [307, 359] width 93 height 25
type input "01:45"
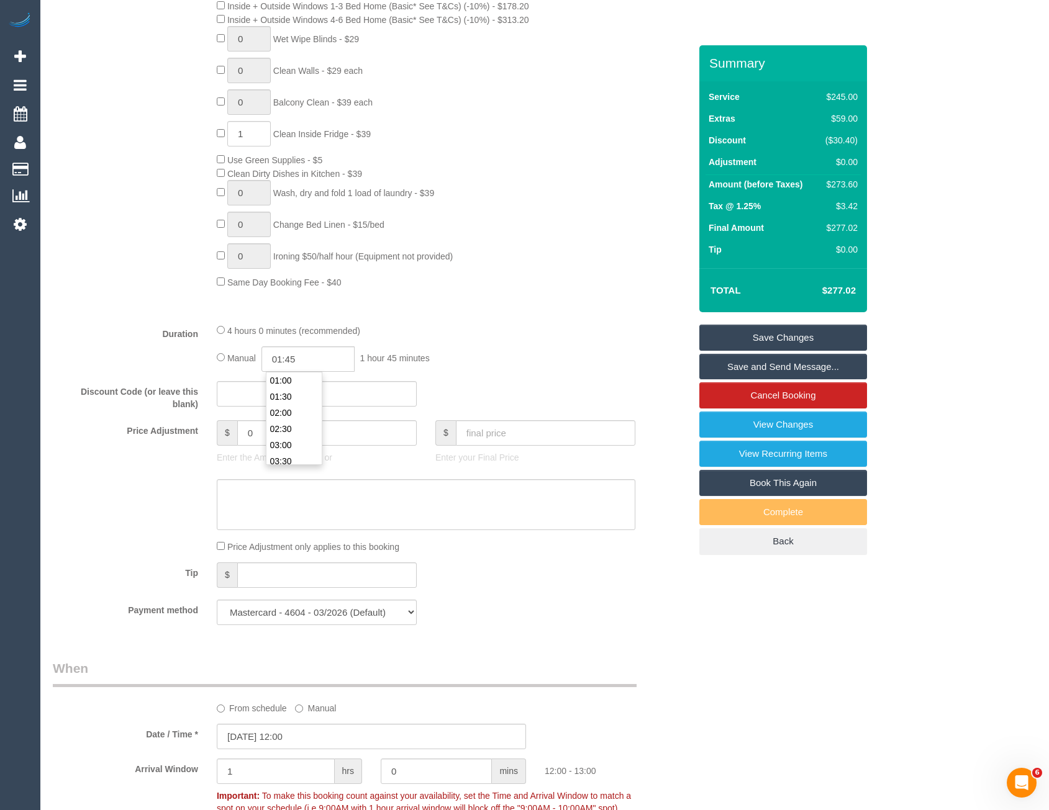
click at [584, 279] on div "0 Steam Cleaning - $55 per Unit ($110 Minimum) Use Disinfectant Products - $20 …" at bounding box center [453, 78] width 492 height 422
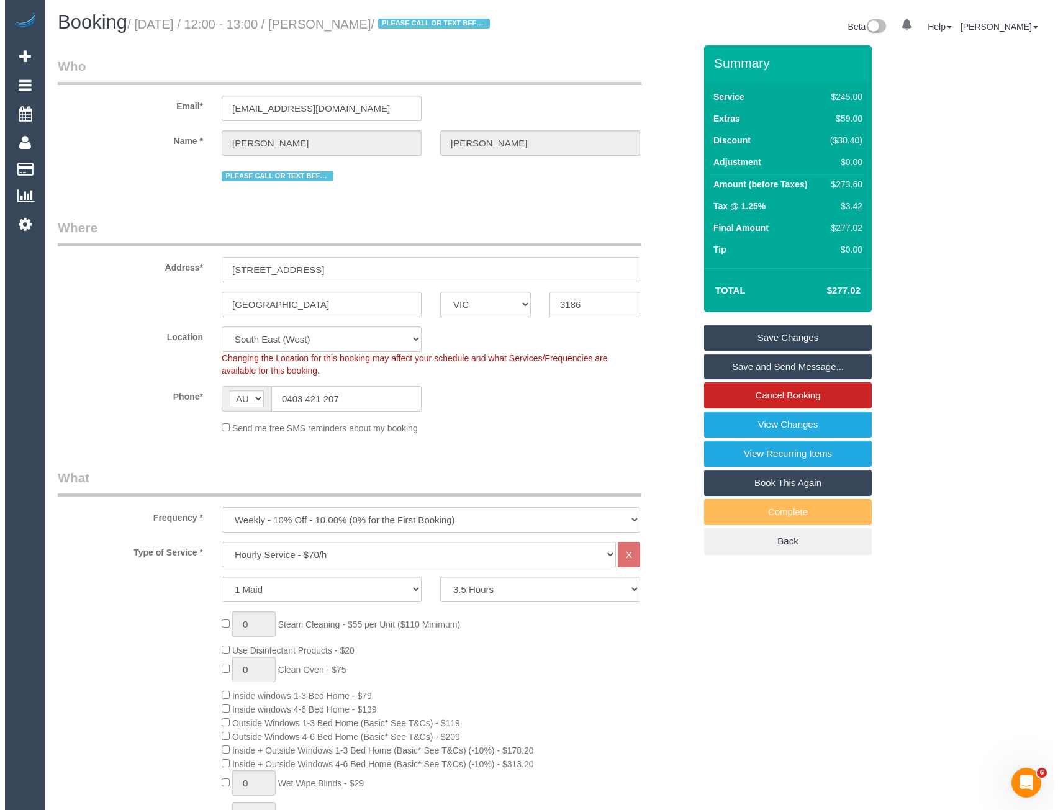
scroll to position [0, 0]
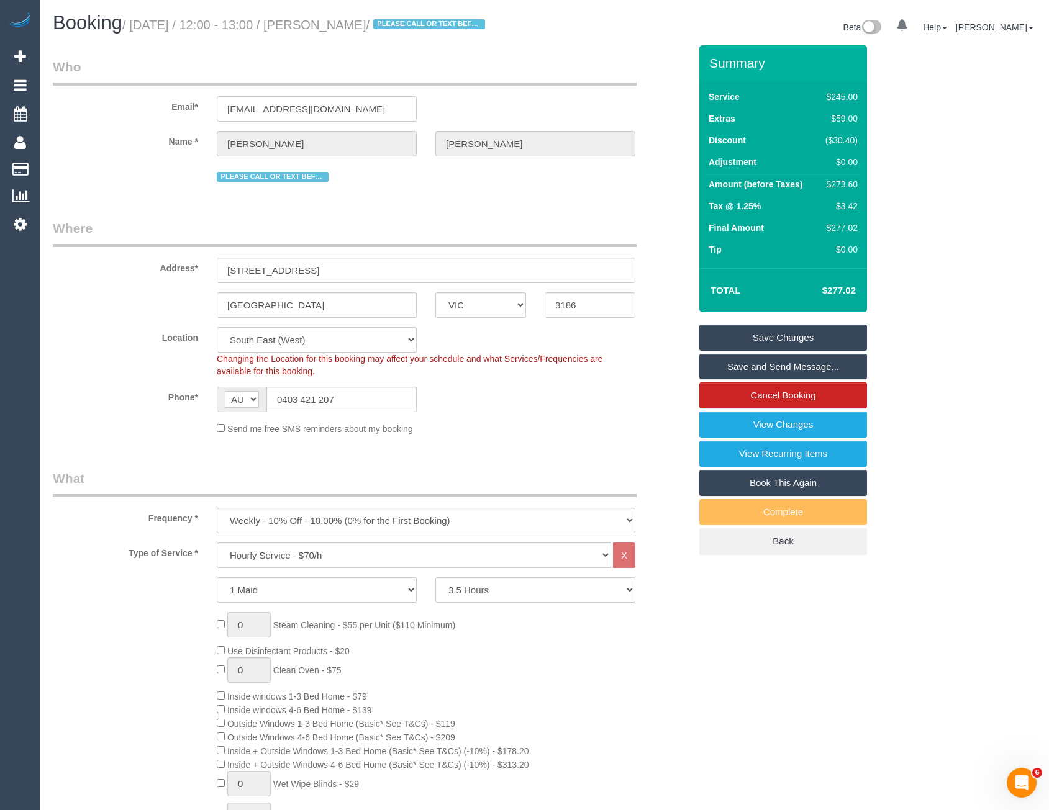
click at [738, 366] on link "Save and Send Message..." at bounding box center [783, 367] width 168 height 26
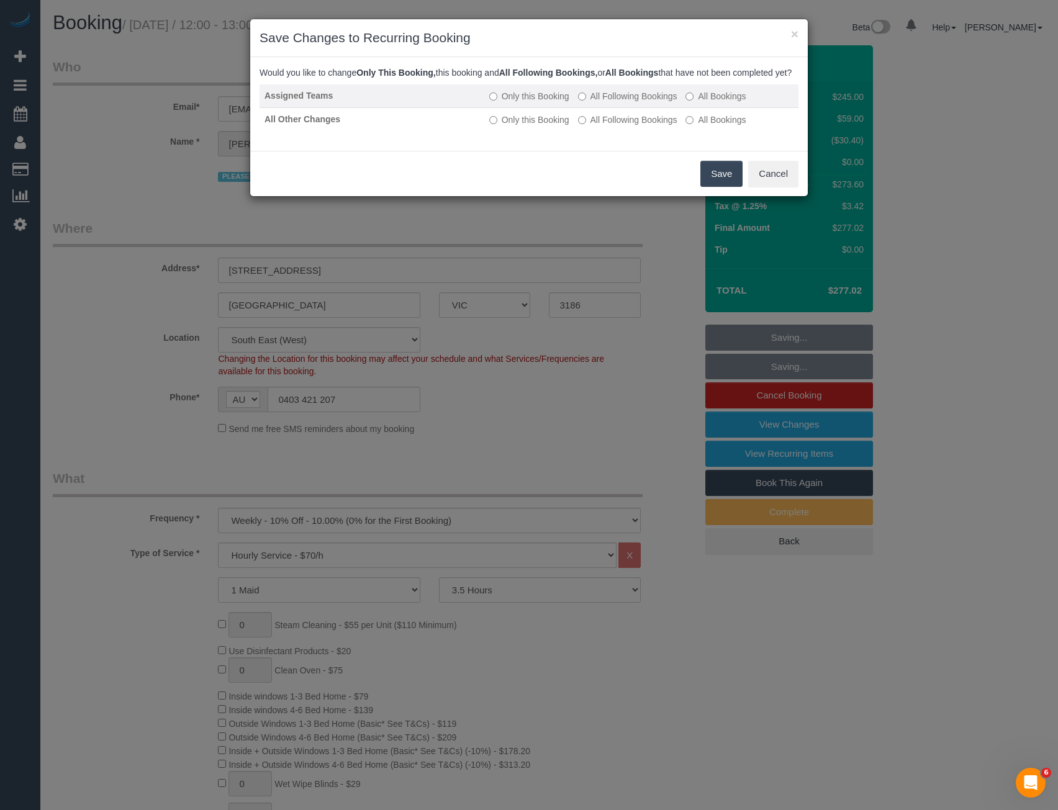
click at [602, 102] on label "All Following Bookings" at bounding box center [627, 96] width 99 height 12
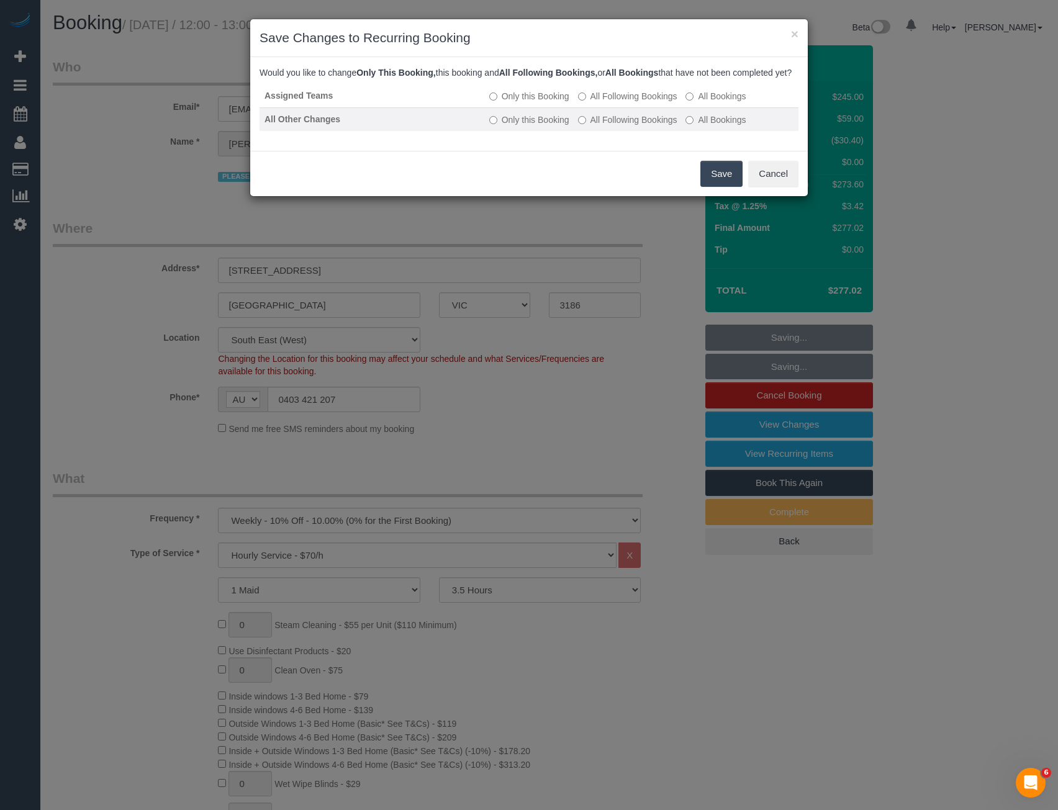
click at [605, 126] on label "All Following Bookings" at bounding box center [627, 120] width 99 height 12
drag, startPoint x: 719, startPoint y: 186, endPoint x: 681, endPoint y: 120, distance: 76.0
click at [719, 186] on button "Save" at bounding box center [722, 174] width 42 height 26
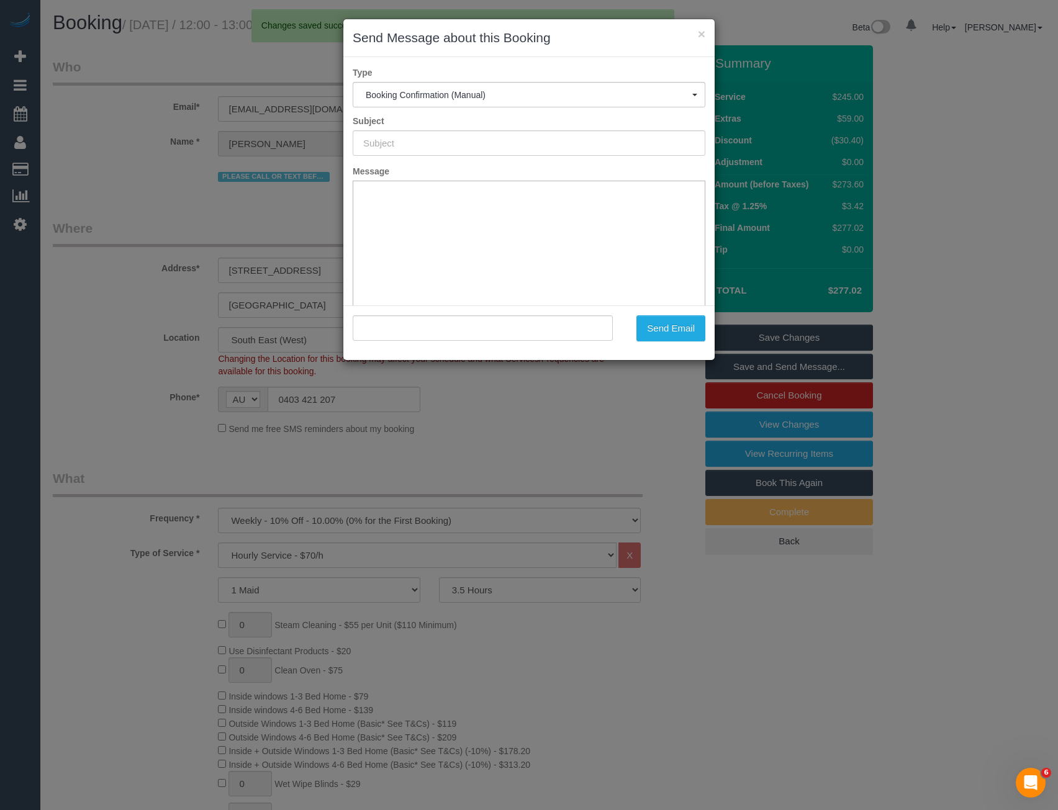
type input "Booking Confirmed"
type input ""Tara Karnezis" <tarakarnezis@icloud.com>"
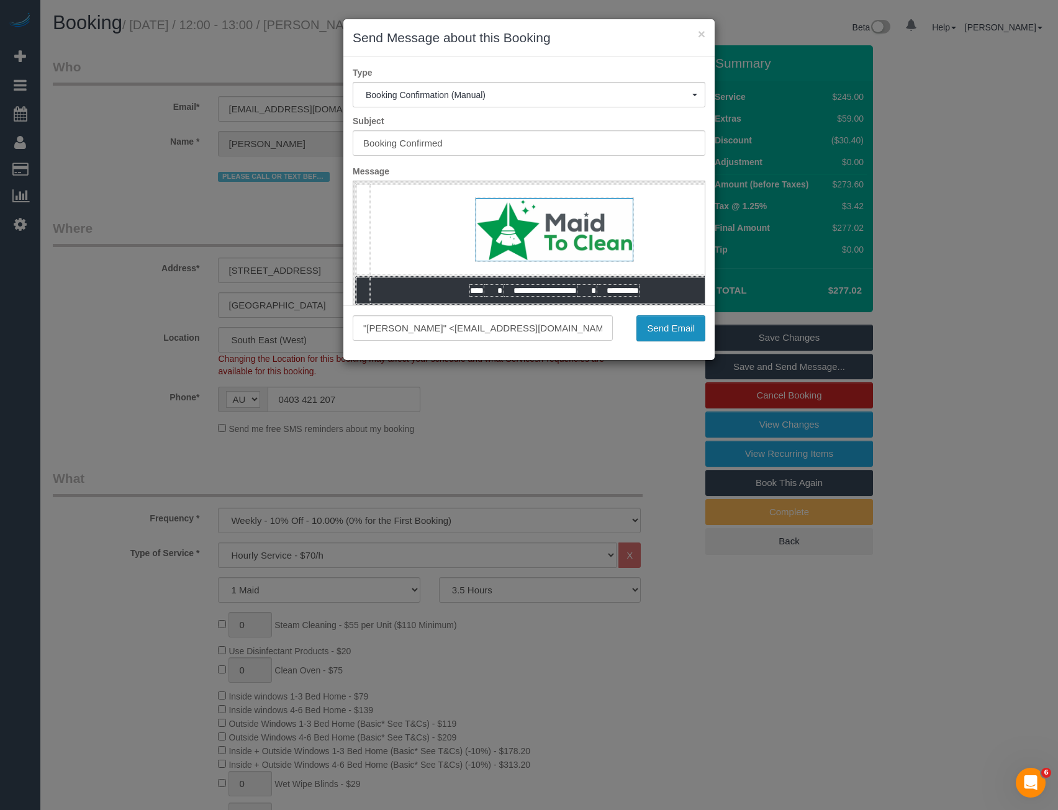
click at [666, 333] on button "Send Email" at bounding box center [671, 329] width 69 height 26
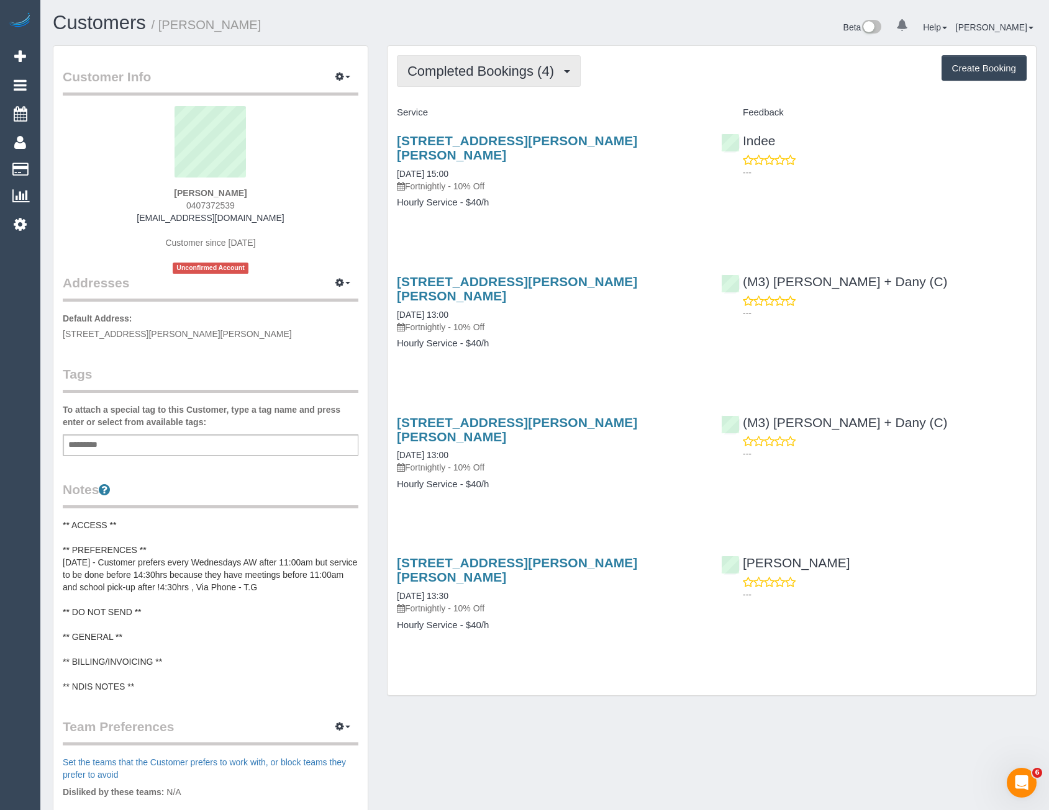
click at [560, 57] on button "Completed Bookings (4)" at bounding box center [489, 71] width 184 height 32
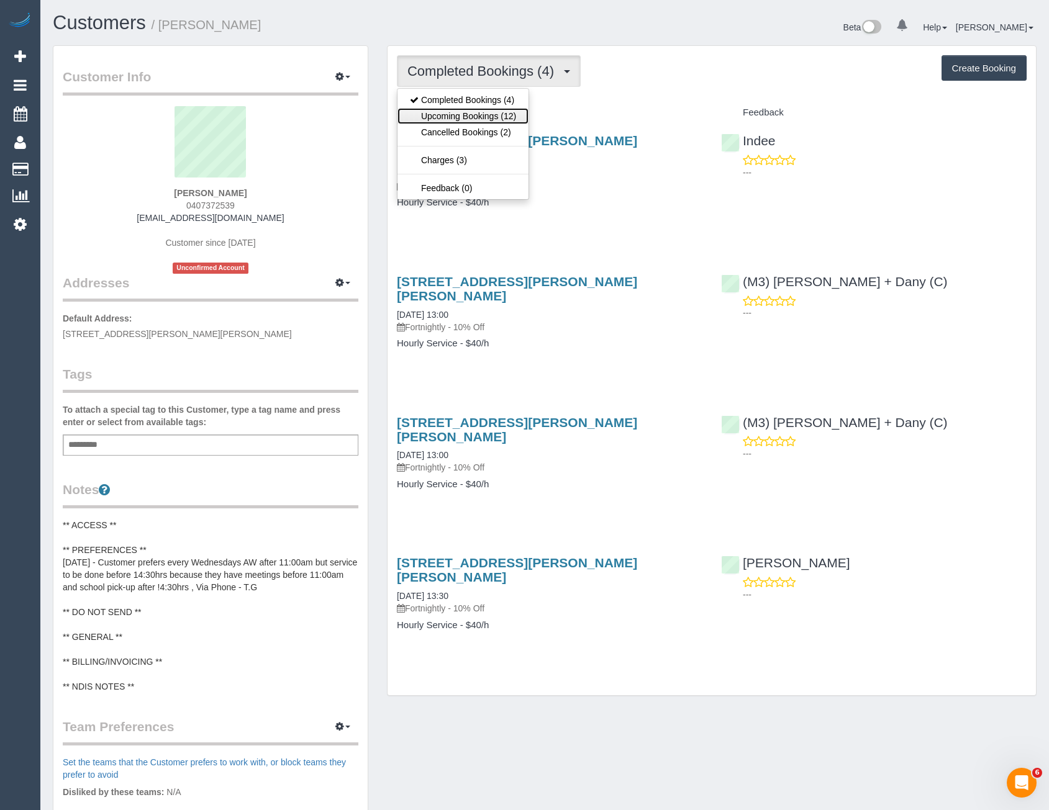
click at [518, 117] on link "Upcoming Bookings (12)" at bounding box center [462, 116] width 131 height 16
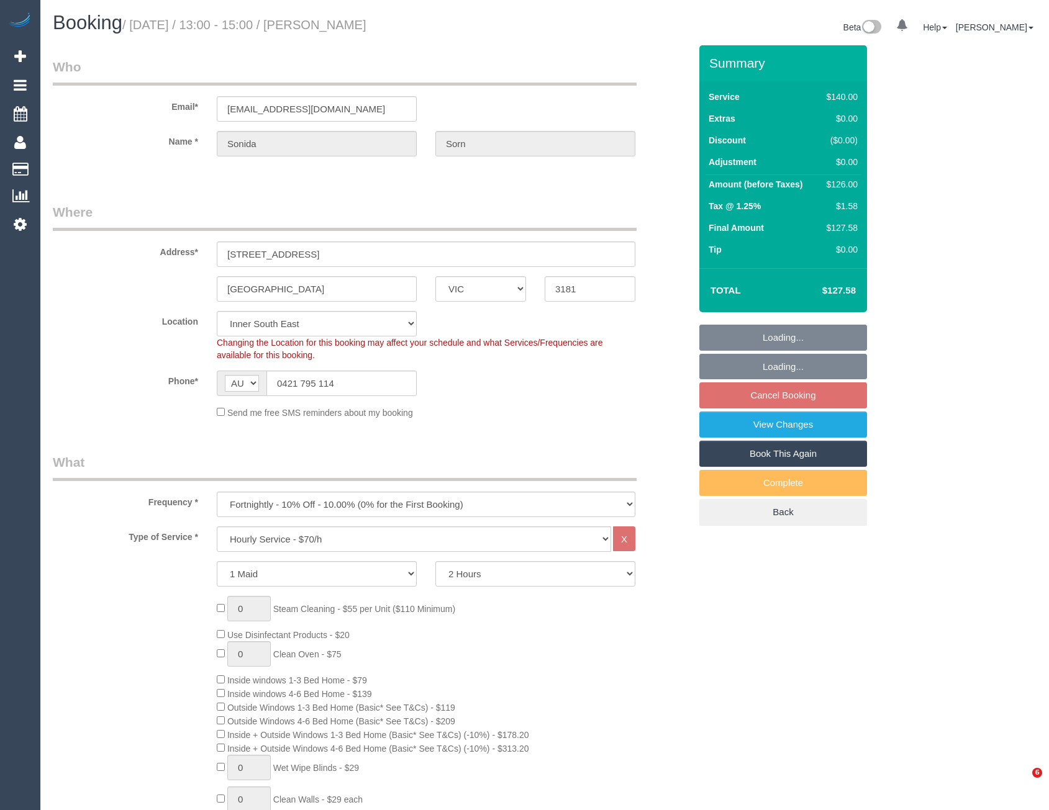
select select "VIC"
select select "string:stripe-pm_1LHhUv2GScqysDRVvztA65CK"
select select "number:29"
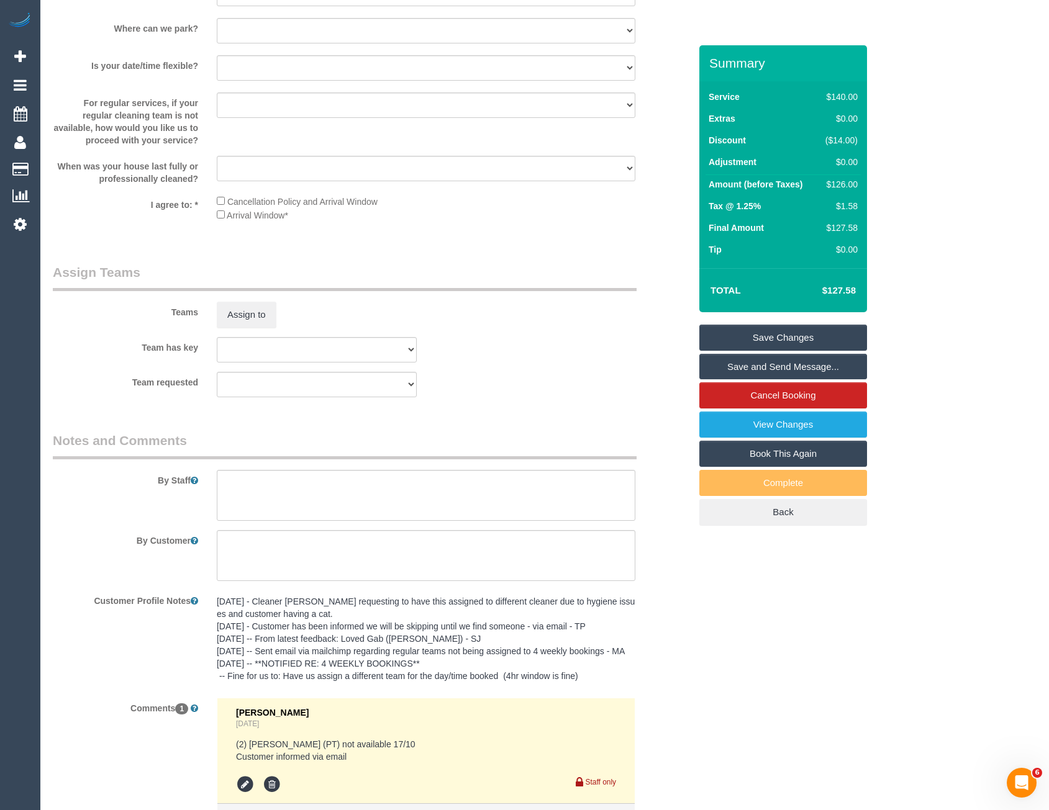
scroll to position [1801, 0]
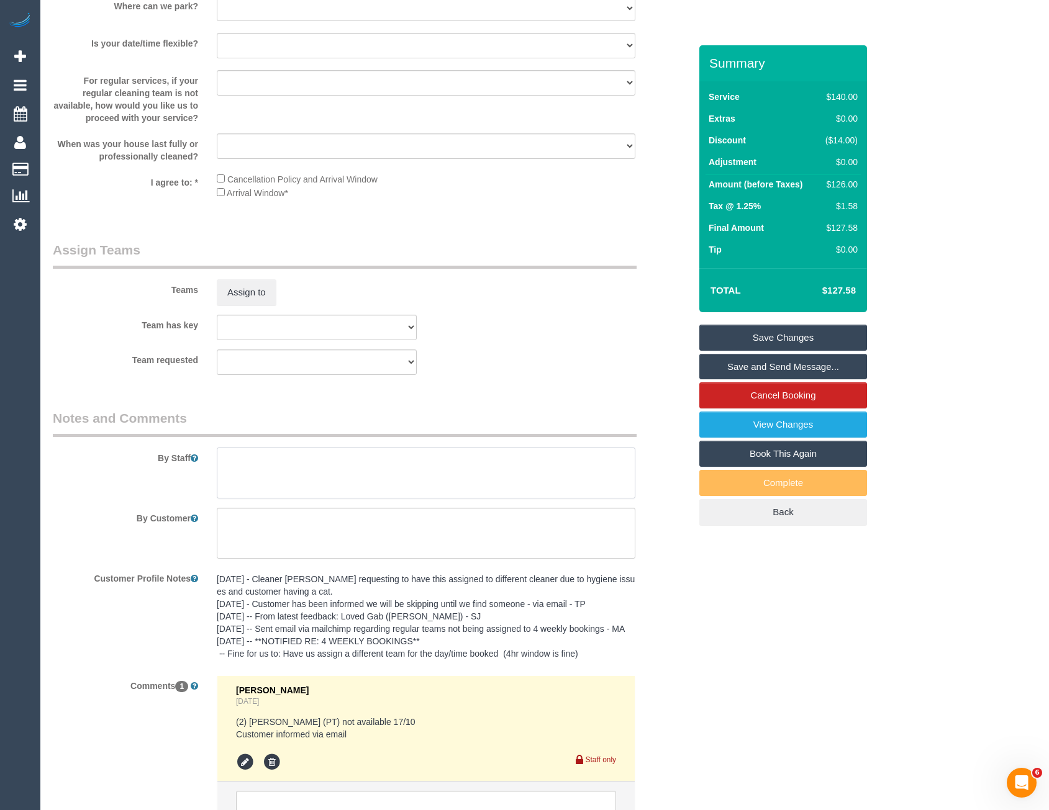
click at [232, 470] on textarea at bounding box center [426, 473] width 419 height 51
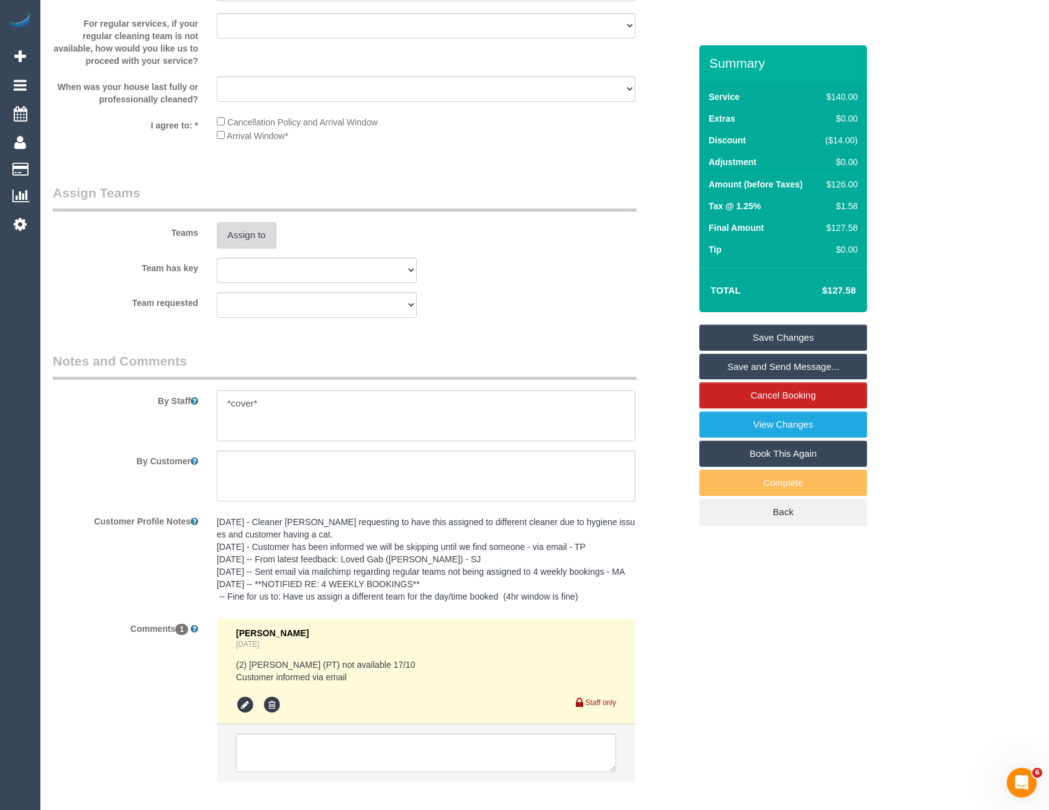
type textarea "*cover*"
click at [263, 240] on button "Assign to" at bounding box center [247, 235] width 60 height 26
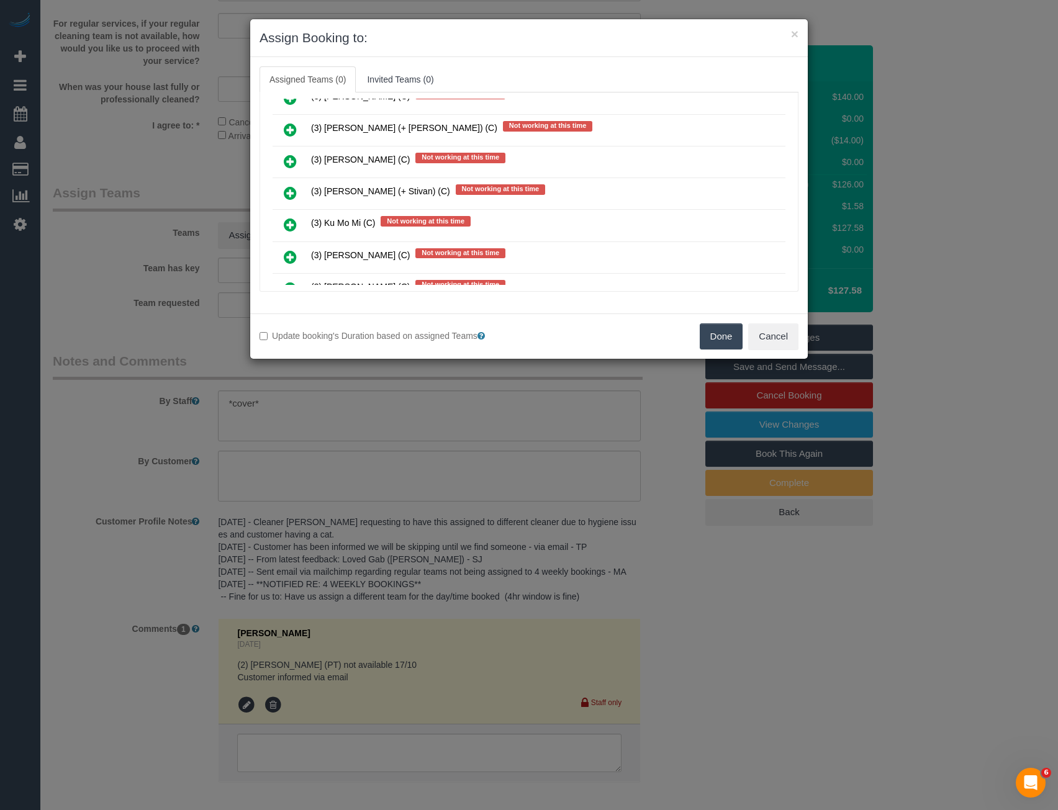
scroll to position [3891, 0]
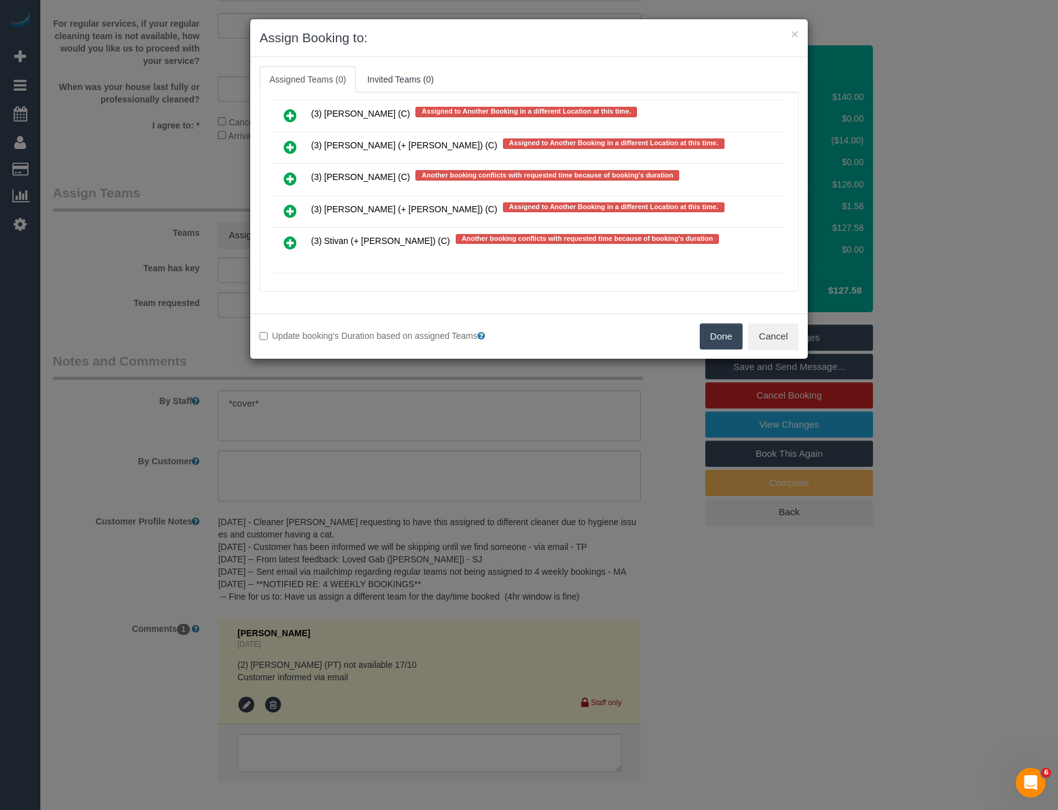
click at [286, 244] on icon at bounding box center [290, 242] width 13 height 15
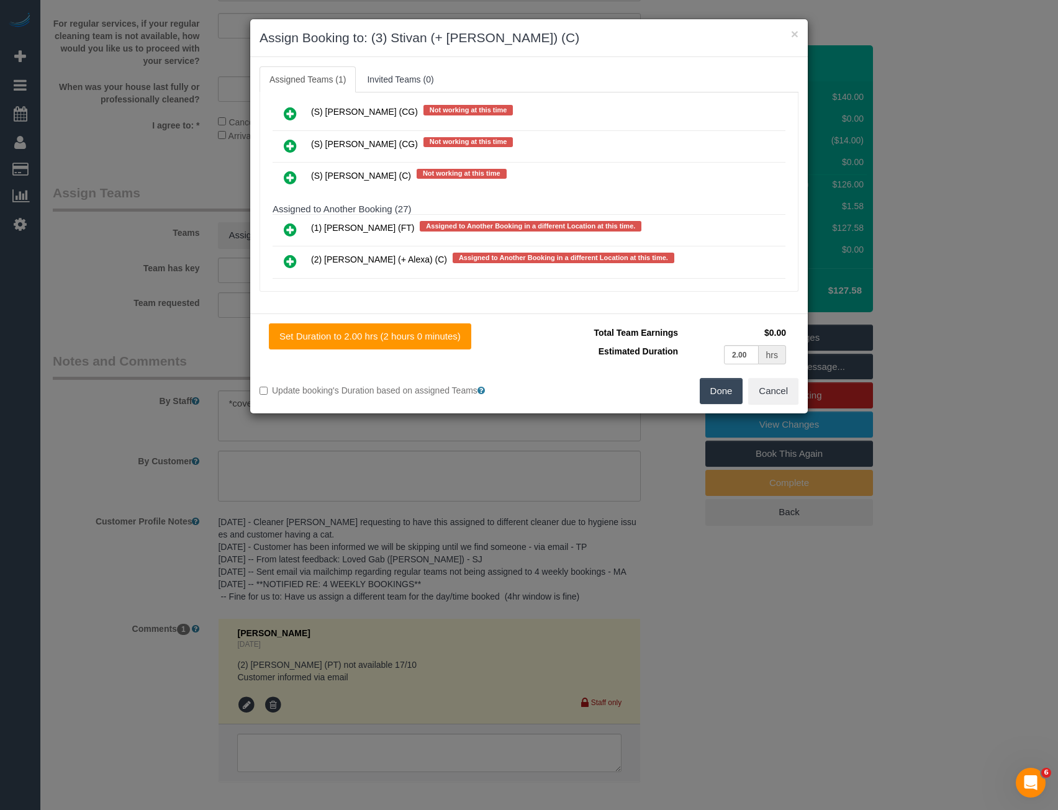
scroll to position [0, 0]
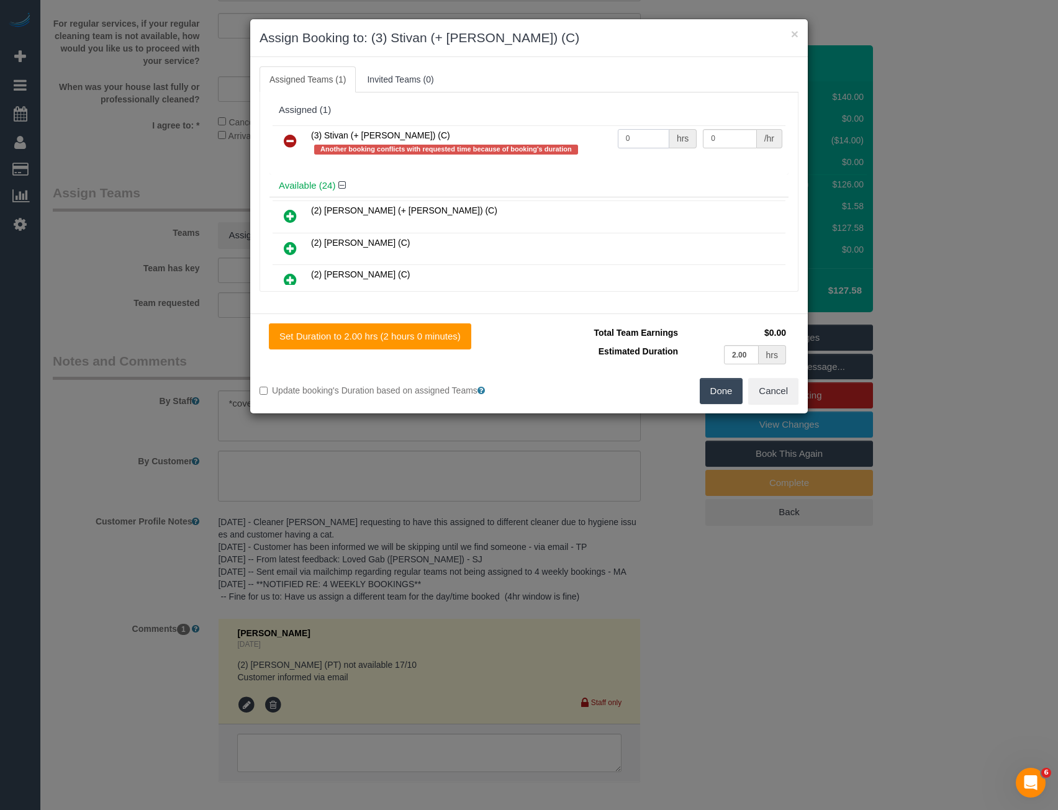
click at [624, 141] on input "0" at bounding box center [644, 138] width 52 height 19
drag, startPoint x: 624, startPoint y: 141, endPoint x: 592, endPoint y: 145, distance: 32.5
click at [592, 145] on tr "(3) Stivan (+ Krunal) (C) Another booking conflicts with requested time because…" at bounding box center [529, 142] width 513 height 35
type input "2"
type input "35"
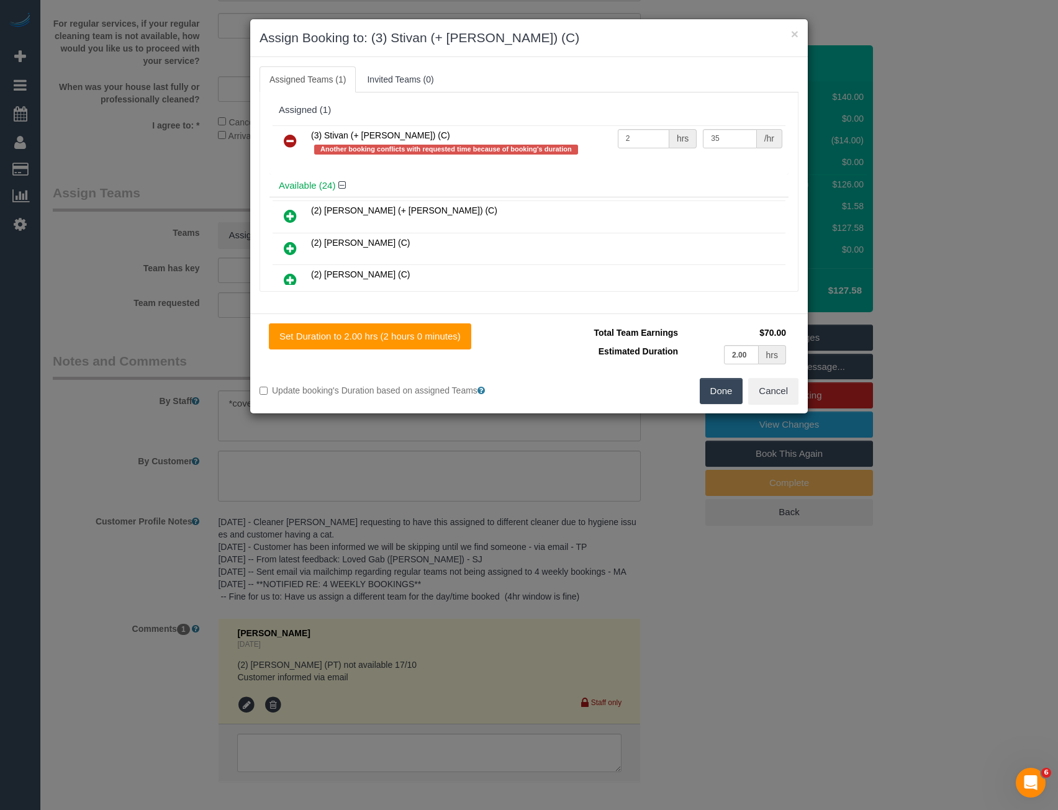
click at [735, 397] on button "Done" at bounding box center [721, 391] width 43 height 26
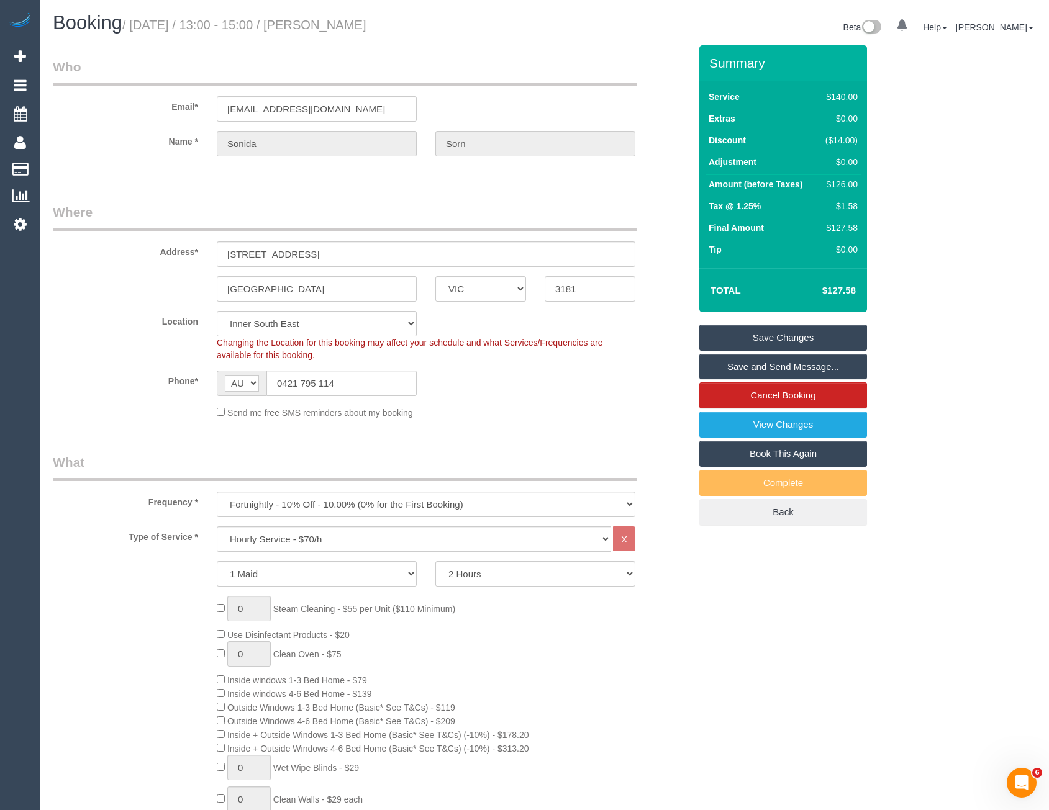
click at [729, 367] on link "Save and Send Message..." at bounding box center [783, 367] width 168 height 26
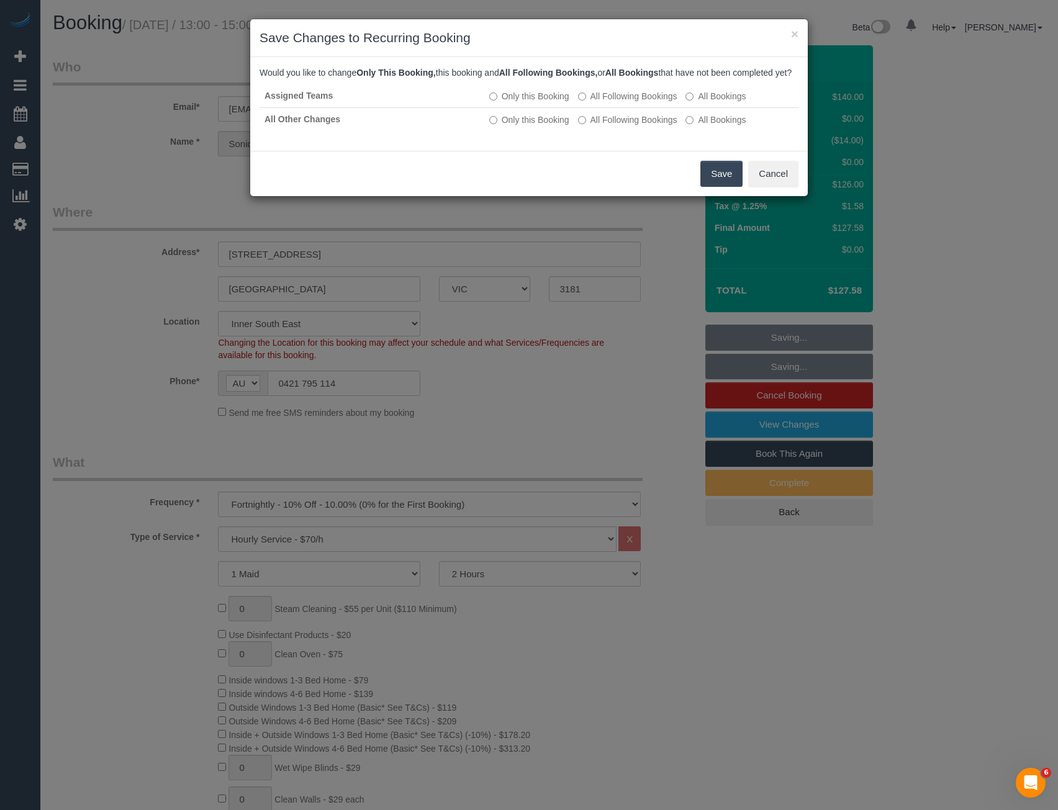
drag, startPoint x: 724, startPoint y: 183, endPoint x: 707, endPoint y: 155, distance: 33.1
click at [724, 183] on button "Save" at bounding box center [722, 174] width 42 height 26
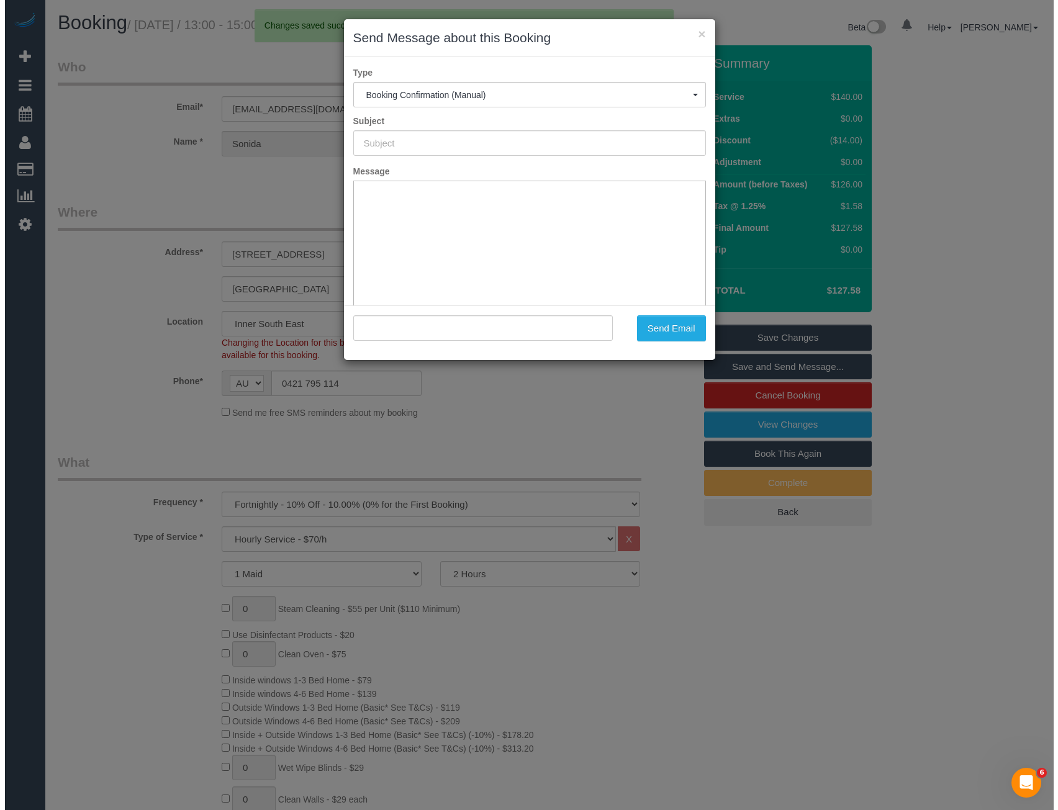
scroll to position [311, 0]
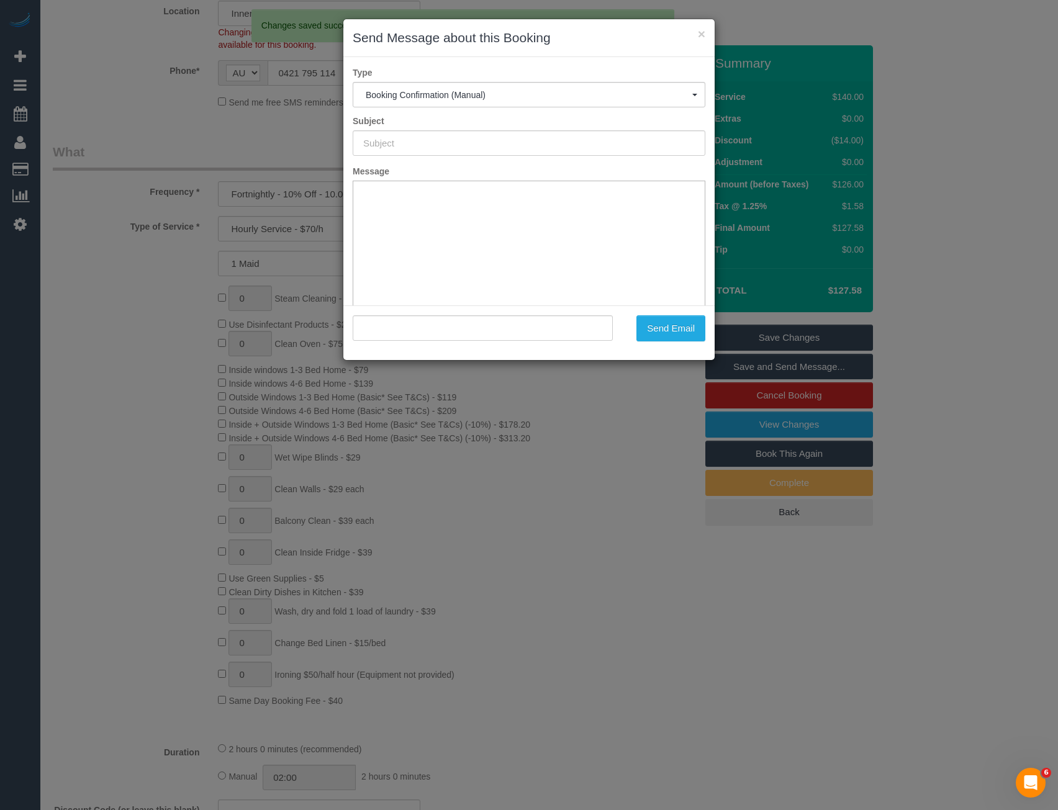
type input "Booking Confirmed"
type input ""Sonida Sorn" <sonidasorn@gmail.com>"
click at [670, 334] on button "Send Email" at bounding box center [671, 329] width 69 height 26
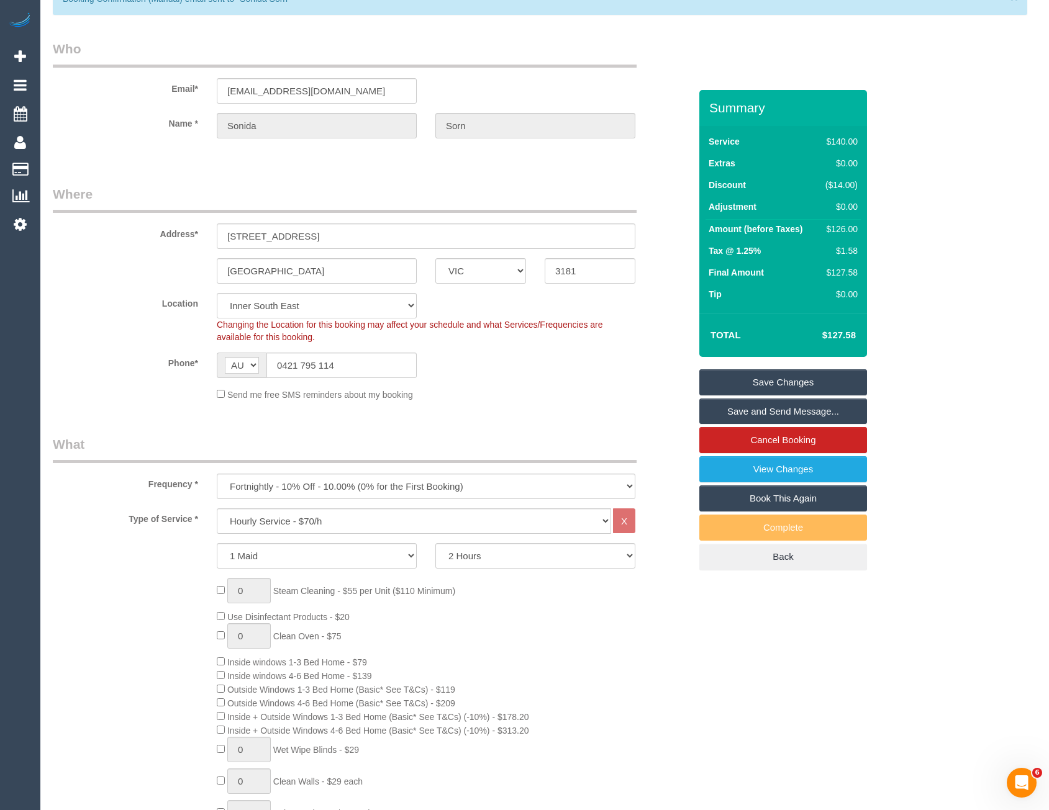
scroll to position [0, 0]
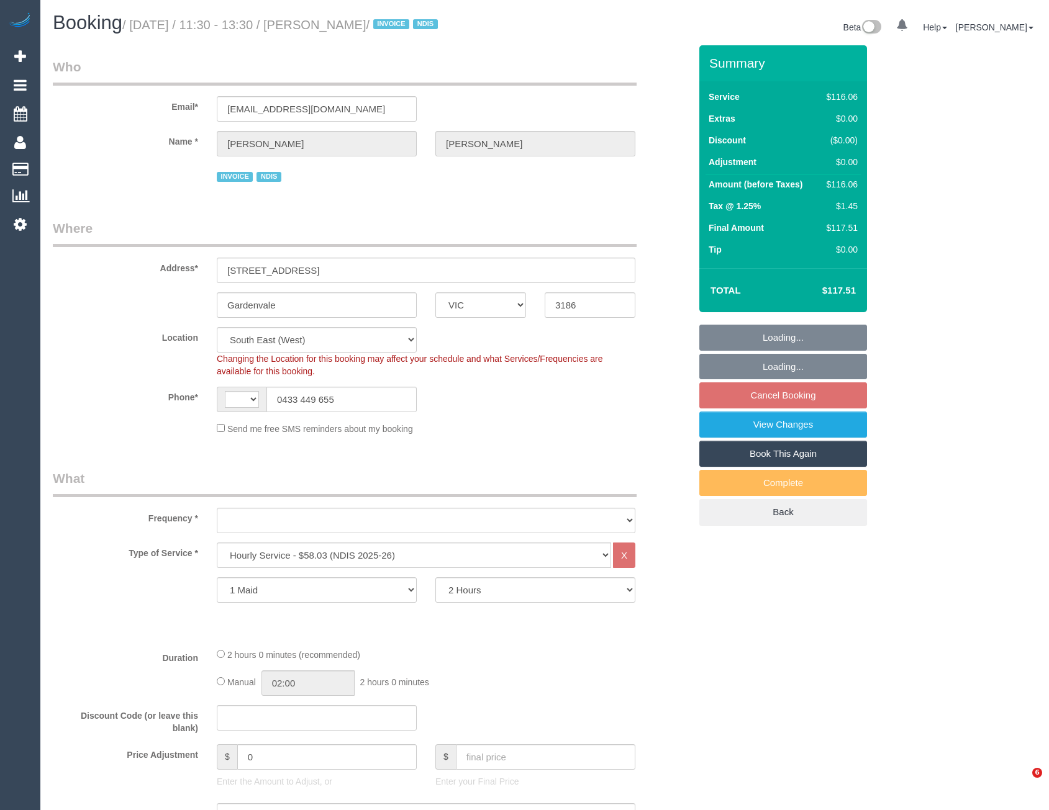
select select "VIC"
select select "number:28"
select select "number:14"
select select "number:19"
select select "number:36"
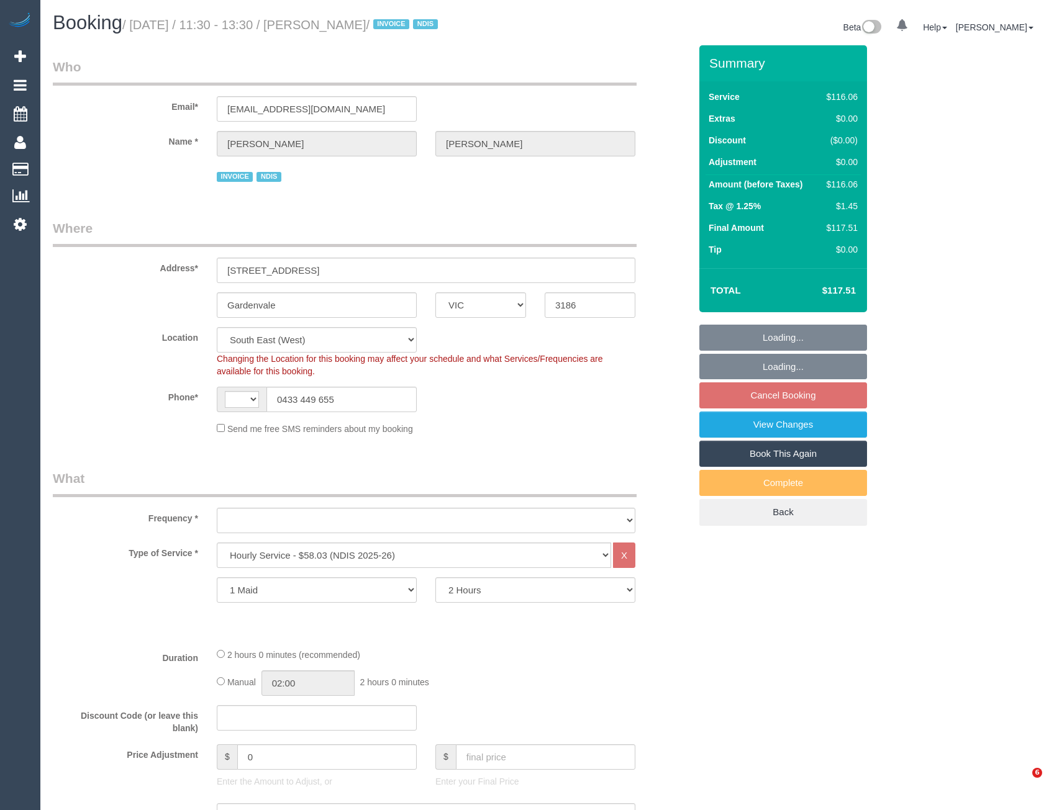
select select "number:34"
select select "number:26"
select select "string:AU"
select select "object:784"
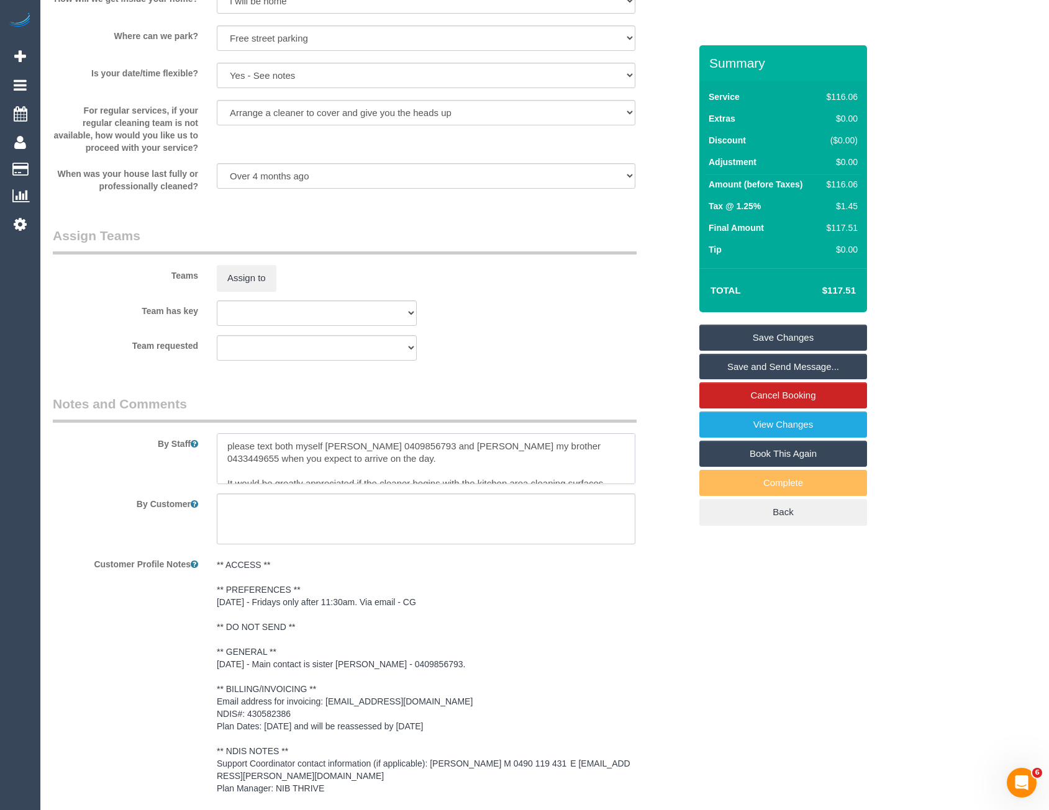
click at [228, 446] on textarea at bounding box center [426, 459] width 419 height 51
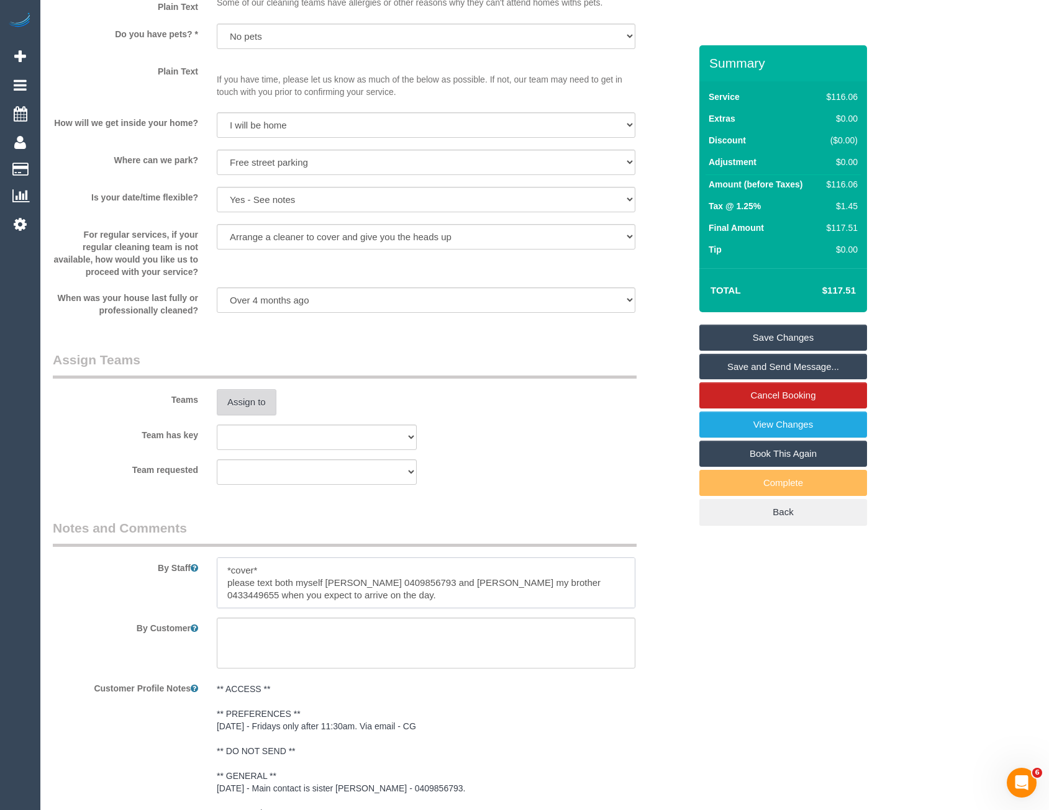
type textarea "*cover* please text both myself Danielle Merlino 0409856793 and Anthony Merlino…"
click at [250, 412] on button "Assign to" at bounding box center [247, 402] width 60 height 26
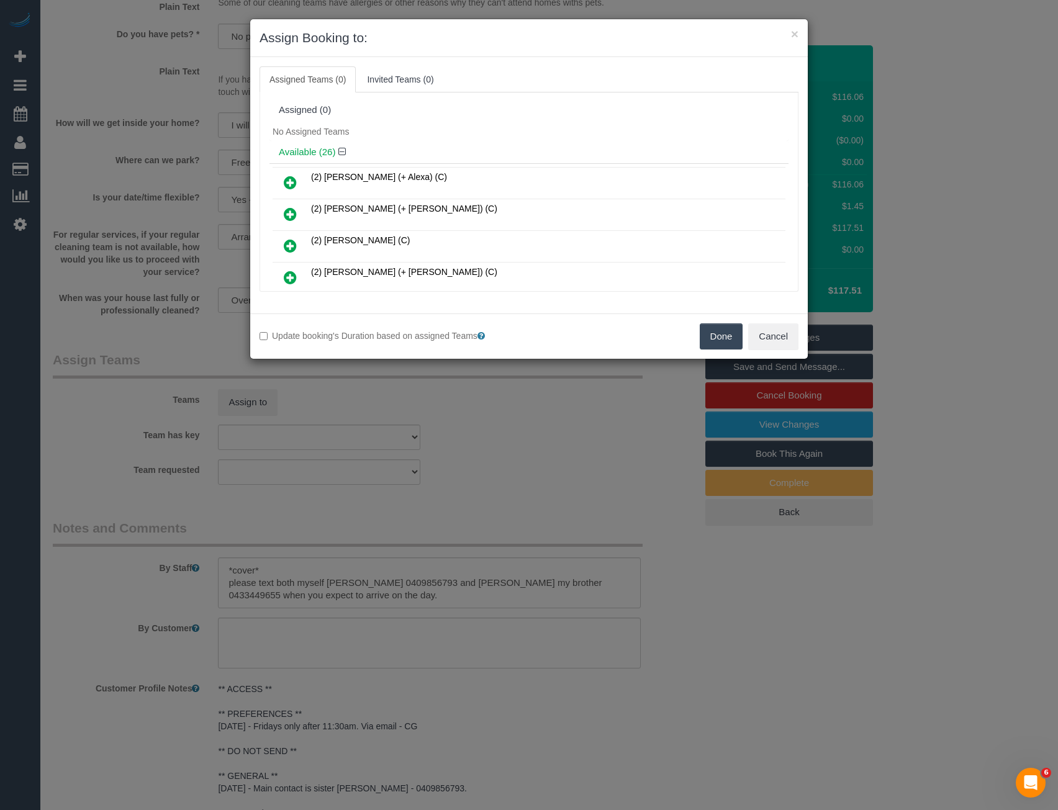
scroll to position [620, 0]
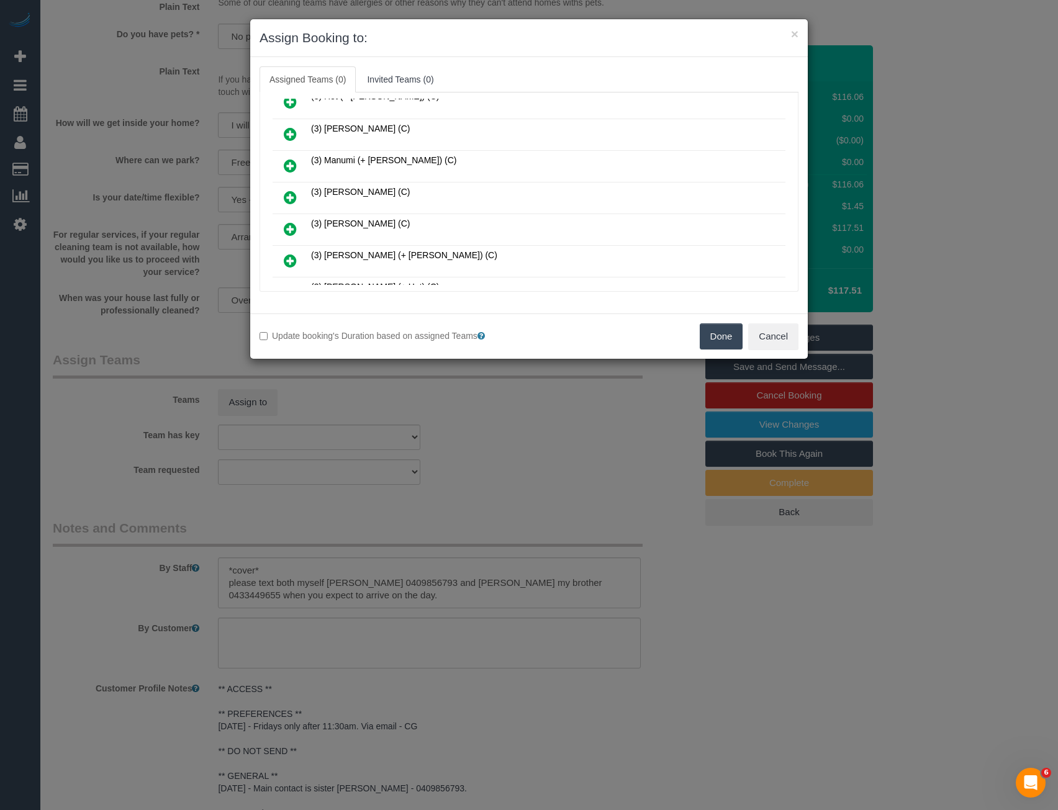
click at [288, 196] on icon at bounding box center [290, 197] width 13 height 15
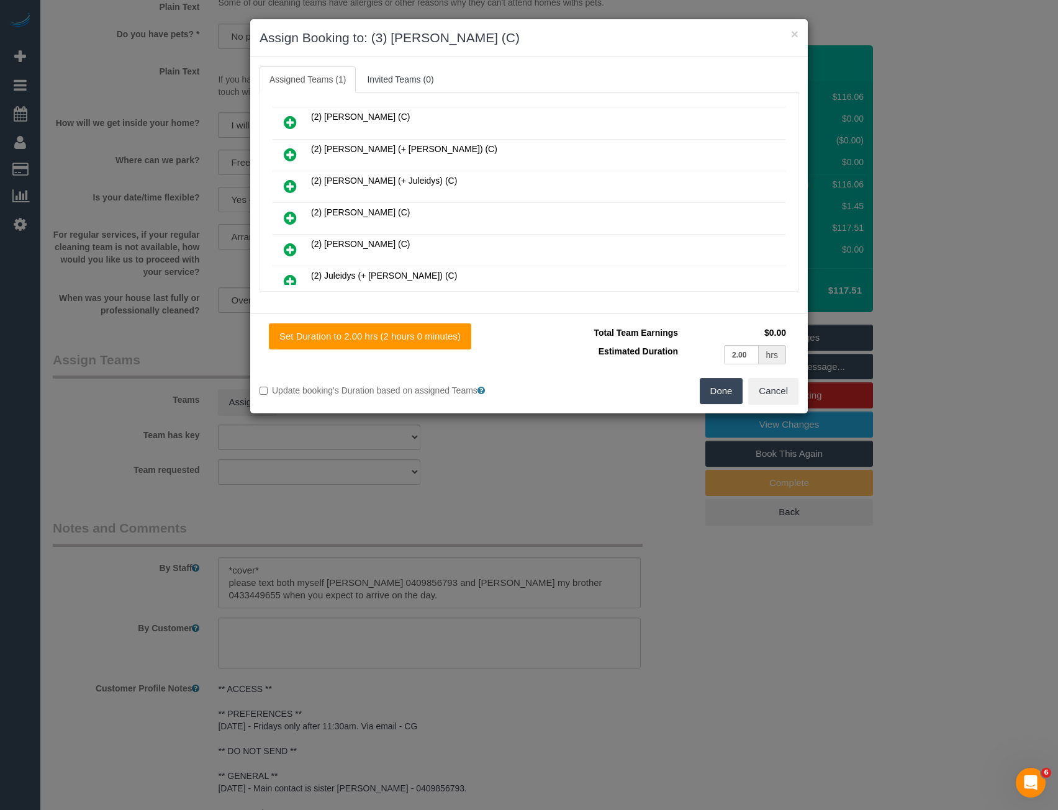
scroll to position [0, 0]
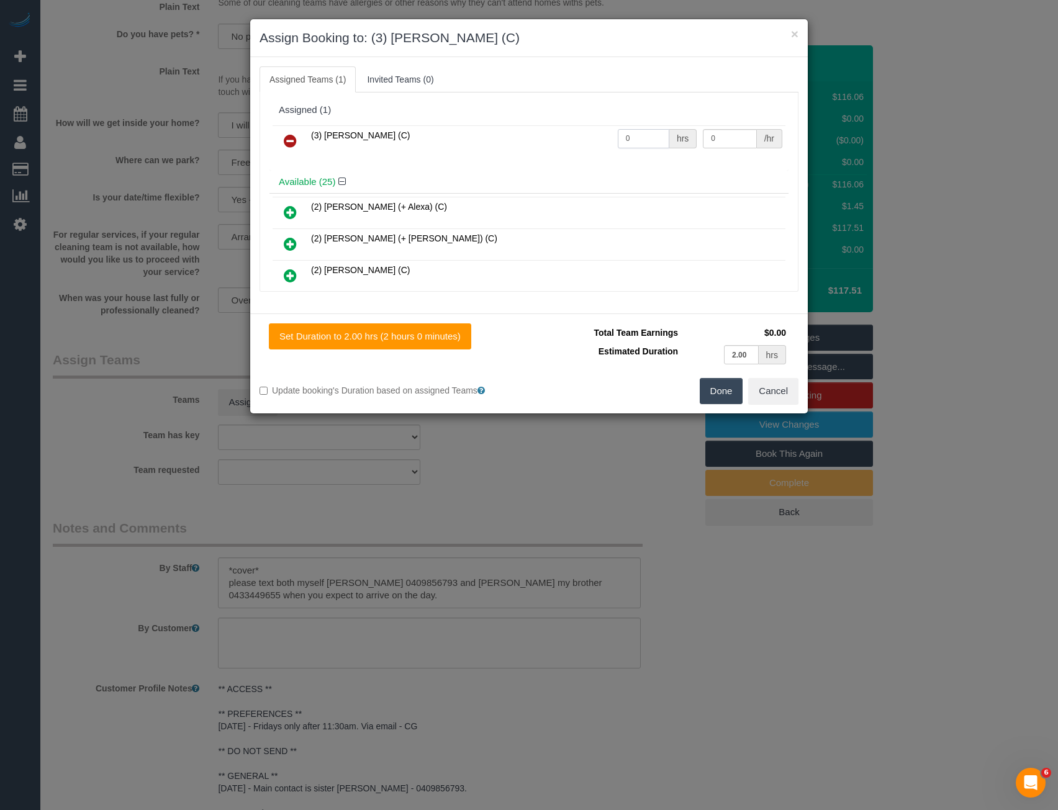
drag, startPoint x: 642, startPoint y: 142, endPoint x: 545, endPoint y: 142, distance: 96.3
click at [561, 143] on tr "(3) [PERSON_NAME] (C) 0 hrs 0 /hr" at bounding box center [529, 141] width 513 height 32
type input "2"
type input "35"
click at [716, 396] on button "Done" at bounding box center [721, 391] width 43 height 26
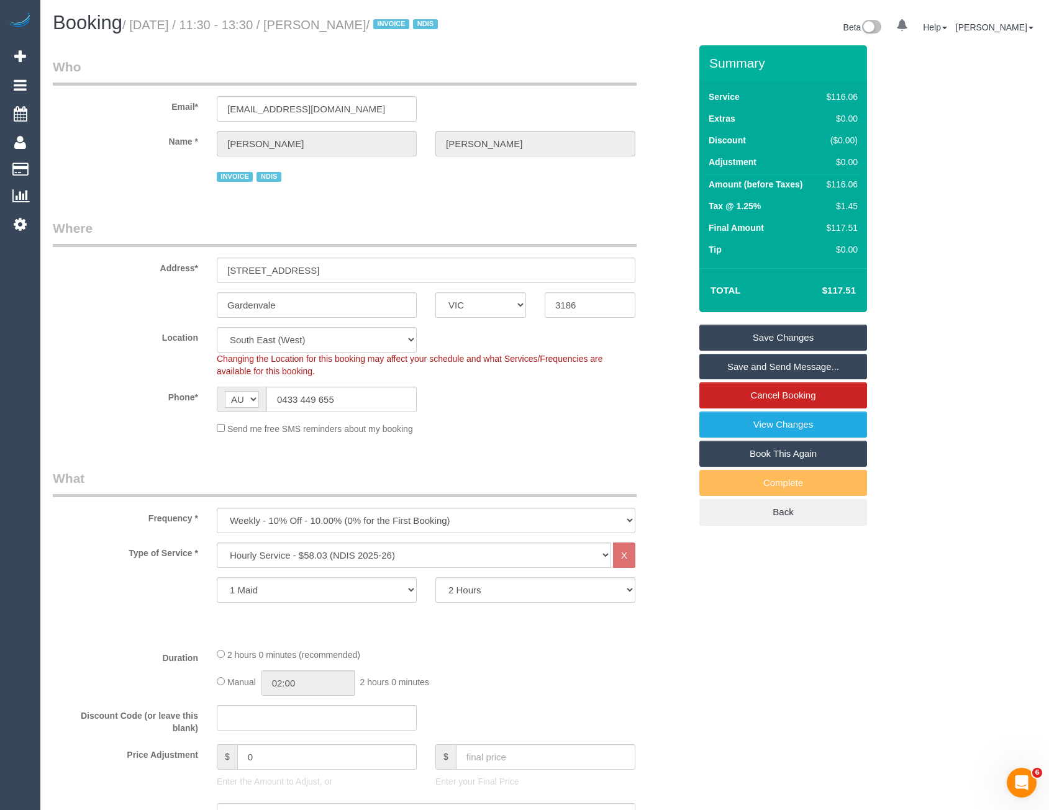
click at [745, 372] on link "Save and Send Message..." at bounding box center [783, 367] width 168 height 26
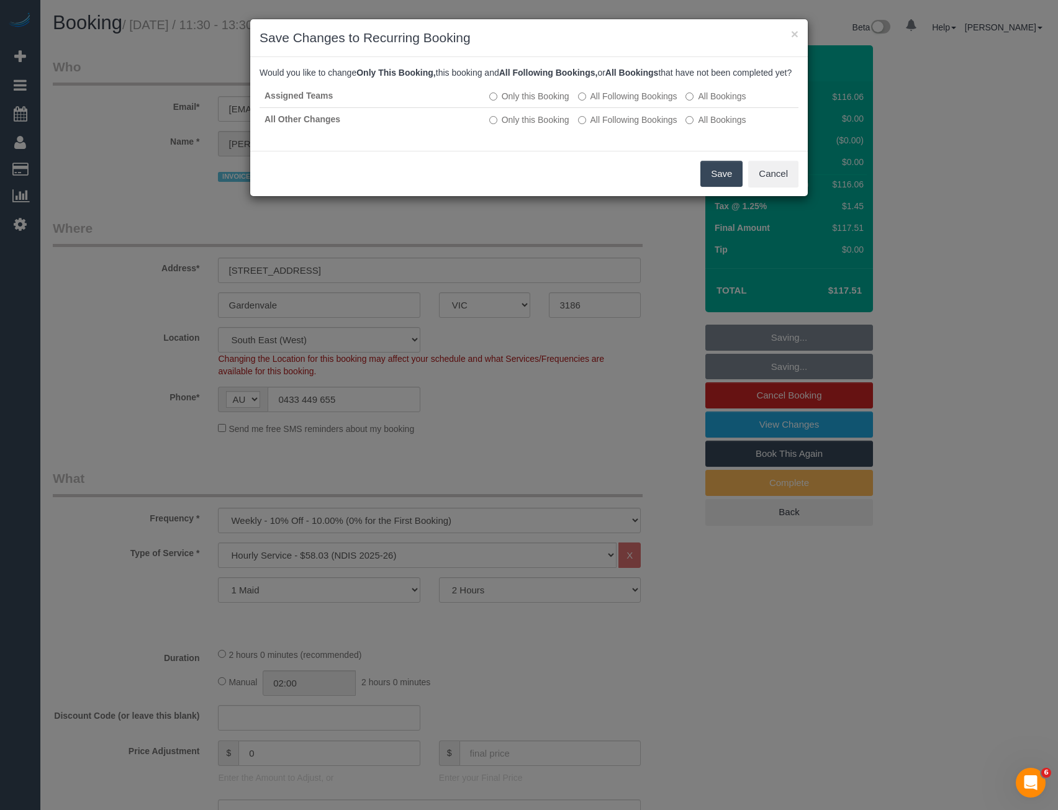
click at [729, 187] on button "Save" at bounding box center [722, 174] width 42 height 26
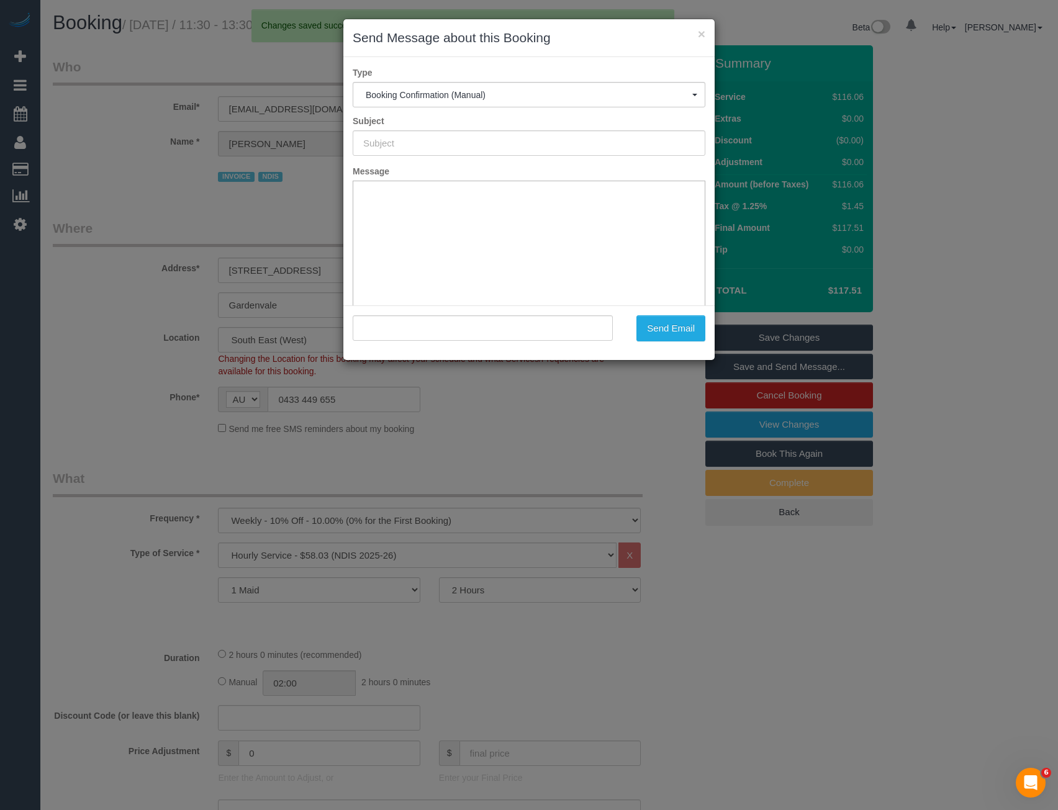
type input "Booking Confirmed"
type input ""Anthony Merlino" <merlinodanielle11@gmail.com>"
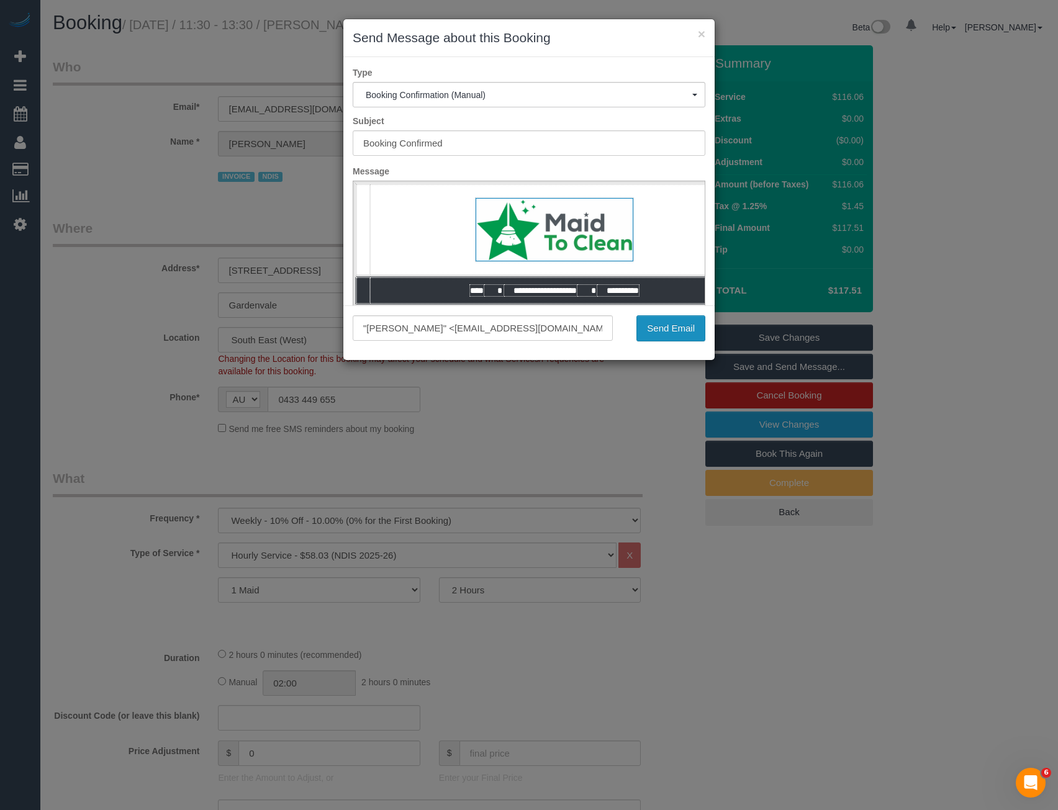
click at [681, 332] on button "Send Email" at bounding box center [671, 329] width 69 height 26
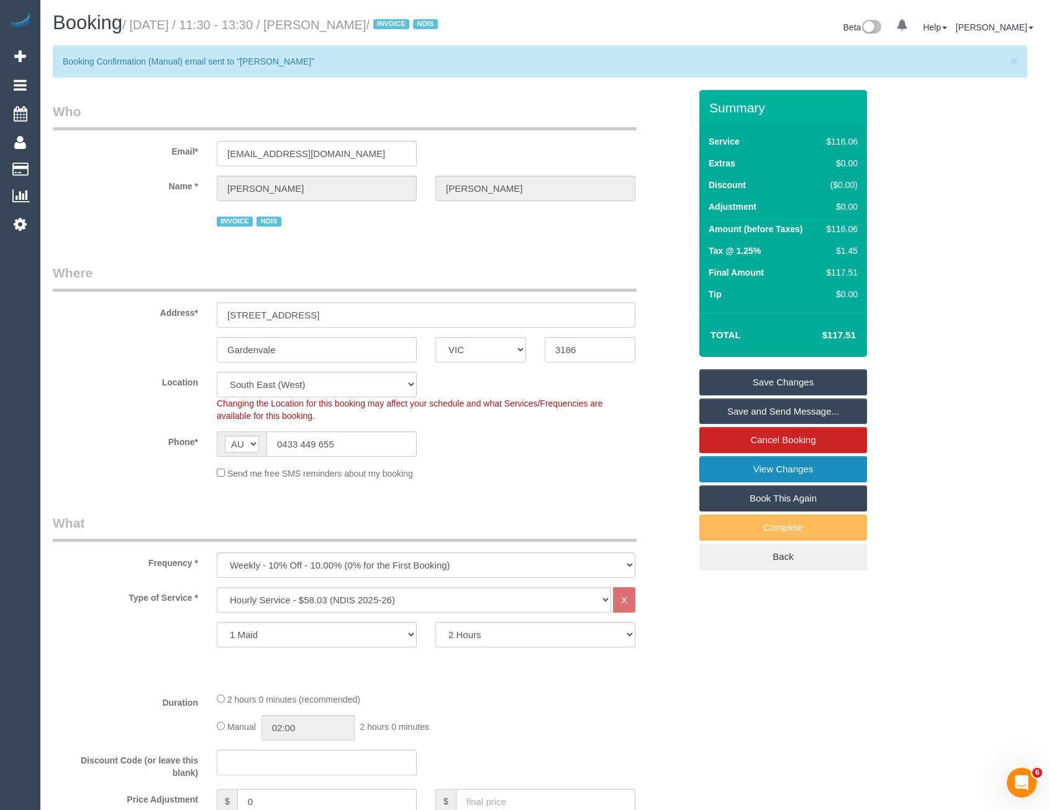
click at [780, 474] on link "View Changes" at bounding box center [783, 469] width 168 height 26
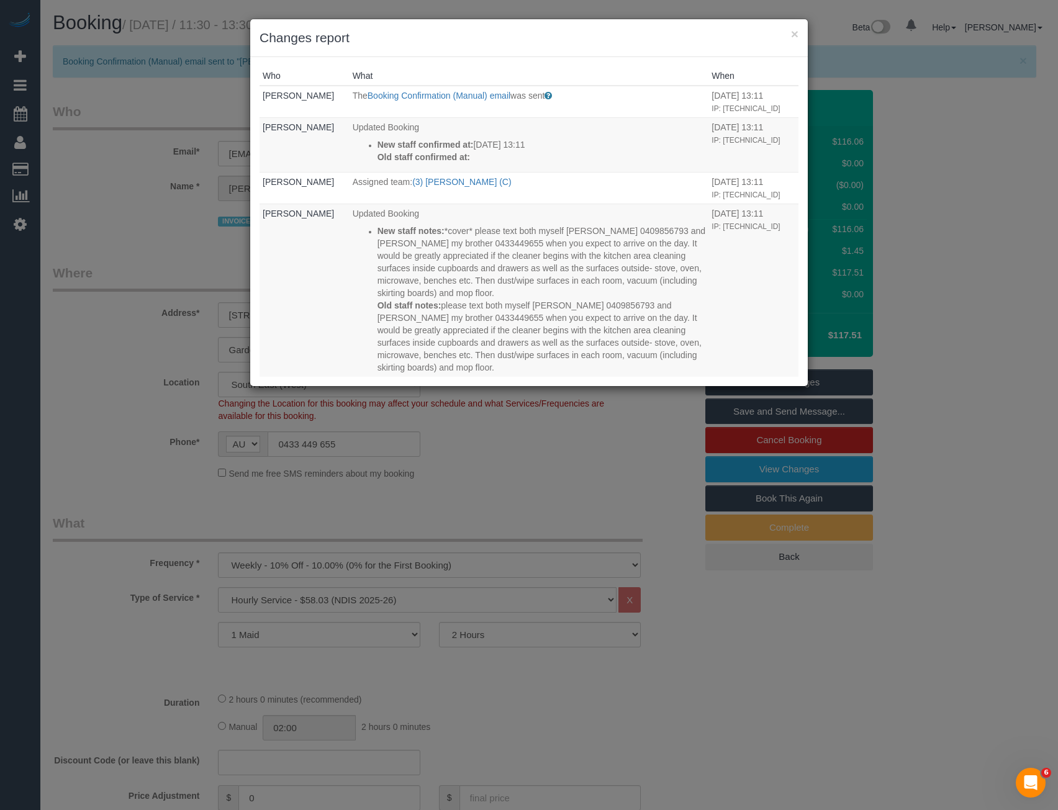
click at [555, 525] on div "× Changes report Who What When Bronie Bryant The Booking Confirmation (Manual) …" at bounding box center [529, 405] width 1058 height 810
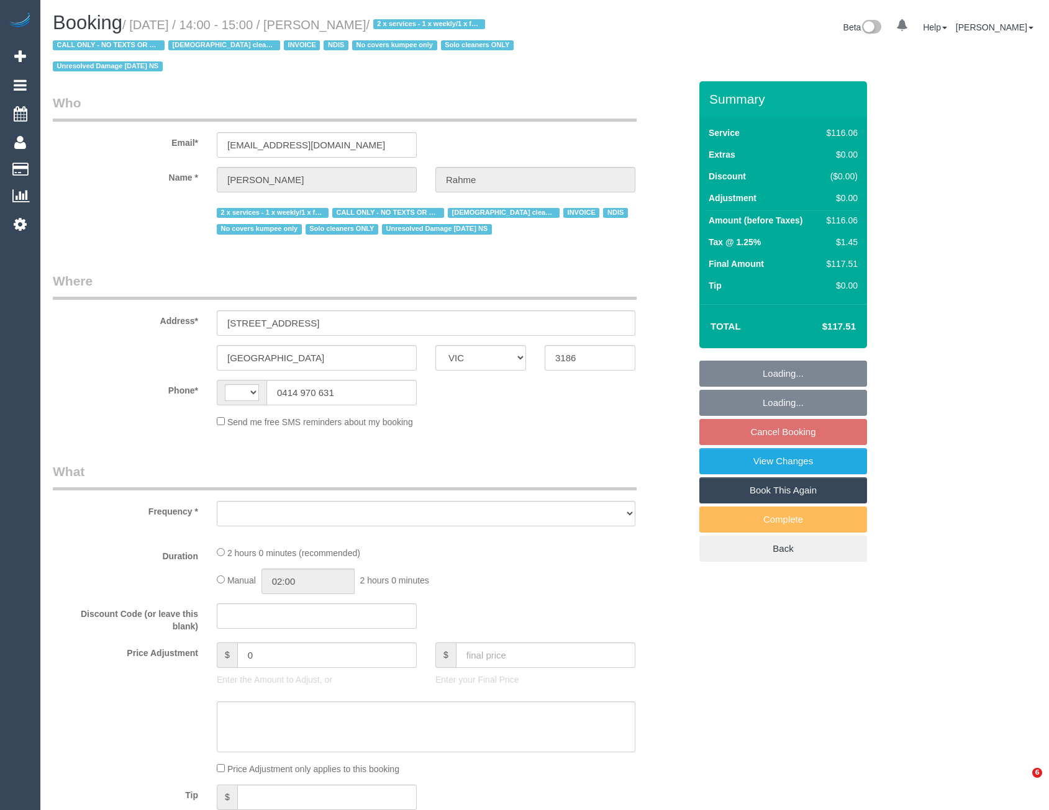
select select "VIC"
select select "string:AU"
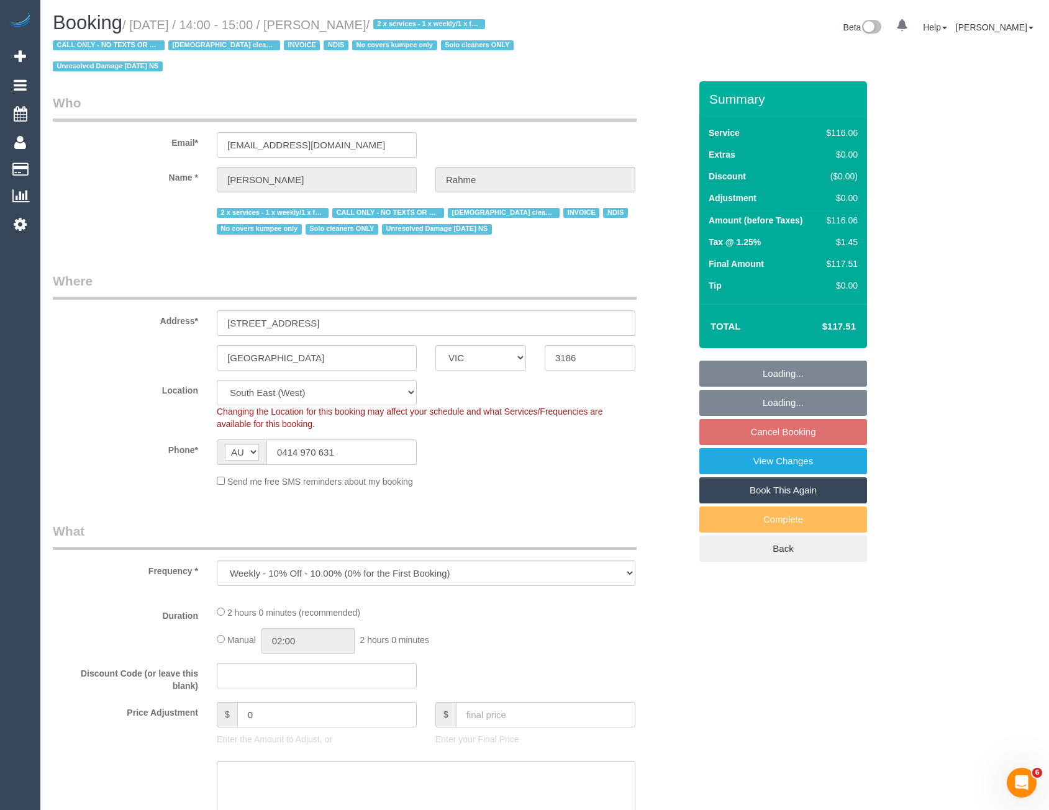
select select "object:776"
select select "number:28"
select select "number:14"
select select "number:19"
select select "number:23"
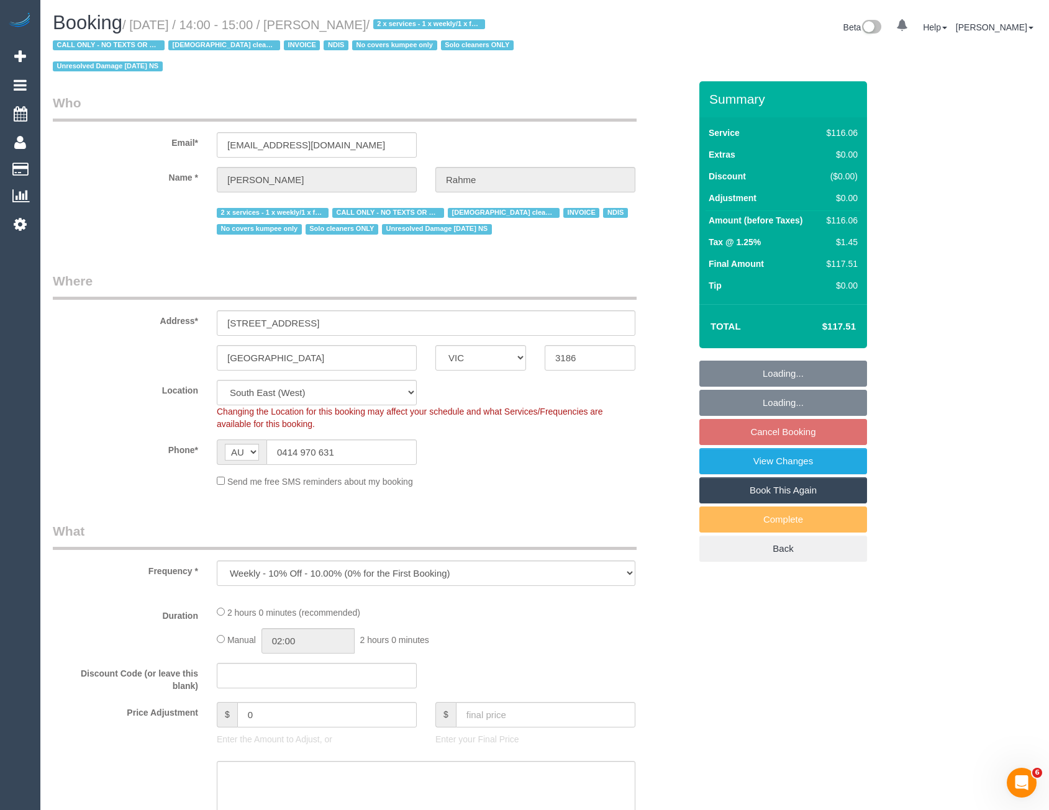
select select "number:35"
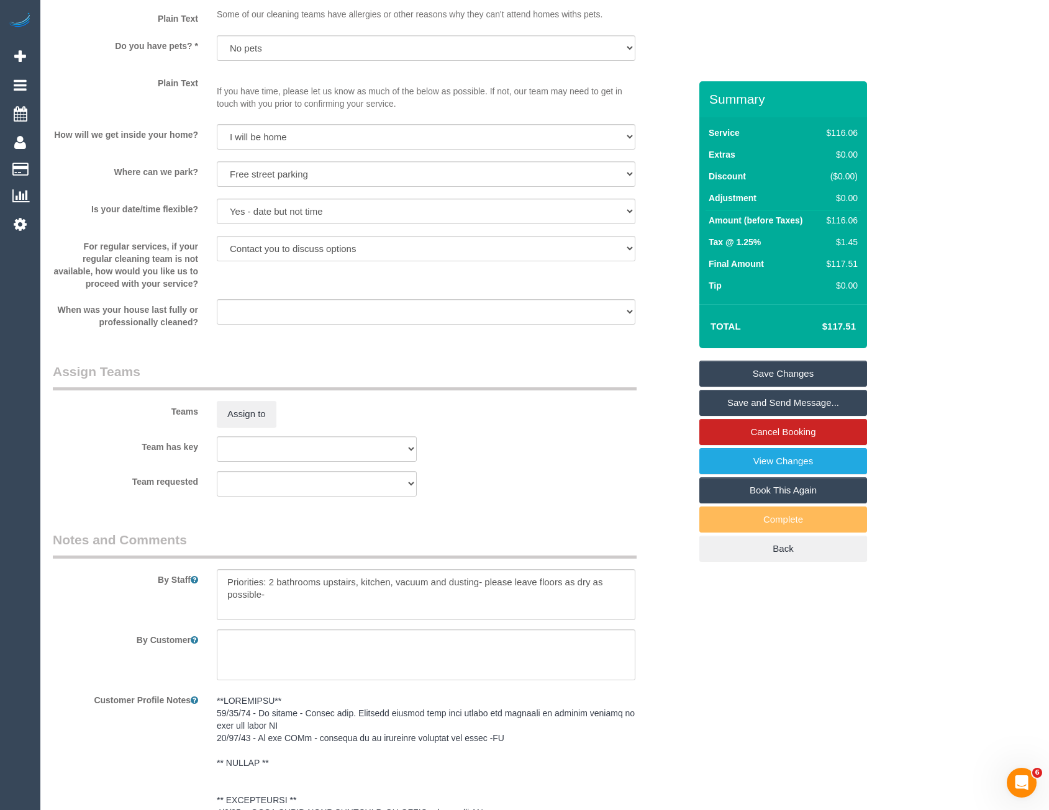
scroll to position [1304, 0]
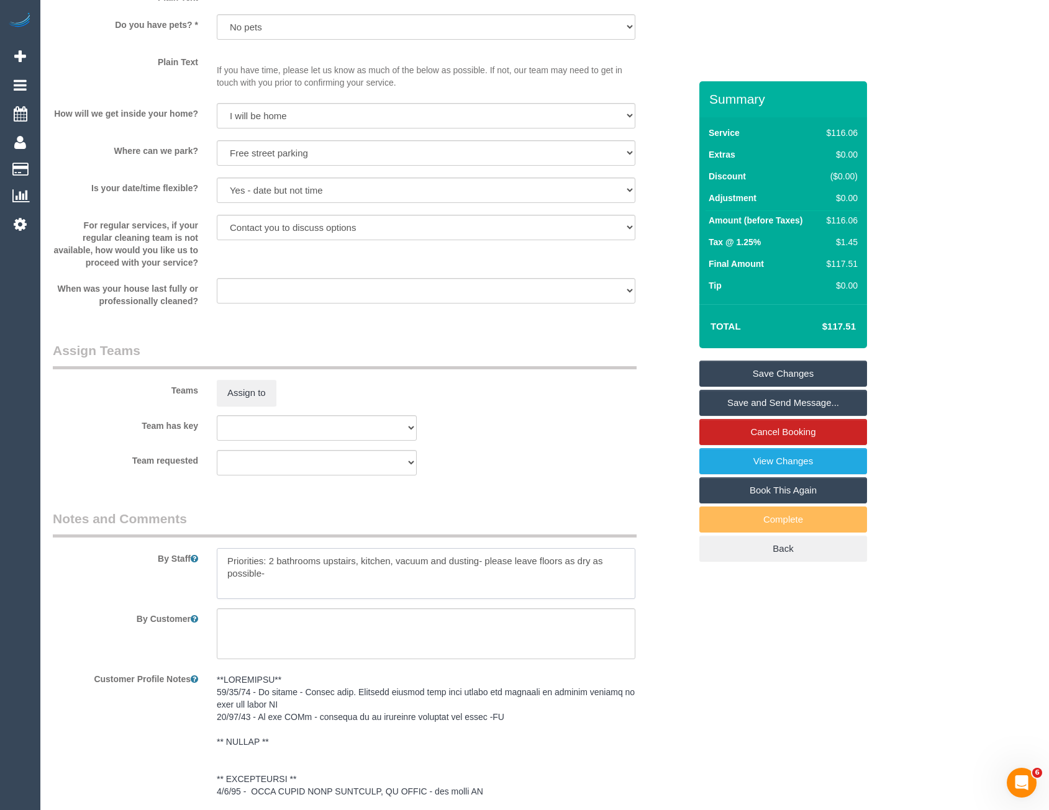
click at [223, 557] on textarea at bounding box center [426, 573] width 419 height 51
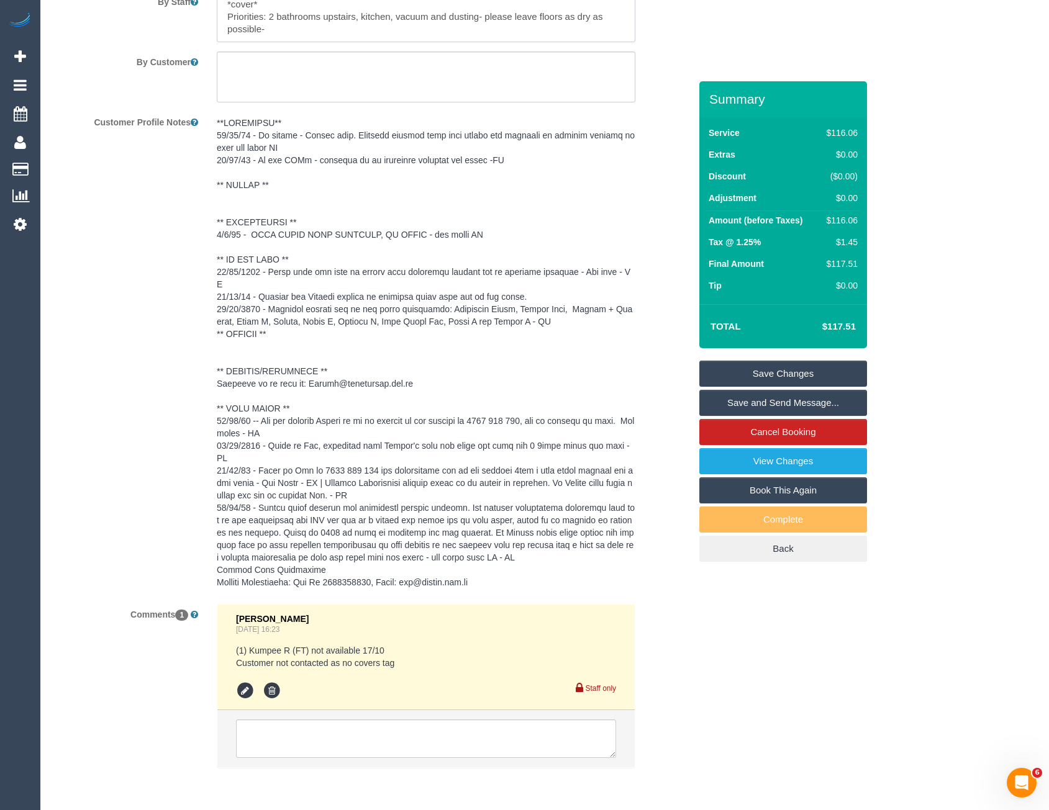
scroll to position [1884, 0]
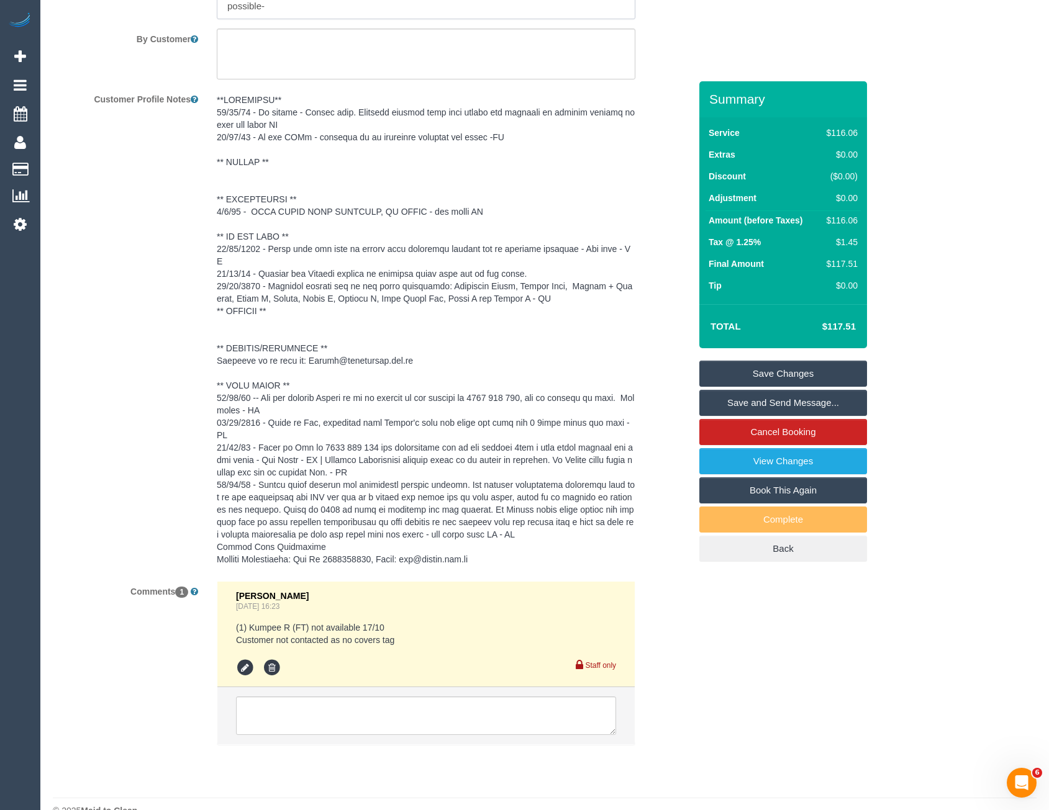
type textarea "*cover* Priorities: 2 bathrooms upstairs, kitchen, vacuum and dusting- please l…"
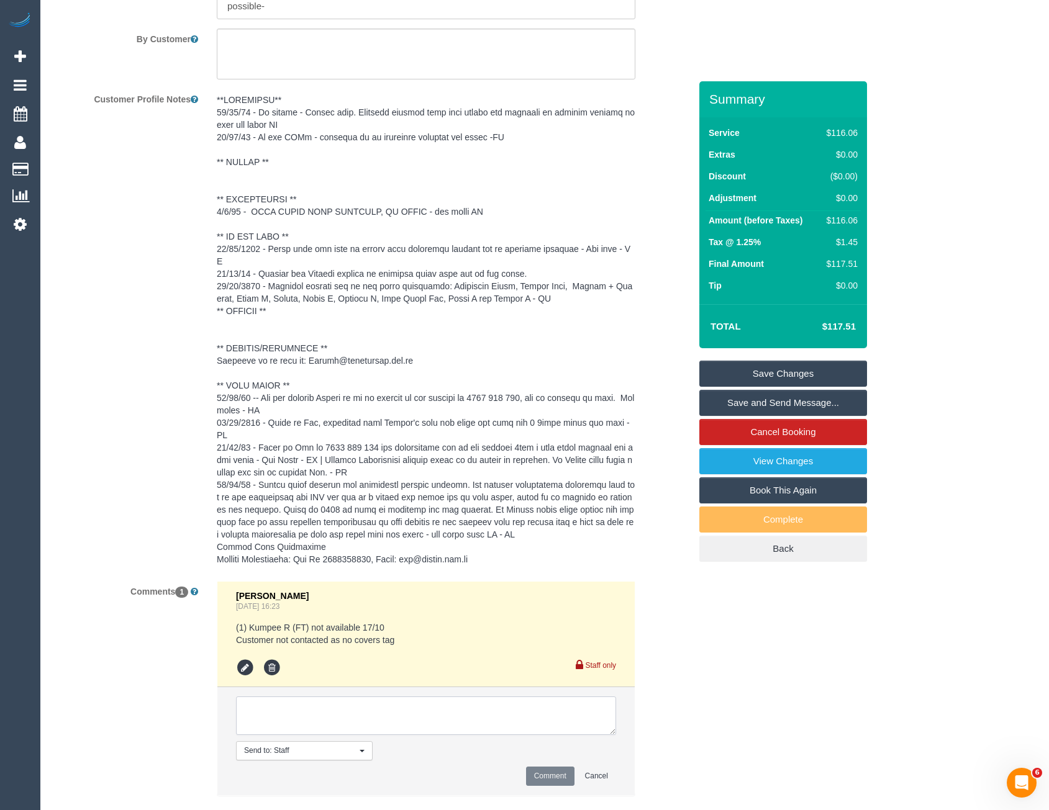
click at [321, 697] on textarea at bounding box center [426, 716] width 380 height 39
type textarea "Assigned pending if cust wants a cover - need to call"
click at [534, 767] on button "Comment" at bounding box center [550, 776] width 48 height 19
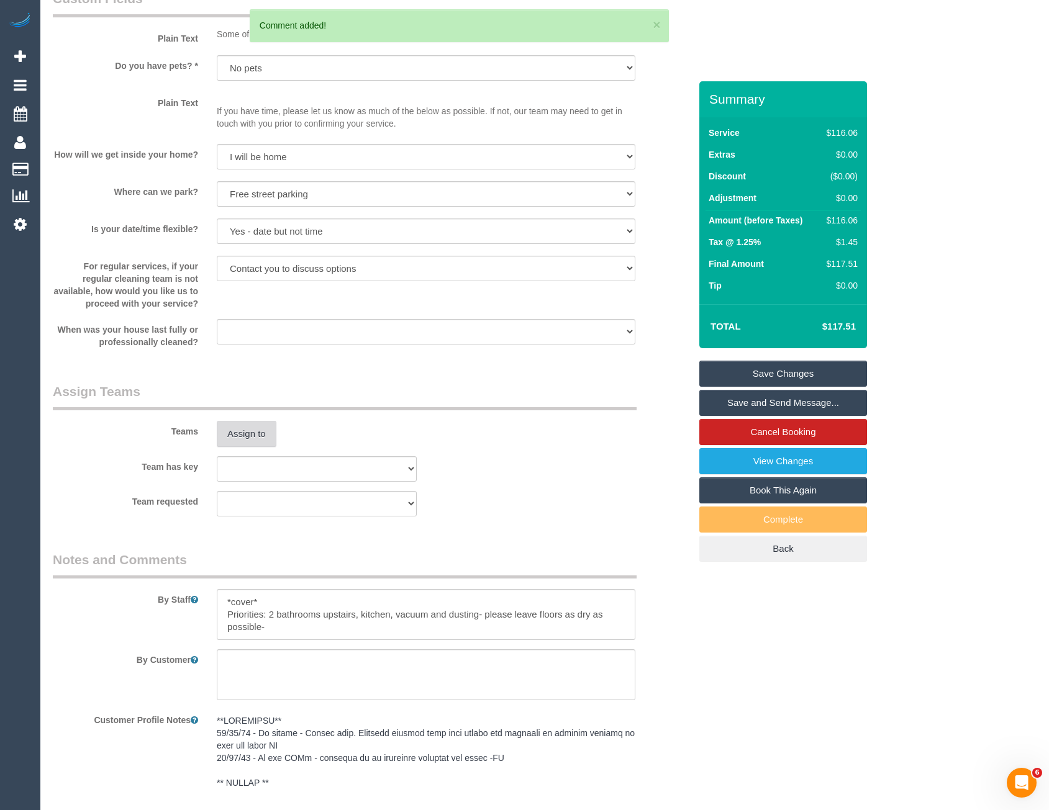
click at [239, 445] on button "Assign to" at bounding box center [247, 434] width 60 height 26
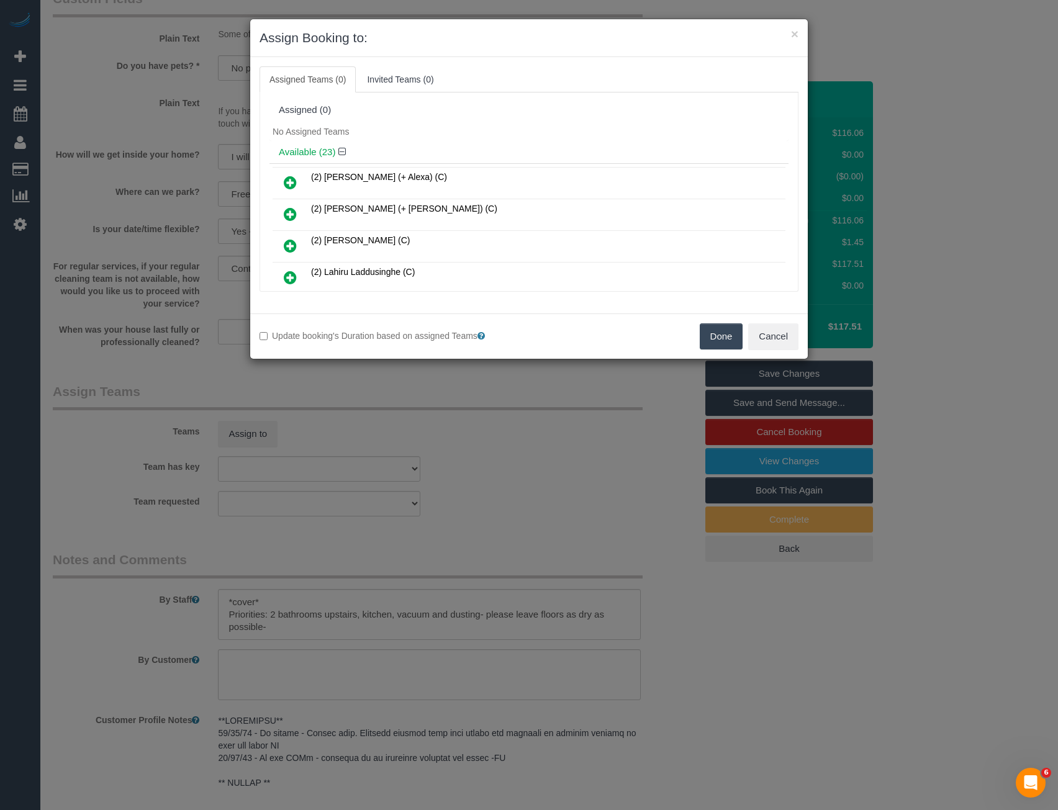
scroll to position [557, 0]
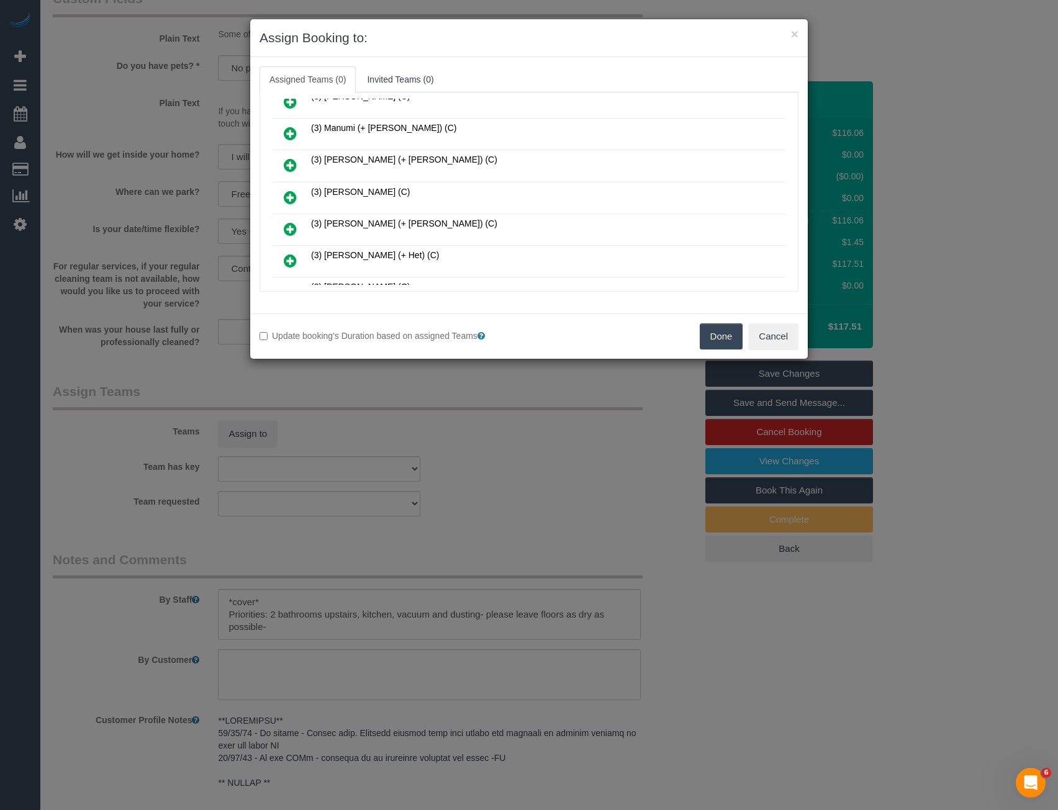
click at [288, 194] on icon at bounding box center [290, 197] width 13 height 15
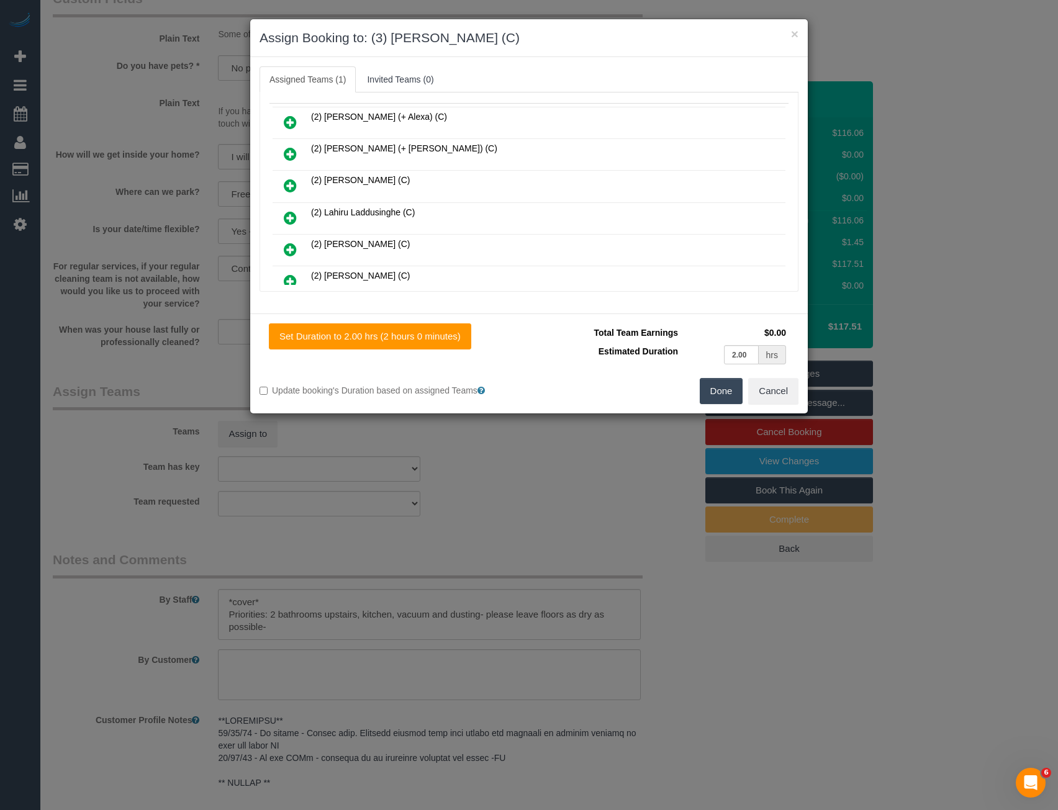
scroll to position [0, 0]
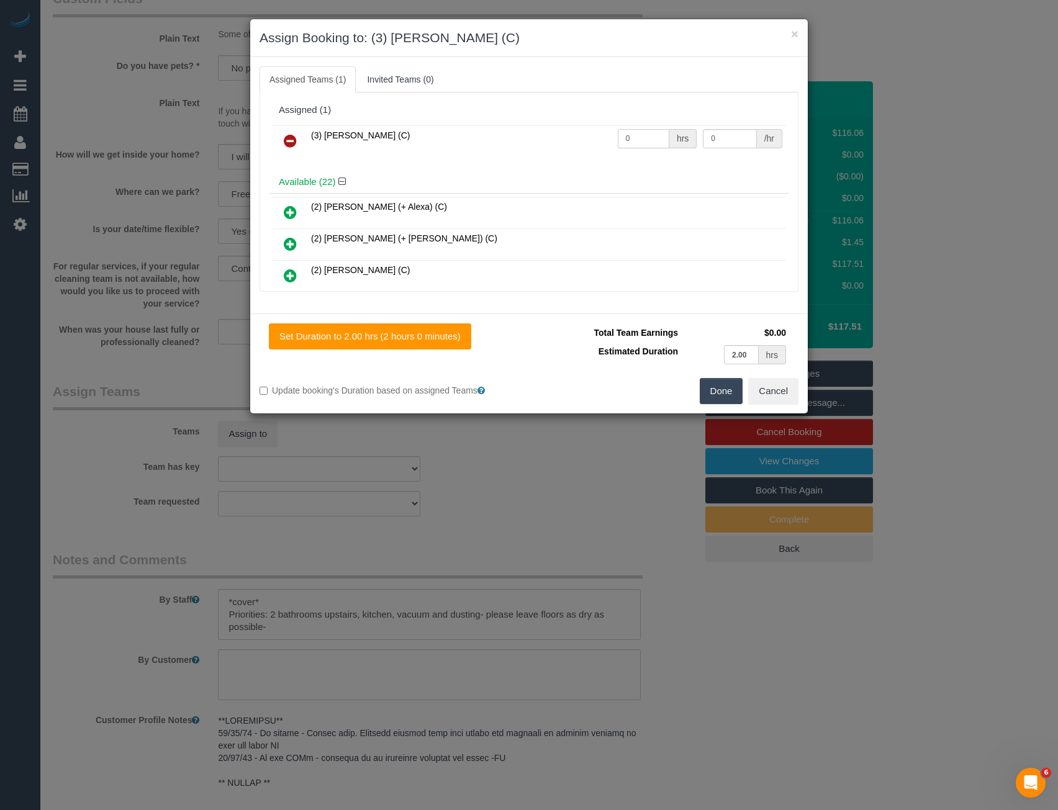
drag, startPoint x: 608, startPoint y: 143, endPoint x: 520, endPoint y: 148, distance: 88.4
click at [524, 148] on tr "(3) [PERSON_NAME] (C) 0 hrs 0 /hr" at bounding box center [529, 141] width 513 height 32
type input "2"
type input "35"
click at [724, 389] on button "Done" at bounding box center [721, 391] width 43 height 26
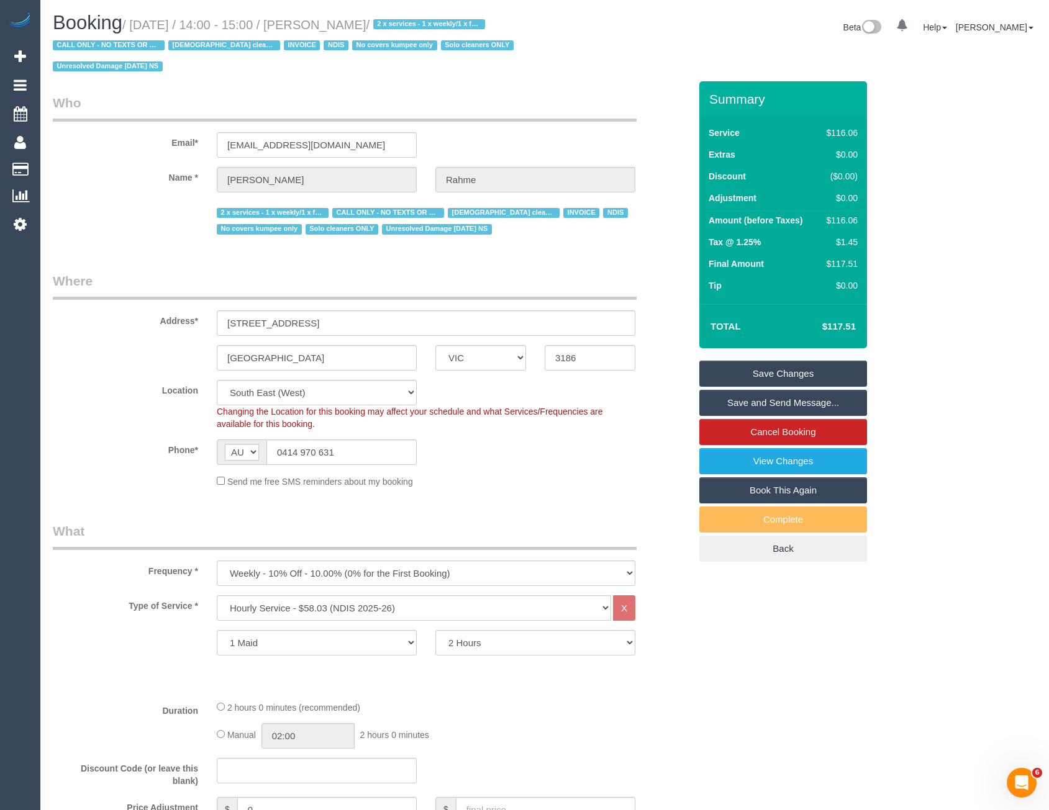
click at [769, 372] on link "Save Changes" at bounding box center [783, 374] width 168 height 26
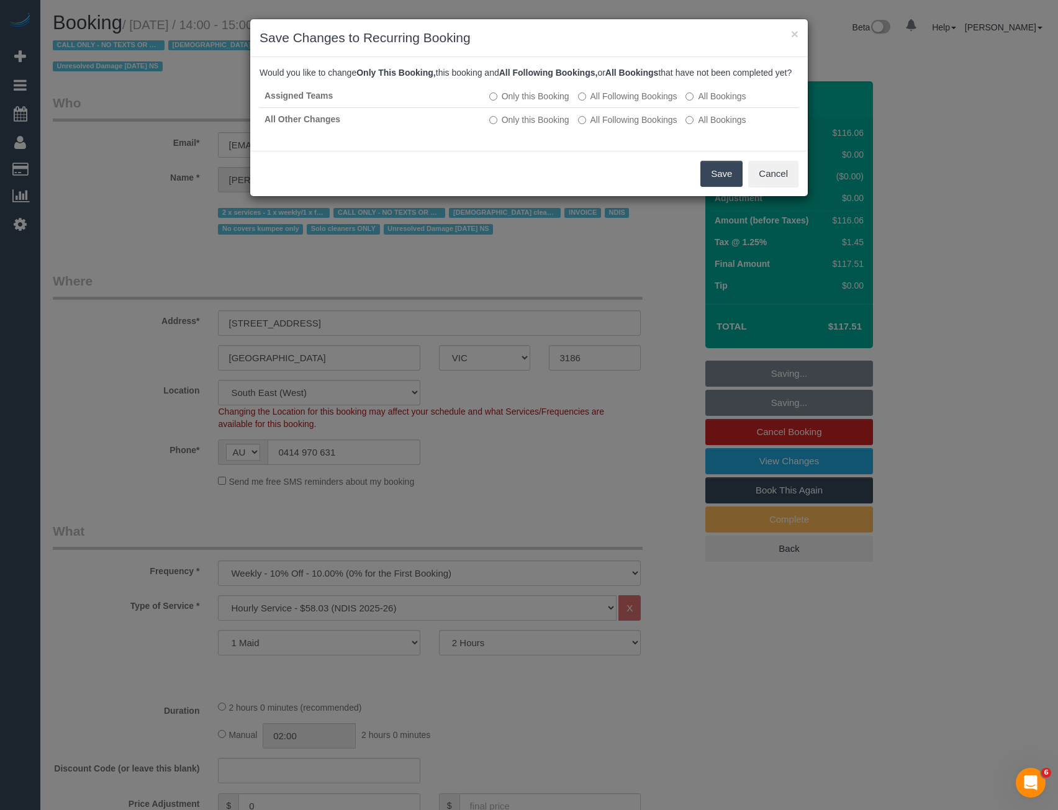
click at [722, 179] on button "Save" at bounding box center [722, 174] width 42 height 26
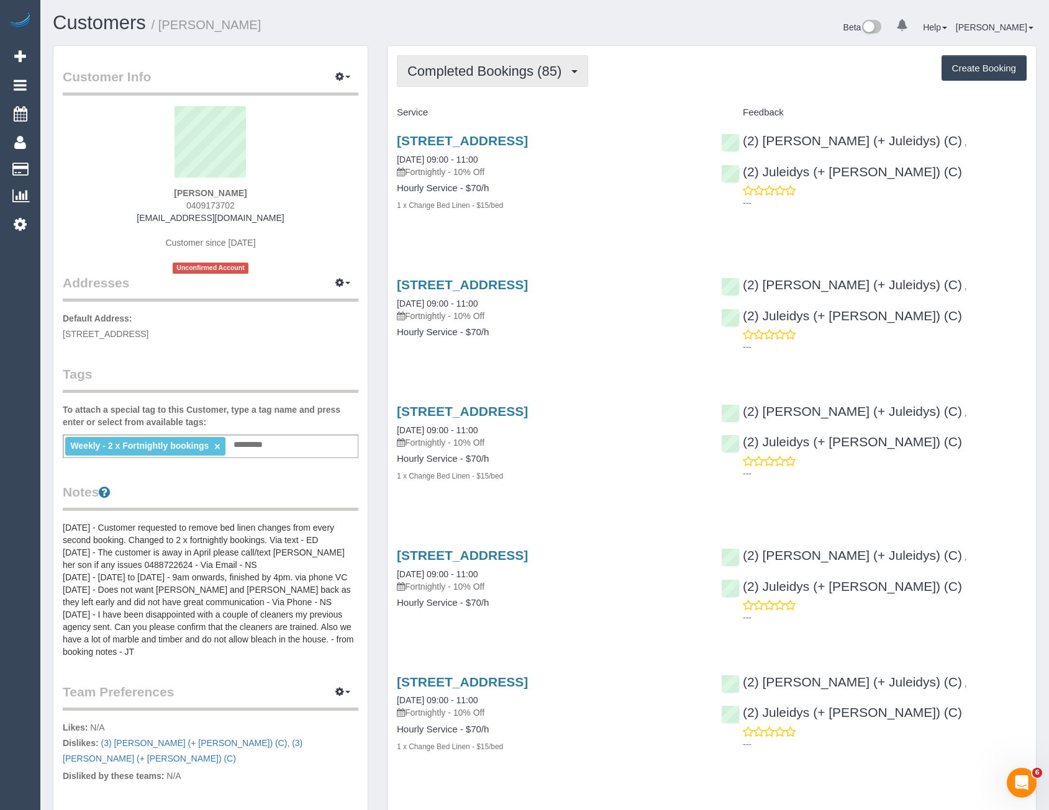
click at [479, 79] on button "Completed Bookings (85)" at bounding box center [492, 71] width 191 height 32
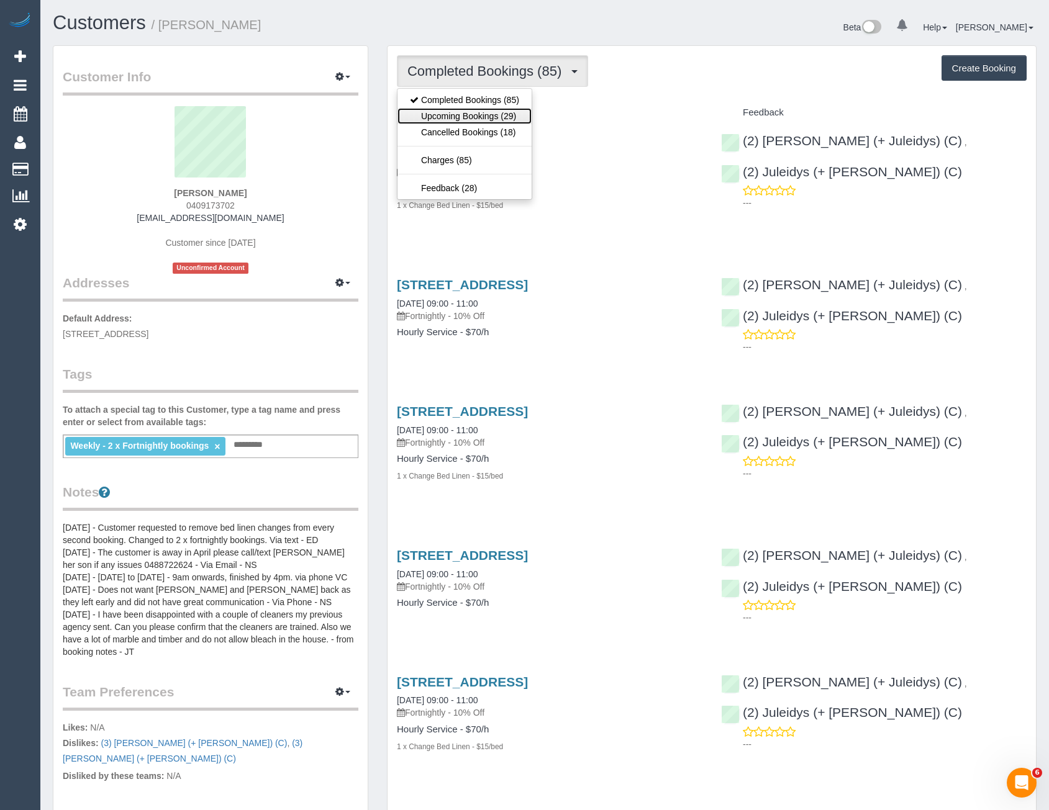
click at [506, 119] on link "Upcoming Bookings (29)" at bounding box center [464, 116] width 134 height 16
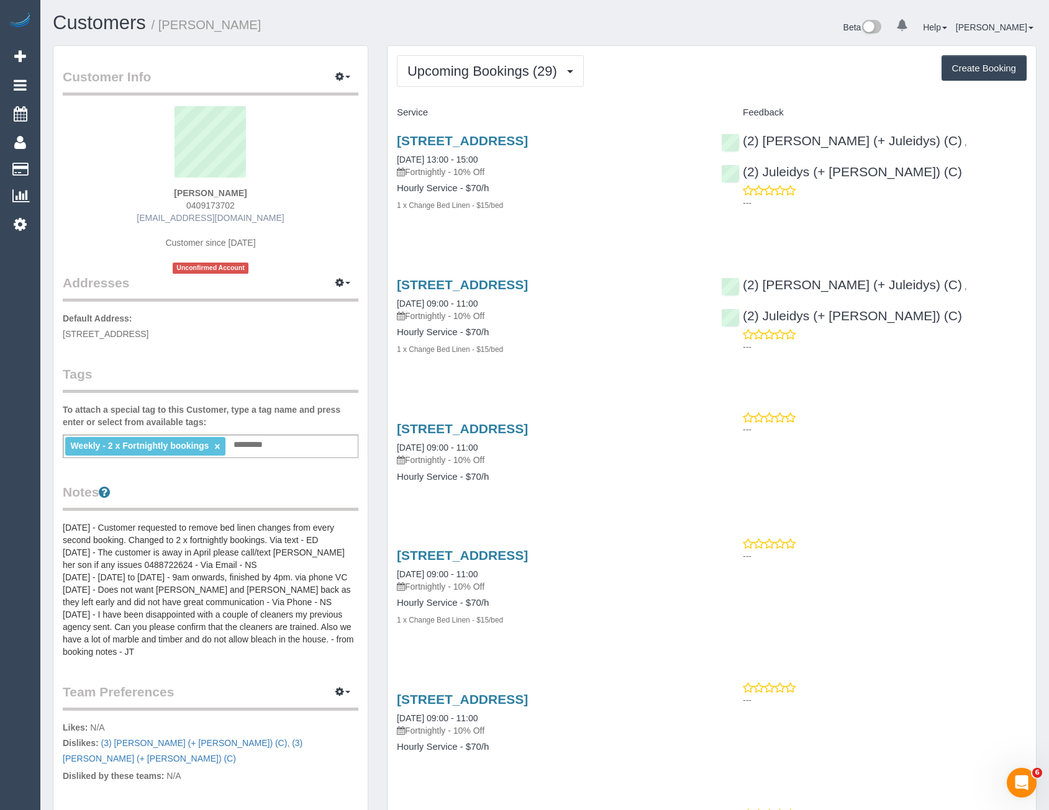
drag, startPoint x: 289, startPoint y: 222, endPoint x: 155, endPoint y: 217, distance: 134.2
click at [155, 217] on div "[PERSON_NAME] 0409173702 [EMAIL_ADDRESS][DOMAIN_NAME] Customer since [DATE] Unc…" at bounding box center [211, 190] width 296 height 168
copy link "[EMAIL_ADDRESS][DOMAIN_NAME]"
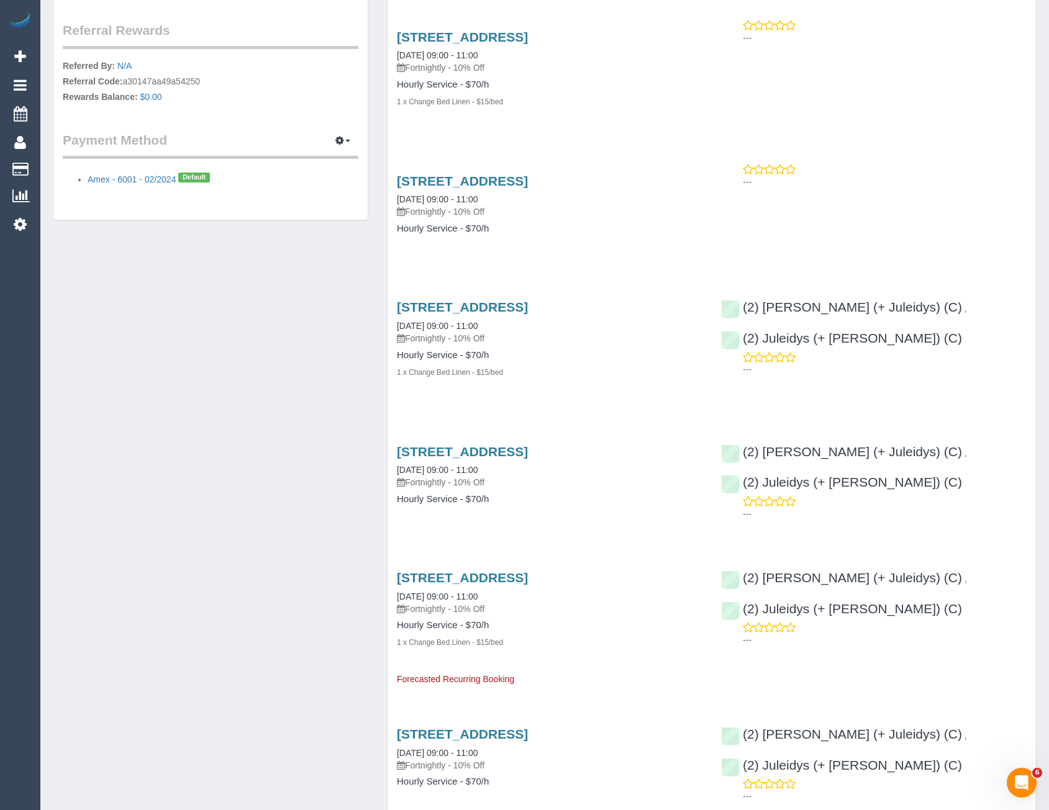
scroll to position [932, 0]
